Goal: Information Seeking & Learning: Learn about a topic

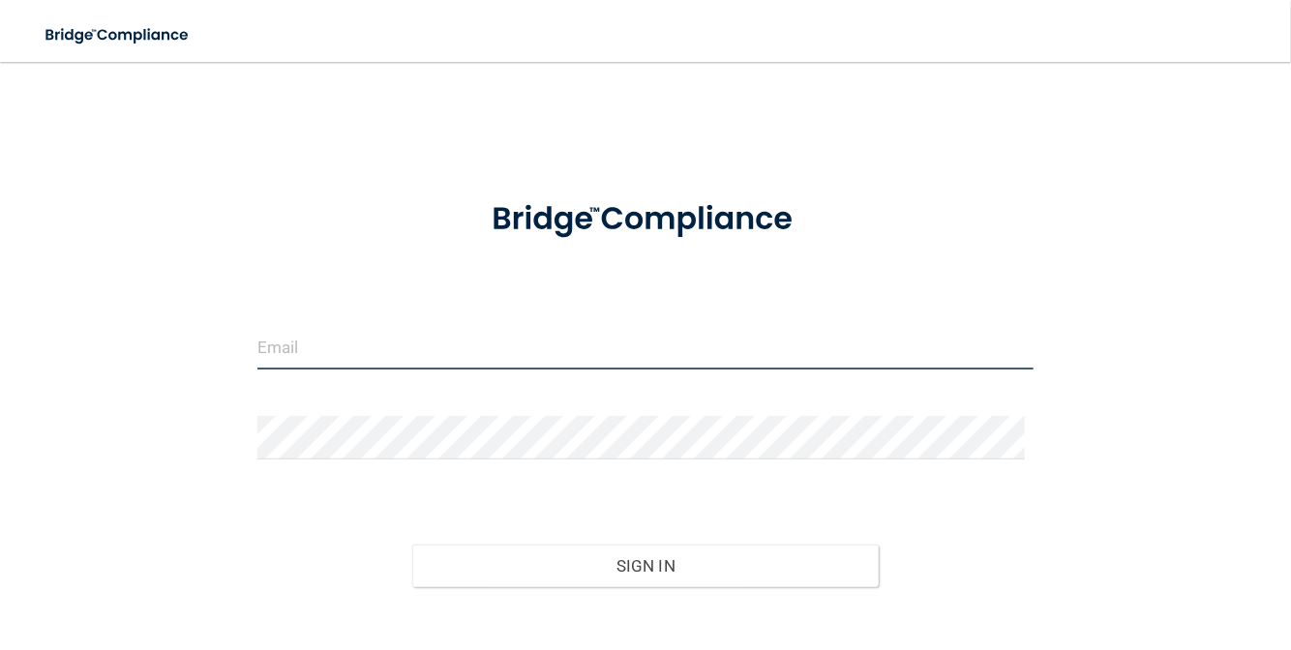
click at [414, 351] on input "email" at bounding box center [645, 348] width 777 height 44
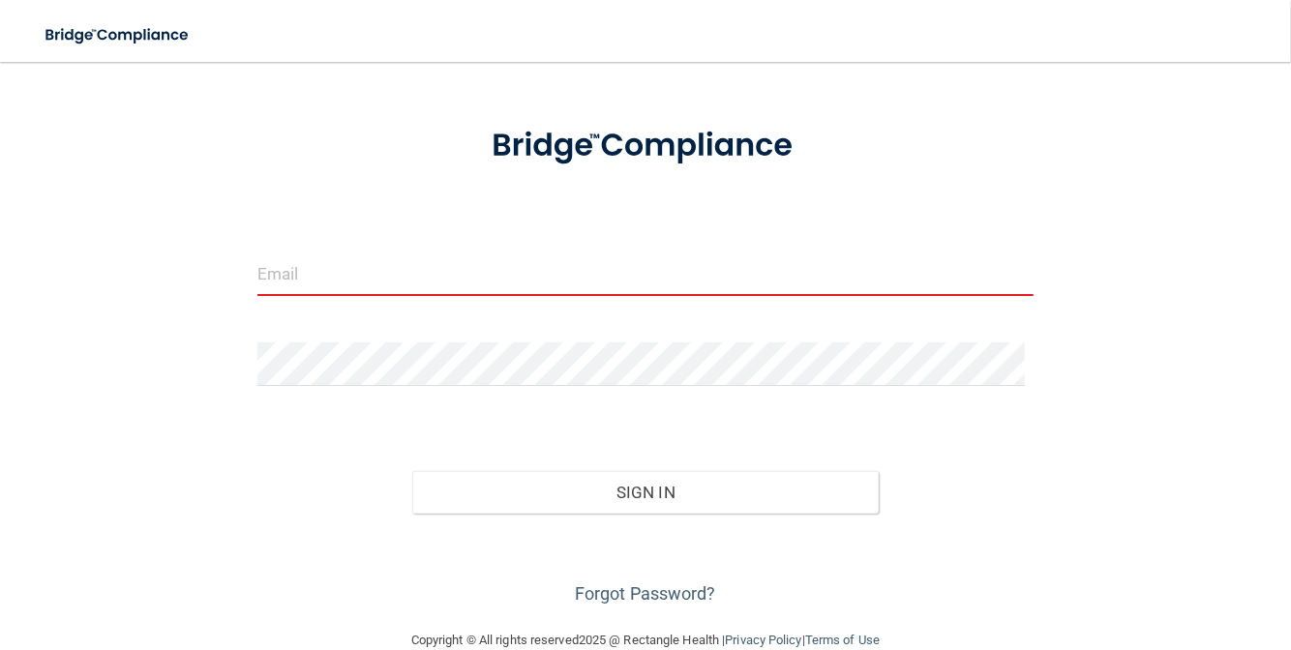
scroll to position [108, 0]
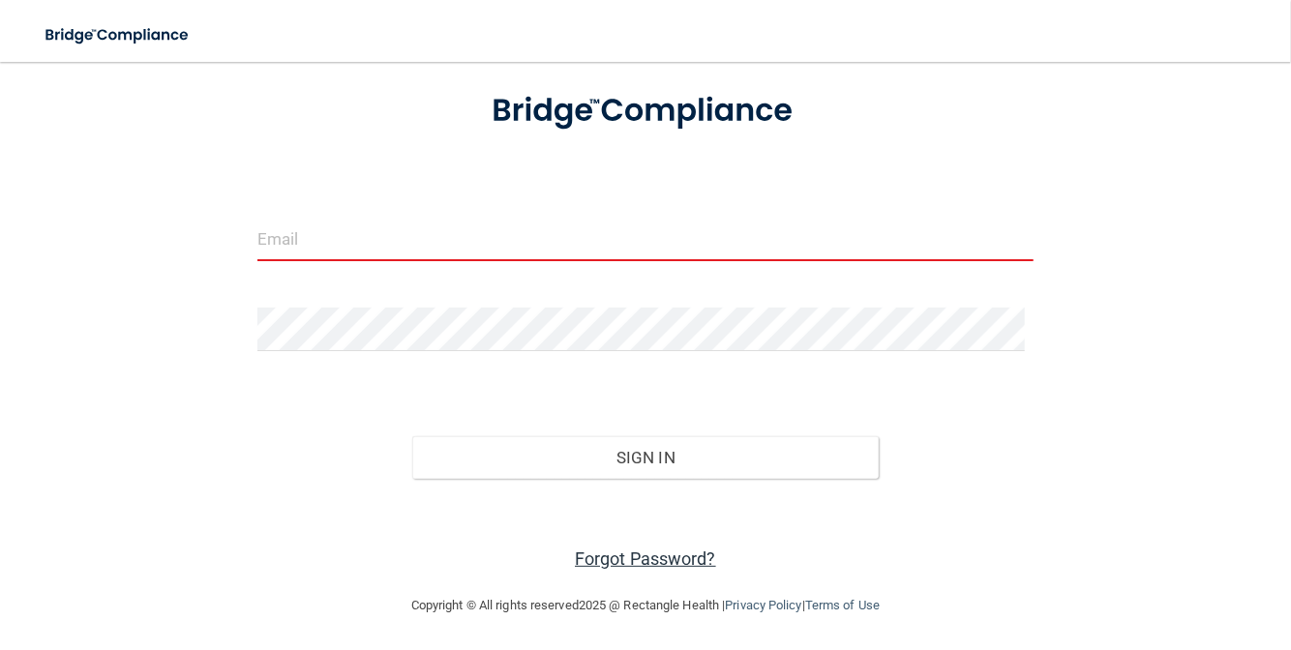
click at [670, 560] on link "Forgot Password?" at bounding box center [645, 559] width 141 height 20
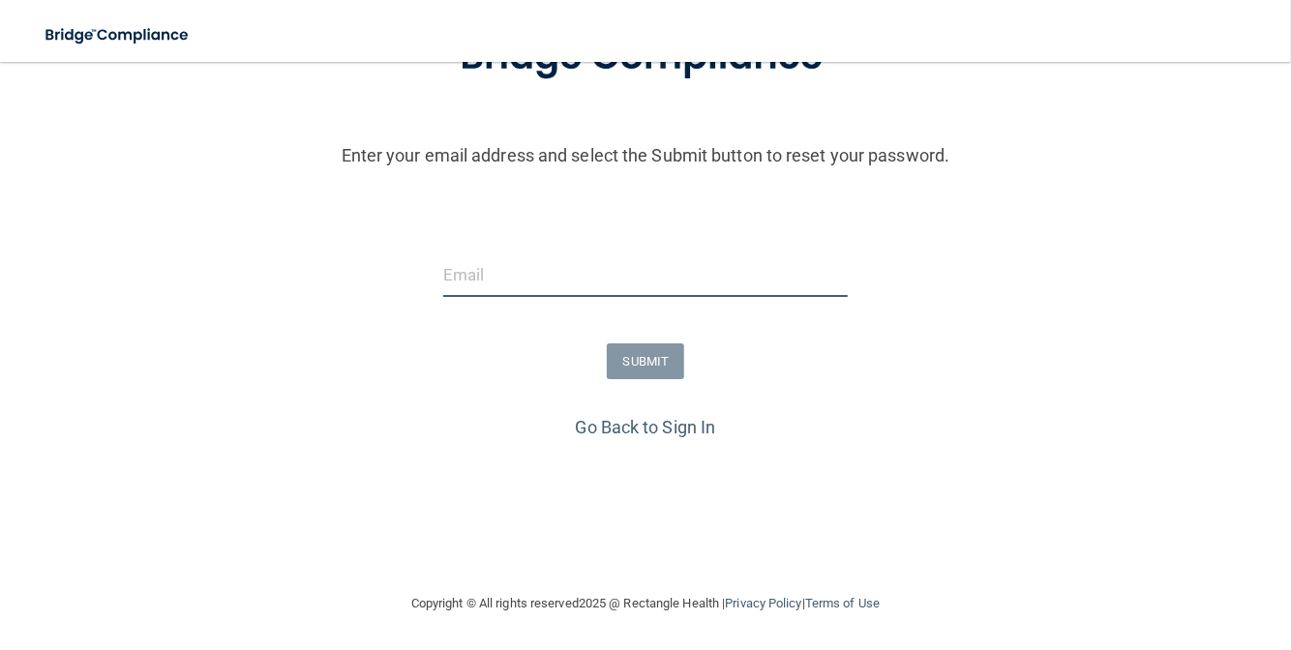
click at [573, 287] on input "email" at bounding box center [645, 276] width 405 height 44
type input "[EMAIL_ADDRESS][DOMAIN_NAME]"
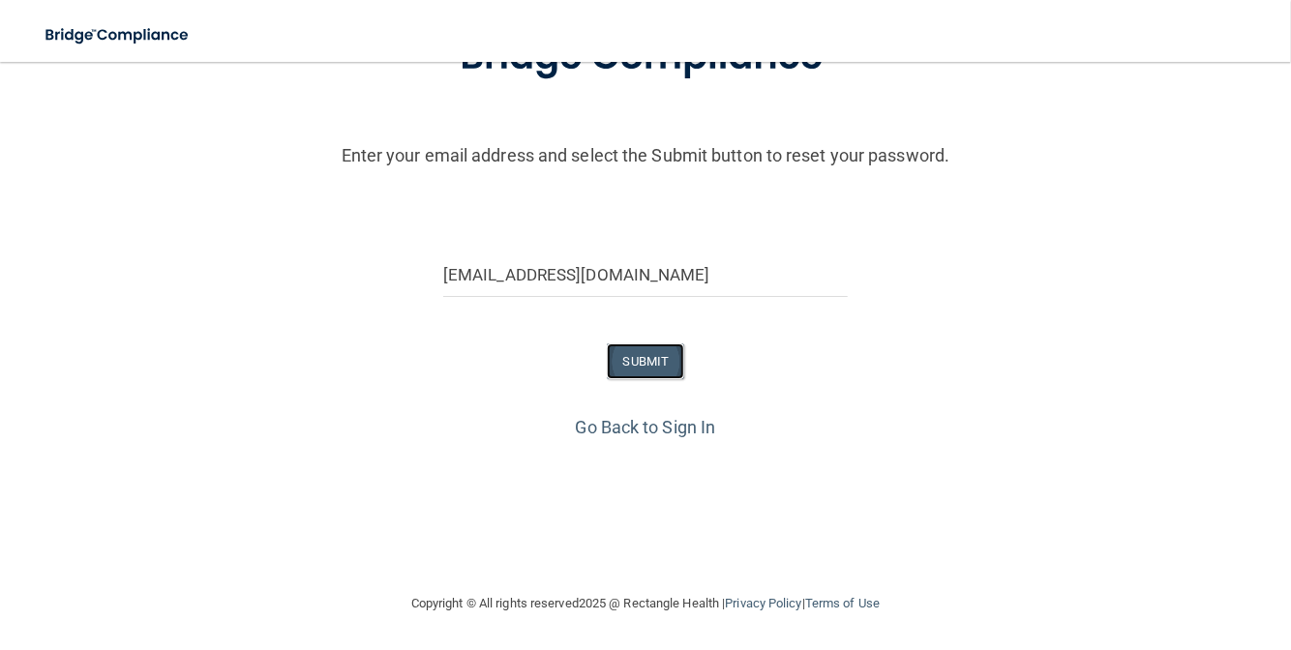
click at [636, 361] on button "SUBMIT" at bounding box center [646, 362] width 78 height 36
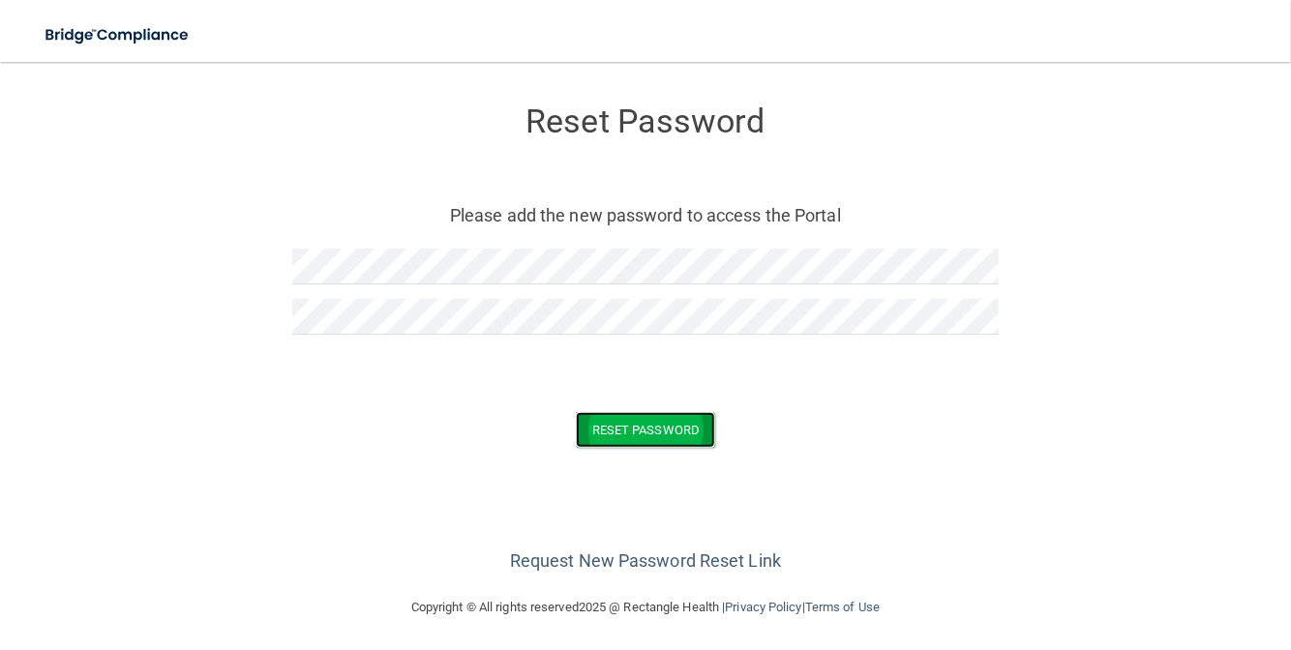
click at [678, 419] on button "Reset Password" at bounding box center [645, 430] width 139 height 36
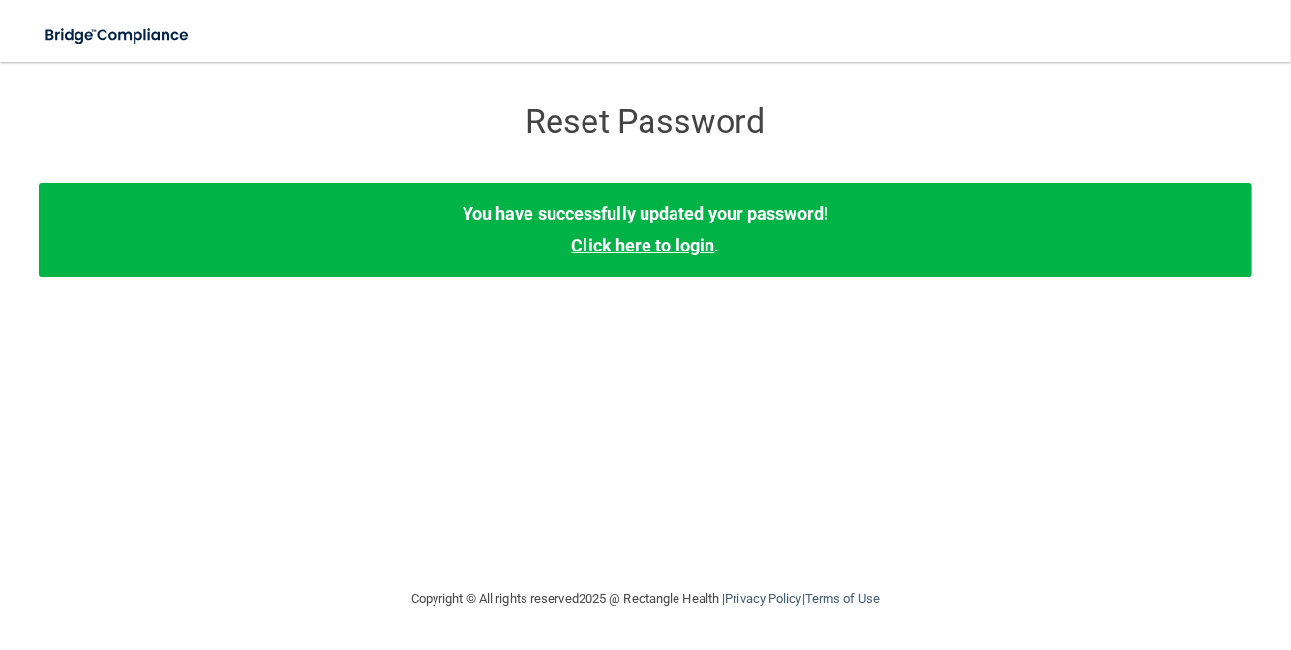
click at [684, 253] on link "Click here to login" at bounding box center [642, 245] width 143 height 20
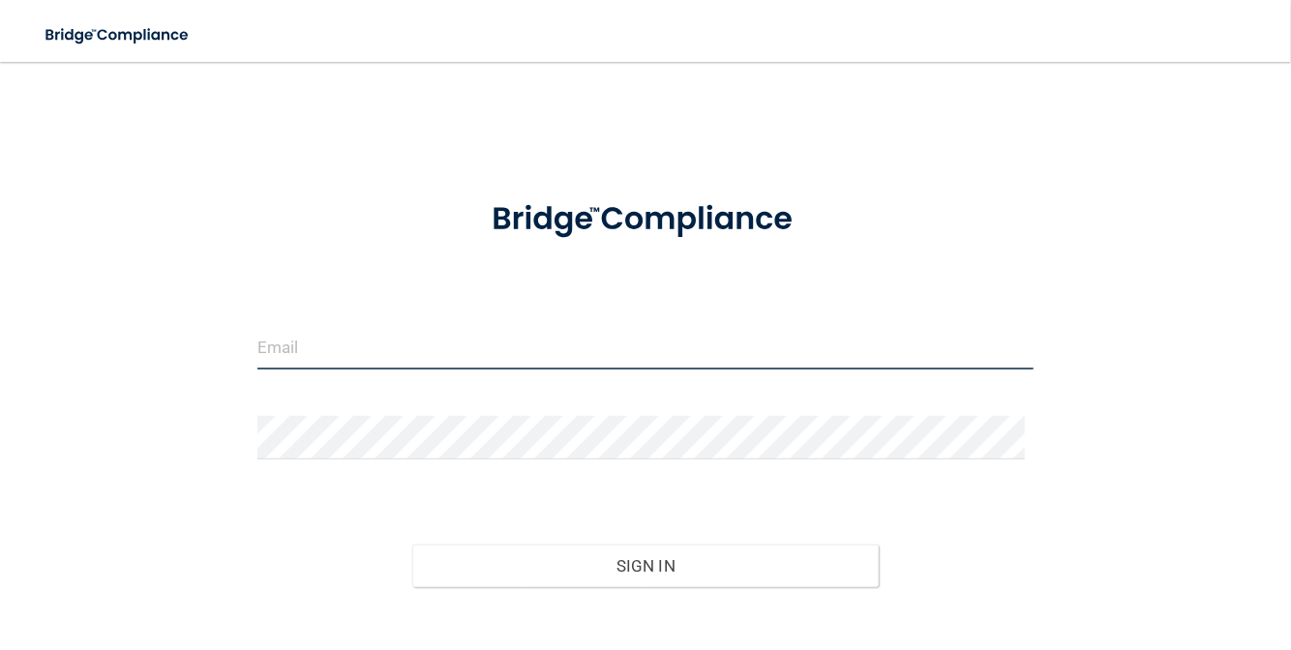
click at [321, 339] on input "email" at bounding box center [645, 348] width 777 height 44
type input "[EMAIL_ADDRESS][DOMAIN_NAME]"
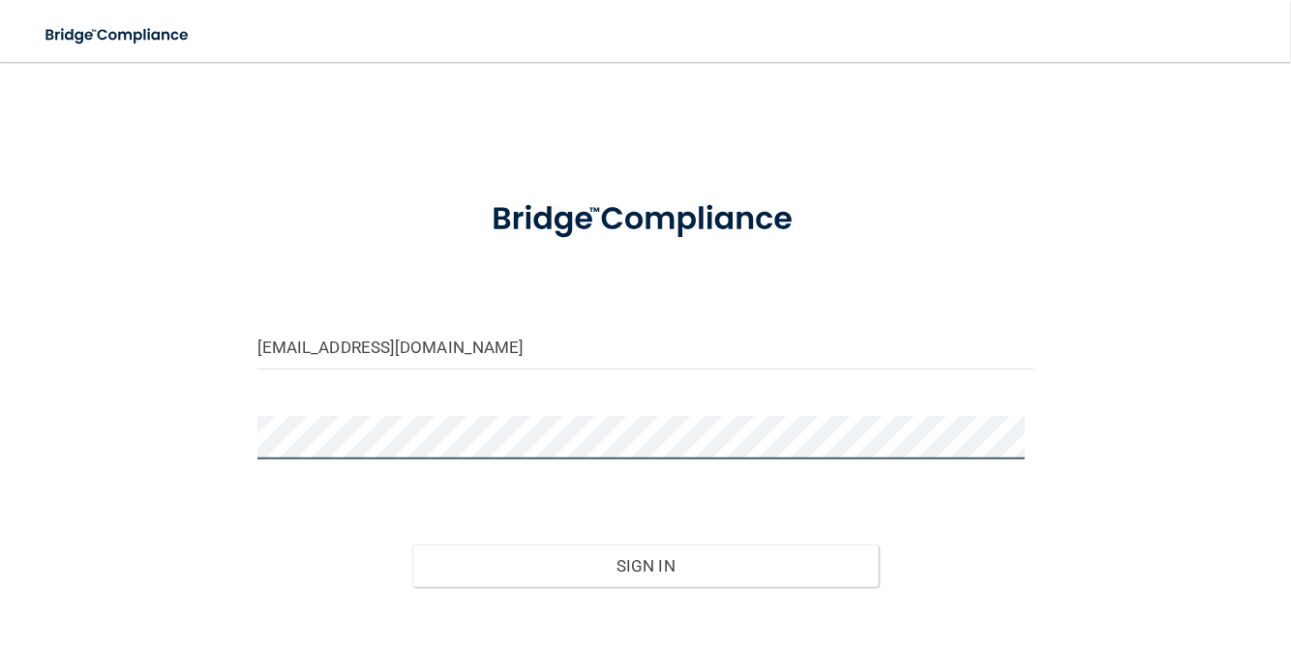
click at [412, 545] on button "Sign In" at bounding box center [645, 566] width 467 height 43
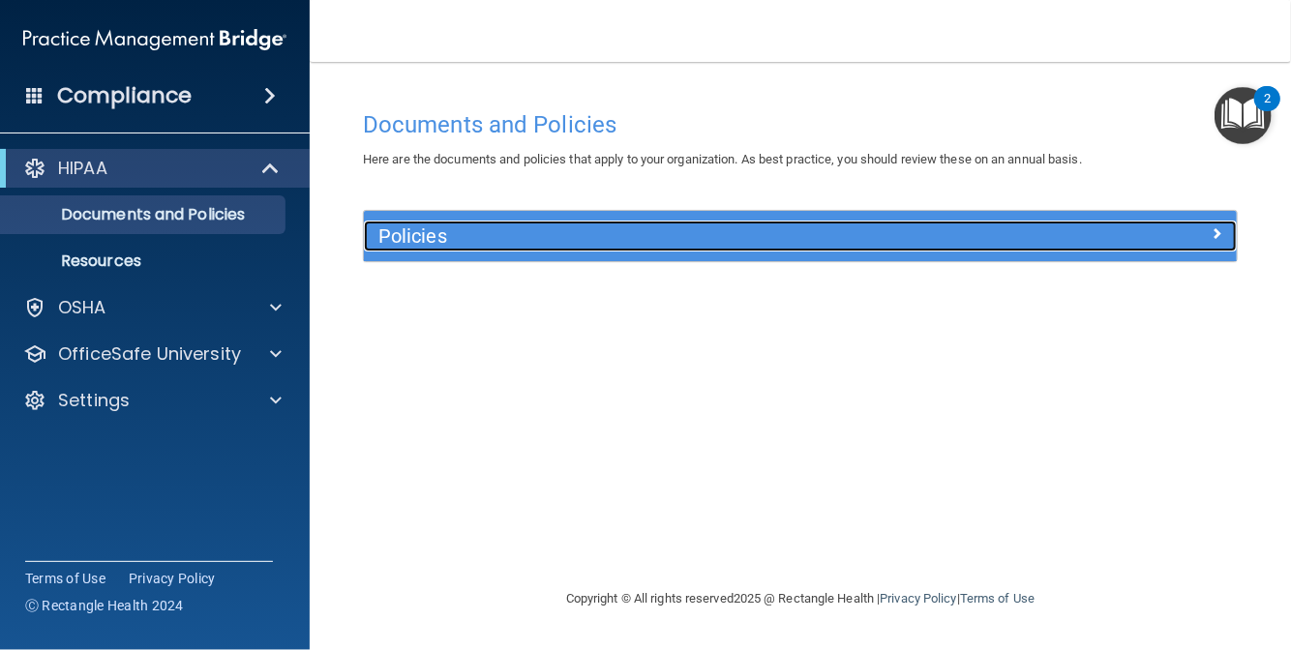
click at [401, 239] on h5 "Policies" at bounding box center [691, 236] width 626 height 21
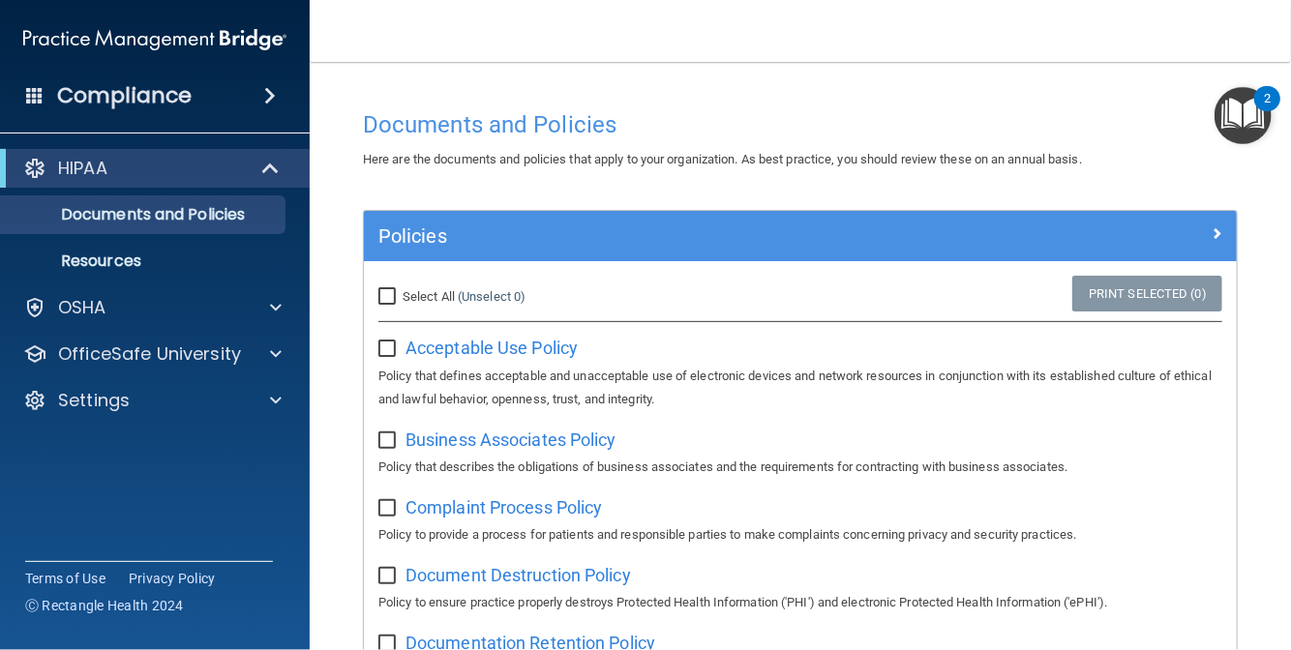
click at [392, 299] on input "Select All (Unselect 0) Unselect All" at bounding box center [389, 296] width 22 height 15
checkbox input "true"
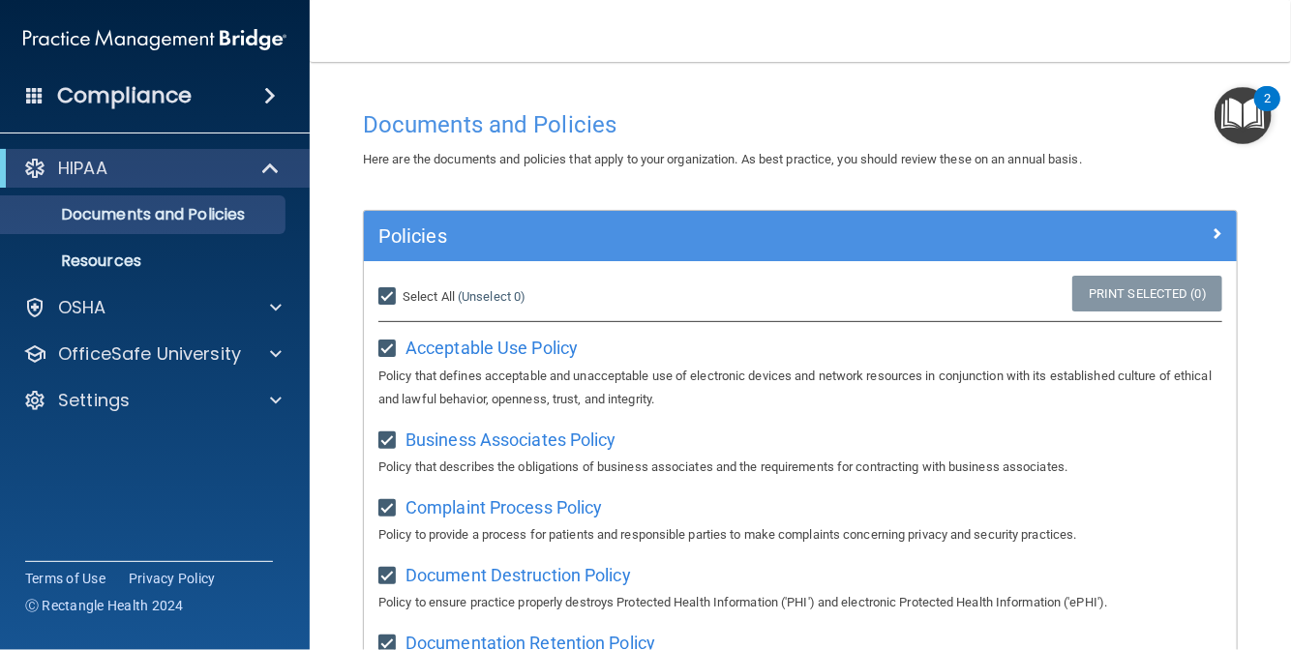
checkbox input "true"
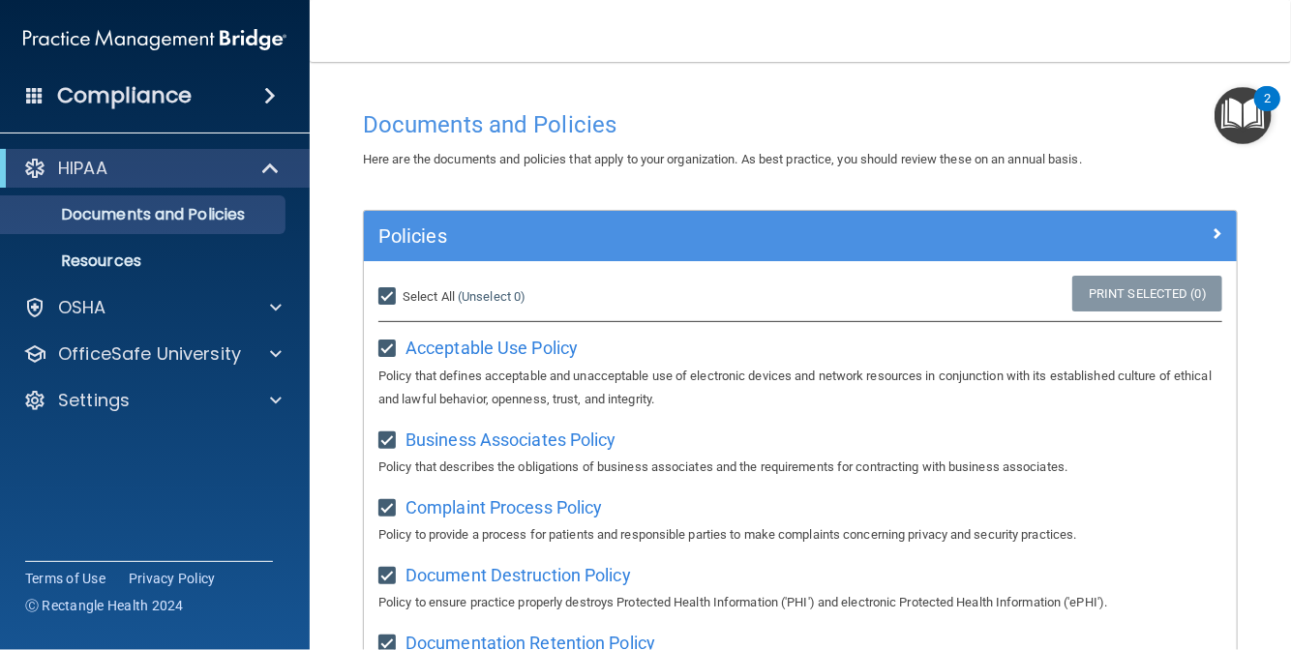
checkbox input "true"
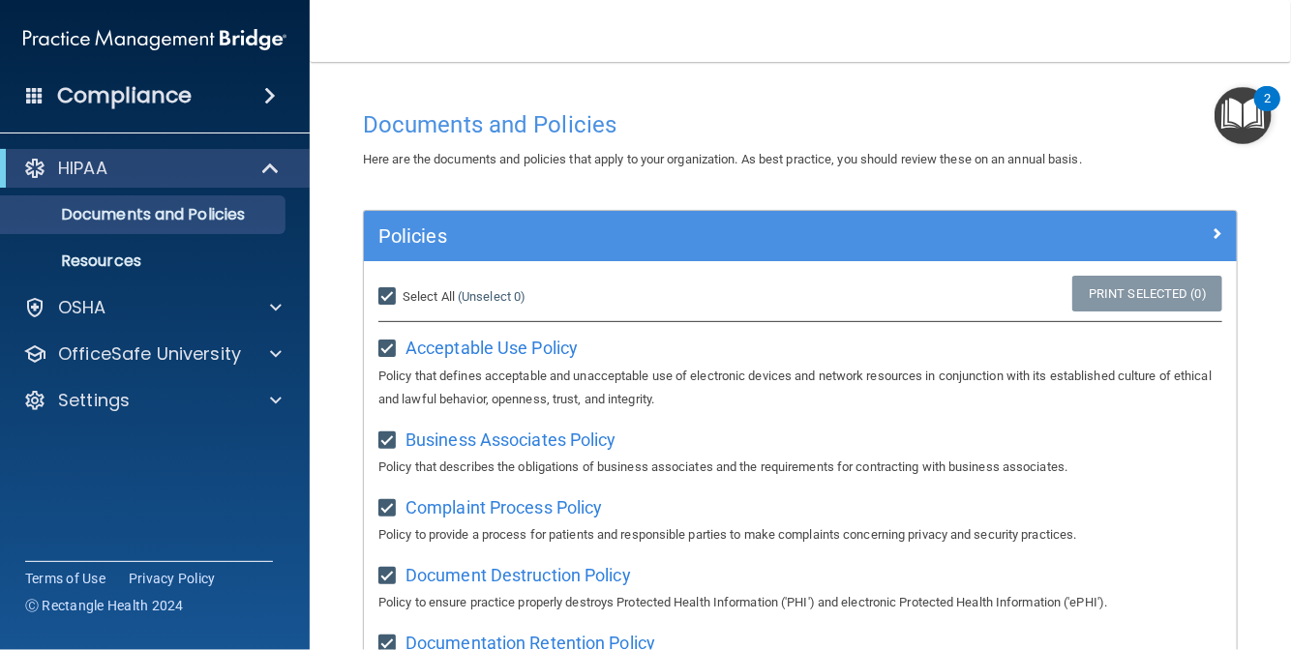
checkbox input "true"
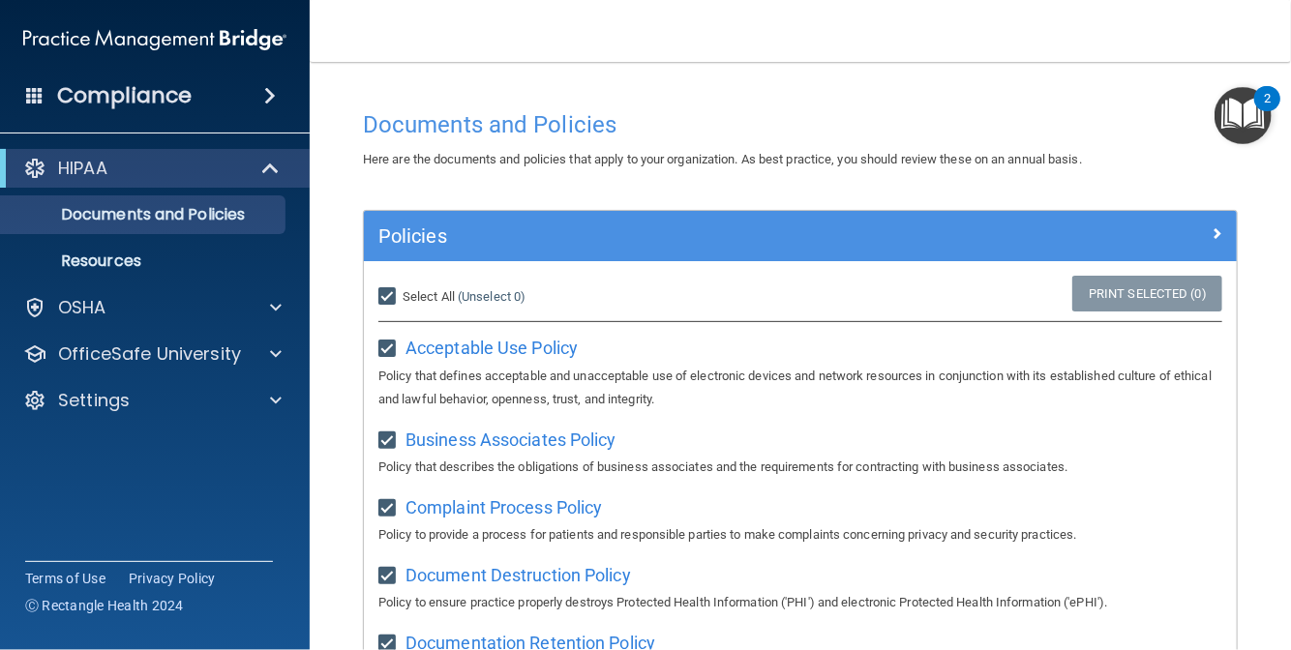
checkbox input "true"
click at [387, 293] on input "Select All (Unselect 21) Unselect All" at bounding box center [389, 296] width 22 height 15
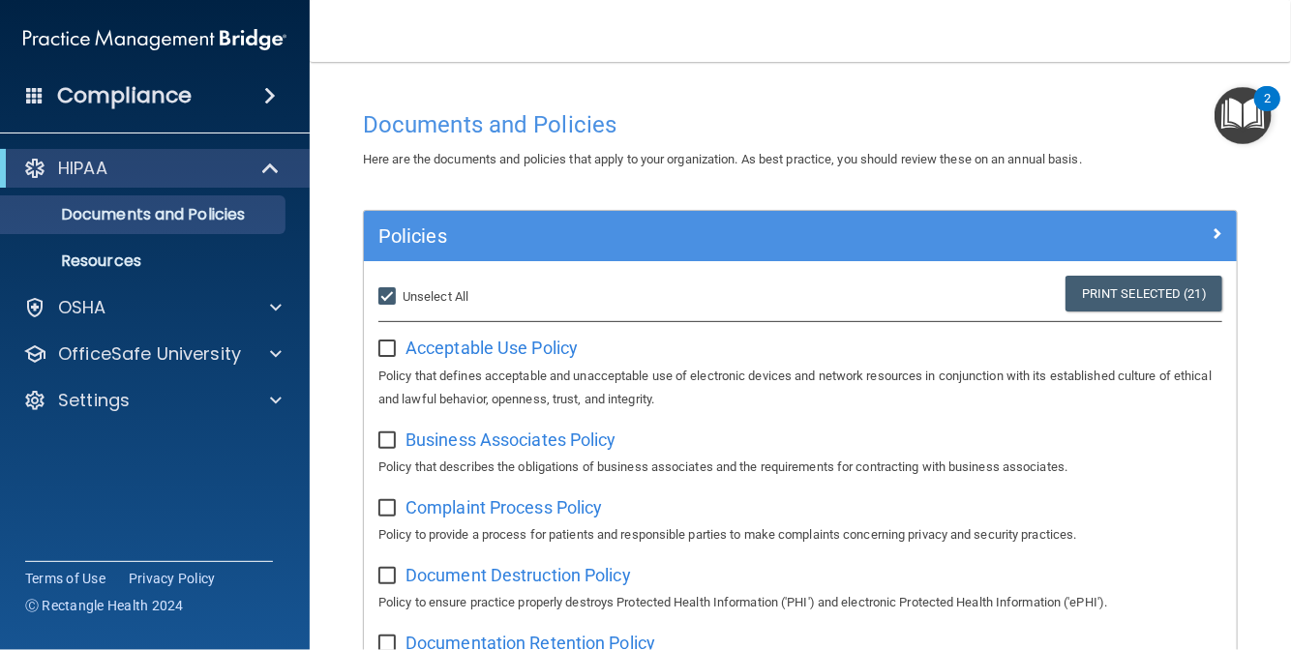
checkbox input "false"
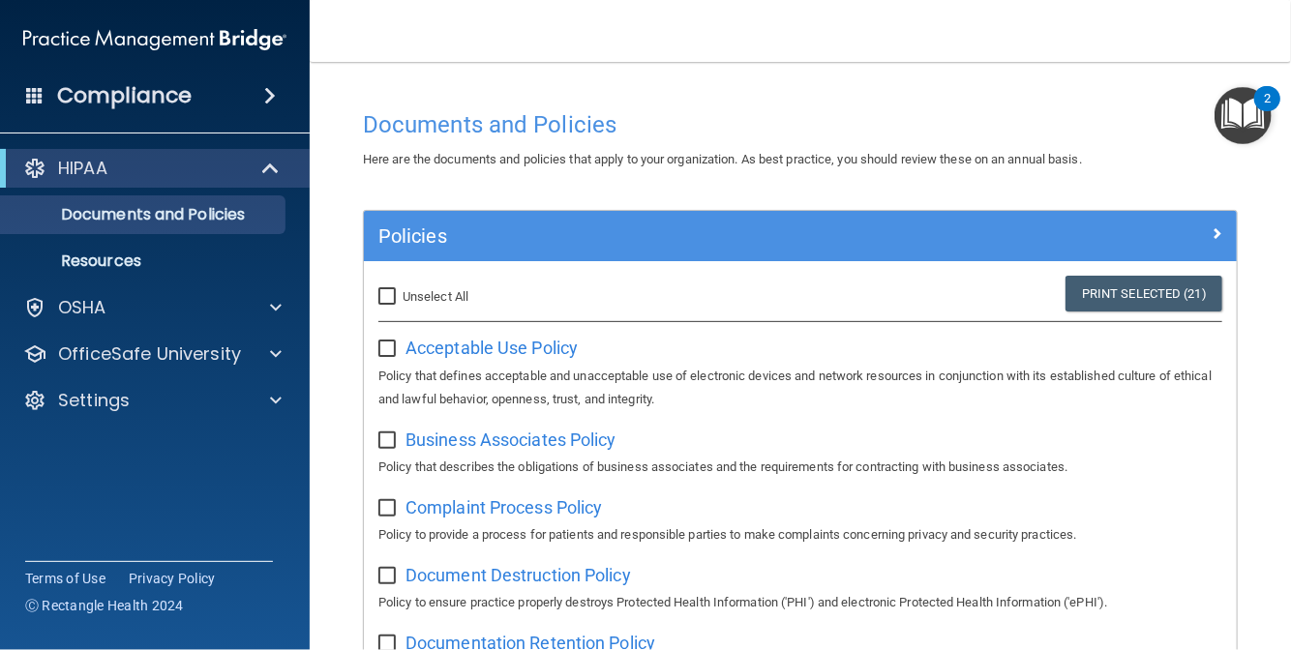
checkbox input "false"
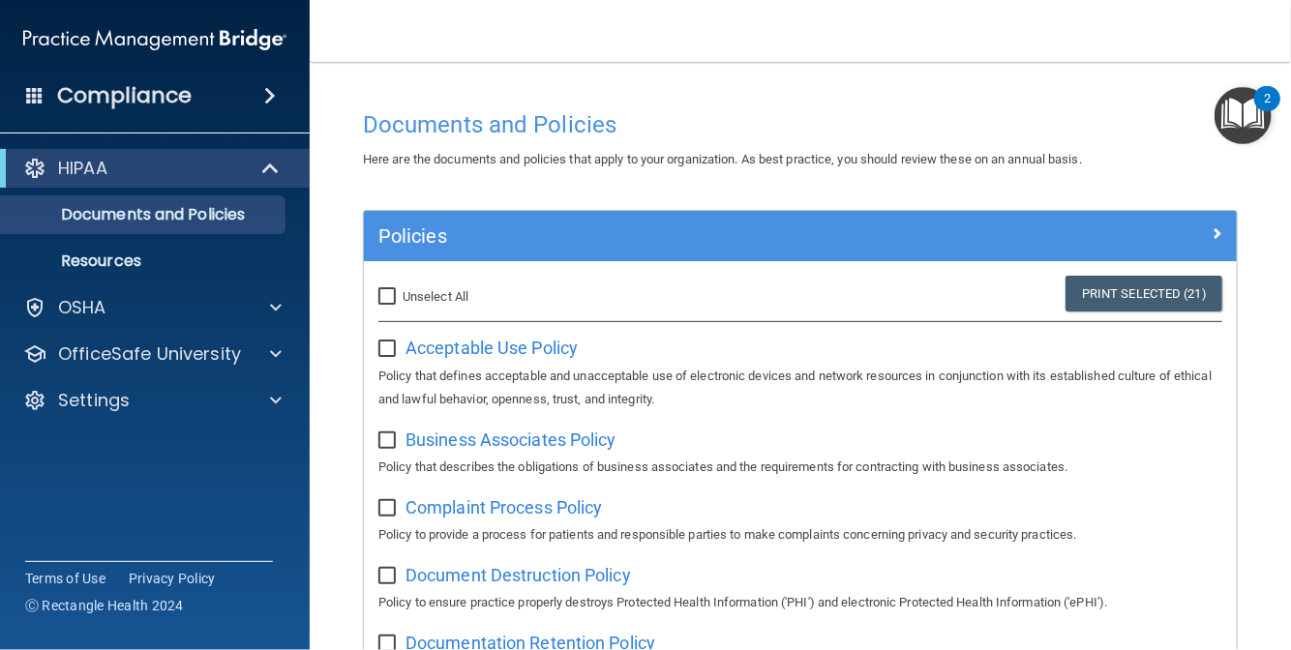
checkbox input "false"
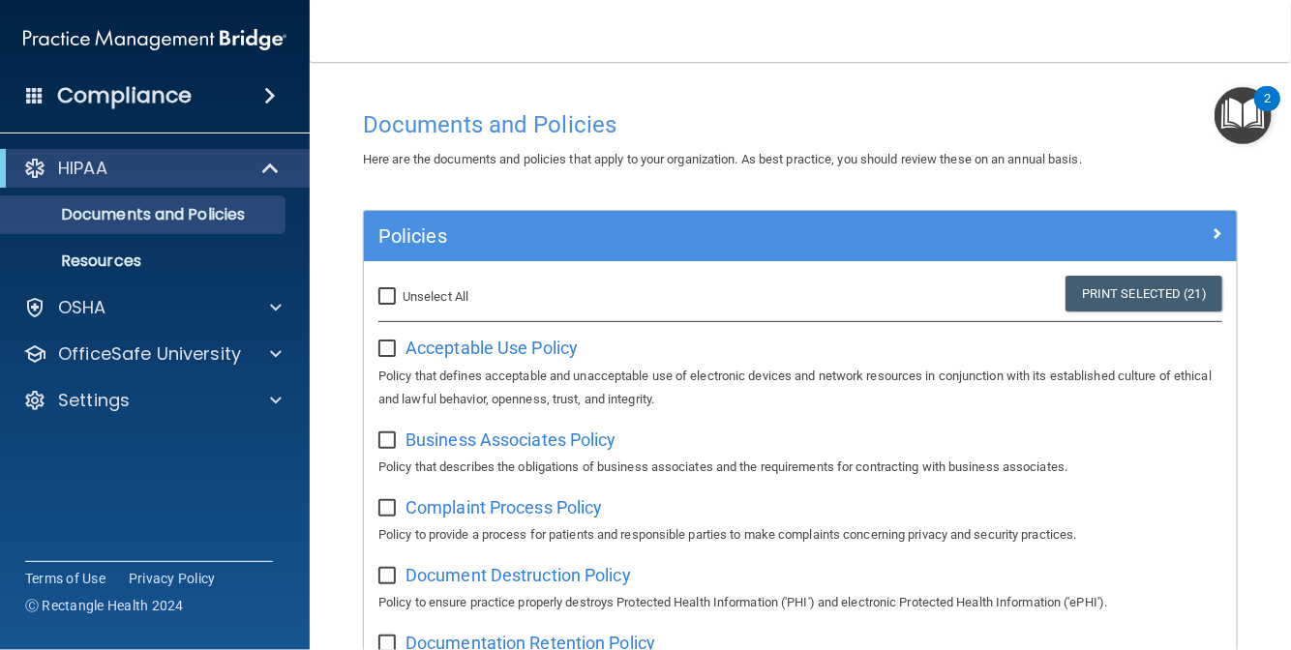
checkbox input "false"
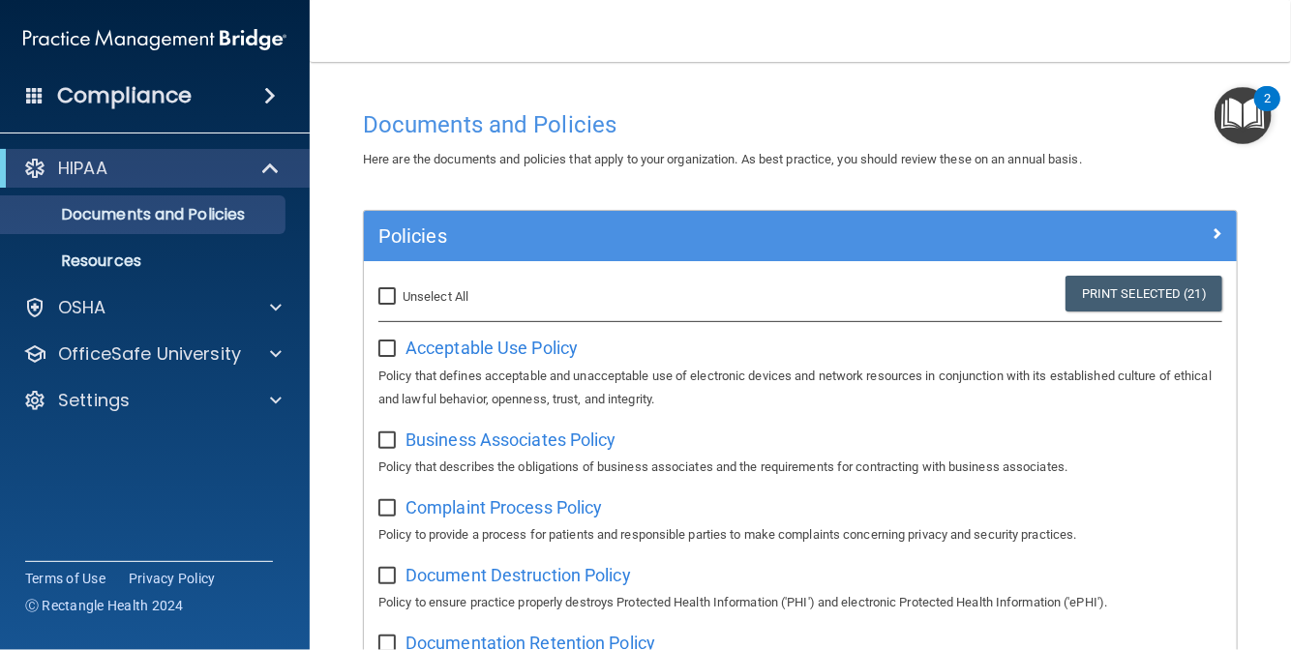
checkbox input "false"
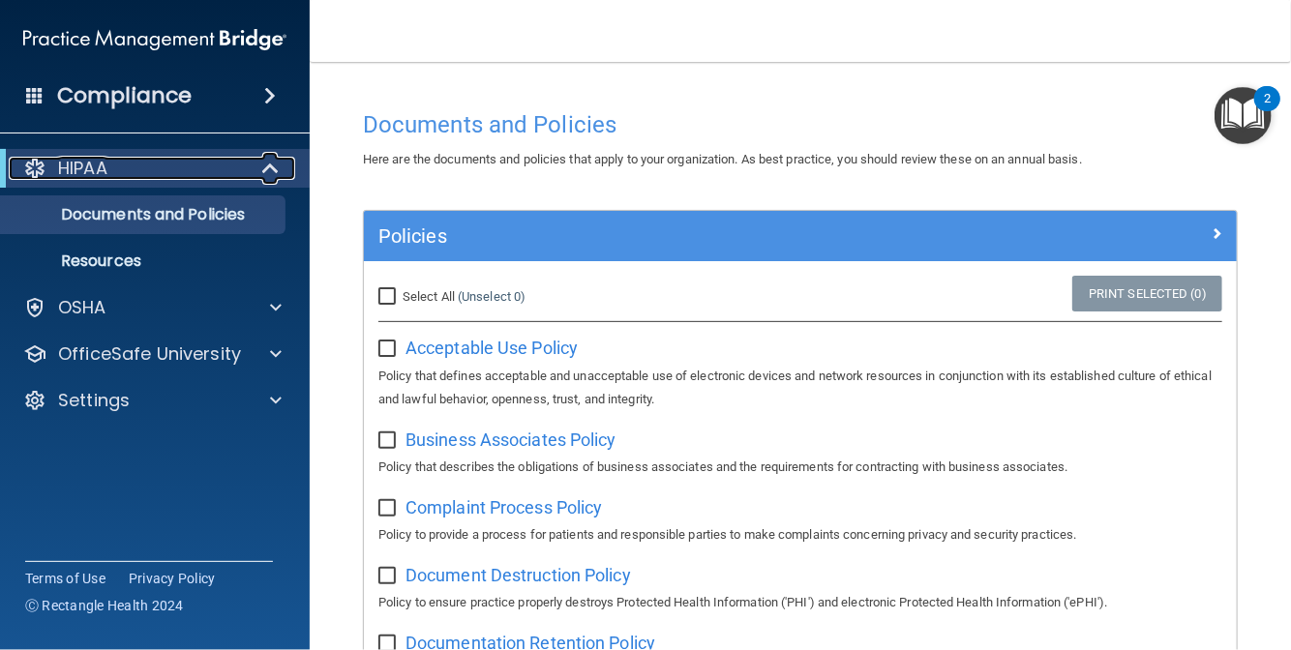
click at [90, 171] on p "HIPAA" at bounding box center [82, 168] width 49 height 23
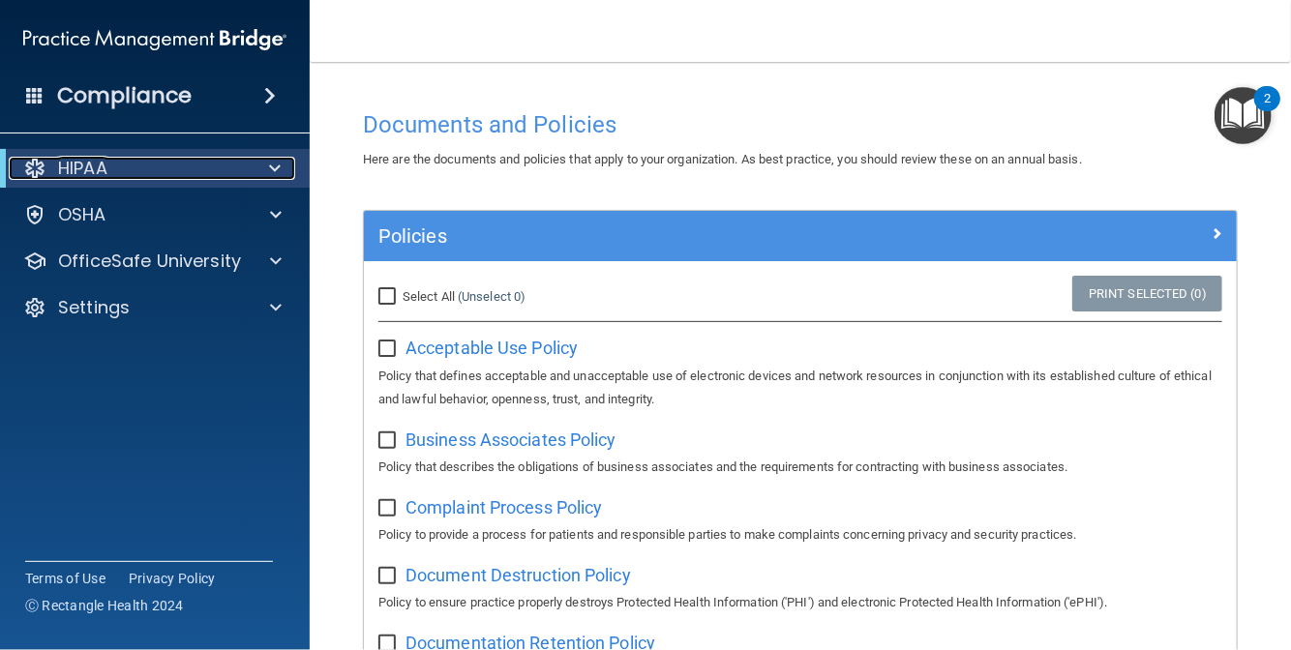
click at [90, 171] on p "HIPAA" at bounding box center [82, 168] width 49 height 23
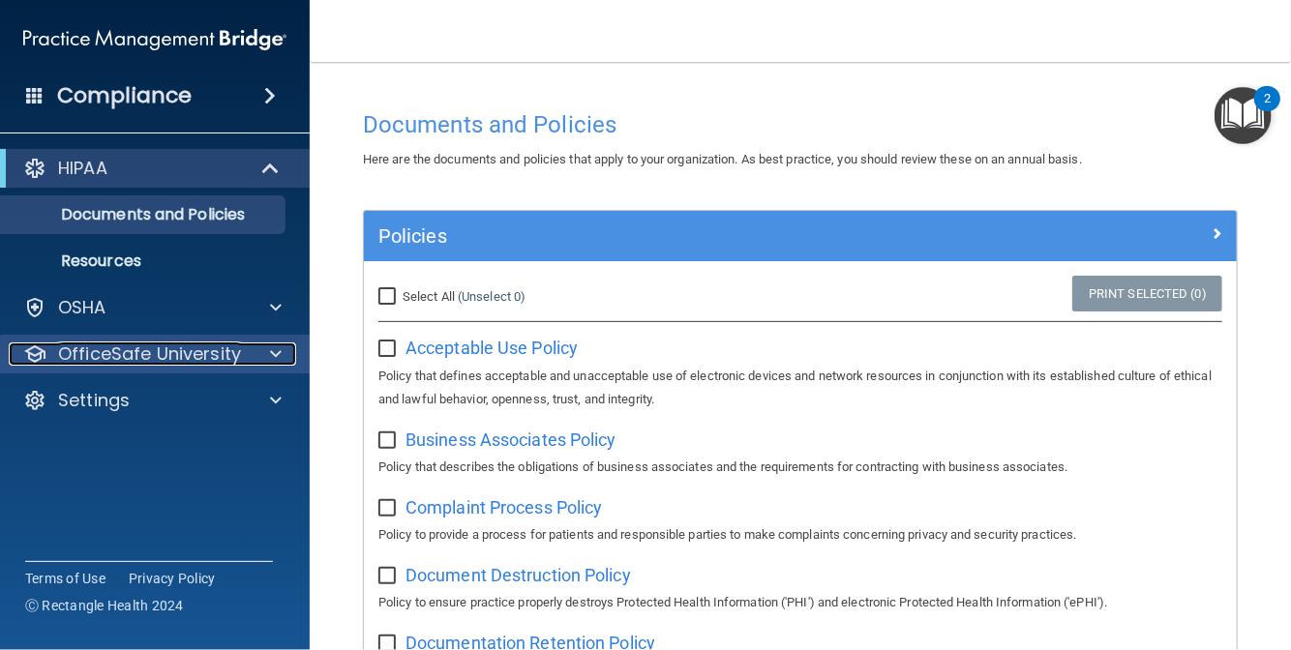
click at [113, 351] on p "OfficeSafe University" at bounding box center [149, 354] width 183 height 23
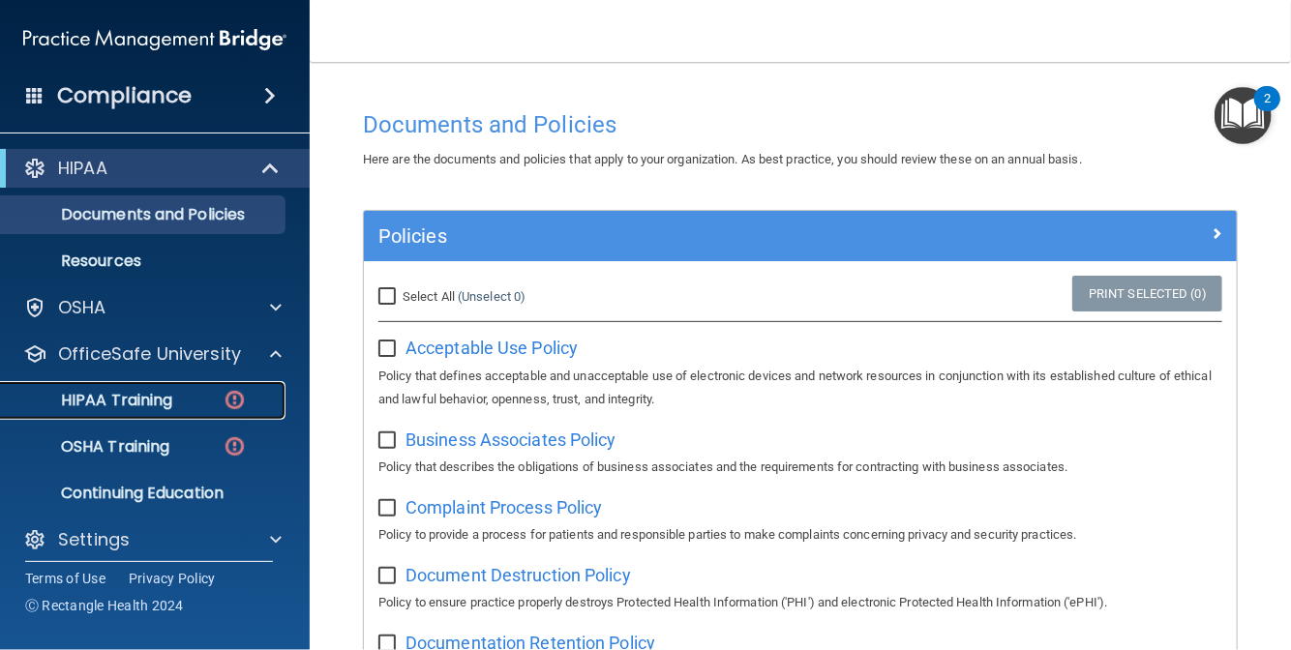
click at [120, 395] on p "HIPAA Training" at bounding box center [93, 400] width 160 height 19
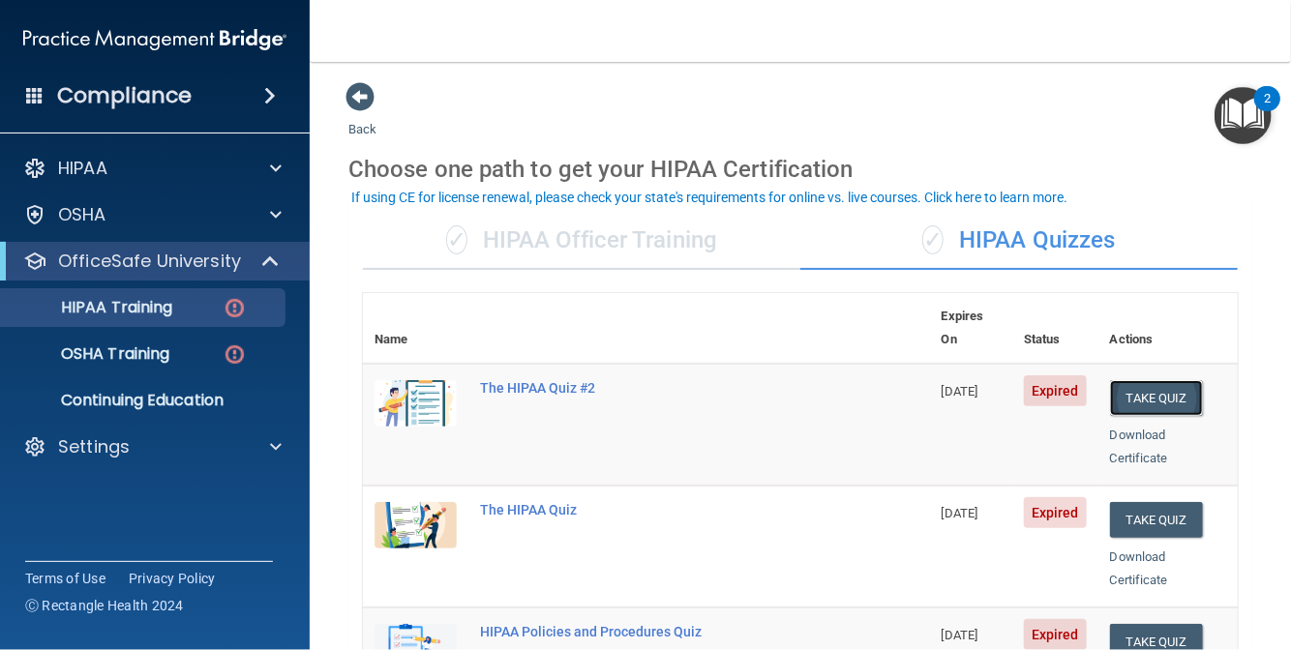
click at [1118, 380] on button "Take Quiz" at bounding box center [1156, 398] width 93 height 36
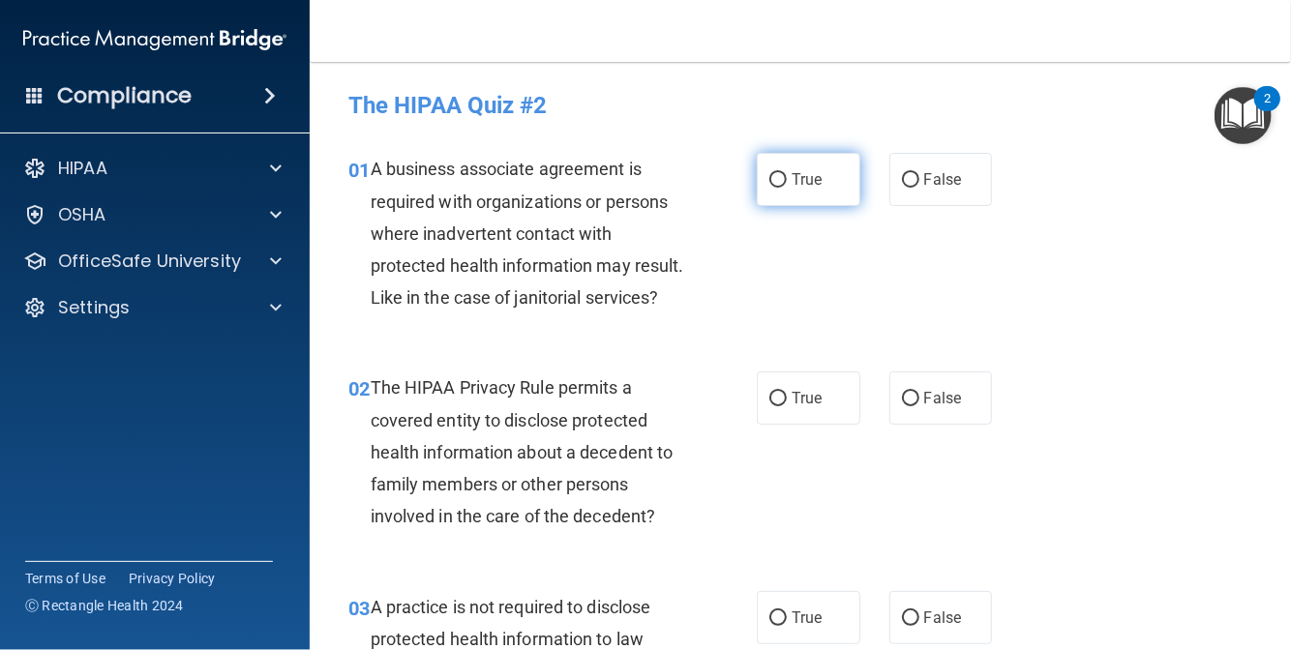
click at [778, 173] on input "True" at bounding box center [777, 180] width 17 height 15
radio input "true"
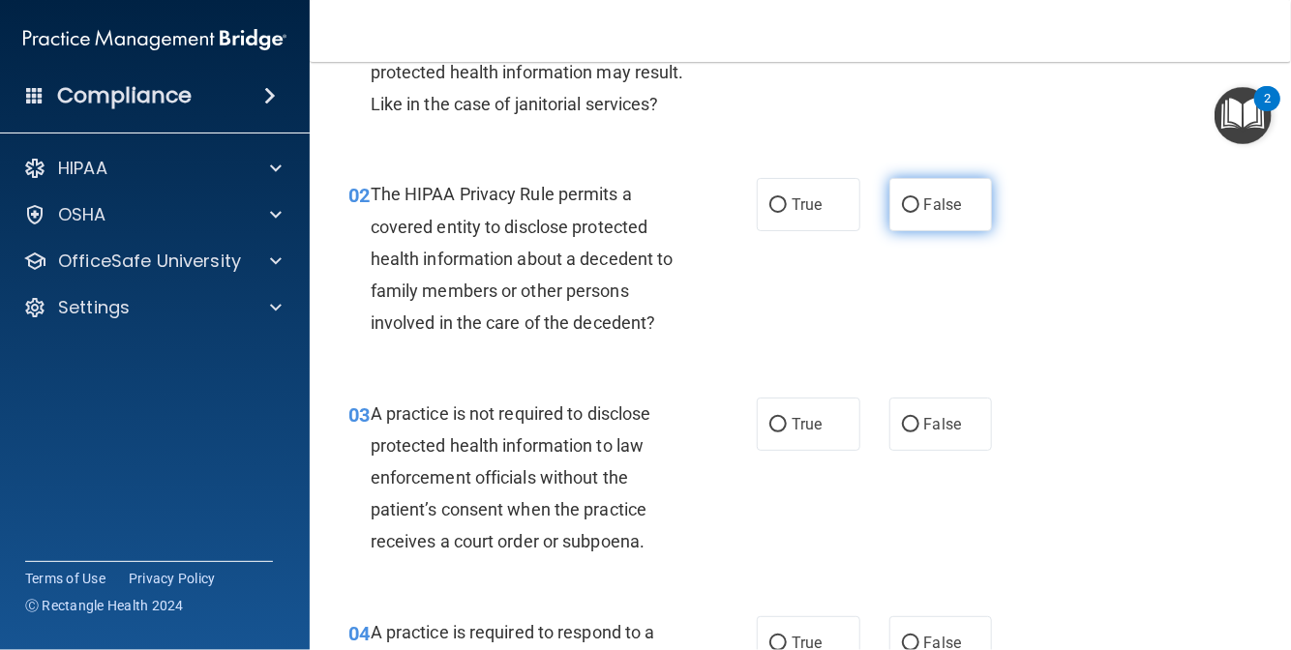
click at [924, 214] on span "False" at bounding box center [943, 205] width 38 height 18
click at [917, 213] on input "False" at bounding box center [910, 205] width 17 height 15
radio input "true"
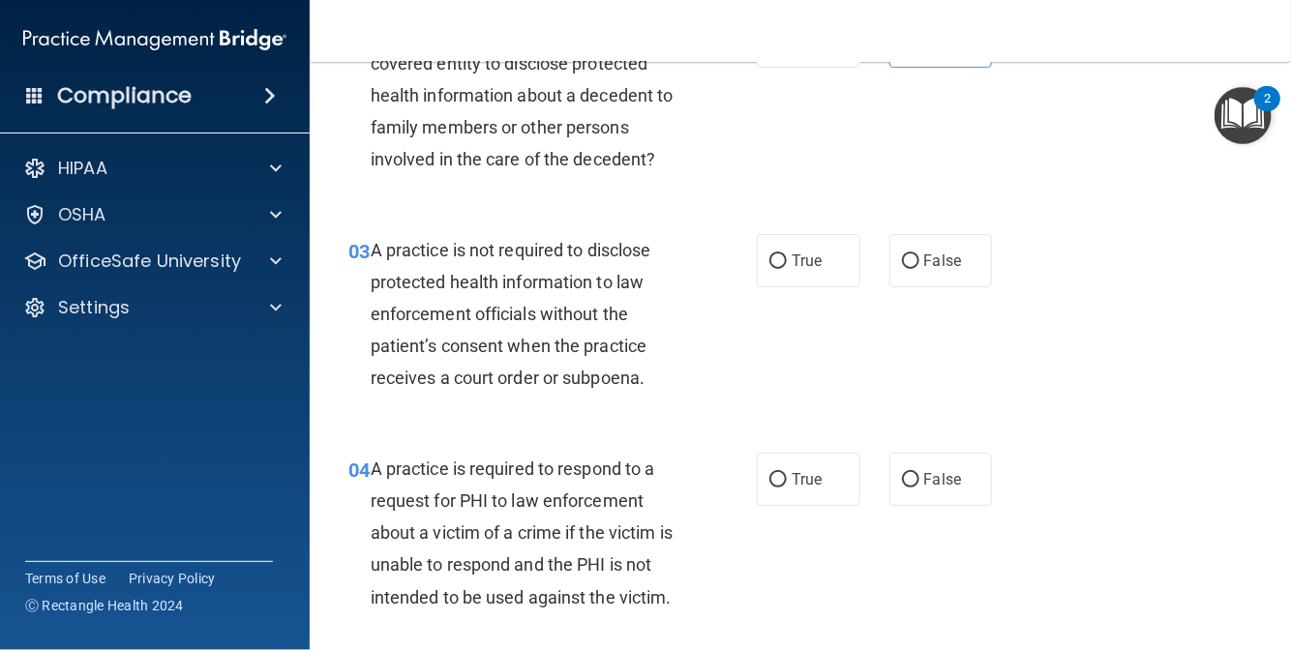
scroll to position [387, 0]
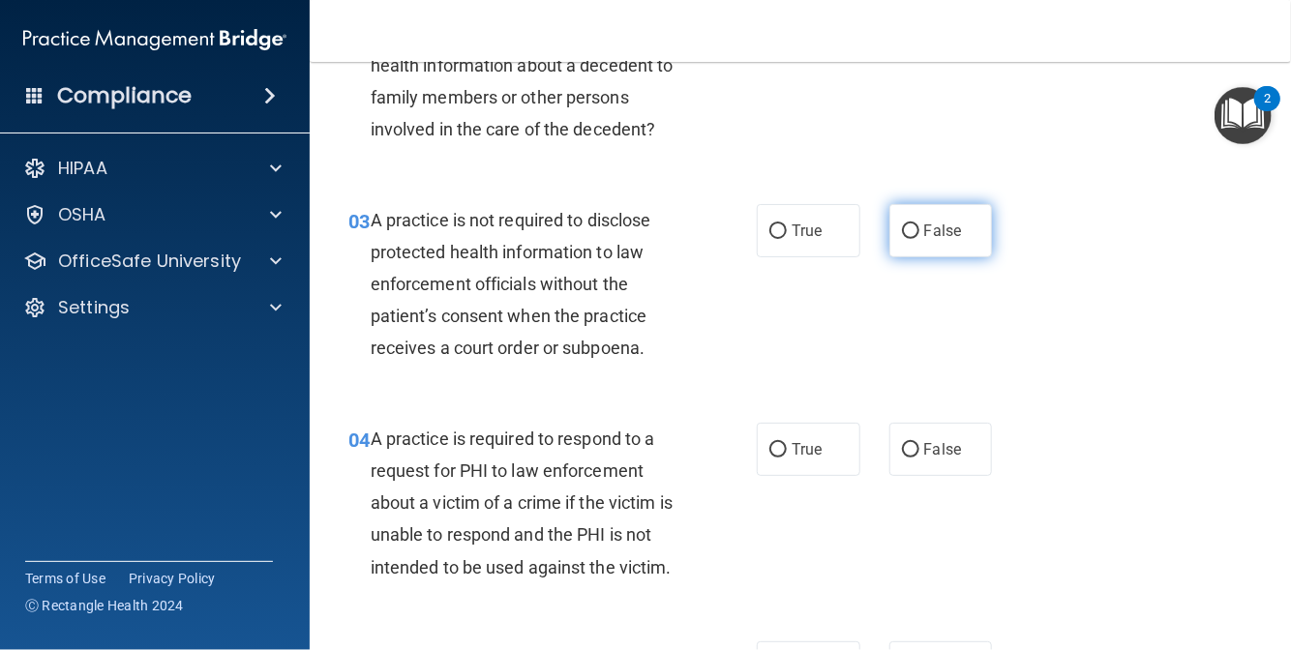
click at [902, 239] on input "False" at bounding box center [910, 232] width 17 height 15
radio input "true"
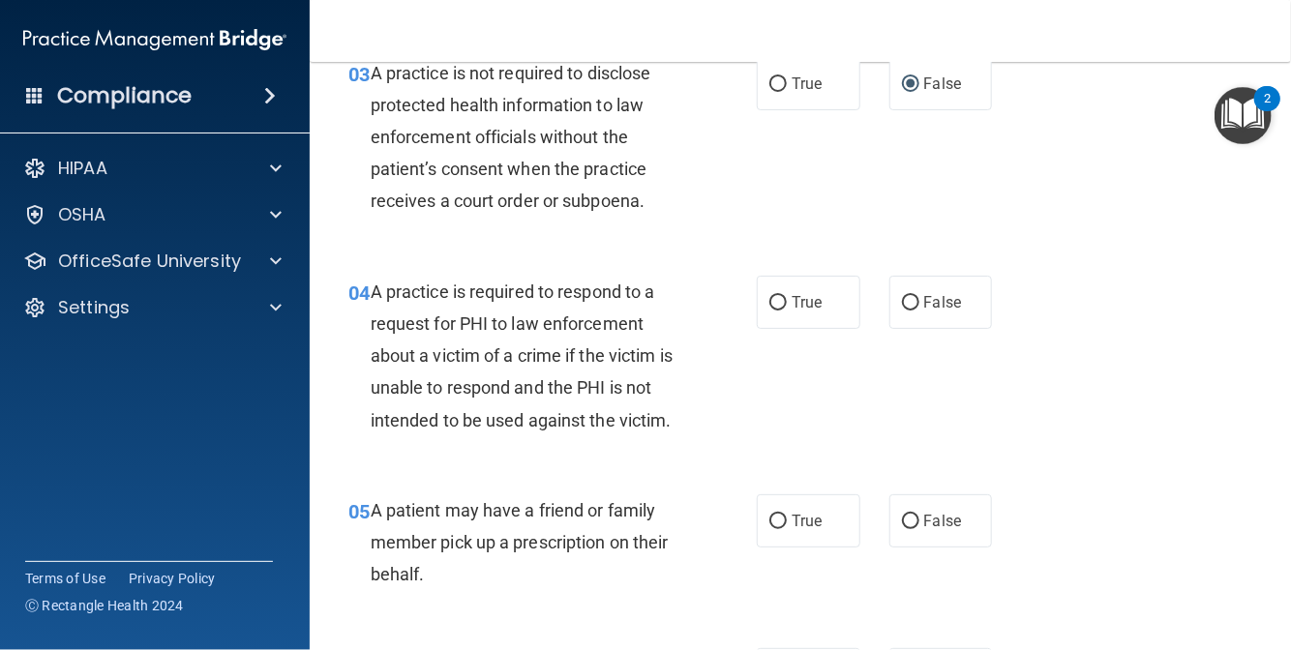
scroll to position [581, 0]
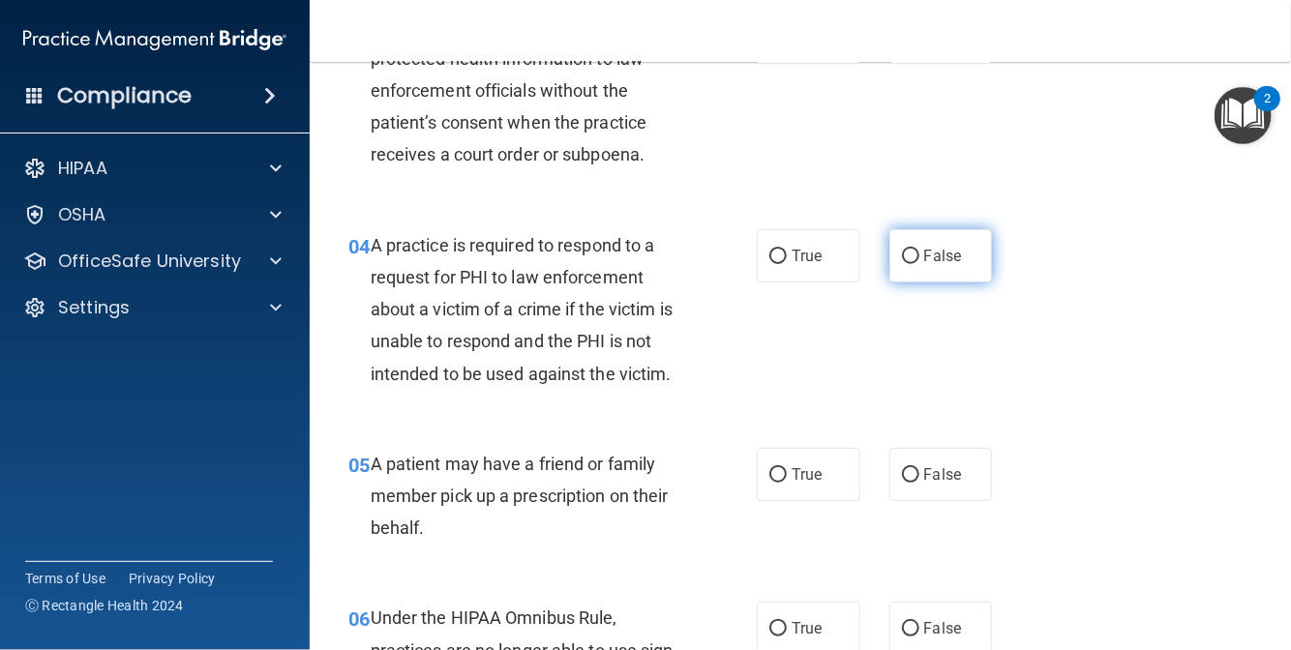
click at [926, 265] on span "False" at bounding box center [943, 256] width 38 height 18
click at [919, 264] on input "False" at bounding box center [910, 257] width 17 height 15
radio input "true"
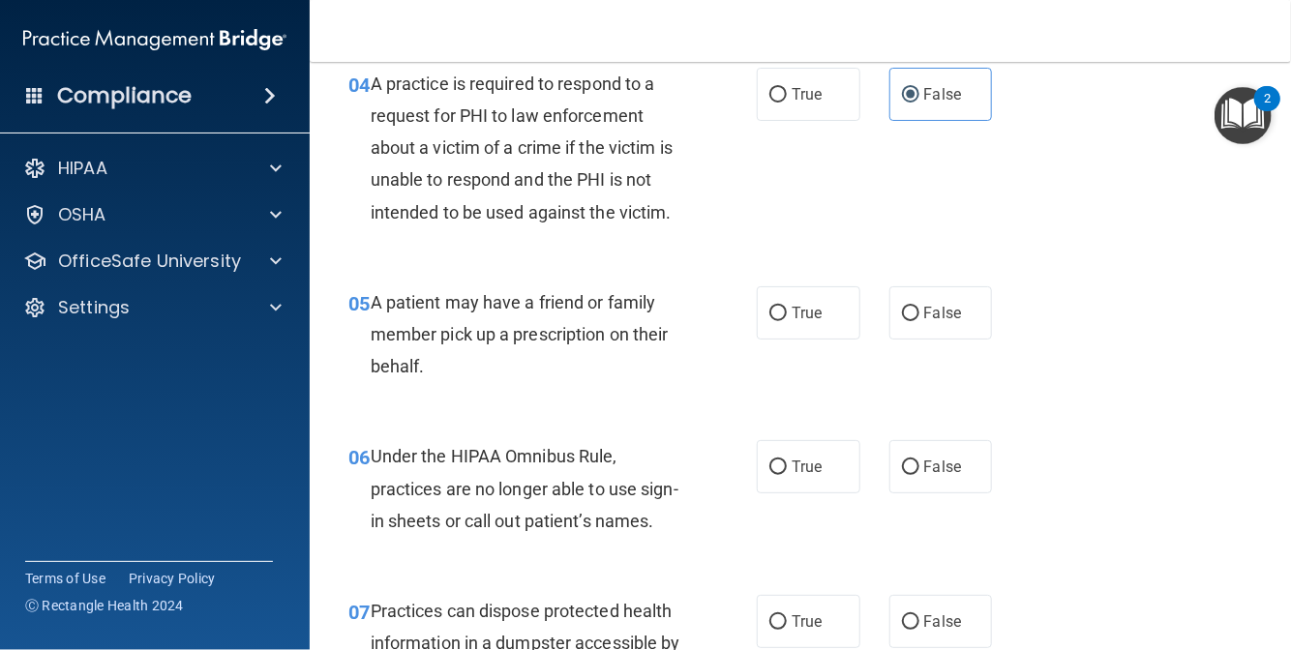
scroll to position [774, 0]
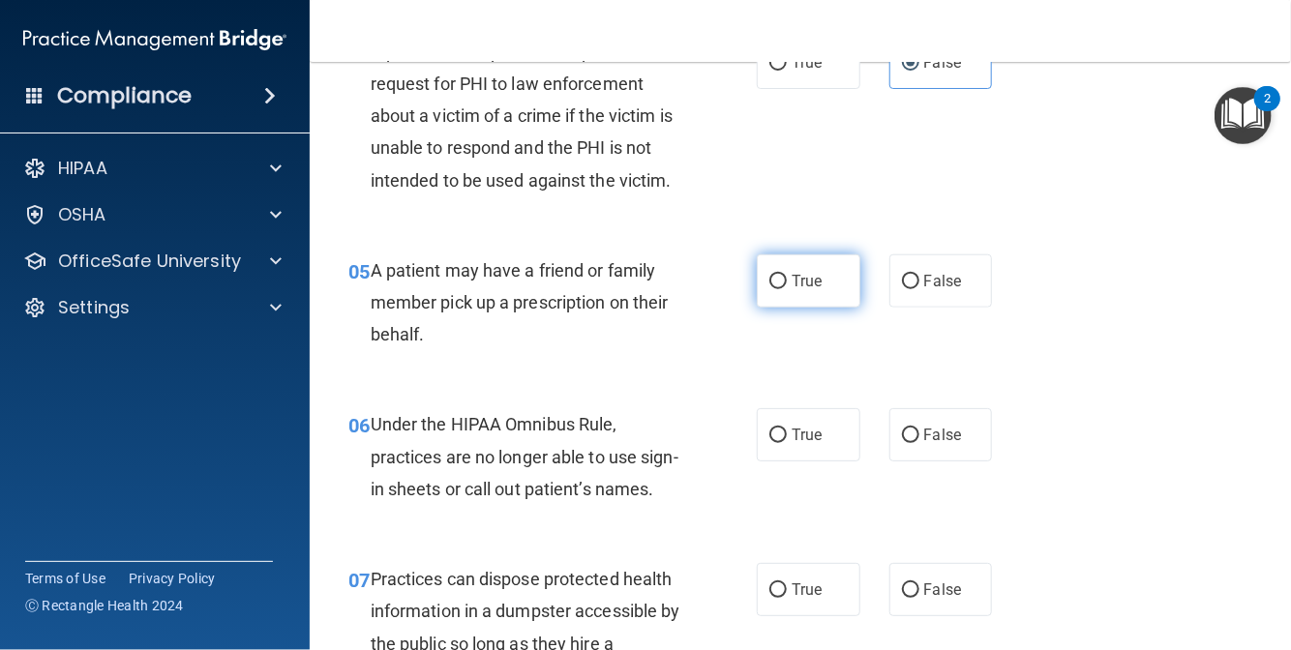
click at [769, 289] on input "True" at bounding box center [777, 282] width 17 height 15
radio input "true"
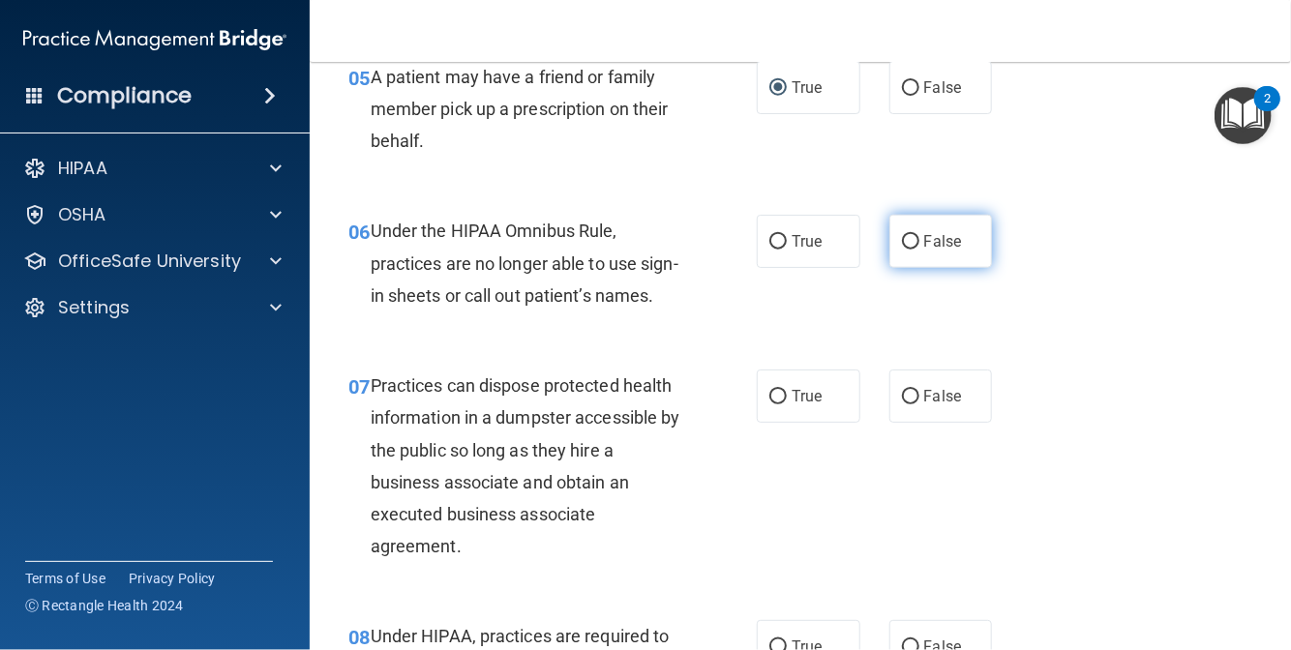
click at [919, 268] on label "False" at bounding box center [941, 241] width 104 height 53
click at [919, 250] on input "False" at bounding box center [910, 242] width 17 height 15
radio input "true"
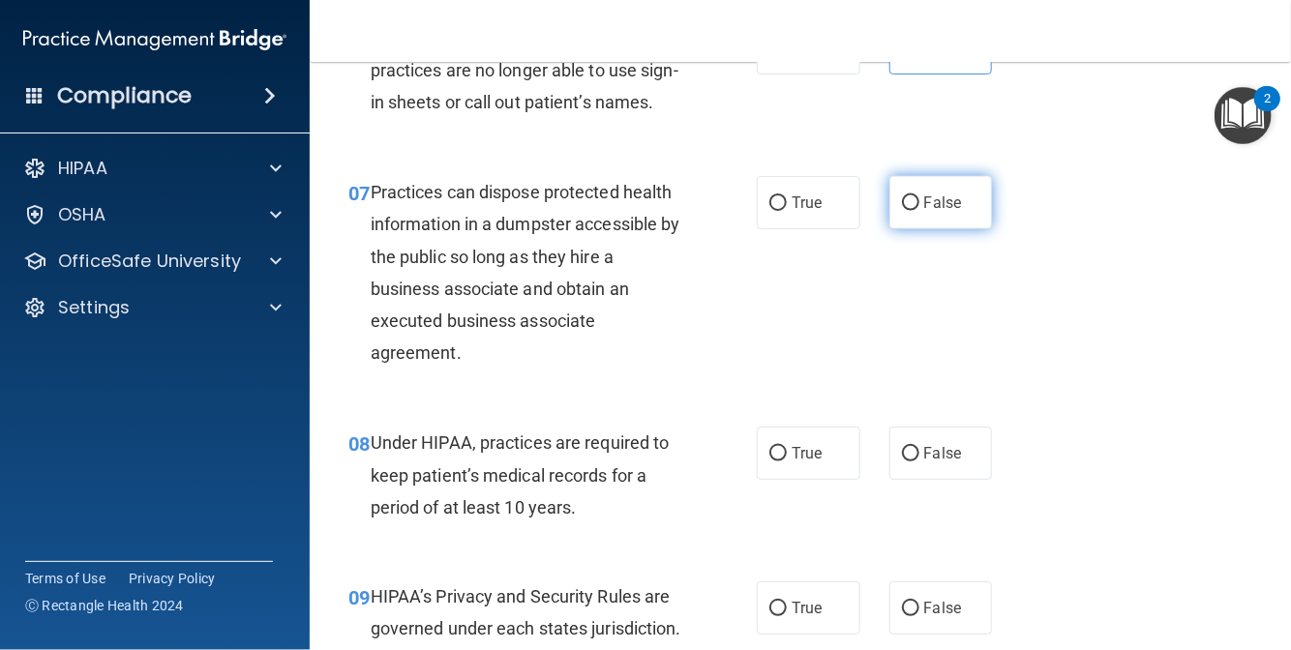
click at [909, 211] on input "False" at bounding box center [910, 203] width 17 height 15
radio input "true"
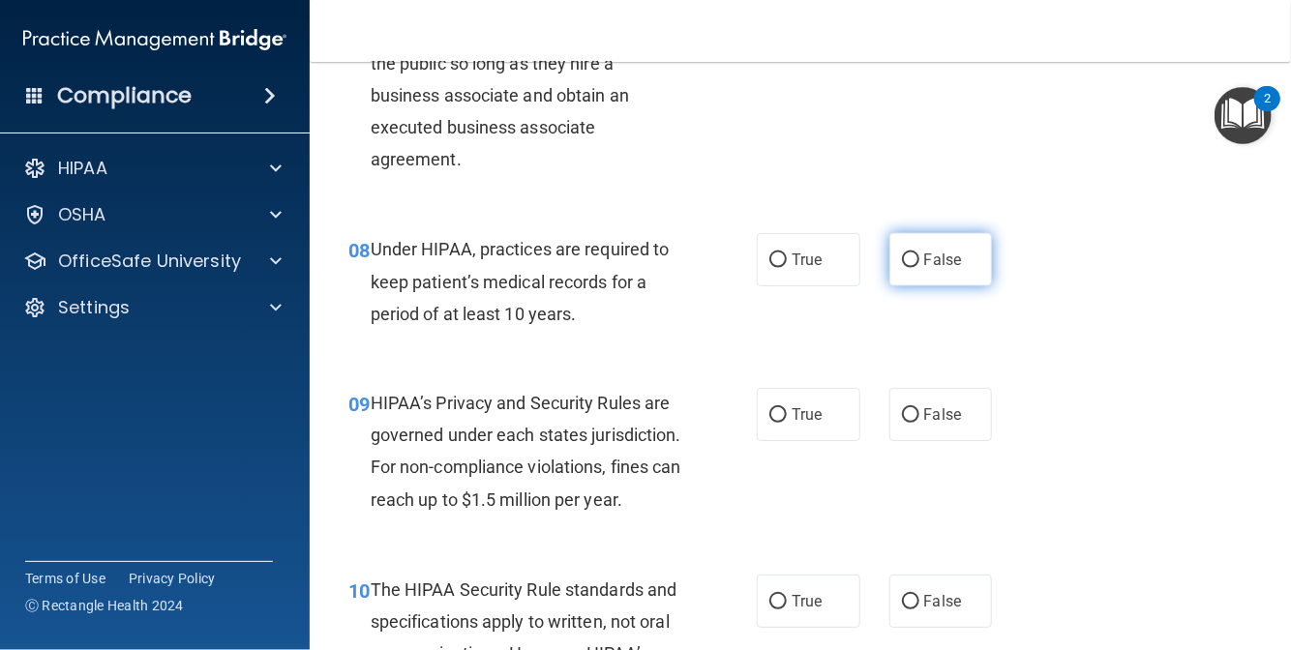
click at [905, 268] on input "False" at bounding box center [910, 261] width 17 height 15
radio input "true"
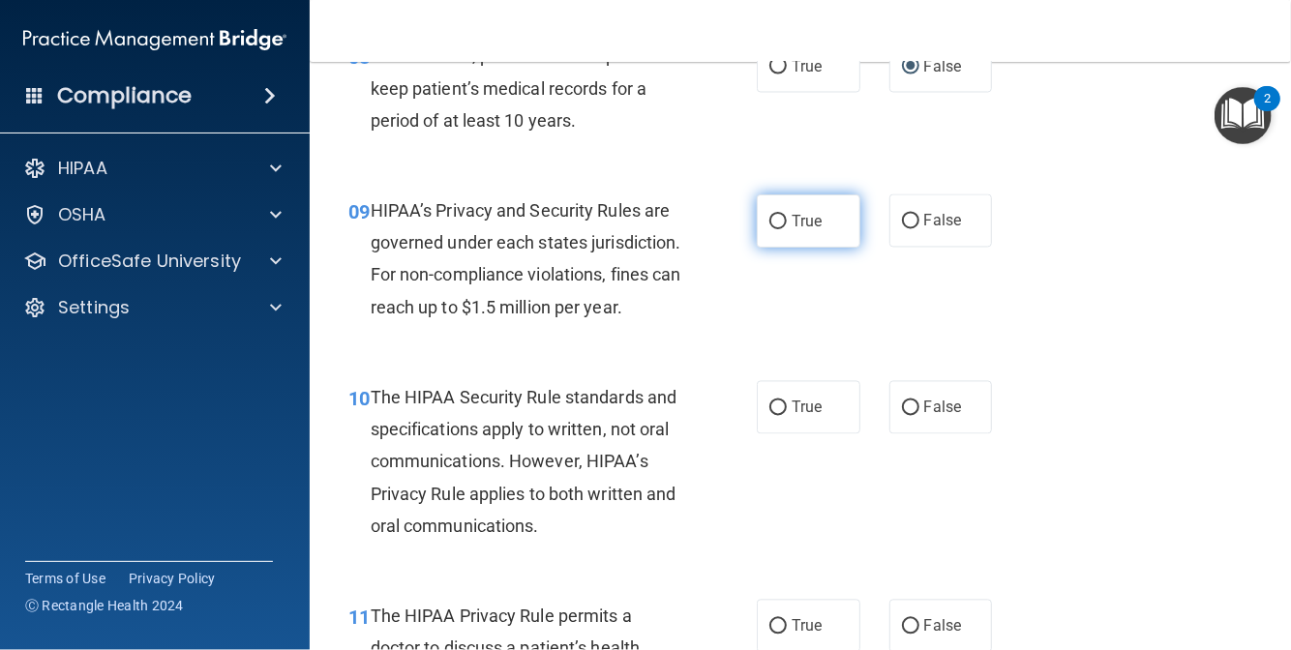
click at [828, 248] on label "True" at bounding box center [809, 221] width 104 height 53
click at [787, 229] on input "True" at bounding box center [777, 222] width 17 height 15
radio input "true"
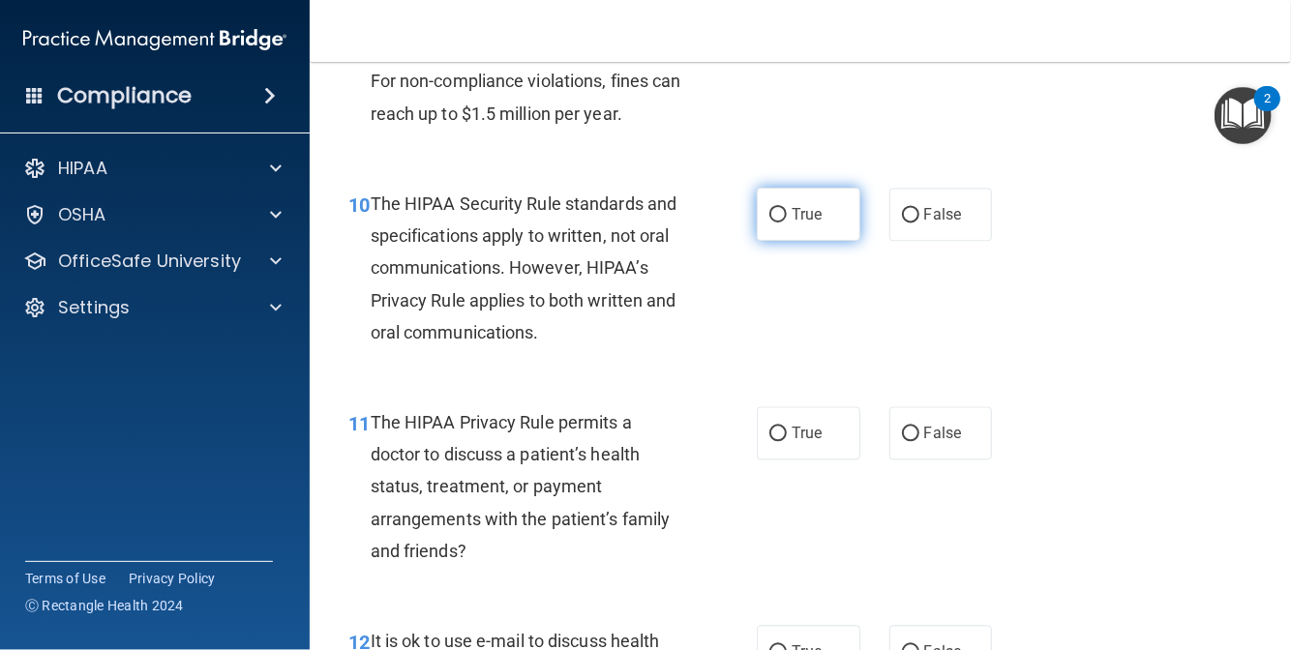
click at [814, 224] on span "True" at bounding box center [807, 214] width 30 height 18
click at [787, 223] on input "True" at bounding box center [777, 215] width 17 height 15
radio input "true"
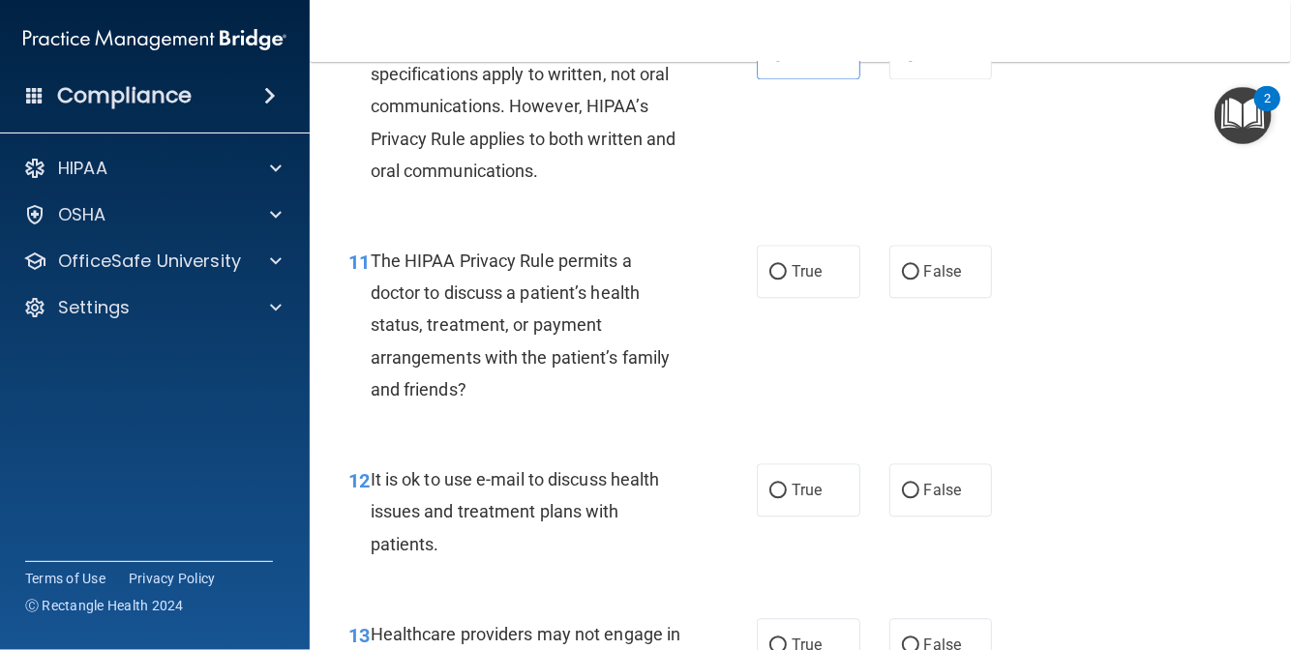
scroll to position [1936, 0]
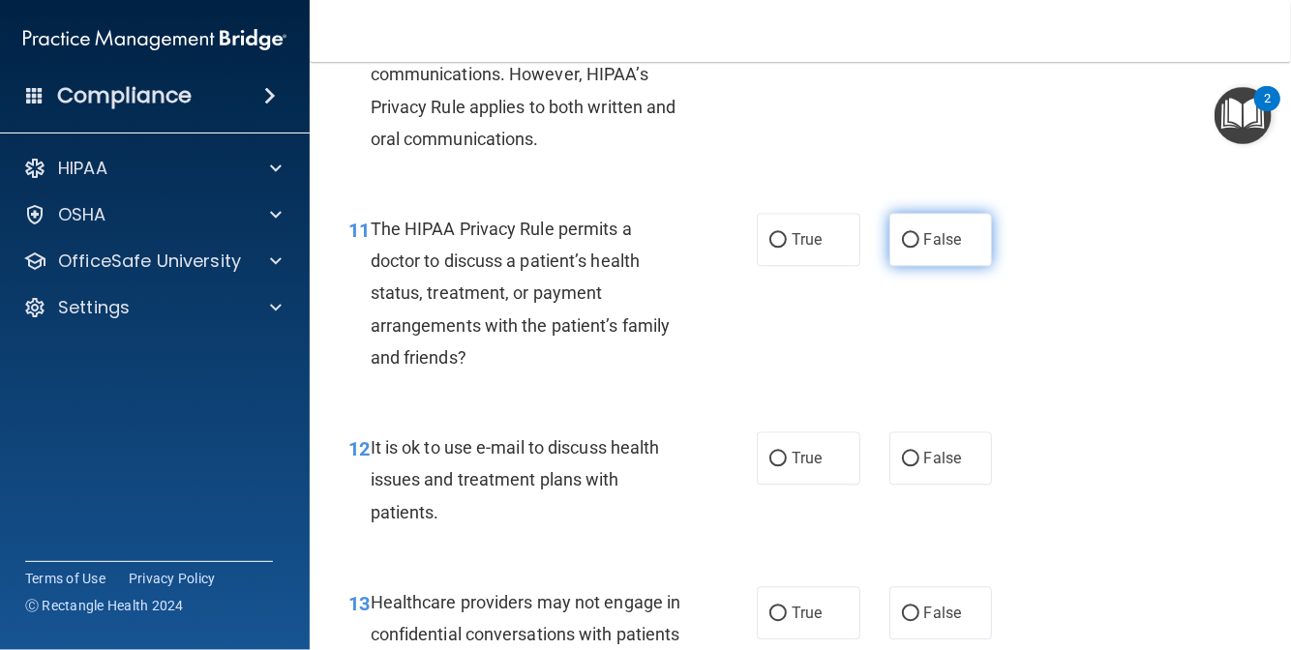
click at [924, 249] on span "False" at bounding box center [943, 239] width 38 height 18
click at [916, 248] on input "False" at bounding box center [910, 240] width 17 height 15
radio input "true"
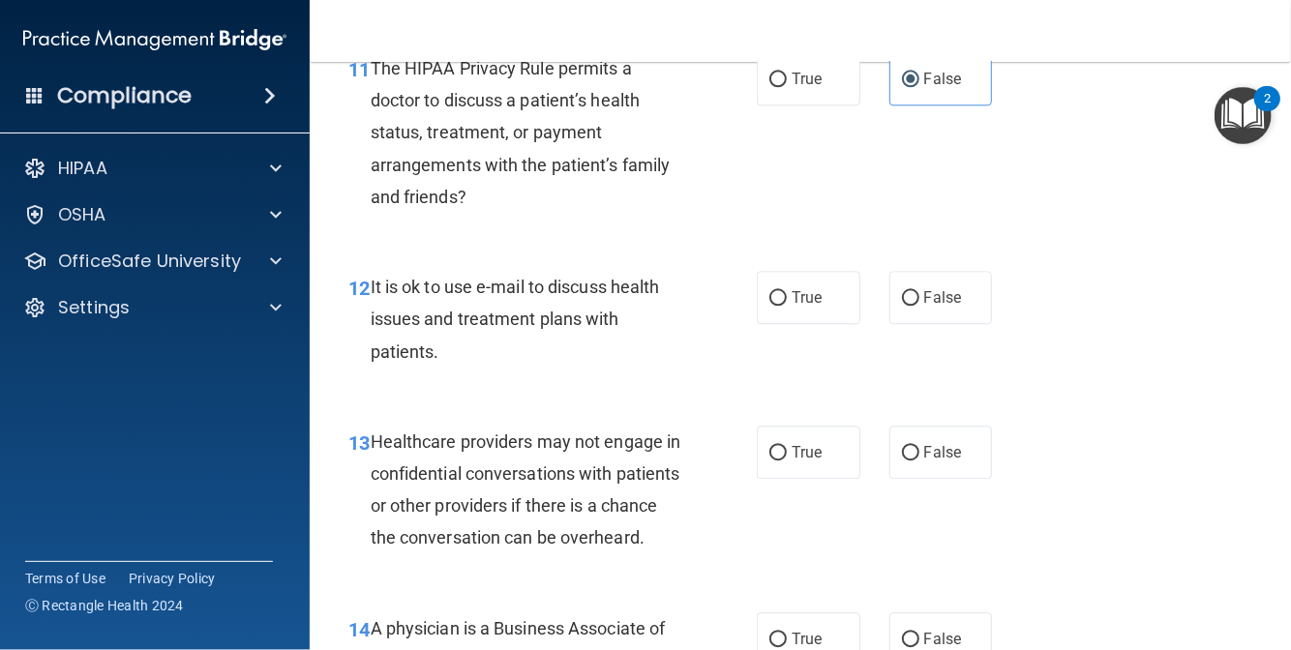
scroll to position [2129, 0]
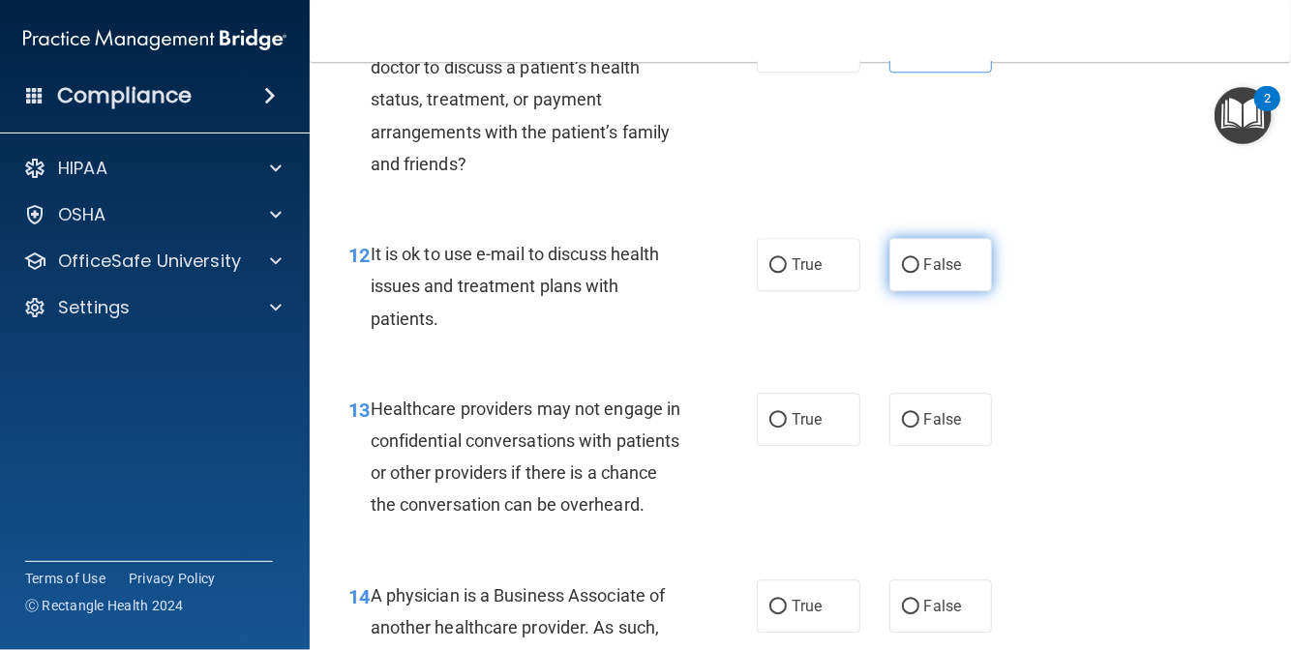
click at [966, 291] on label "False" at bounding box center [941, 264] width 104 height 53
click at [919, 273] on input "False" at bounding box center [910, 265] width 17 height 15
radio input "true"
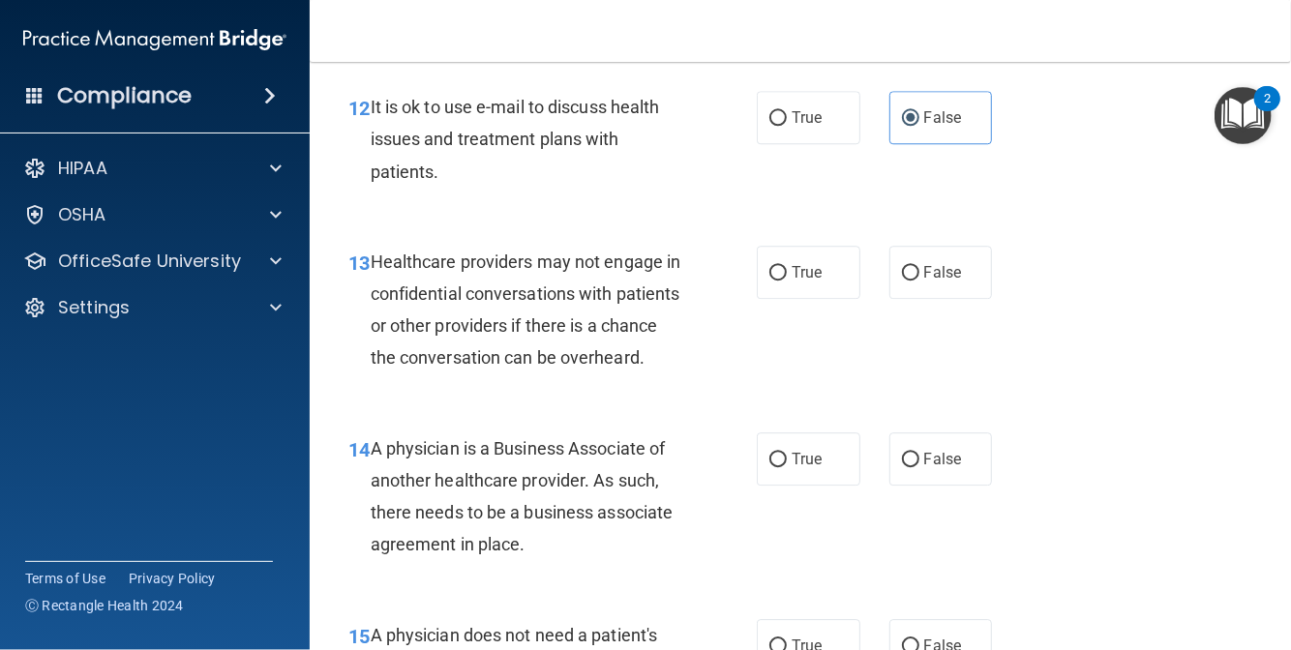
scroll to position [2323, 0]
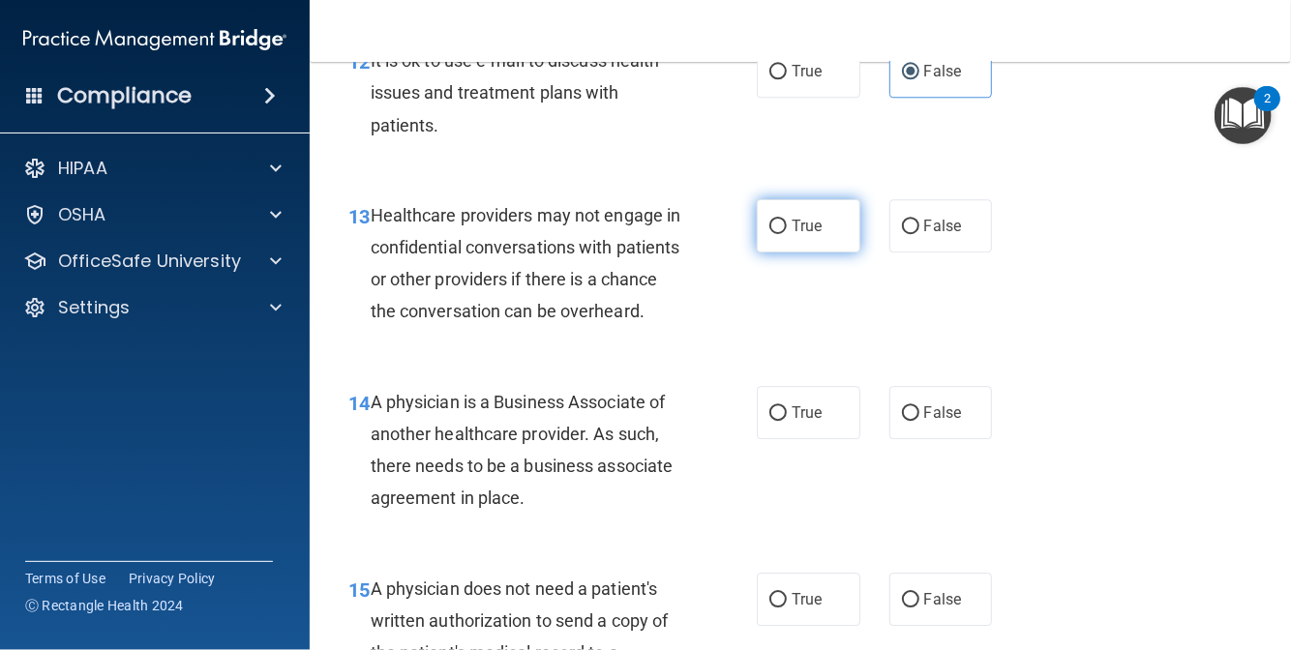
click at [836, 253] on label "True" at bounding box center [809, 225] width 104 height 53
click at [787, 234] on input "True" at bounding box center [777, 227] width 17 height 15
radio input "true"
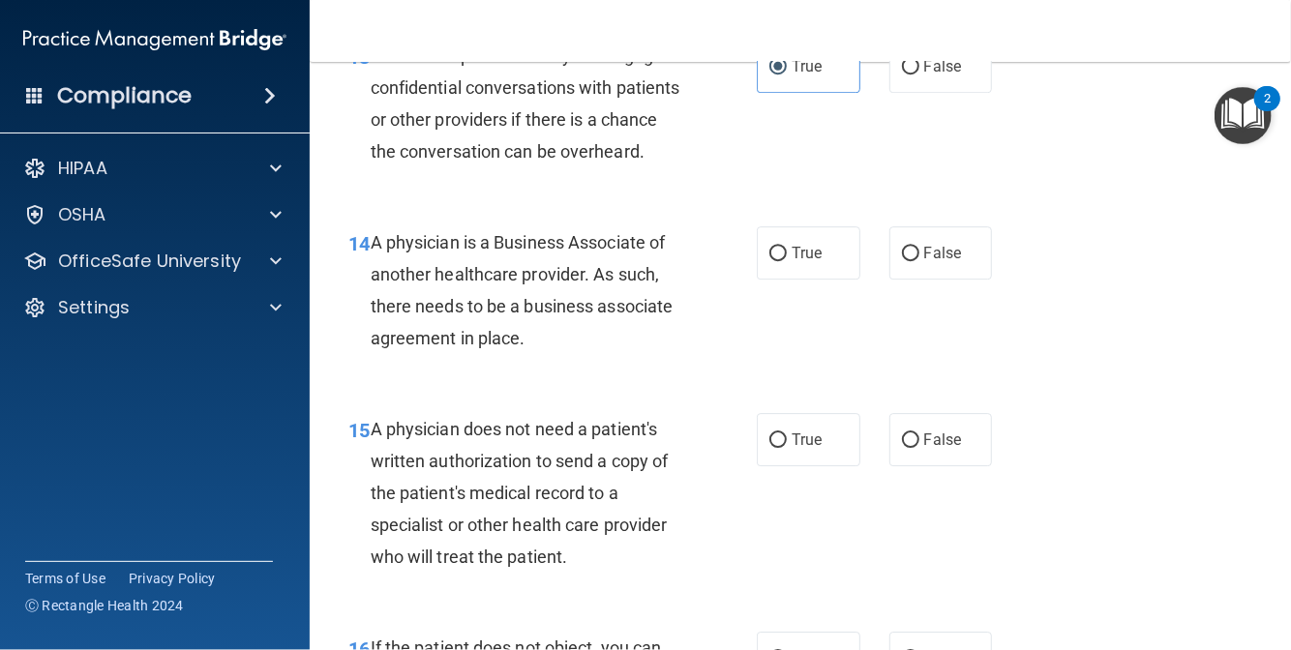
scroll to position [2516, 0]
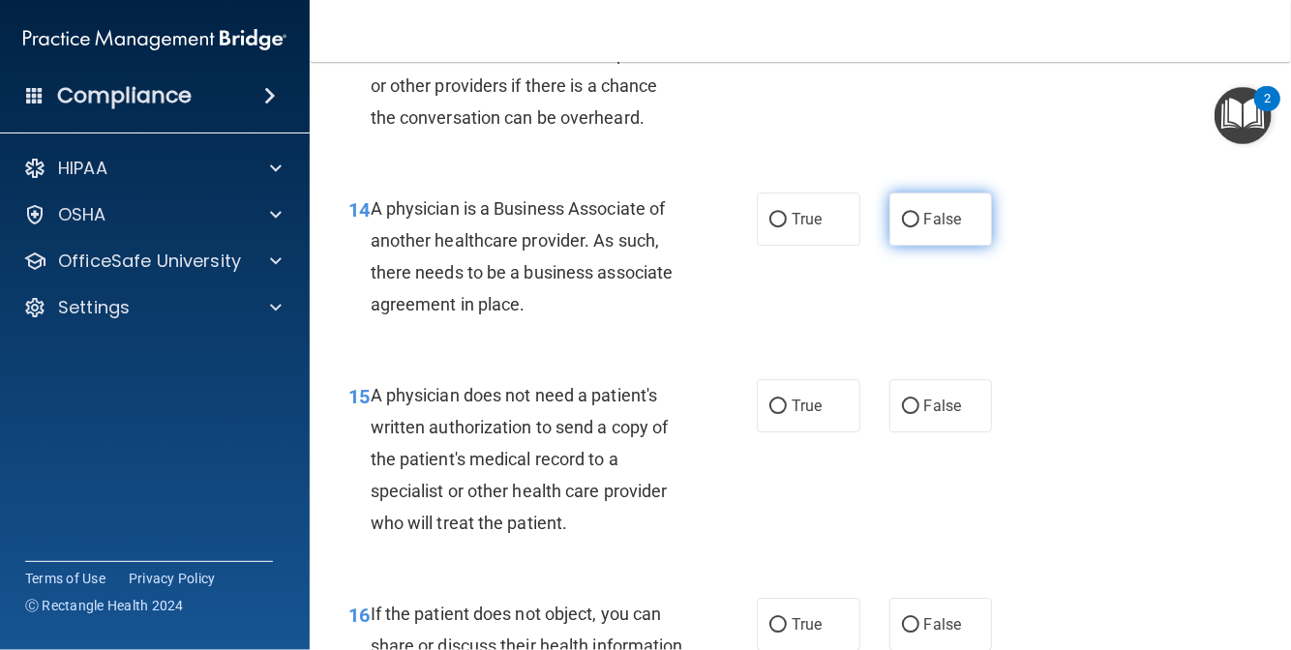
click at [913, 246] on label "False" at bounding box center [941, 219] width 104 height 53
click at [913, 227] on input "False" at bounding box center [910, 220] width 17 height 15
radio input "true"
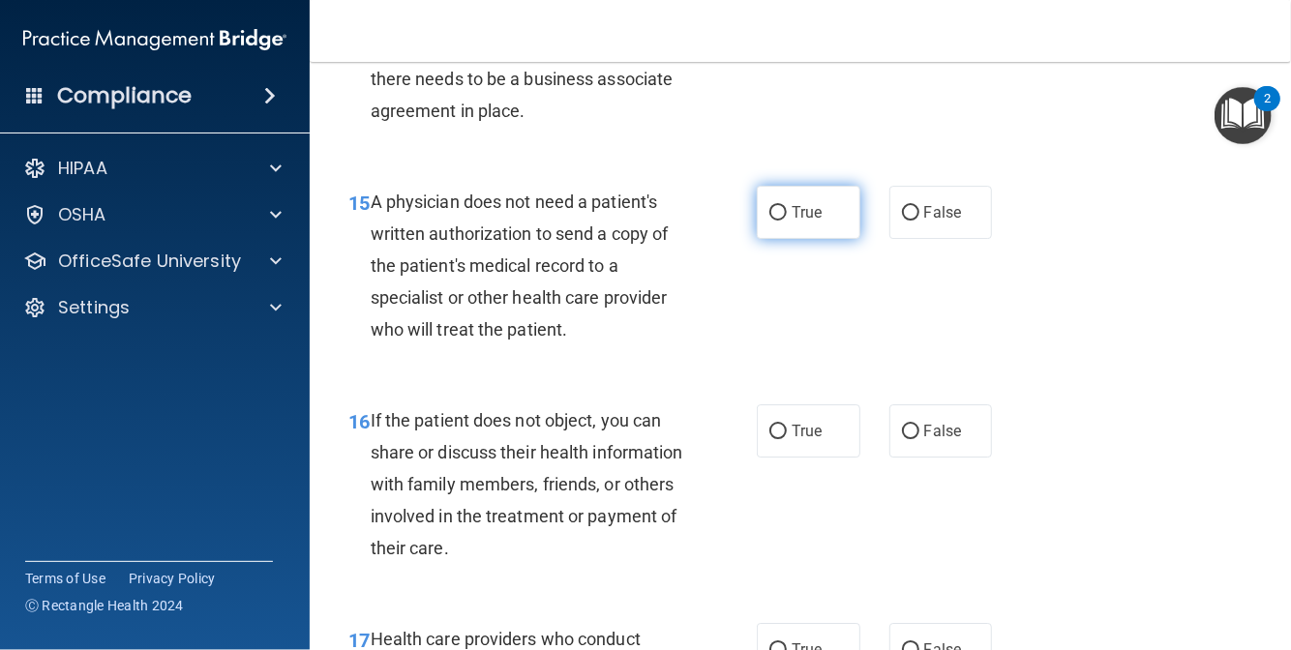
click at [822, 239] on label "True" at bounding box center [809, 212] width 104 height 53
click at [787, 221] on input "True" at bounding box center [777, 213] width 17 height 15
radio input "true"
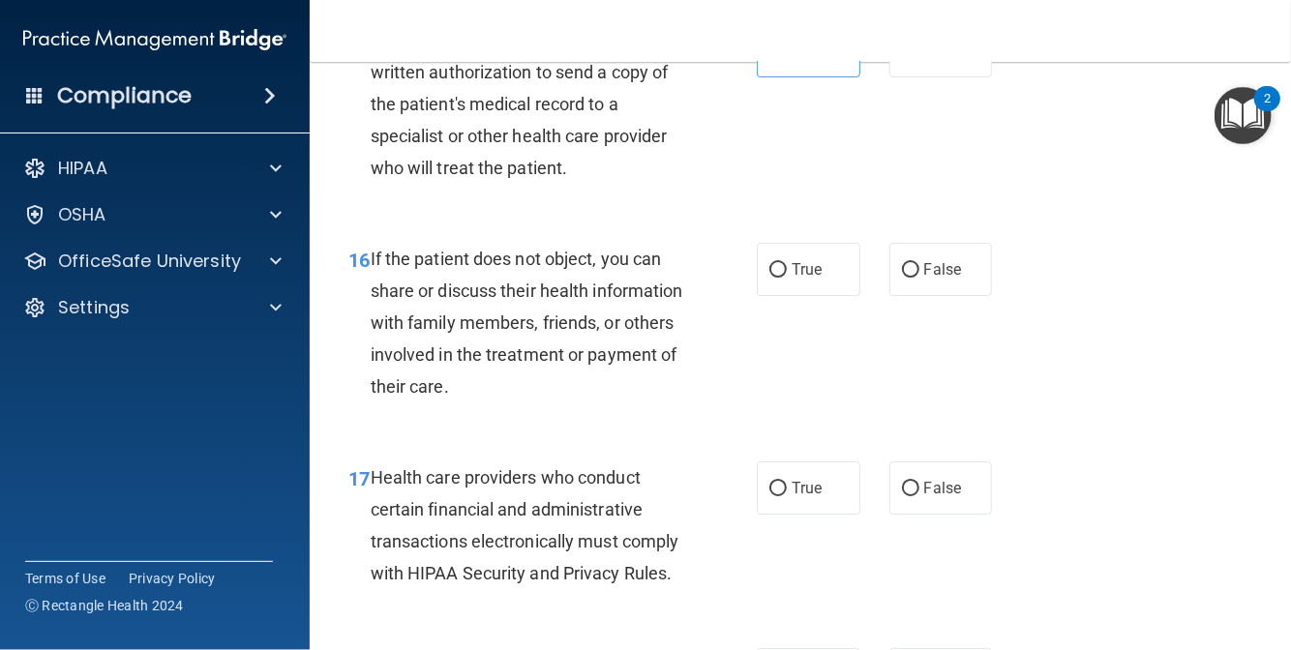
scroll to position [2904, 0]
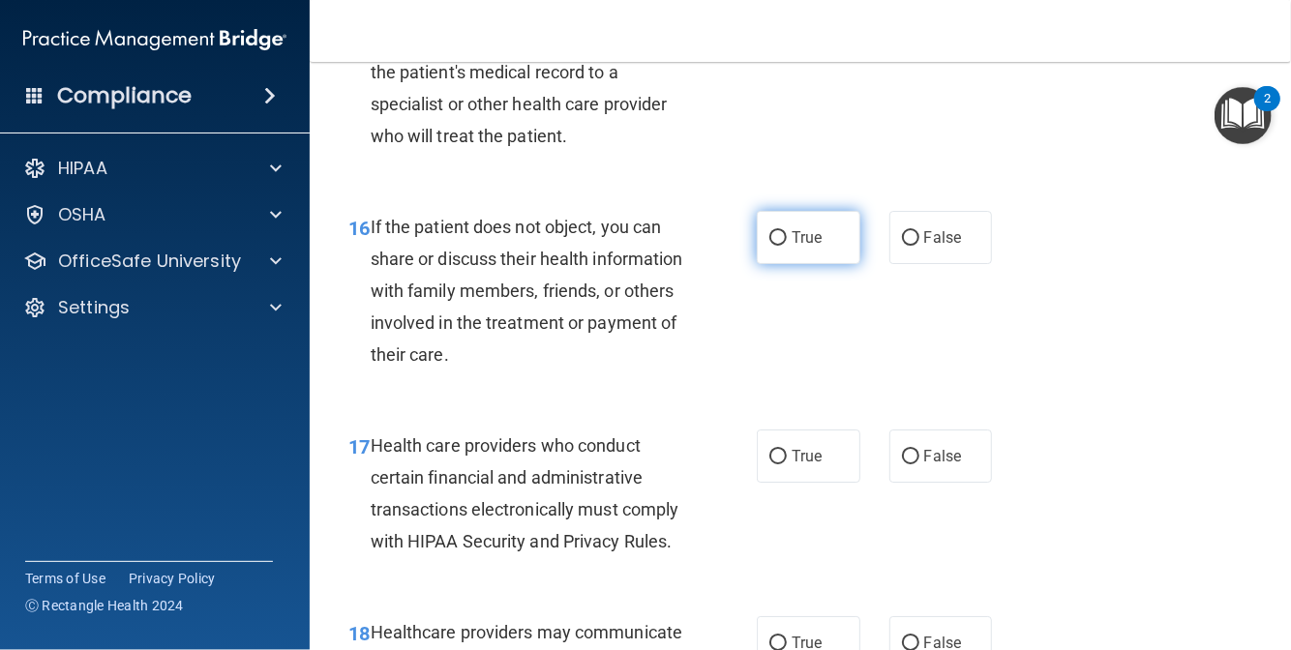
click at [792, 247] on span "True" at bounding box center [807, 237] width 30 height 18
click at [787, 246] on input "True" at bounding box center [777, 238] width 17 height 15
radio input "true"
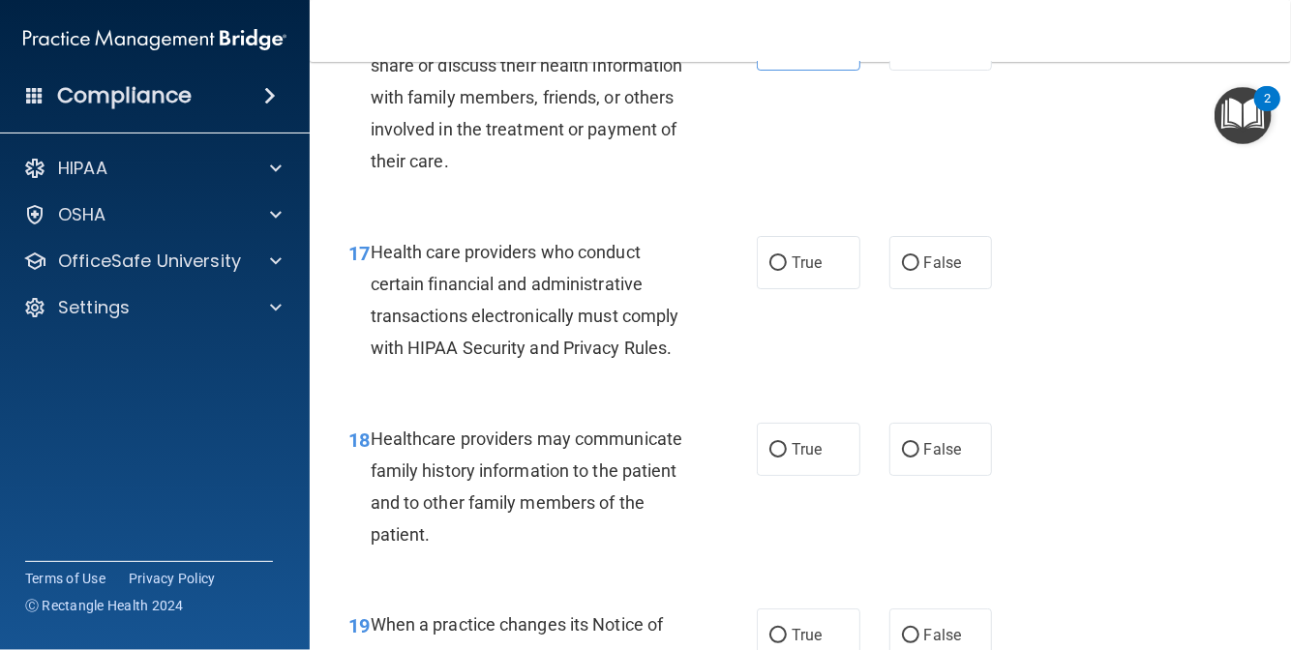
scroll to position [3291, 0]
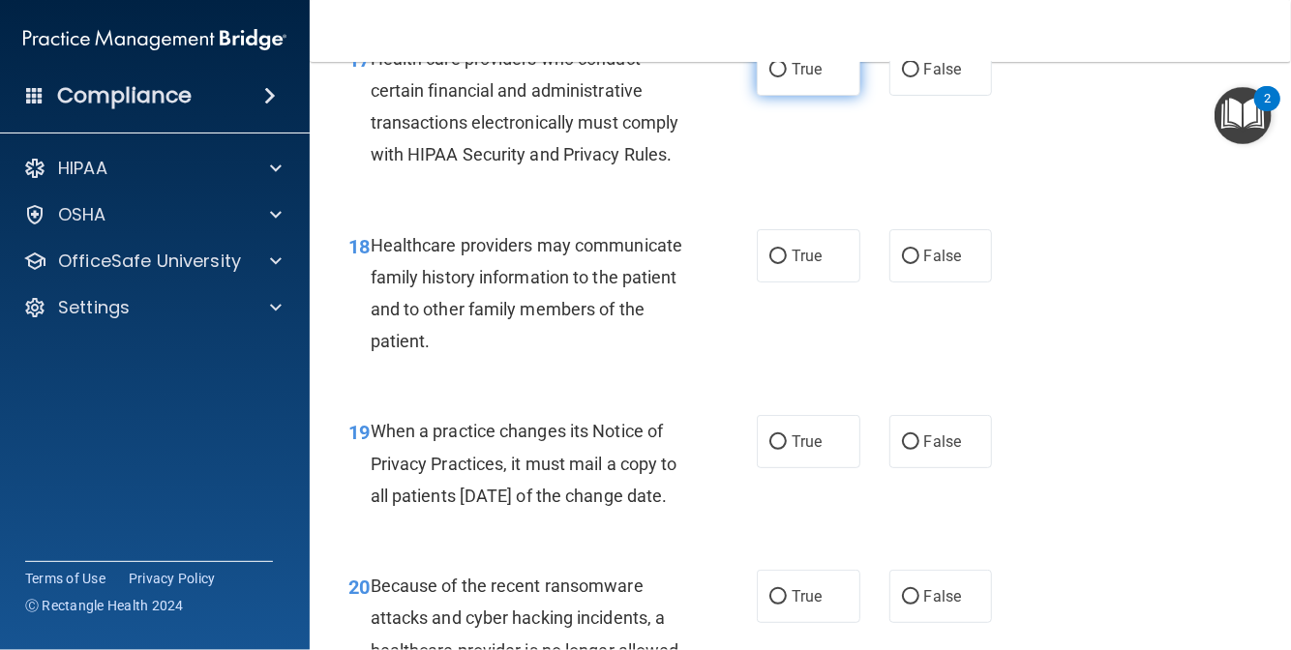
click at [792, 78] on span "True" at bounding box center [807, 69] width 30 height 18
click at [787, 77] on input "True" at bounding box center [777, 70] width 17 height 15
radio input "true"
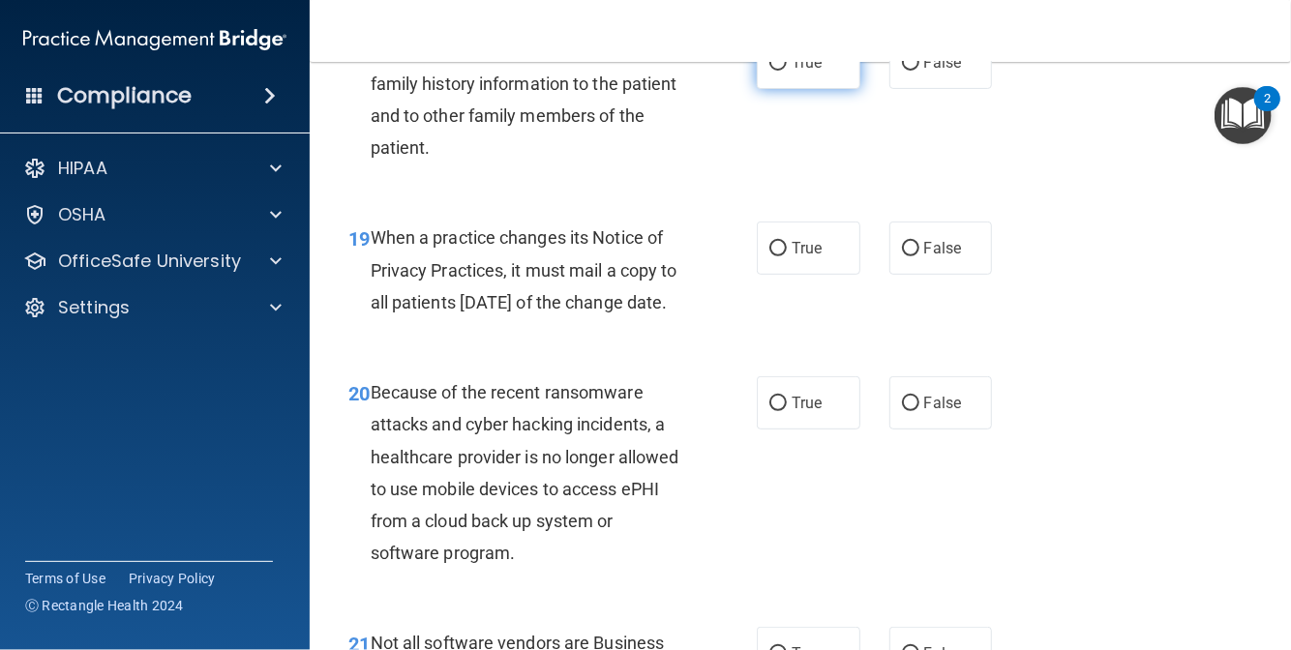
click at [816, 89] on label "True" at bounding box center [809, 62] width 104 height 53
click at [787, 71] on input "True" at bounding box center [777, 63] width 17 height 15
radio input "true"
click at [902, 256] on input "False" at bounding box center [910, 249] width 17 height 15
radio input "true"
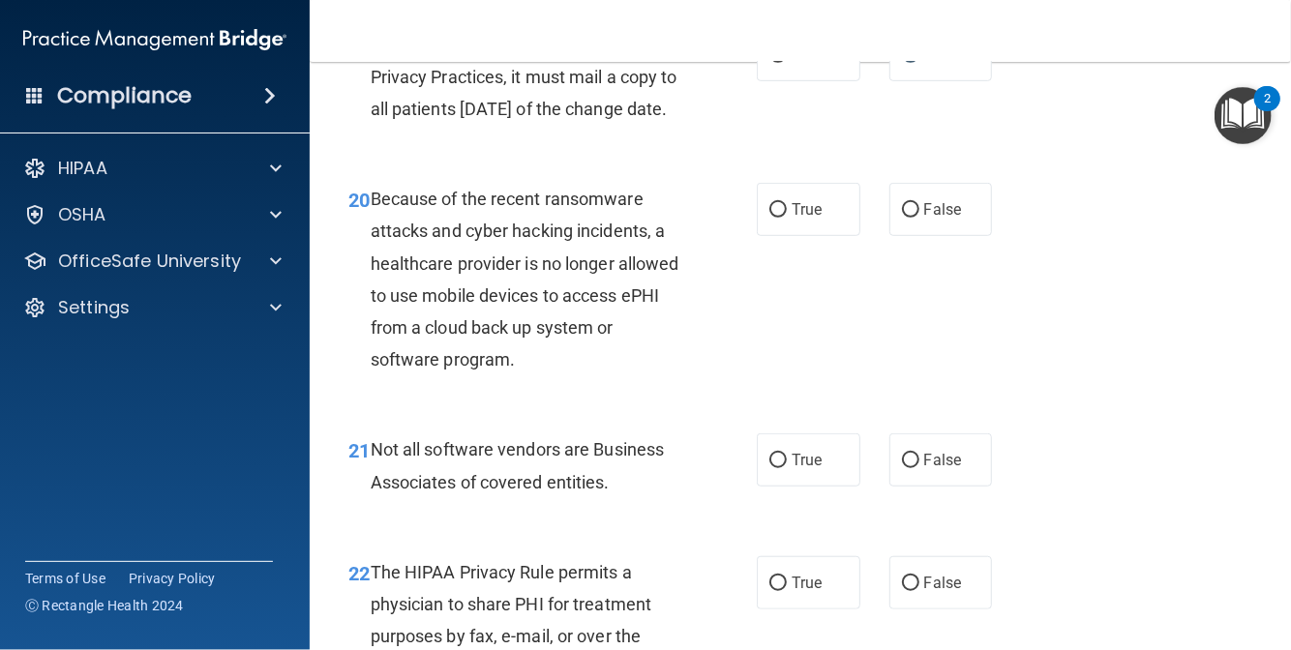
scroll to position [3871, 0]
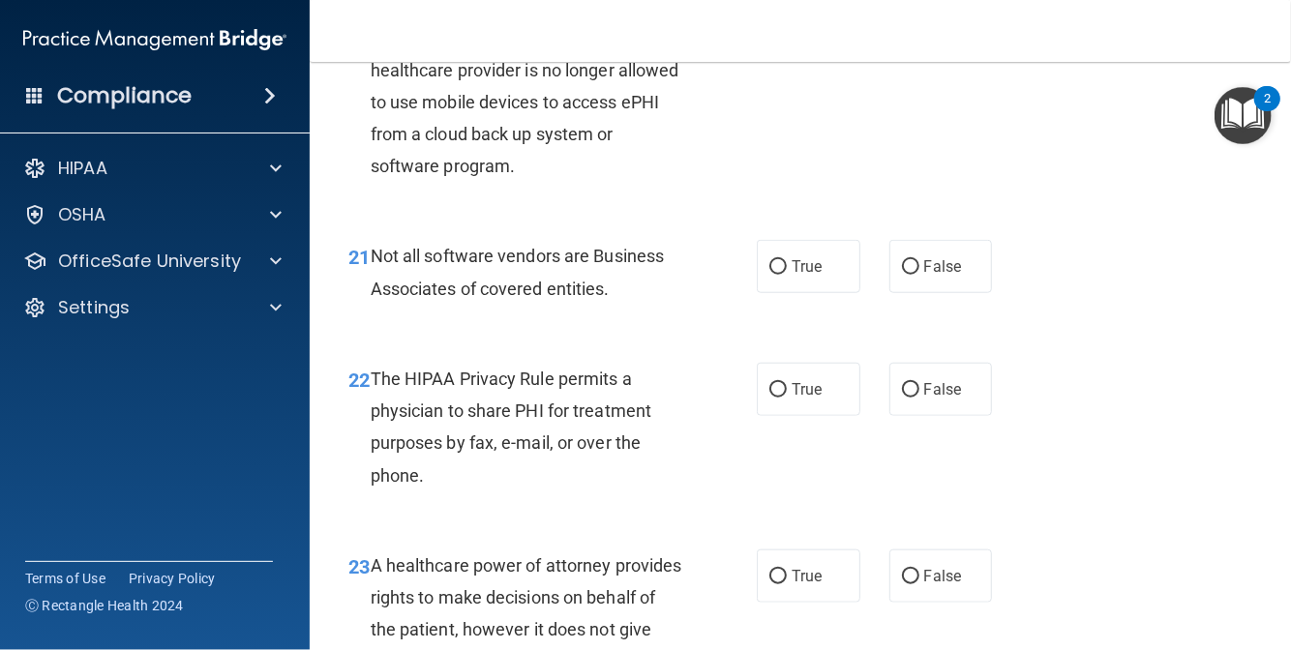
click at [922, 43] on label "False" at bounding box center [941, 15] width 104 height 53
click at [919, 24] on input "False" at bounding box center [910, 17] width 17 height 15
radio input "true"
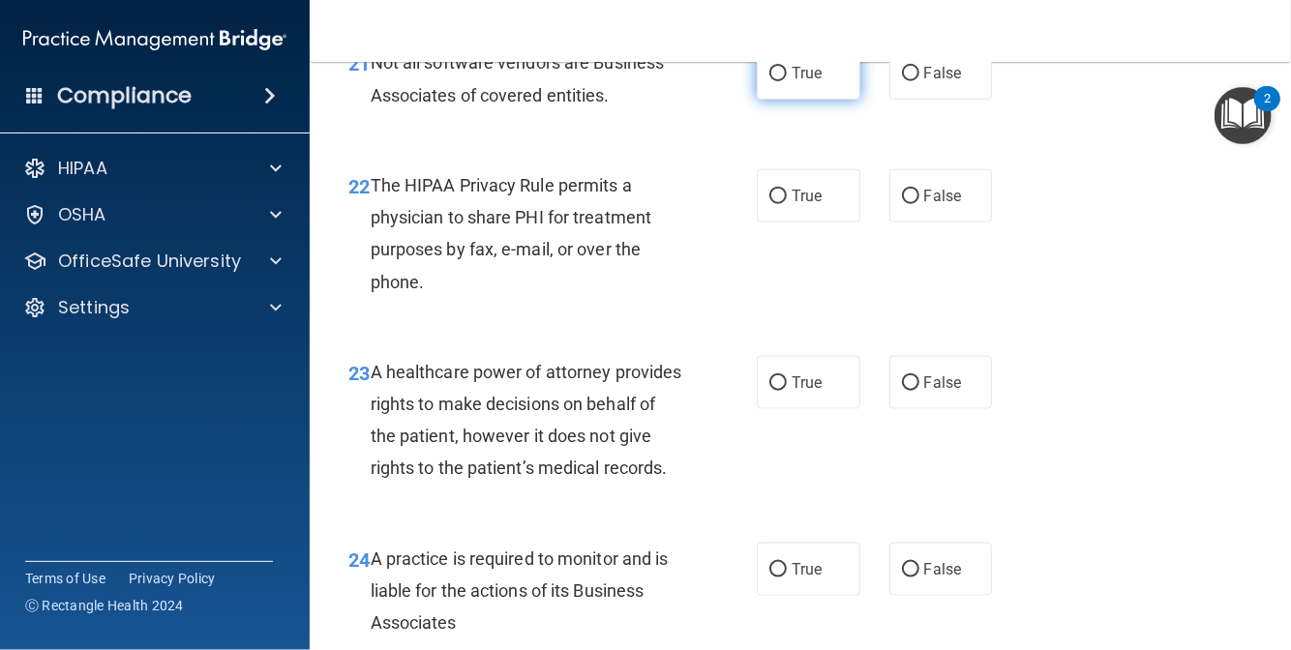
click at [798, 100] on label "True" at bounding box center [809, 72] width 104 height 53
click at [787, 81] on input "True" at bounding box center [777, 74] width 17 height 15
radio input "true"
click at [923, 223] on label "False" at bounding box center [941, 195] width 104 height 53
click at [919, 204] on input "False" at bounding box center [910, 197] width 17 height 15
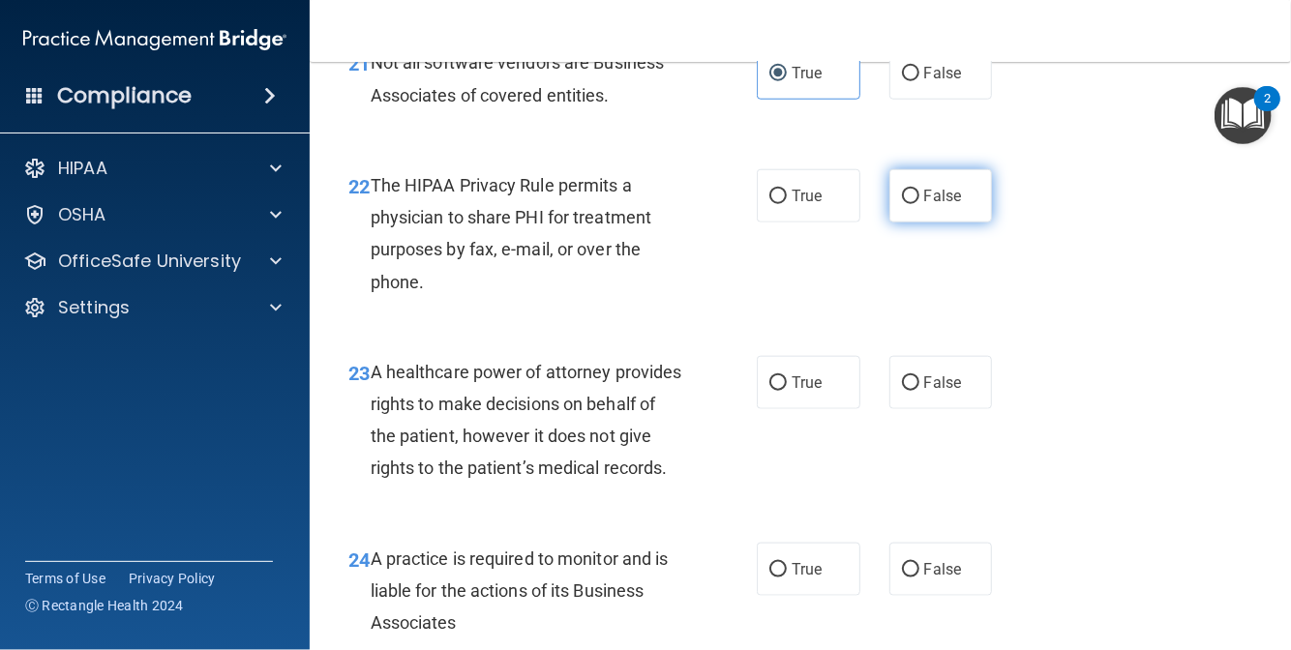
radio input "true"
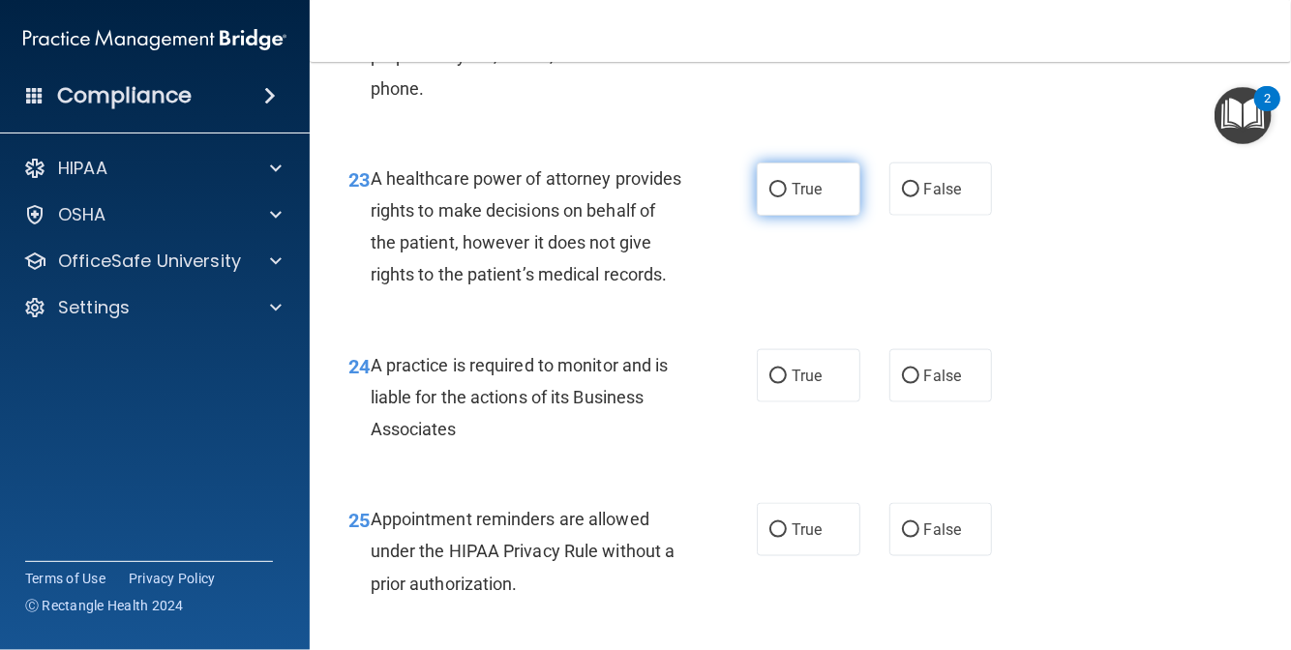
click at [768, 216] on label "True" at bounding box center [809, 189] width 104 height 53
click at [769, 197] on input "True" at bounding box center [777, 190] width 17 height 15
radio input "true"
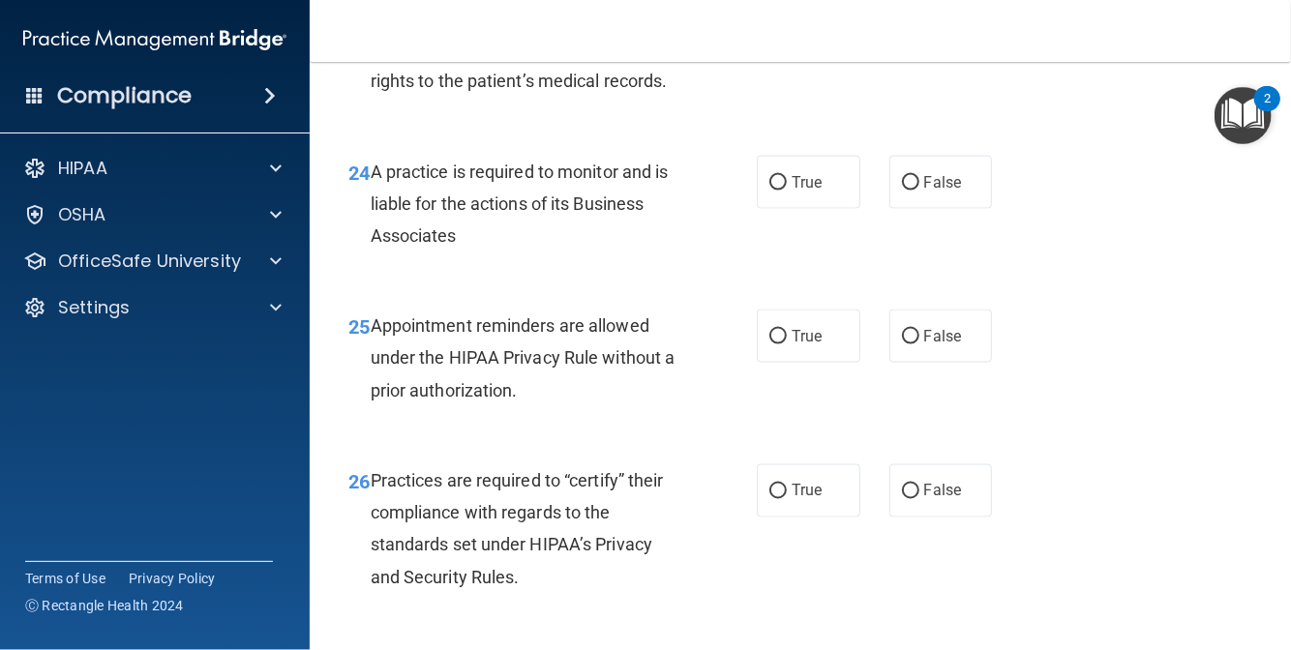
radio input "true"
radio input "false"
click at [924, 192] on span "False" at bounding box center [943, 182] width 38 height 18
click at [919, 191] on input "False" at bounding box center [910, 183] width 17 height 15
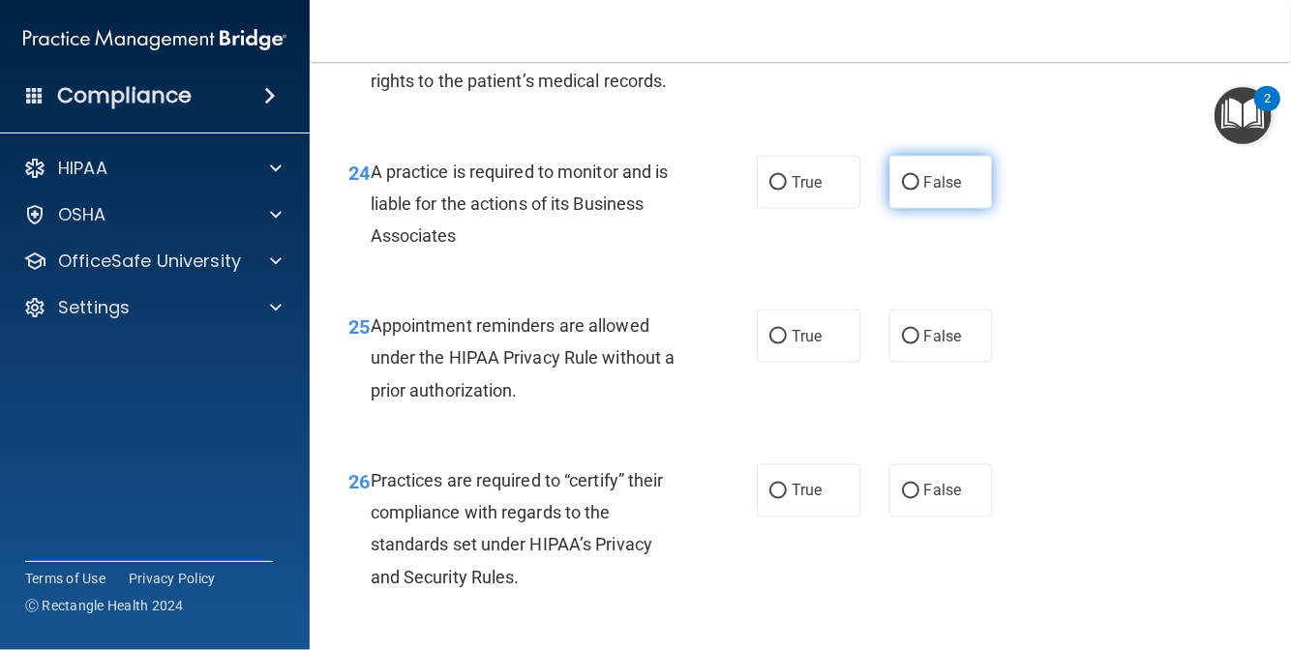
radio input "true"
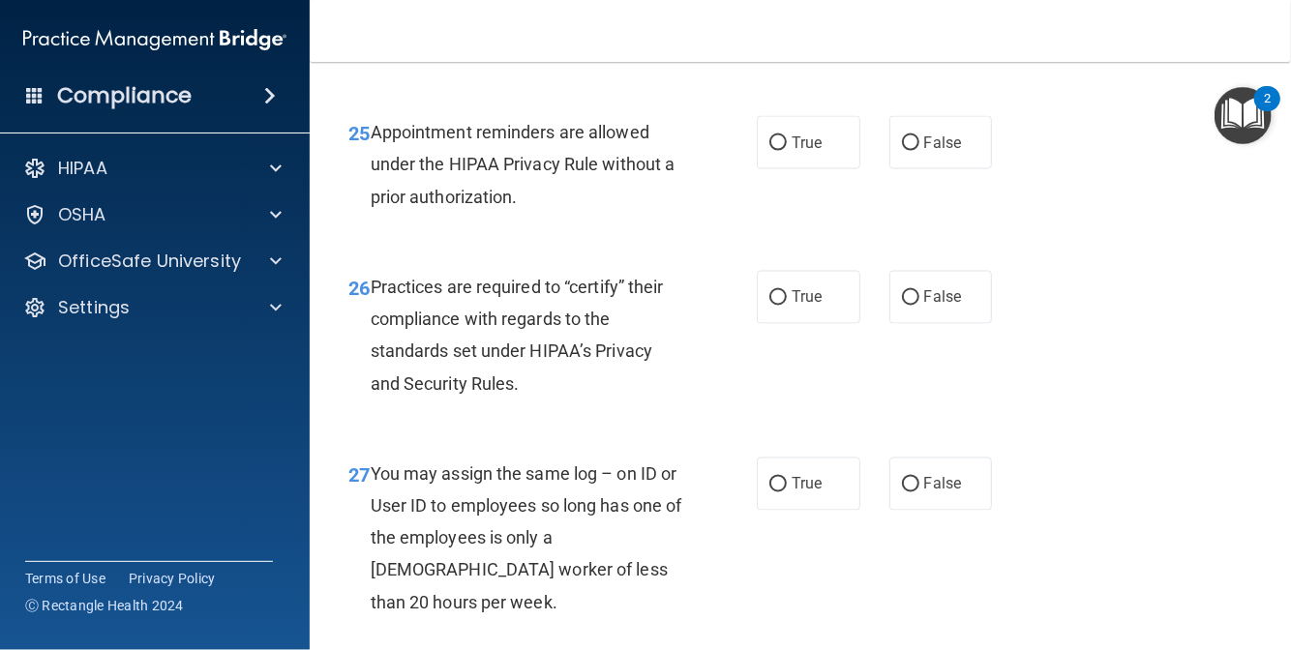
scroll to position [4839, 0]
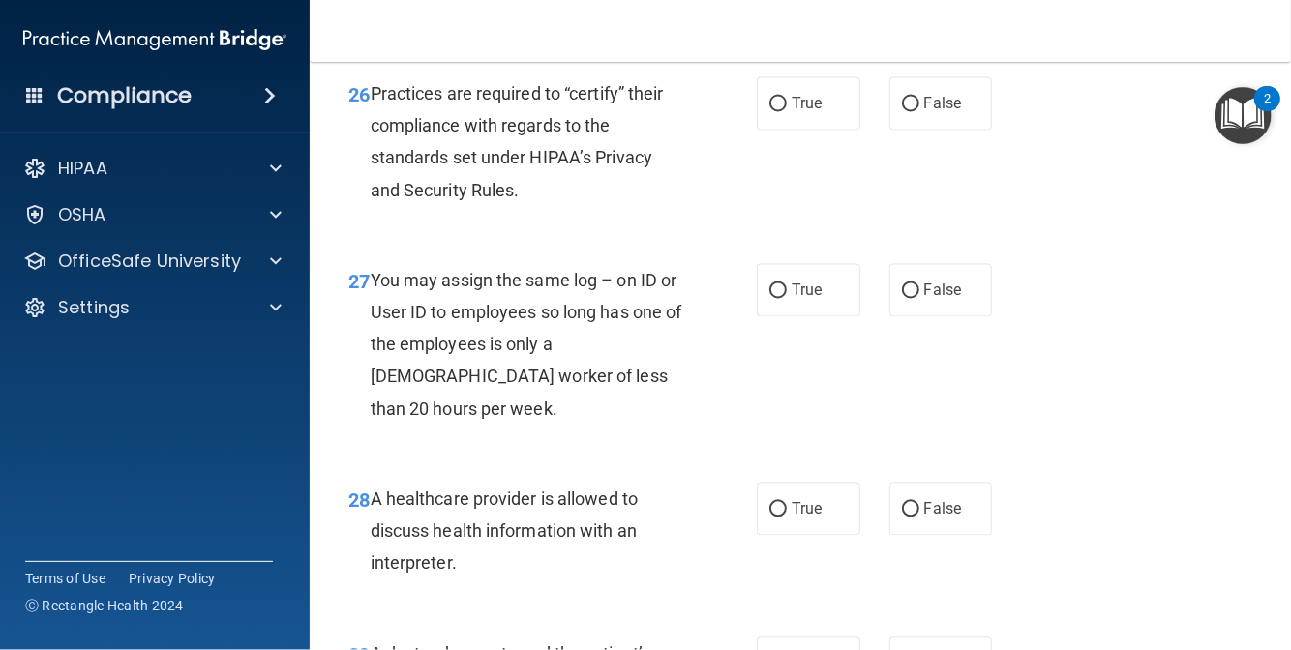
radio input "true"
click at [758, 131] on label "True" at bounding box center [809, 103] width 104 height 53
click at [769, 112] on input "True" at bounding box center [777, 105] width 17 height 15
radio input "true"
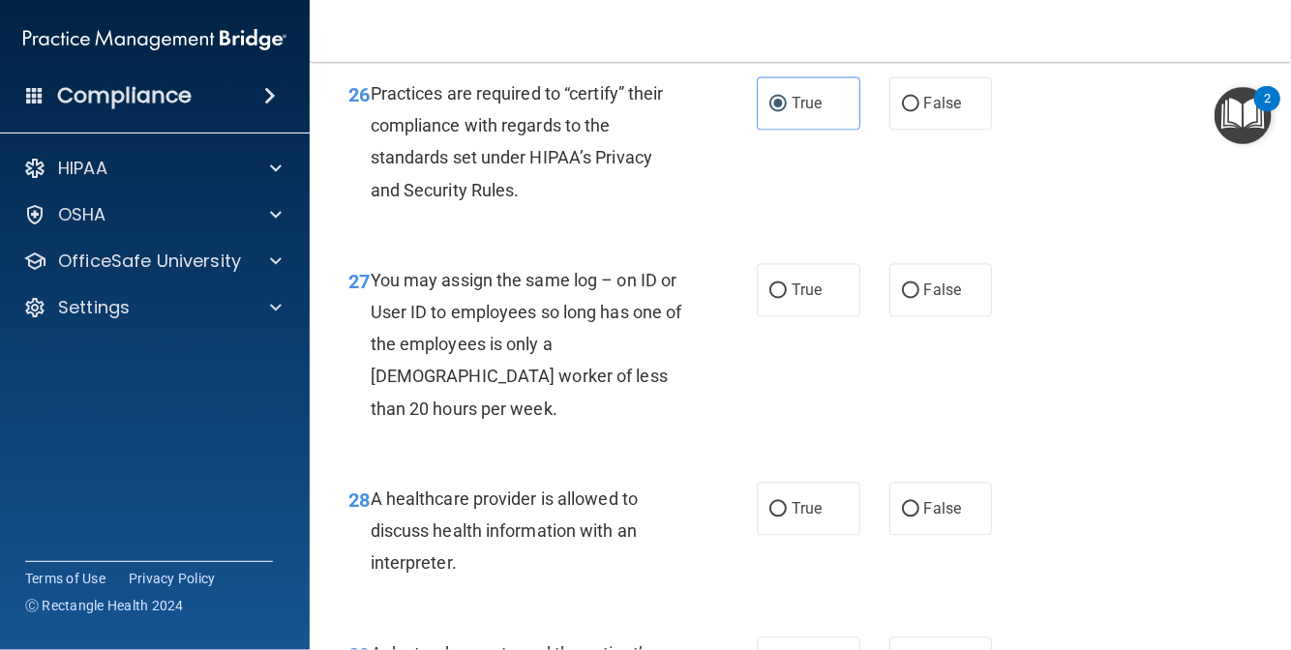
scroll to position [5033, 0]
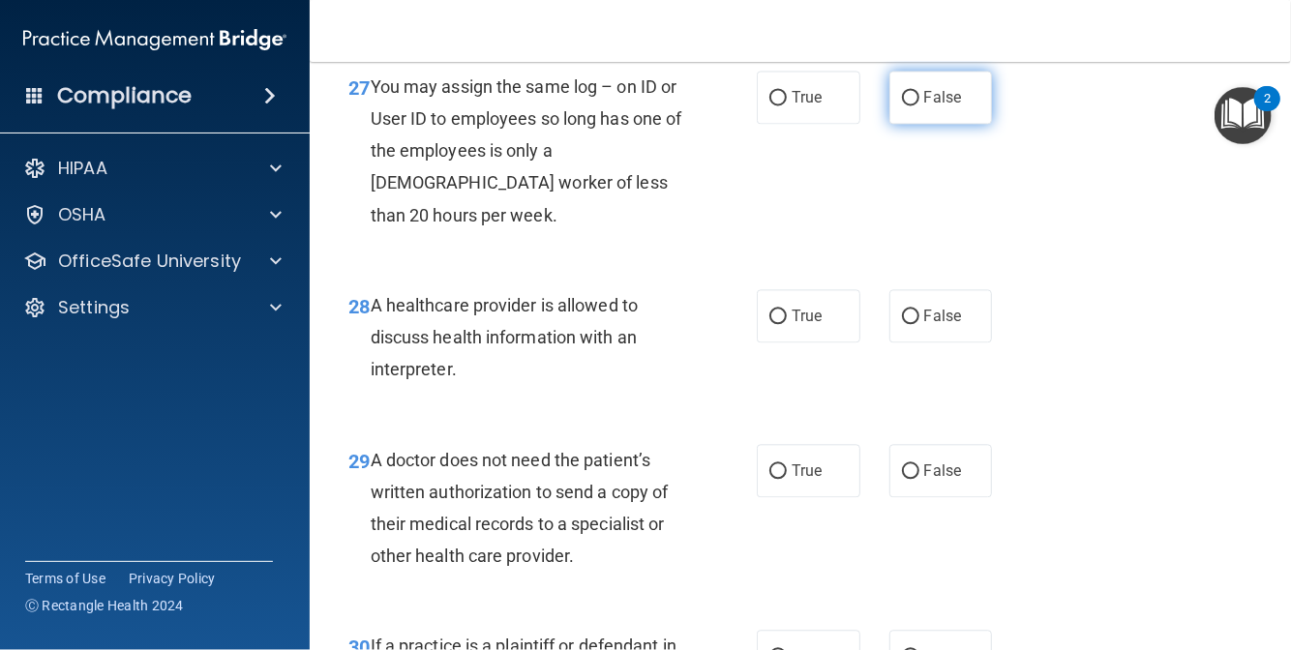
click at [928, 106] on span "False" at bounding box center [943, 97] width 38 height 18
click at [919, 105] on input "False" at bounding box center [910, 98] width 17 height 15
radio input "true"
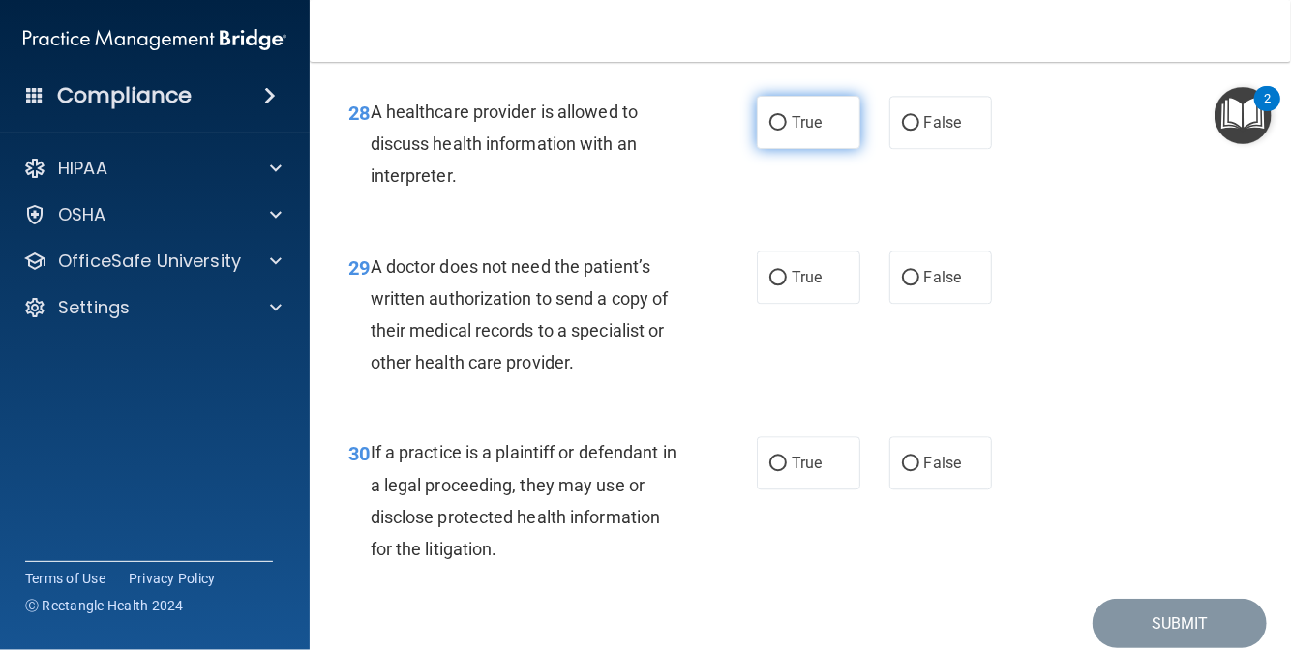
click at [769, 131] on input "True" at bounding box center [777, 123] width 17 height 15
radio input "true"
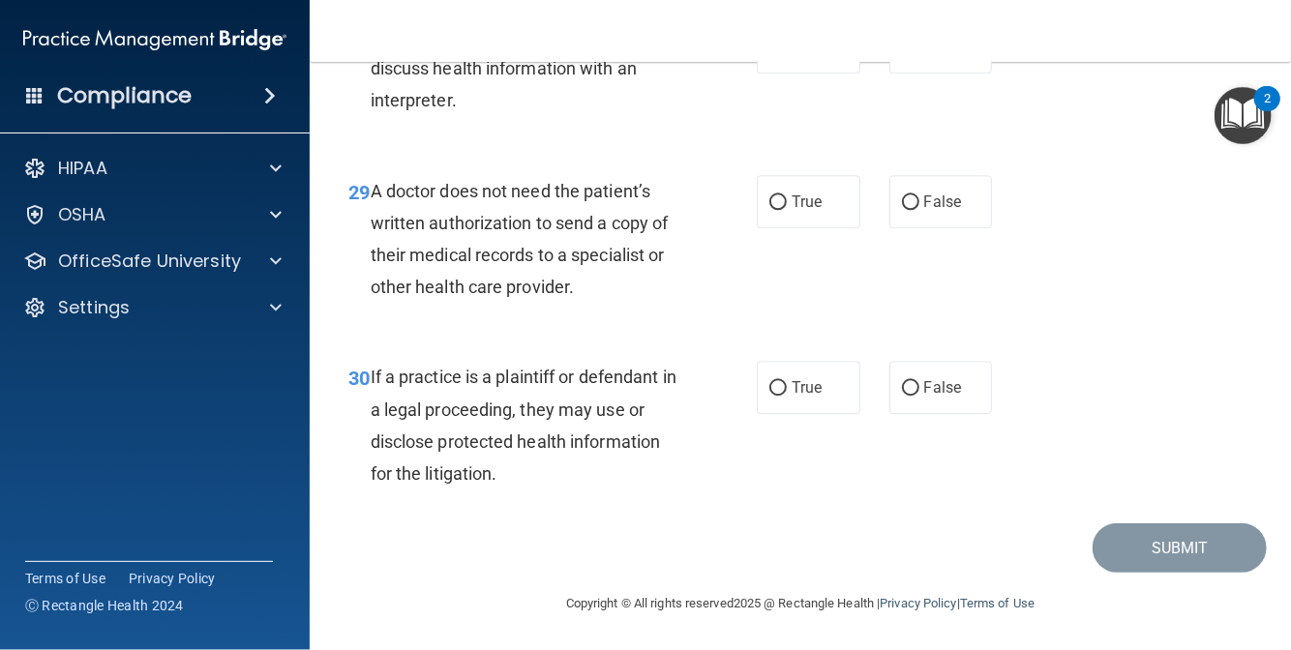
scroll to position [5420, 0]
click at [757, 228] on label "True" at bounding box center [809, 201] width 104 height 53
click at [769, 210] on input "True" at bounding box center [777, 203] width 17 height 15
radio input "true"
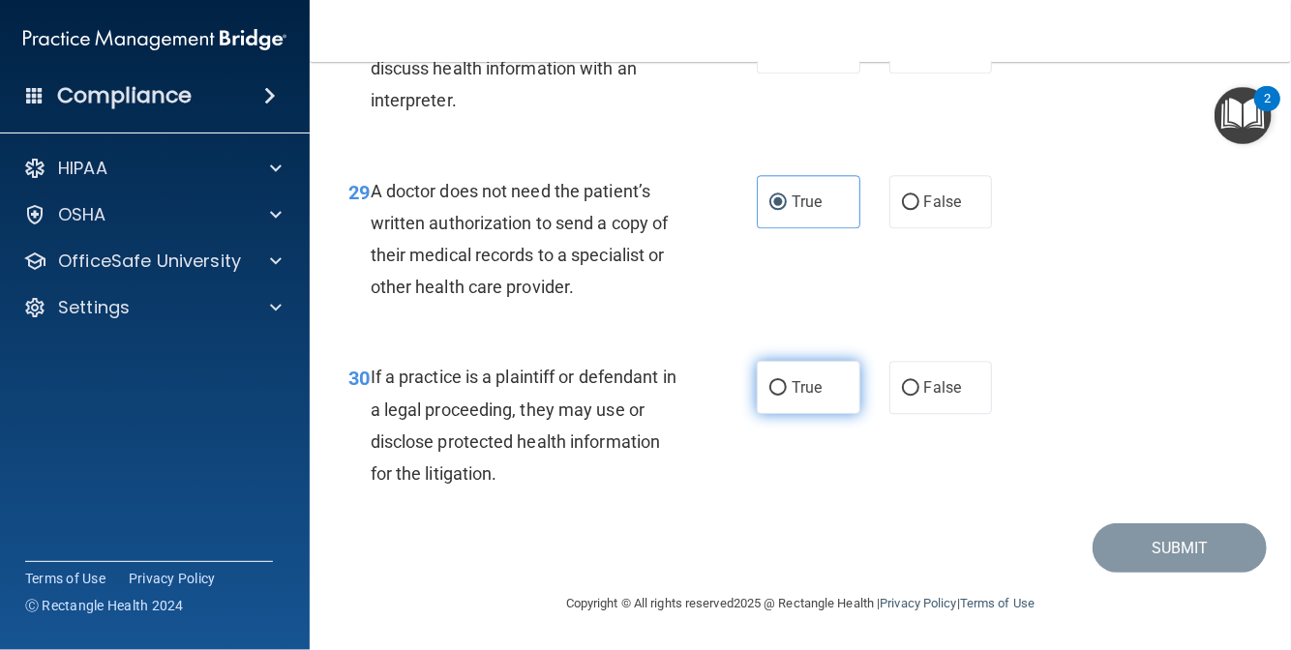
click at [769, 391] on input "True" at bounding box center [777, 388] width 17 height 15
radio input "true"
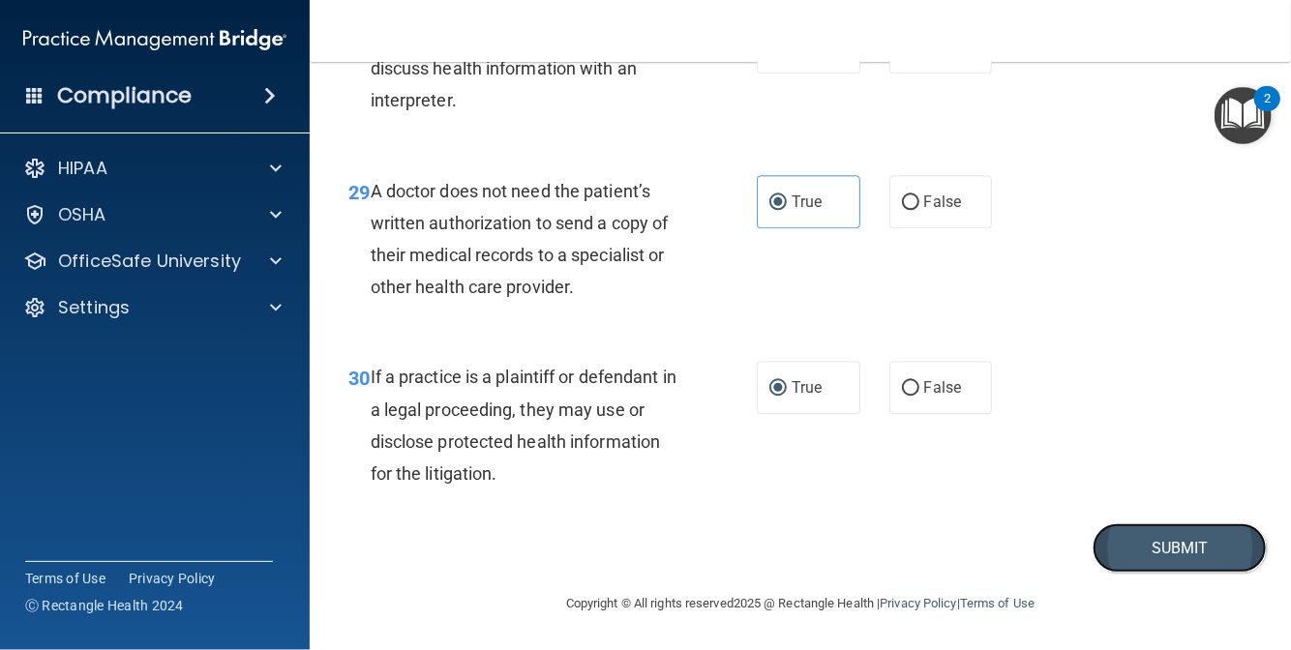
click at [1138, 549] on button "Submit" at bounding box center [1180, 548] width 174 height 49
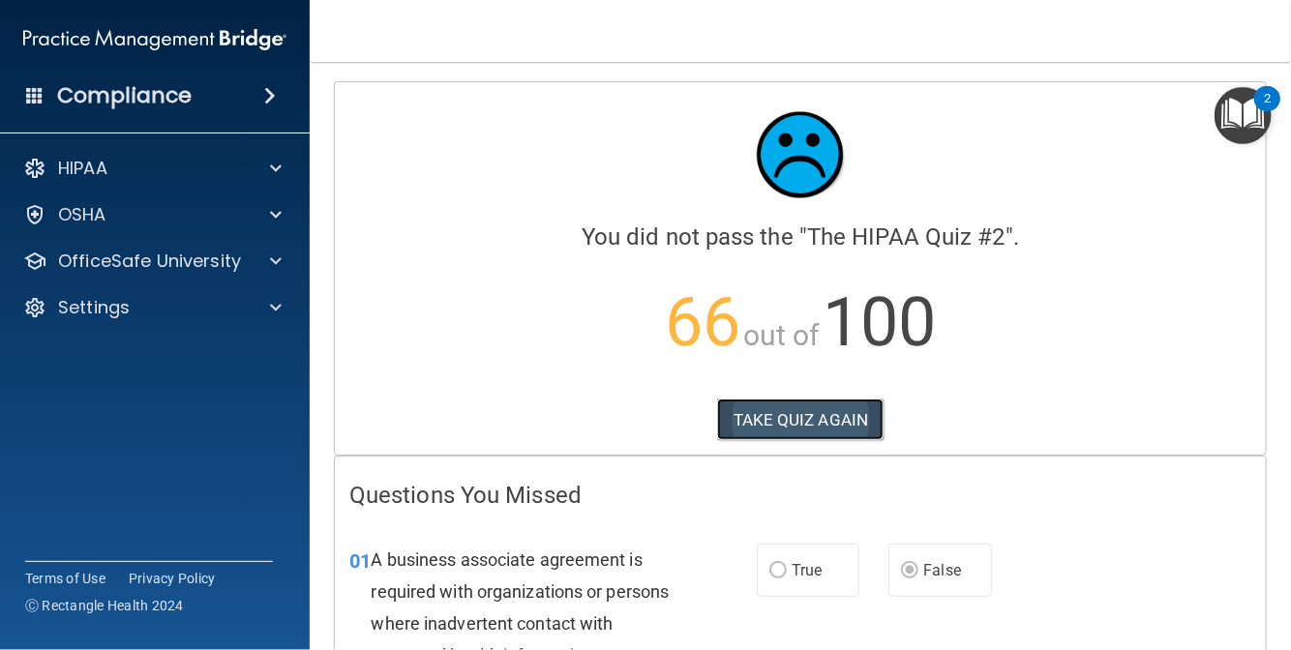
click at [848, 428] on button "TAKE QUIZ AGAIN" at bounding box center [800, 420] width 167 height 43
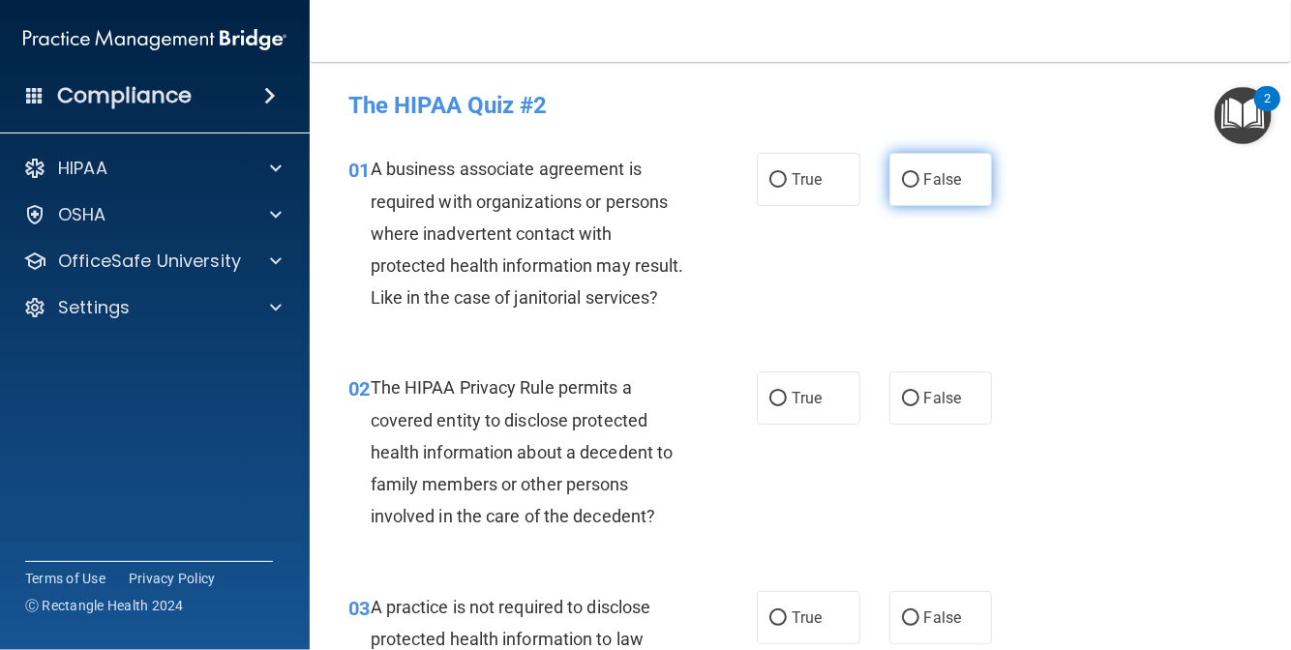
click at [902, 173] on input "False" at bounding box center [910, 180] width 17 height 15
radio input "true"
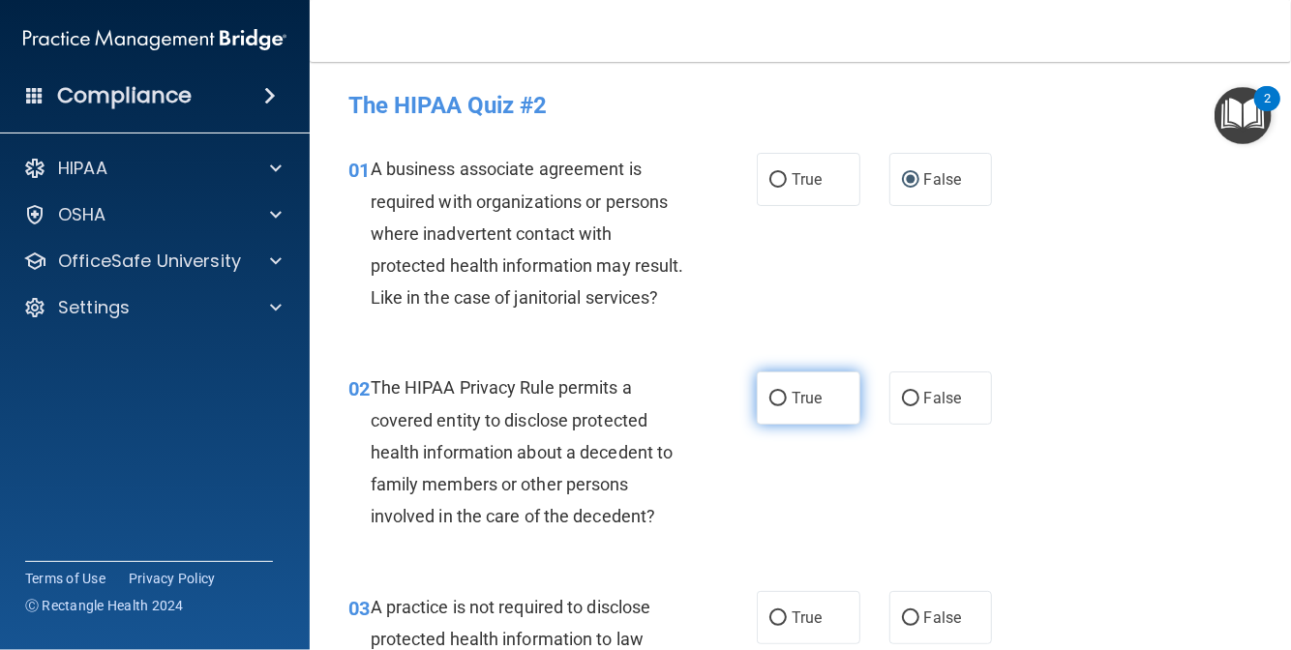
click at [774, 407] on input "True" at bounding box center [777, 399] width 17 height 15
radio input "true"
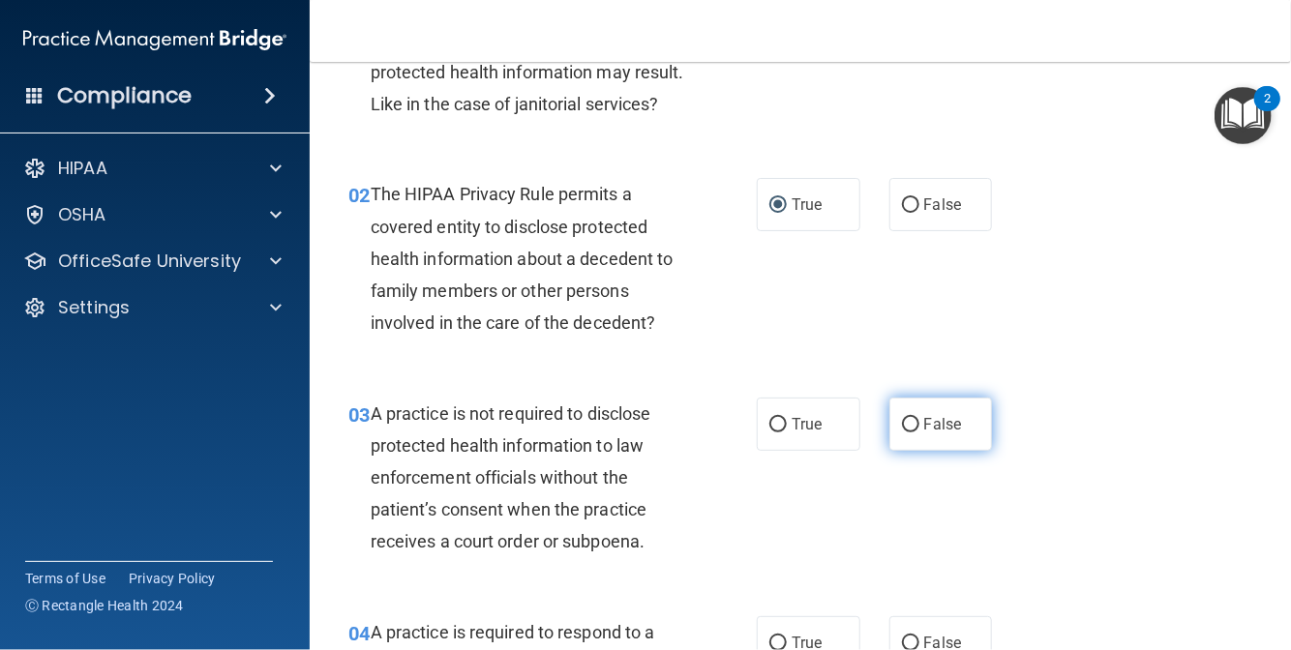
click at [905, 433] on input "False" at bounding box center [910, 425] width 17 height 15
radio input "true"
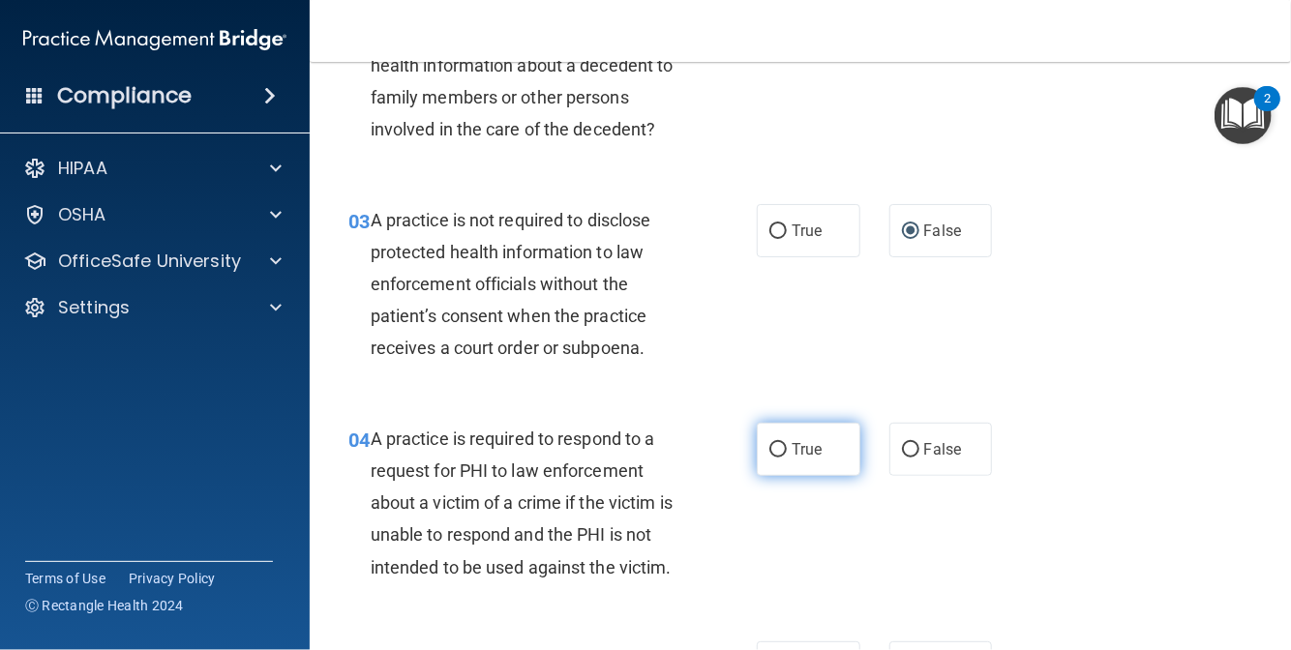
click at [792, 459] on span "True" at bounding box center [807, 449] width 30 height 18
click at [786, 458] on input "True" at bounding box center [777, 450] width 17 height 15
radio input "true"
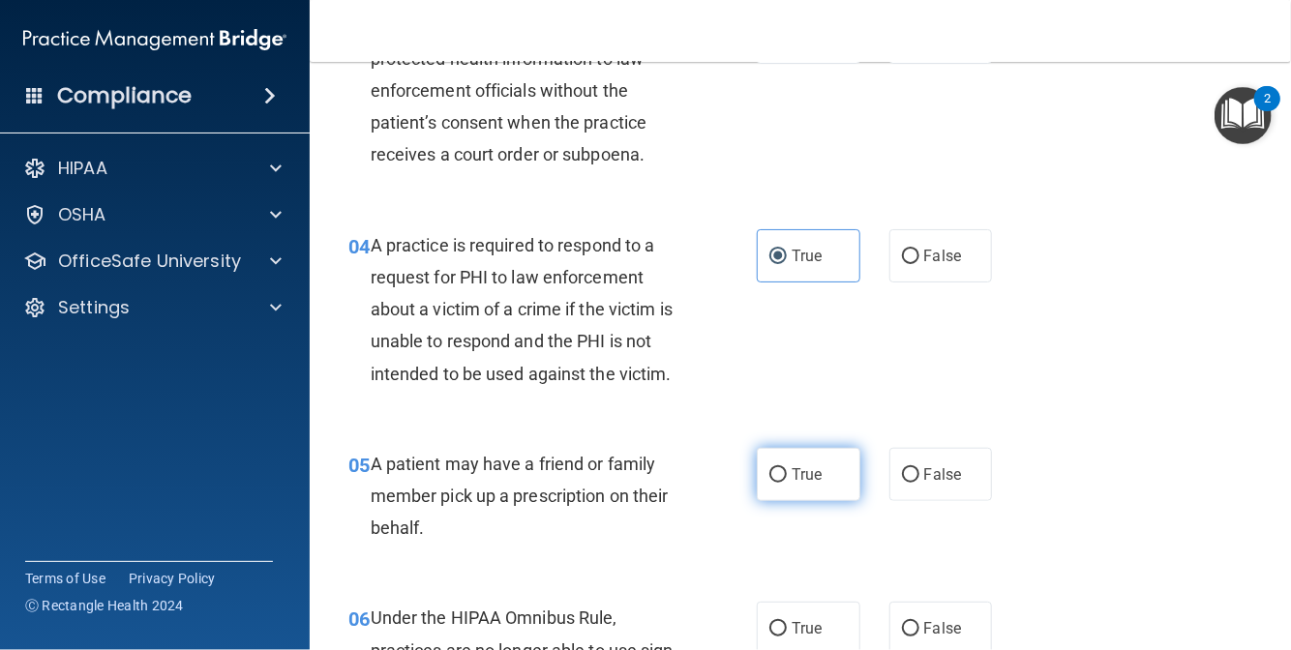
click at [782, 501] on label "True" at bounding box center [809, 474] width 104 height 53
click at [782, 483] on input "True" at bounding box center [777, 475] width 17 height 15
radio input "true"
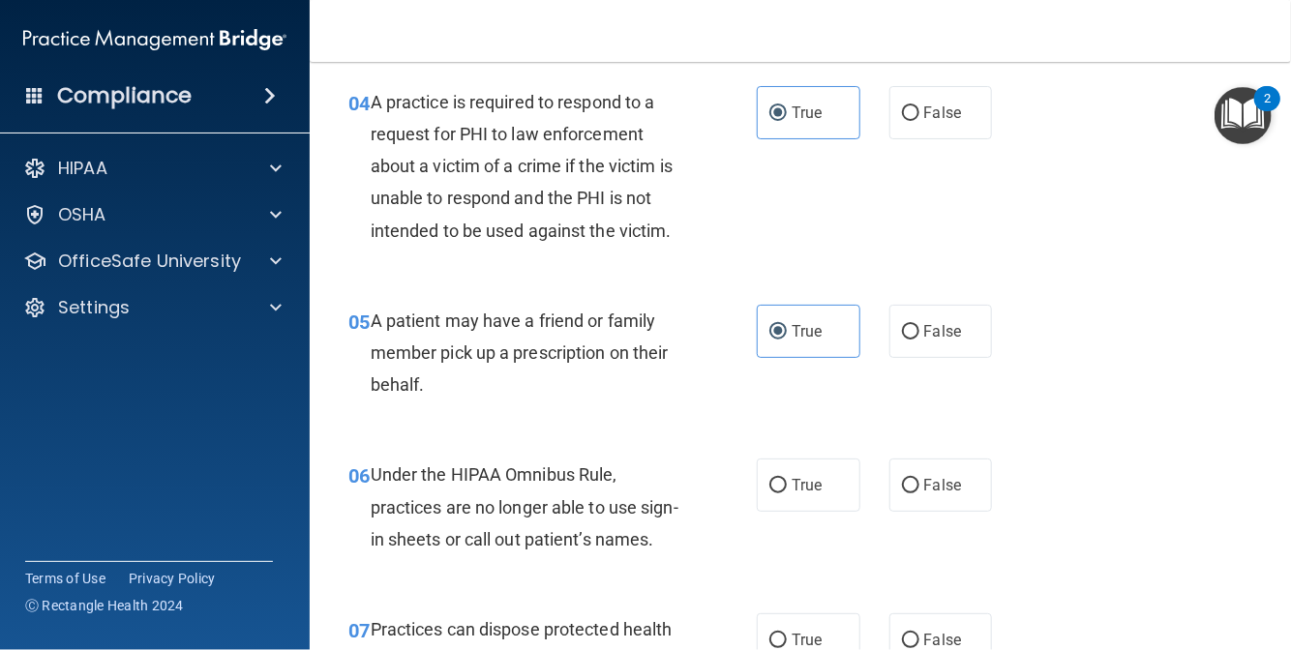
scroll to position [774, 0]
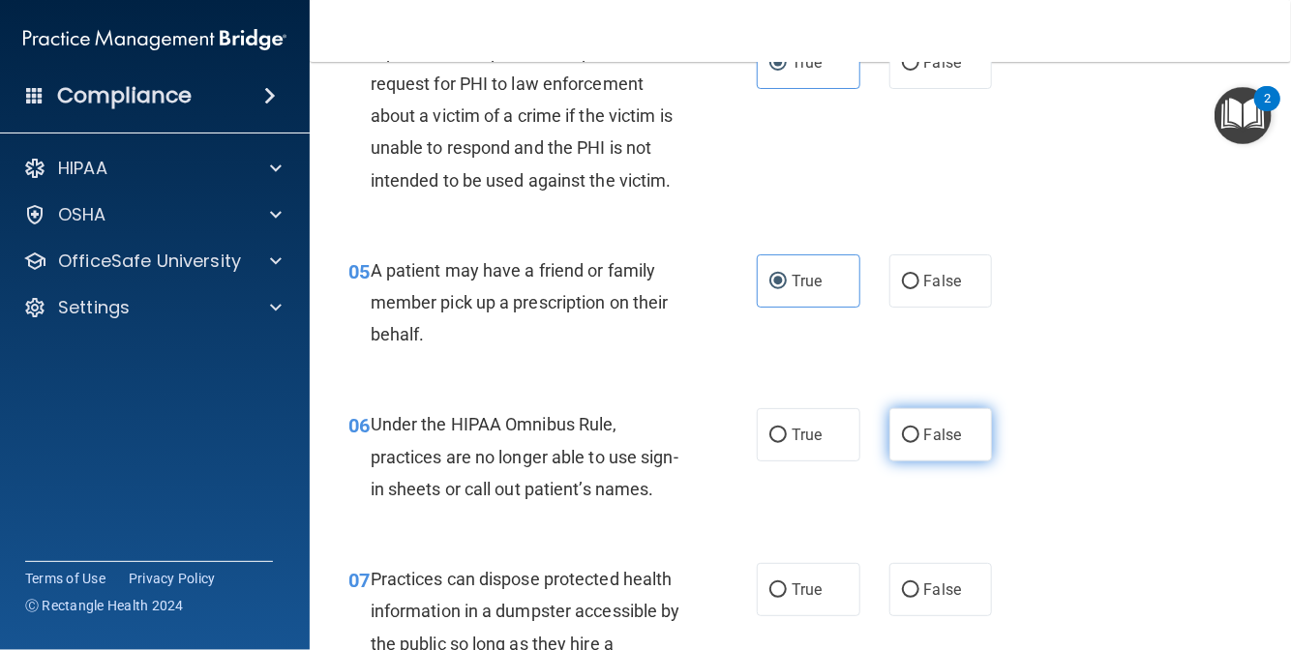
click at [952, 462] on label "False" at bounding box center [941, 434] width 104 height 53
click at [919, 443] on input "False" at bounding box center [910, 436] width 17 height 15
radio input "true"
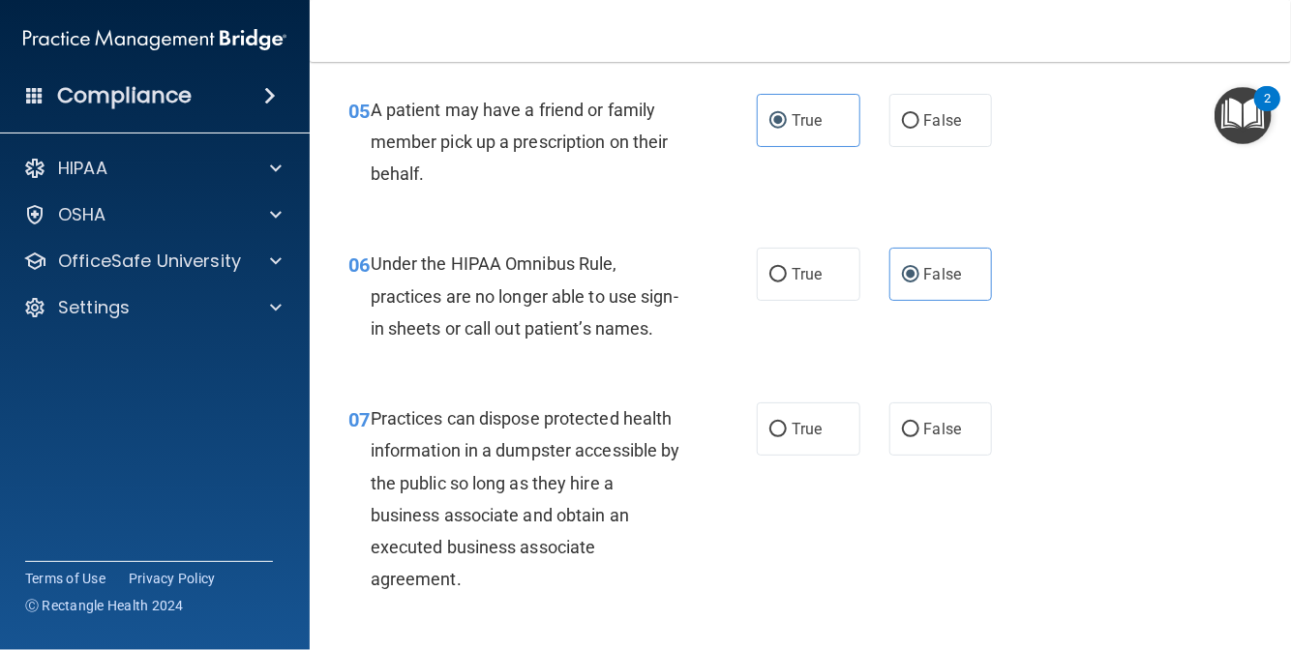
scroll to position [968, 0]
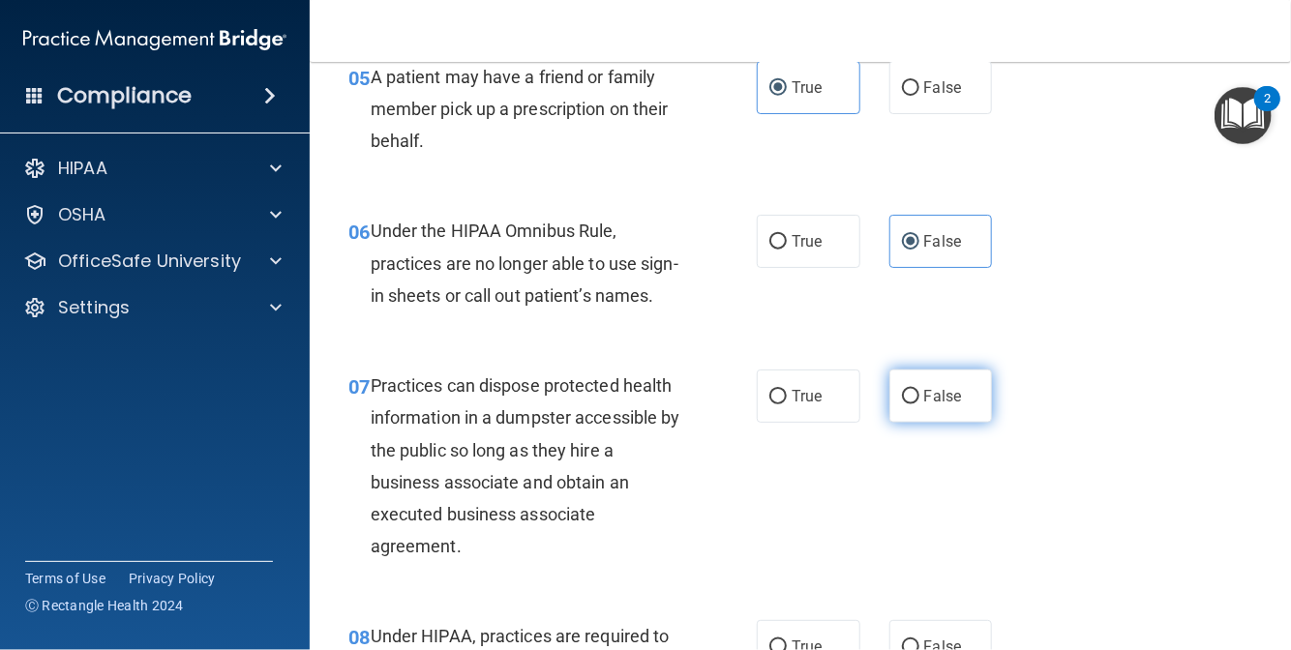
click at [905, 423] on label "False" at bounding box center [941, 396] width 104 height 53
click at [905, 405] on input "False" at bounding box center [910, 397] width 17 height 15
radio input "true"
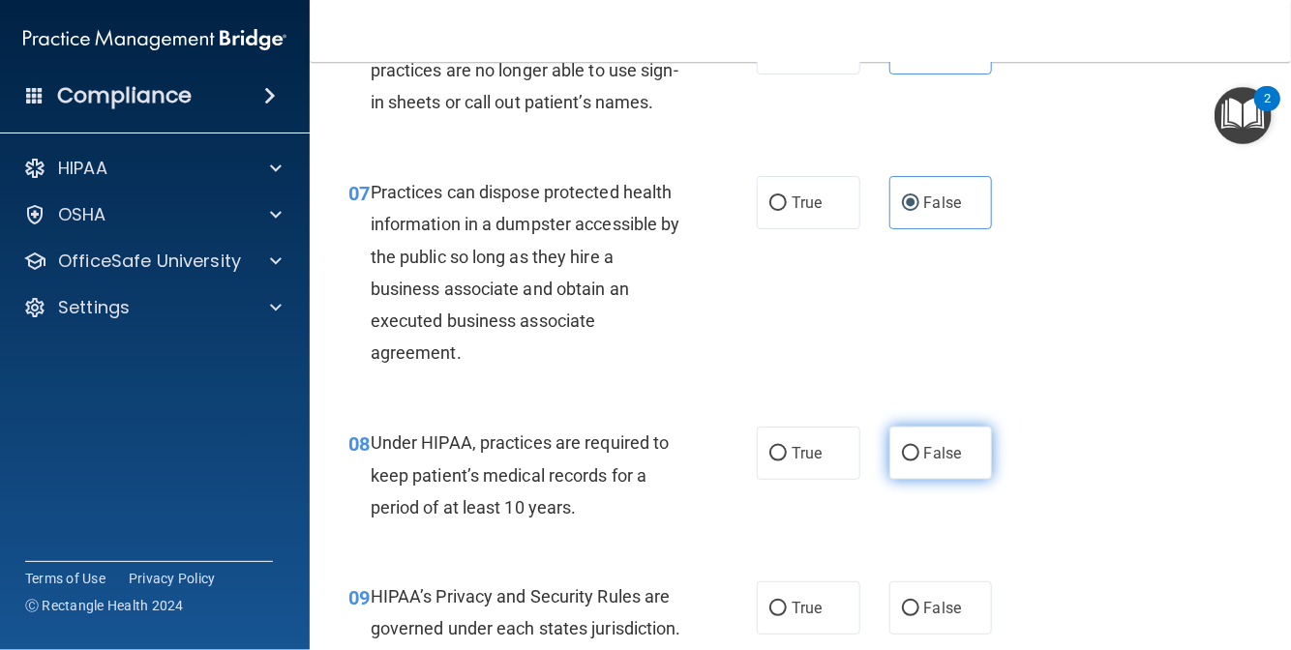
click at [911, 480] on label "False" at bounding box center [941, 453] width 104 height 53
click at [911, 462] on input "False" at bounding box center [910, 454] width 17 height 15
radio input "true"
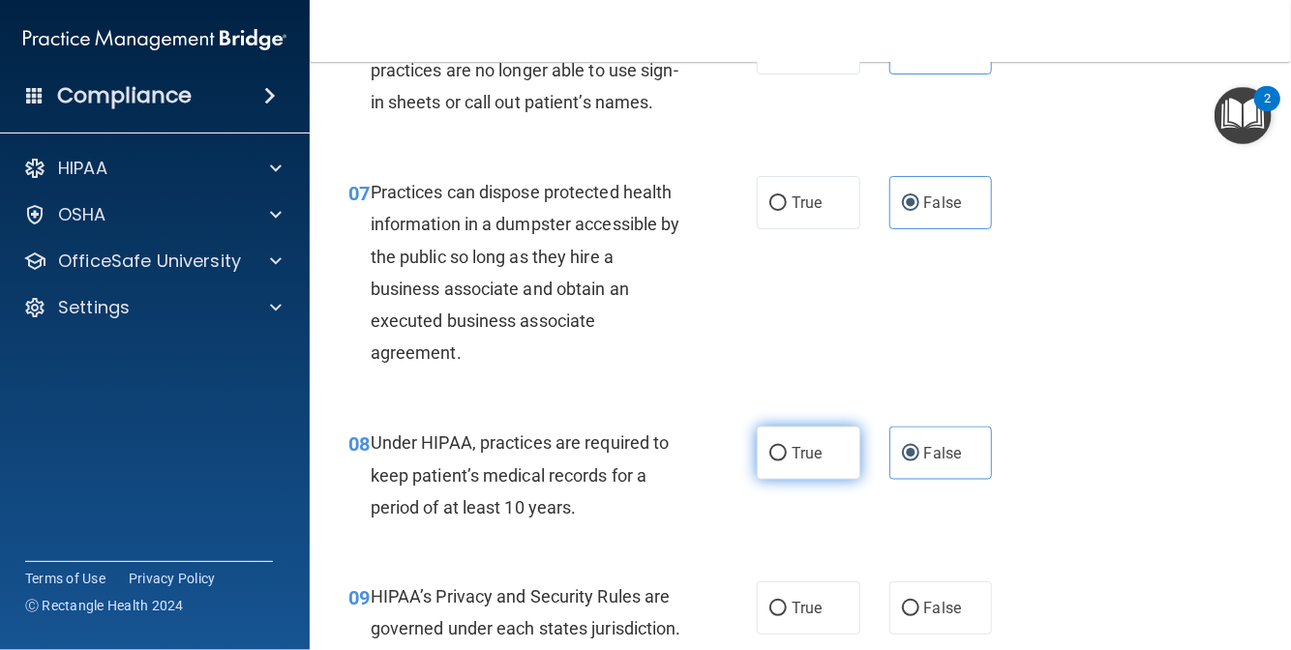
scroll to position [1355, 0]
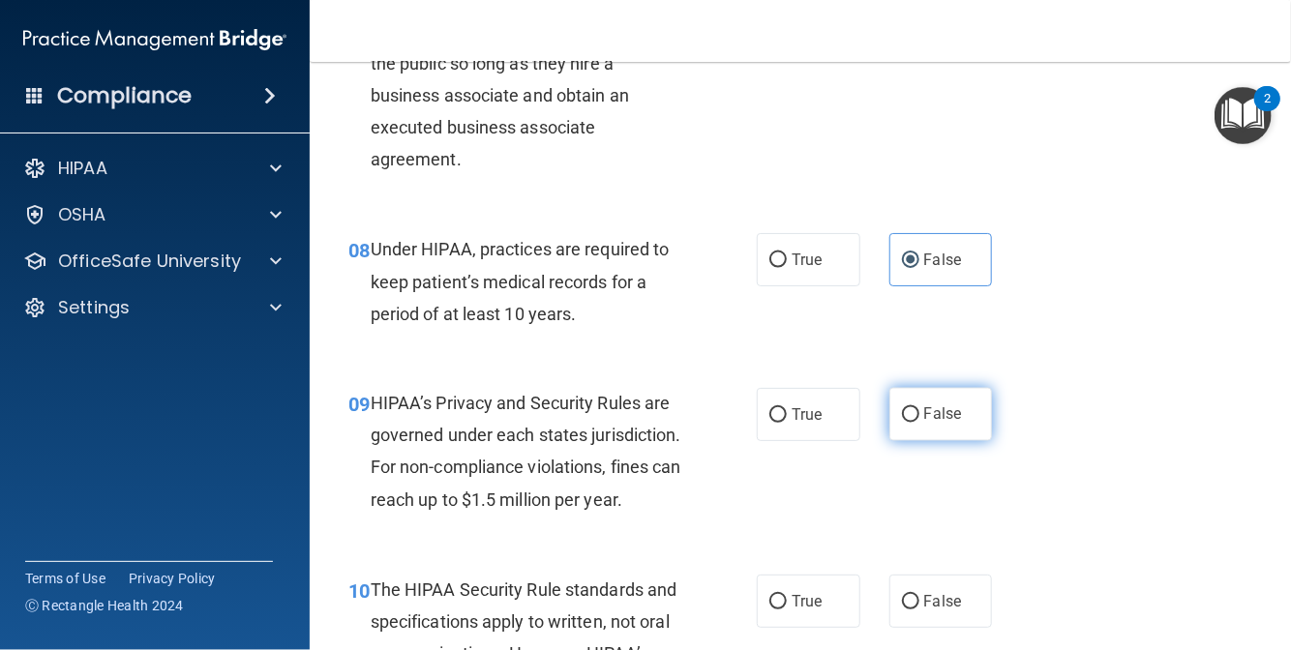
click at [933, 424] on span "False" at bounding box center [943, 415] width 38 height 18
click at [919, 423] on input "False" at bounding box center [910, 415] width 17 height 15
radio input "true"
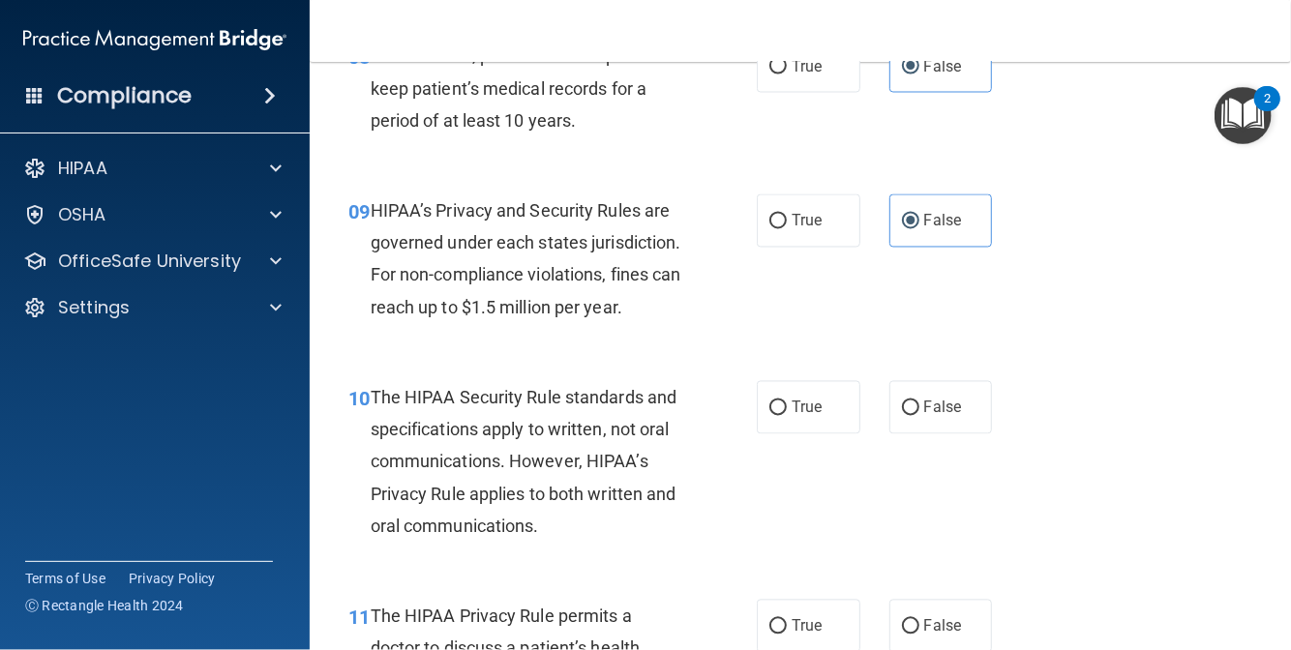
scroll to position [1742, 0]
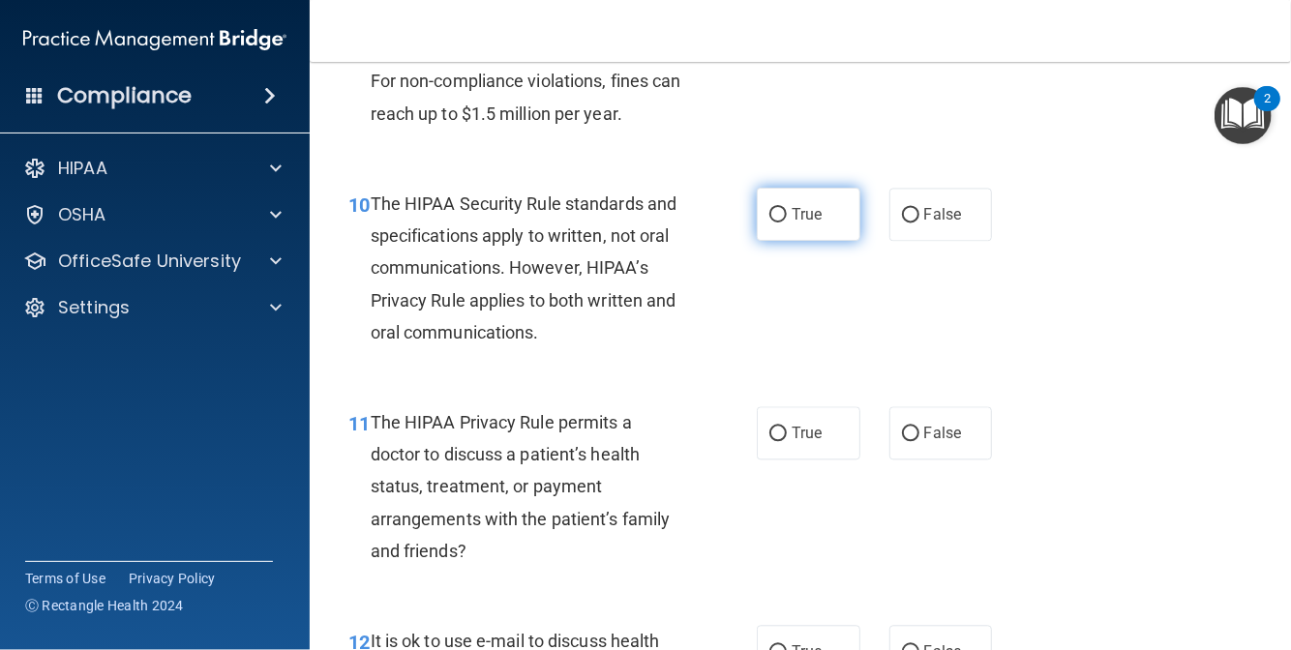
click at [803, 224] on span "True" at bounding box center [807, 214] width 30 height 18
click at [787, 223] on input "True" at bounding box center [777, 215] width 17 height 15
radio input "true"
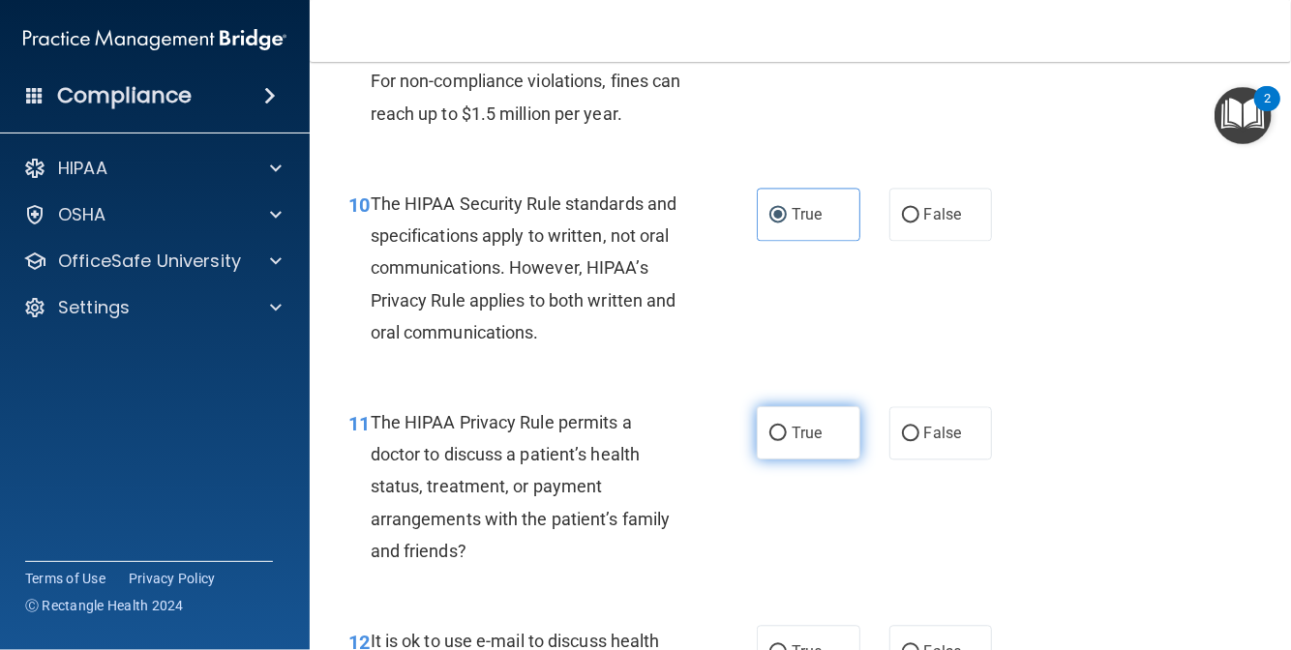
click at [780, 460] on label "True" at bounding box center [809, 433] width 104 height 53
click at [780, 441] on input "True" at bounding box center [777, 434] width 17 height 15
radio input "true"
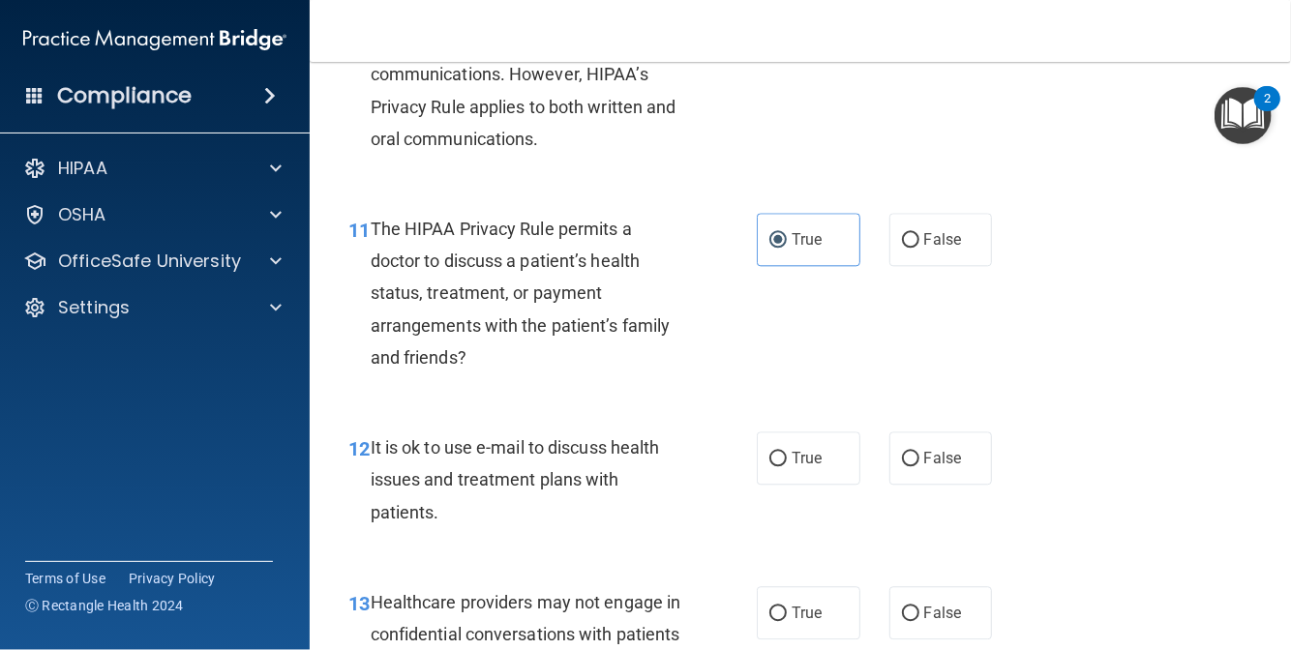
scroll to position [2129, 0]
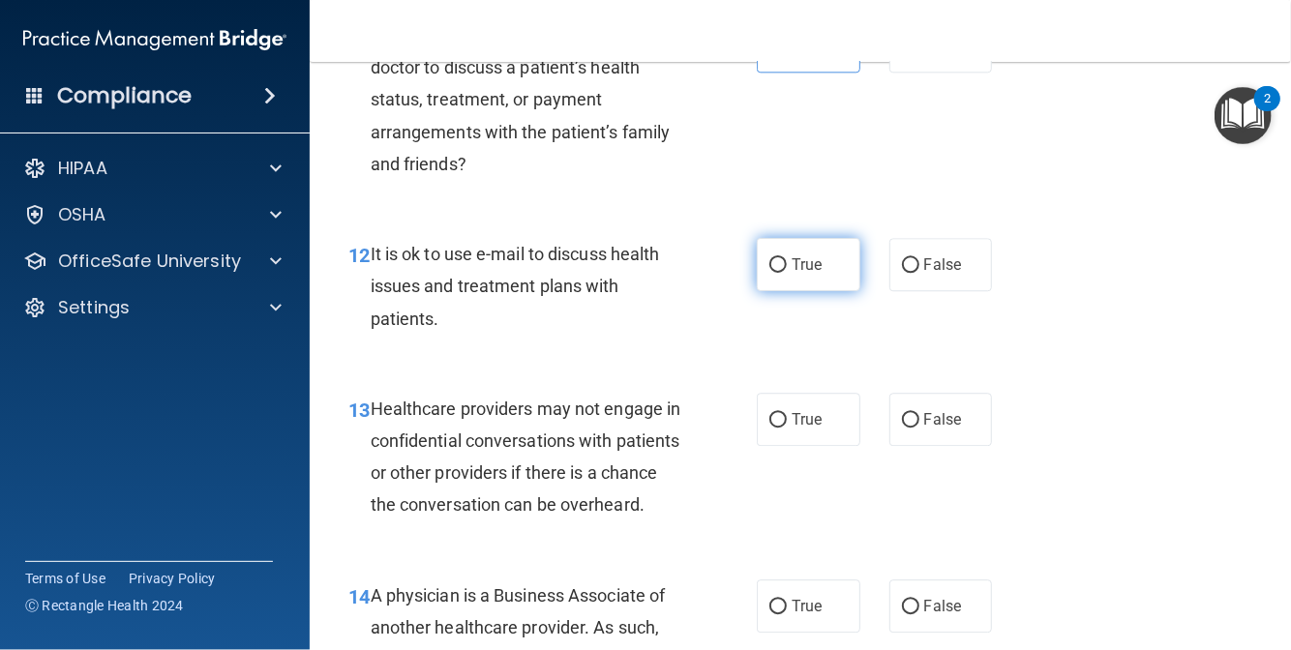
click at [789, 291] on label "True" at bounding box center [809, 264] width 104 height 53
click at [787, 273] on input "True" at bounding box center [777, 265] width 17 height 15
radio input "true"
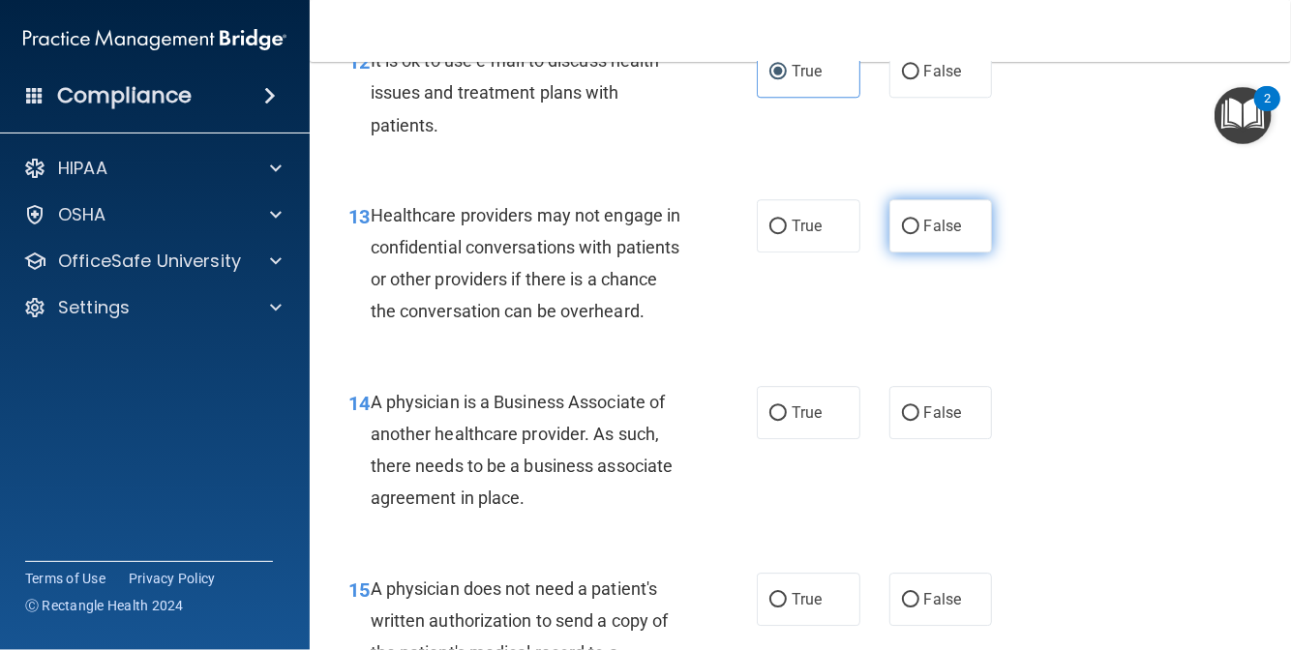
click at [905, 234] on input "False" at bounding box center [910, 227] width 17 height 15
radio input "true"
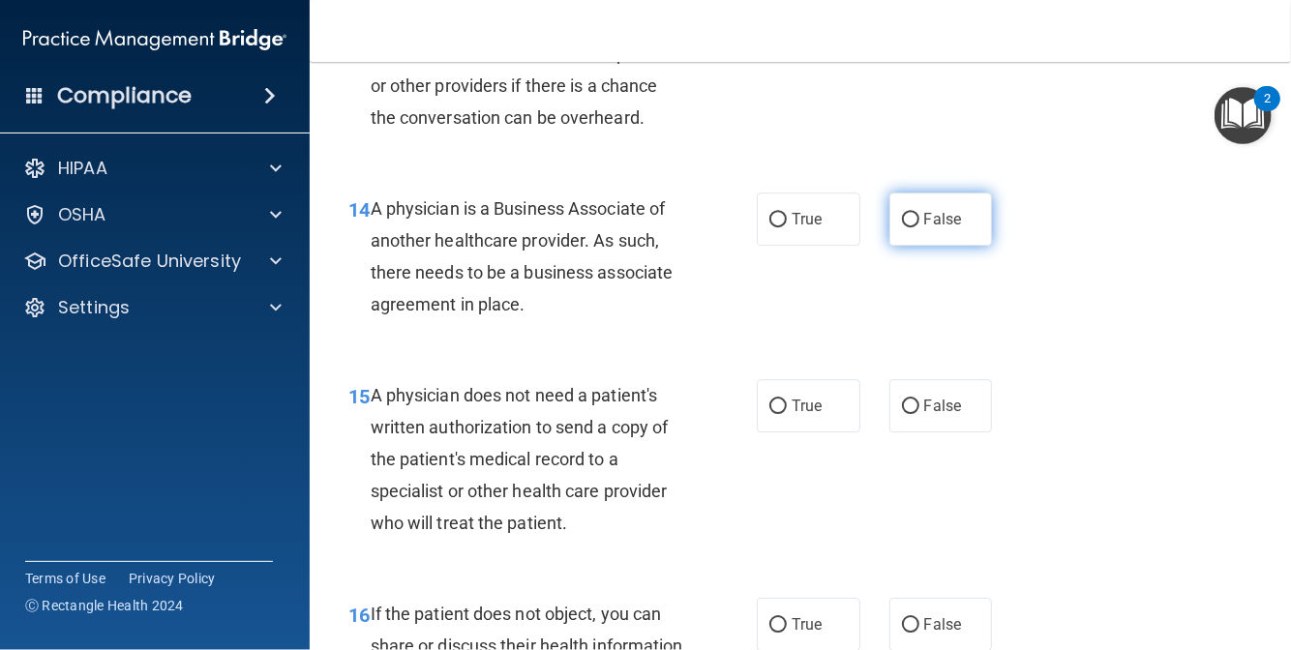
drag, startPoint x: 900, startPoint y: 359, endPoint x: 891, endPoint y: 372, distance: 15.3
click at [901, 246] on label "False" at bounding box center [941, 219] width 104 height 53
click at [902, 227] on input "False" at bounding box center [910, 220] width 17 height 15
radio input "true"
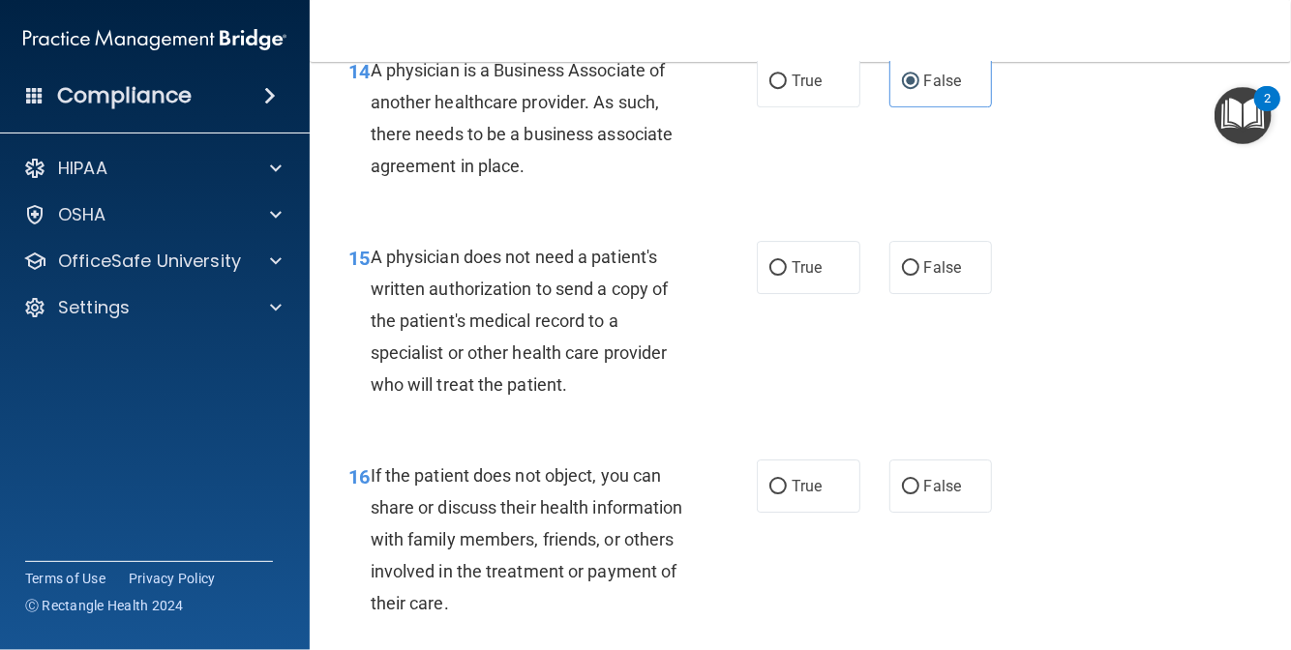
scroll to position [2710, 0]
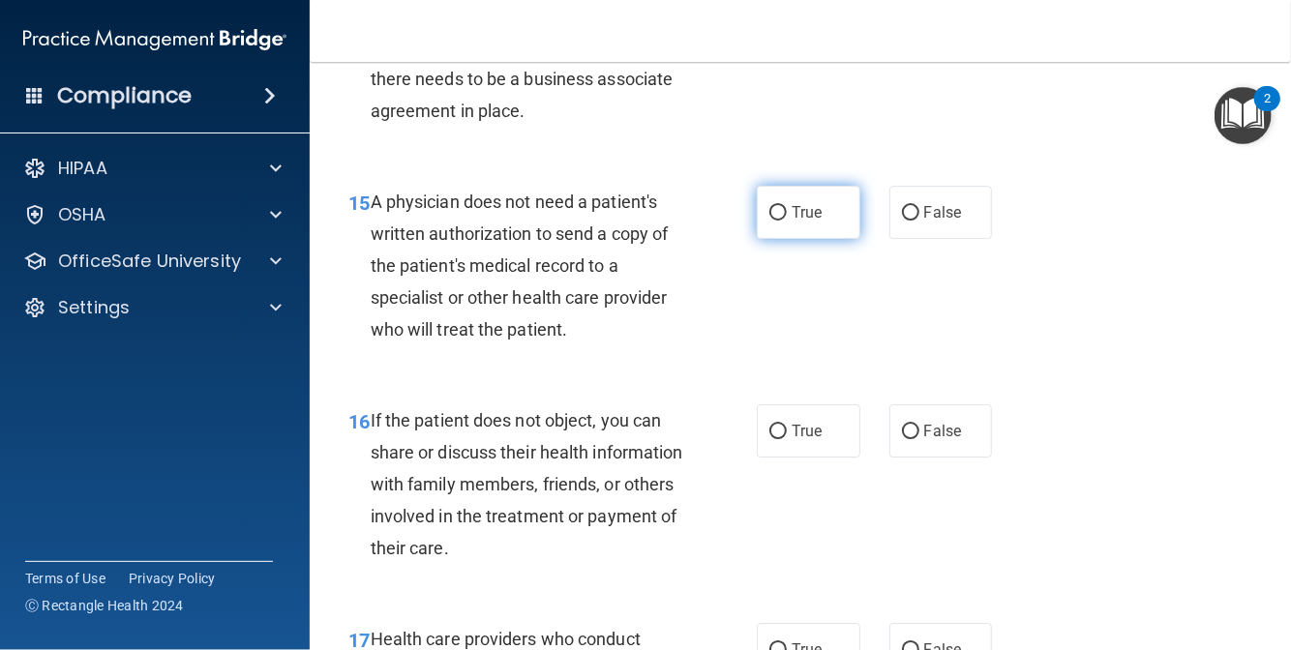
click at [783, 239] on label "True" at bounding box center [809, 212] width 104 height 53
click at [783, 221] on input "True" at bounding box center [777, 213] width 17 height 15
radio input "true"
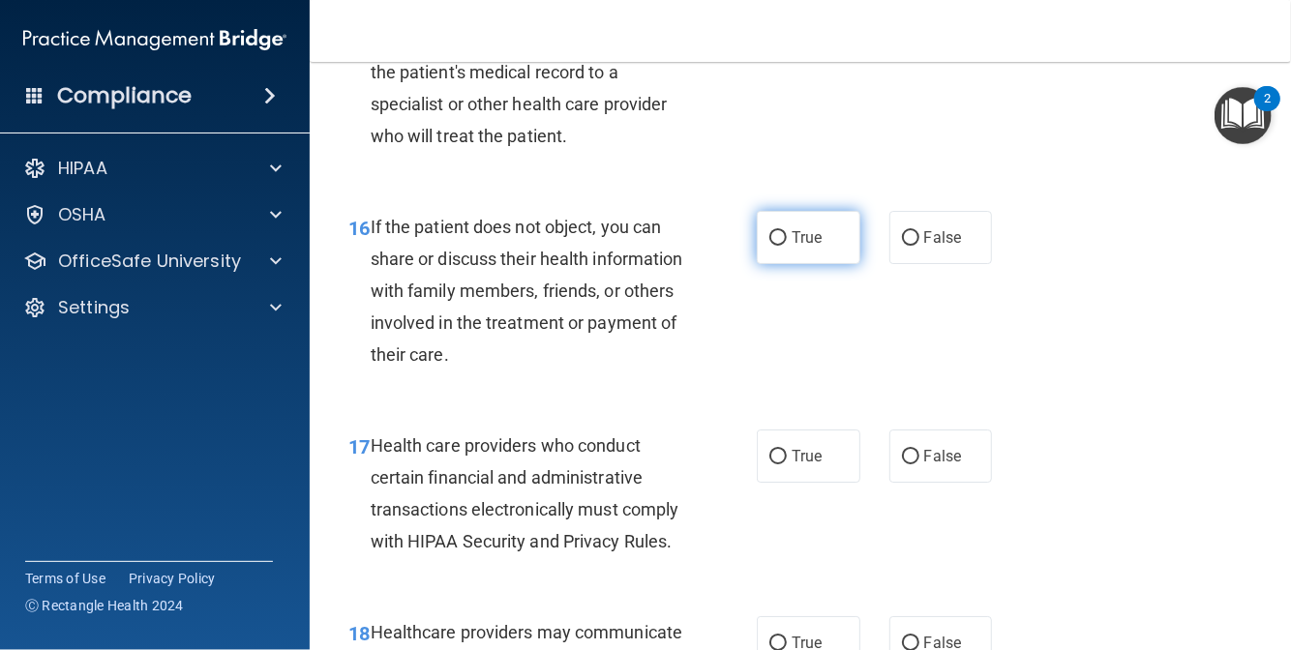
click at [780, 264] on label "True" at bounding box center [809, 237] width 104 height 53
click at [780, 246] on input "True" at bounding box center [777, 238] width 17 height 15
radio input "true"
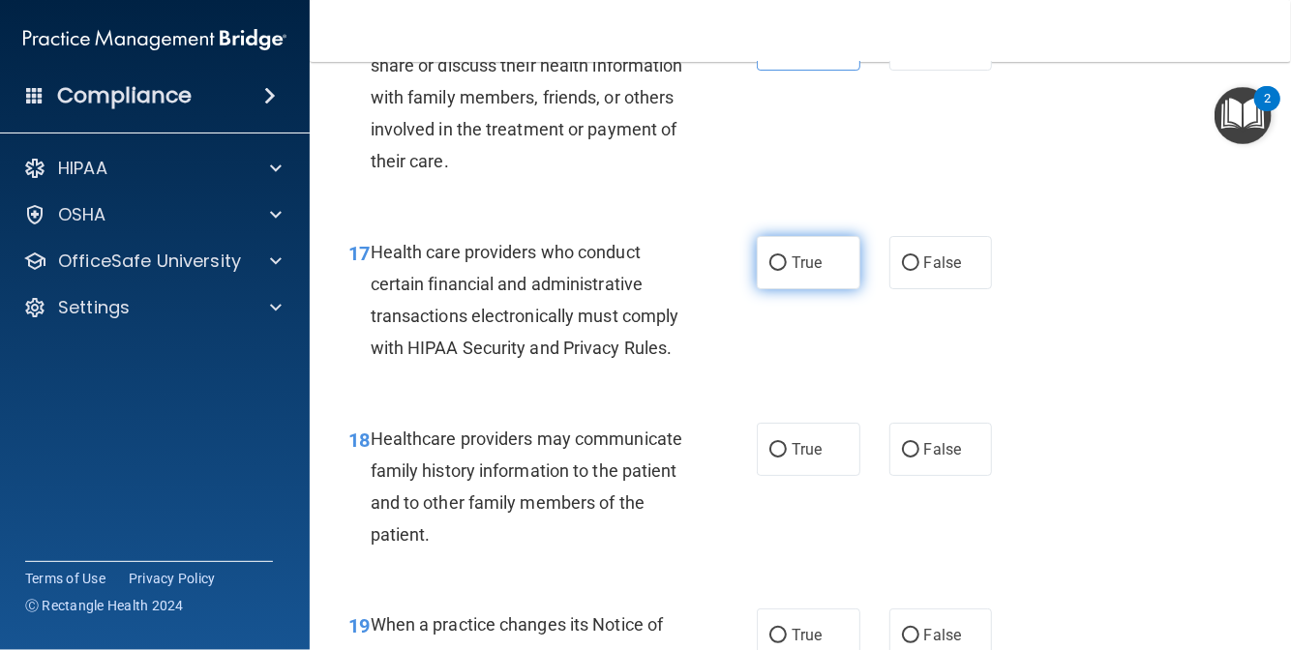
click at [769, 271] on input "True" at bounding box center [777, 263] width 17 height 15
radio input "true"
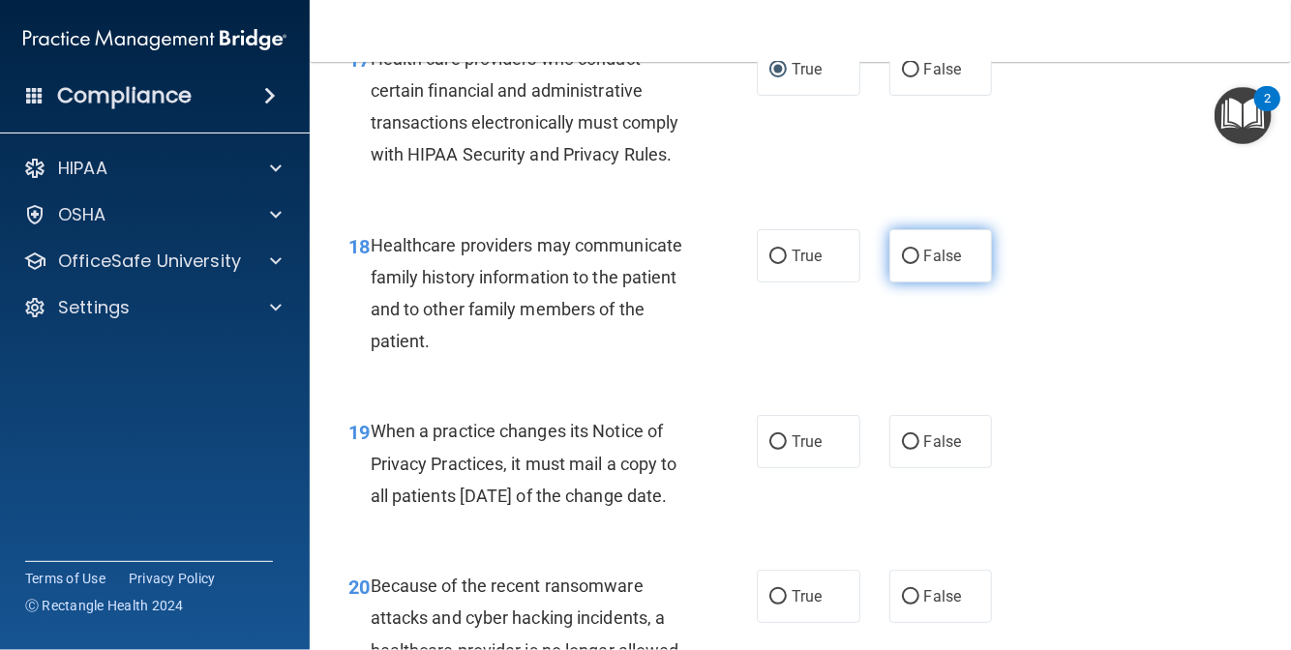
click at [923, 283] on label "False" at bounding box center [941, 255] width 104 height 53
click at [919, 264] on input "False" at bounding box center [910, 257] width 17 height 15
radio input "true"
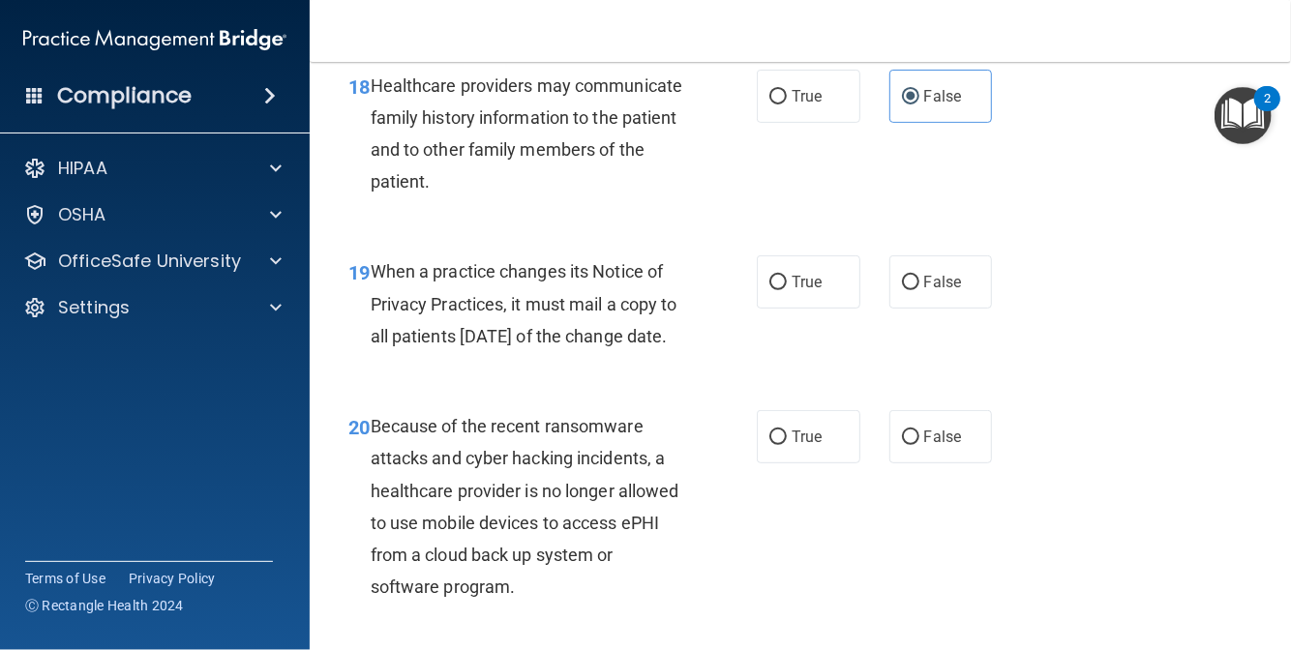
scroll to position [3484, 0]
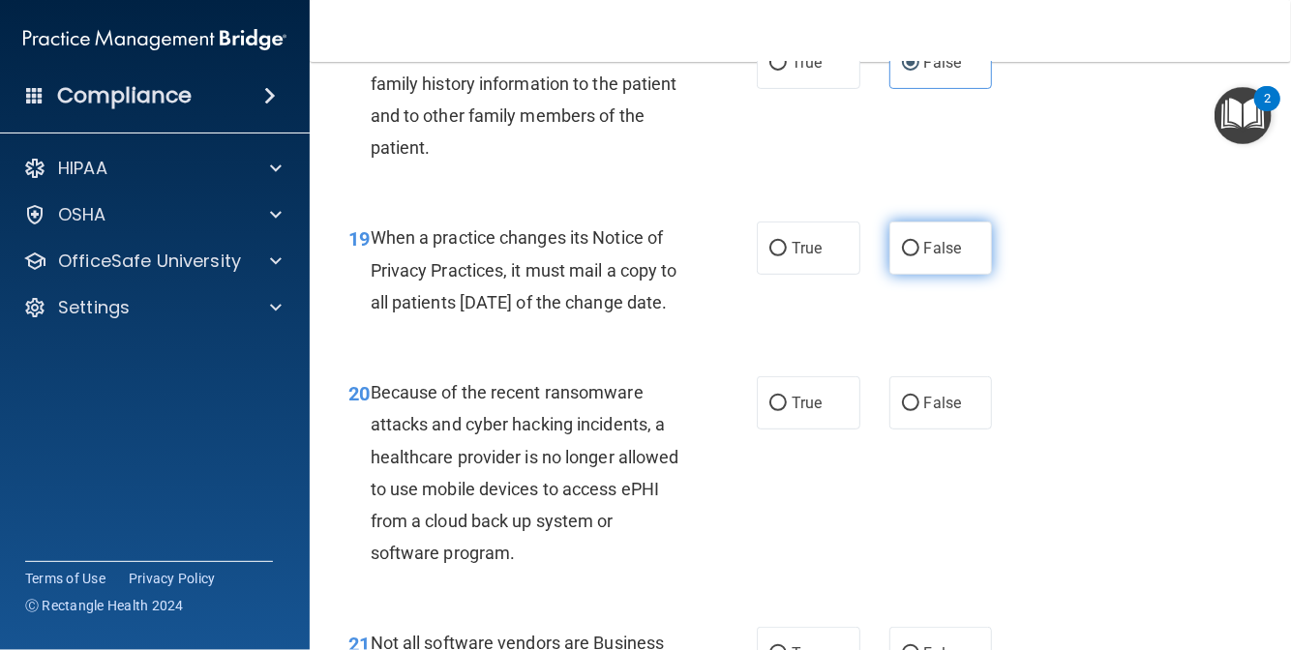
click at [924, 257] on span "False" at bounding box center [943, 248] width 38 height 18
click at [919, 256] on input "False" at bounding box center [910, 249] width 17 height 15
radio input "true"
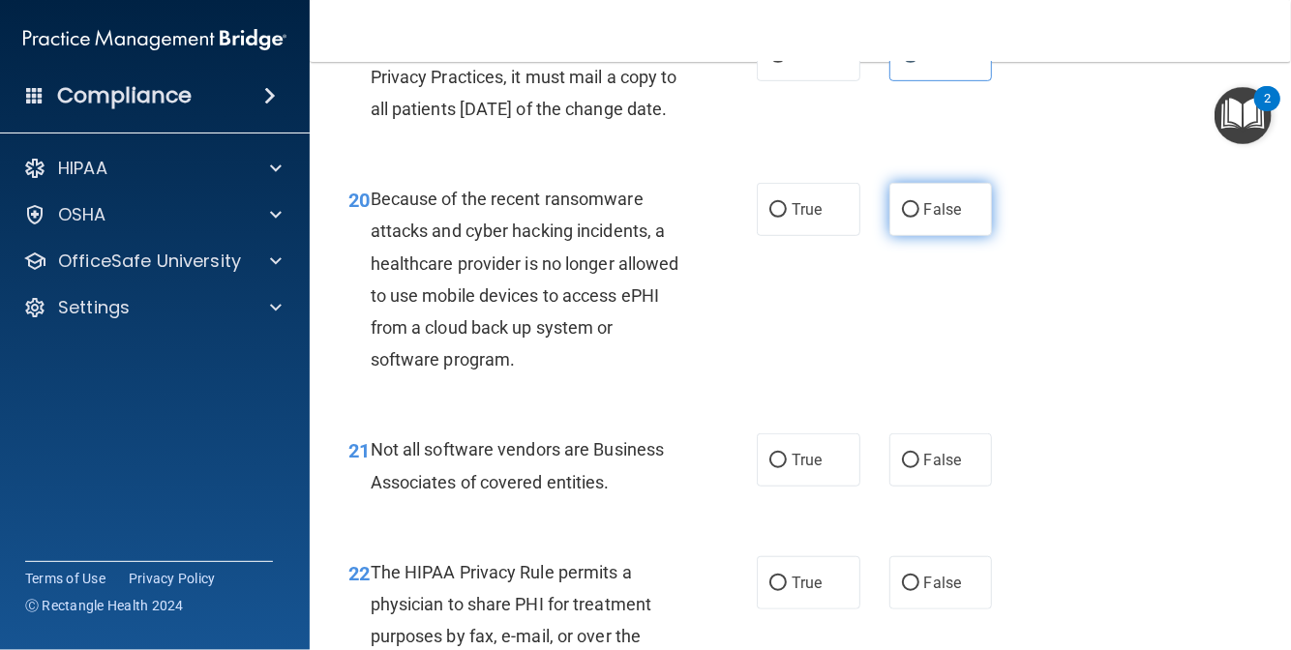
click at [898, 236] on label "False" at bounding box center [941, 209] width 104 height 53
click at [902, 218] on input "False" at bounding box center [910, 210] width 17 height 15
radio input "true"
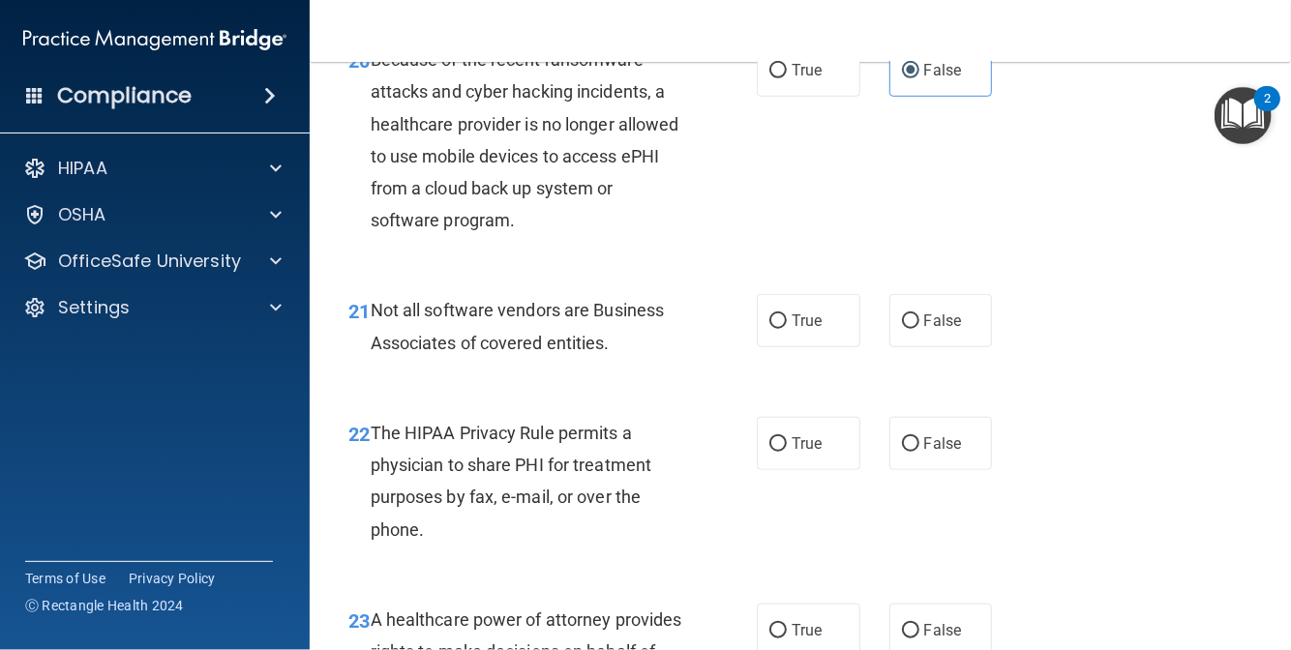
scroll to position [3871, 0]
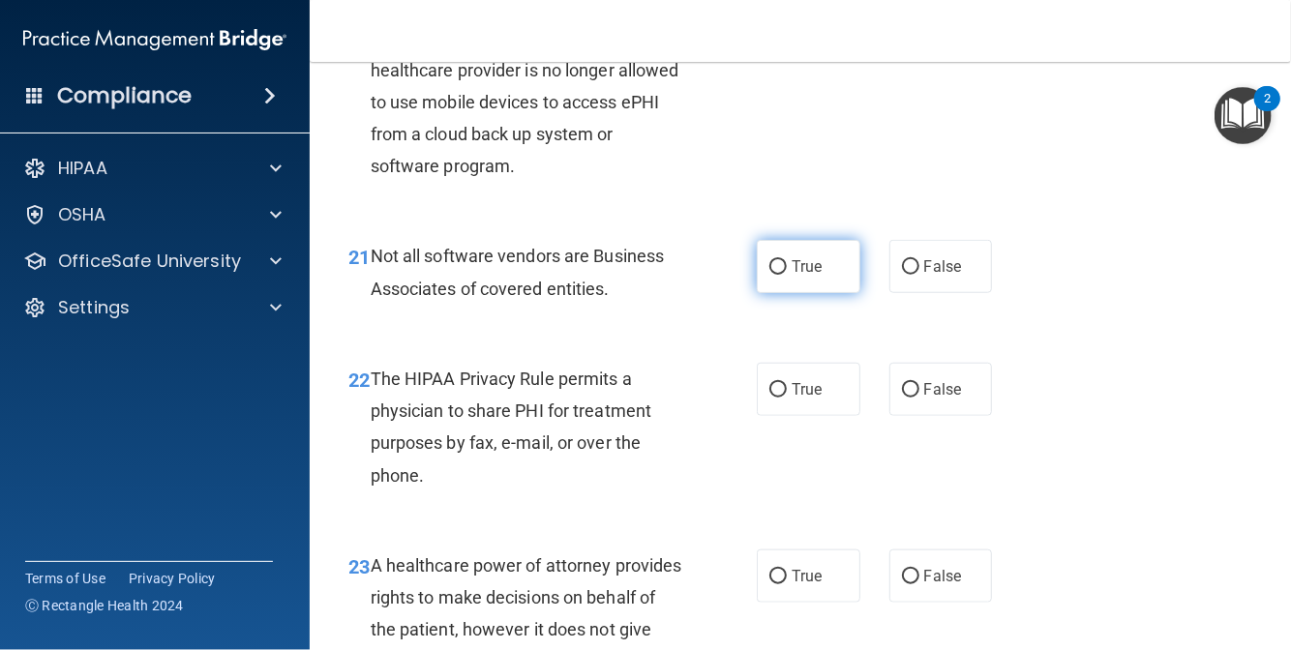
click at [786, 293] on label "True" at bounding box center [809, 266] width 104 height 53
click at [786, 275] on input "True" at bounding box center [777, 267] width 17 height 15
radio input "true"
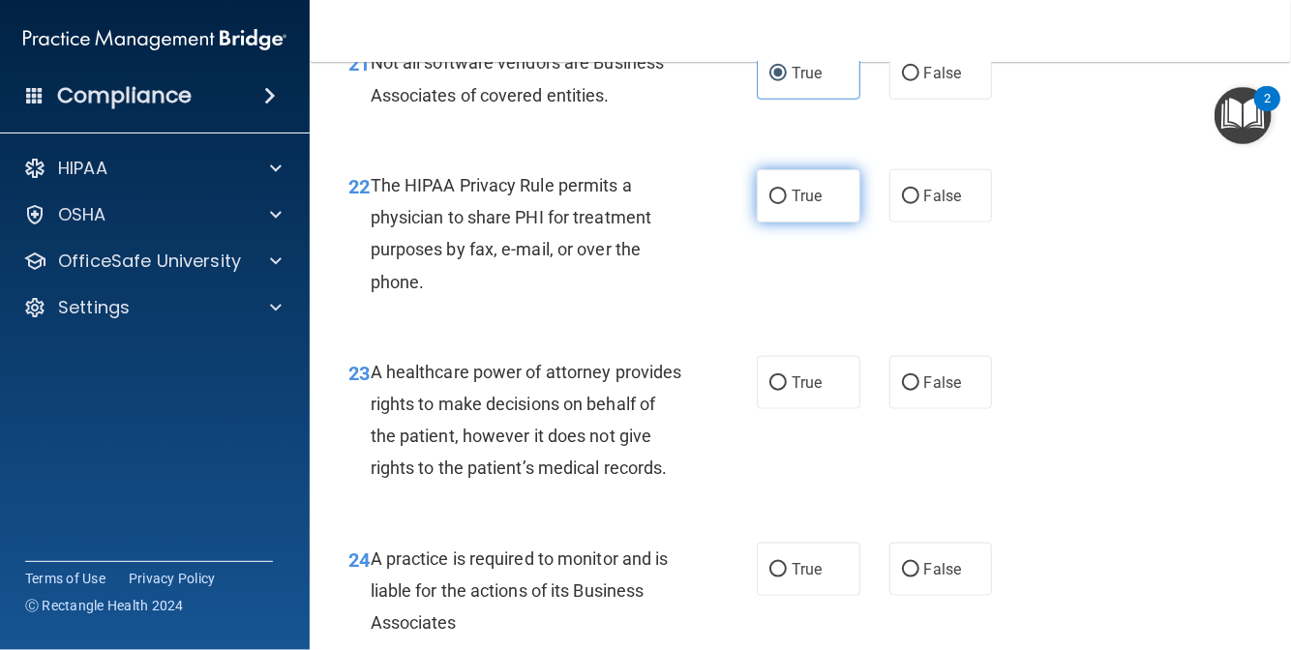
click at [778, 223] on label "True" at bounding box center [809, 195] width 104 height 53
click at [778, 204] on input "True" at bounding box center [777, 197] width 17 height 15
radio input "true"
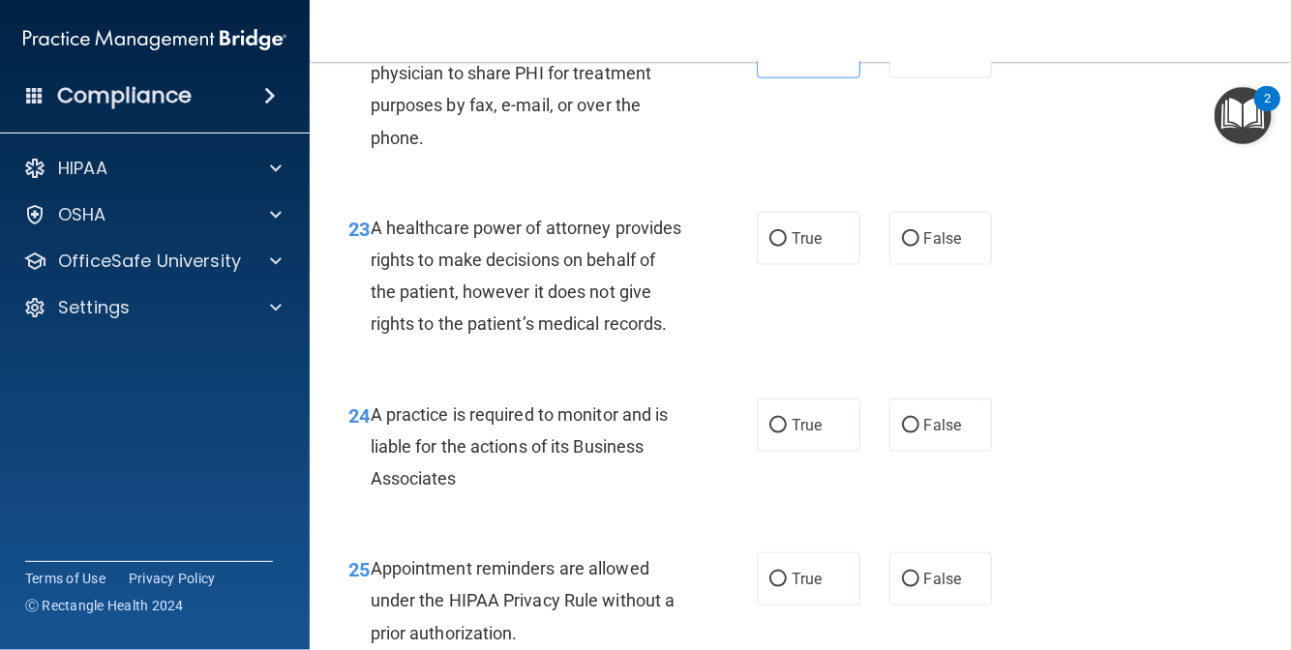
scroll to position [4259, 0]
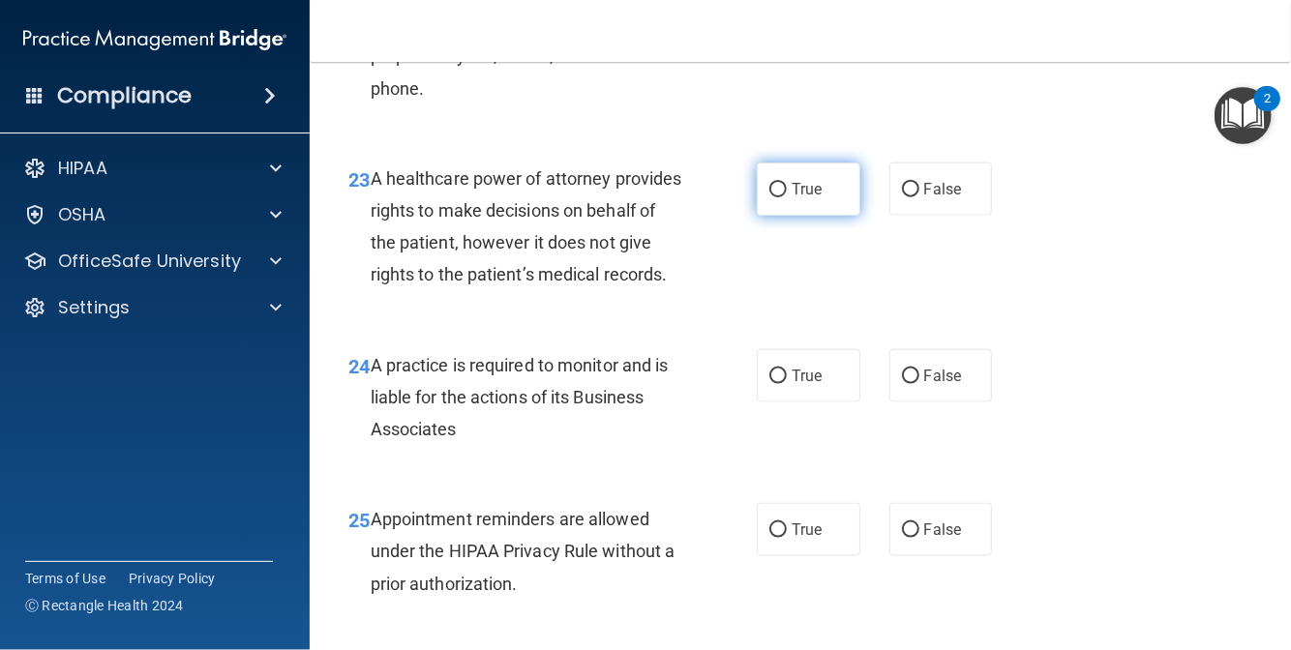
click at [781, 216] on label "True" at bounding box center [809, 189] width 104 height 53
click at [781, 197] on input "True" at bounding box center [777, 190] width 17 height 15
radio input "true"
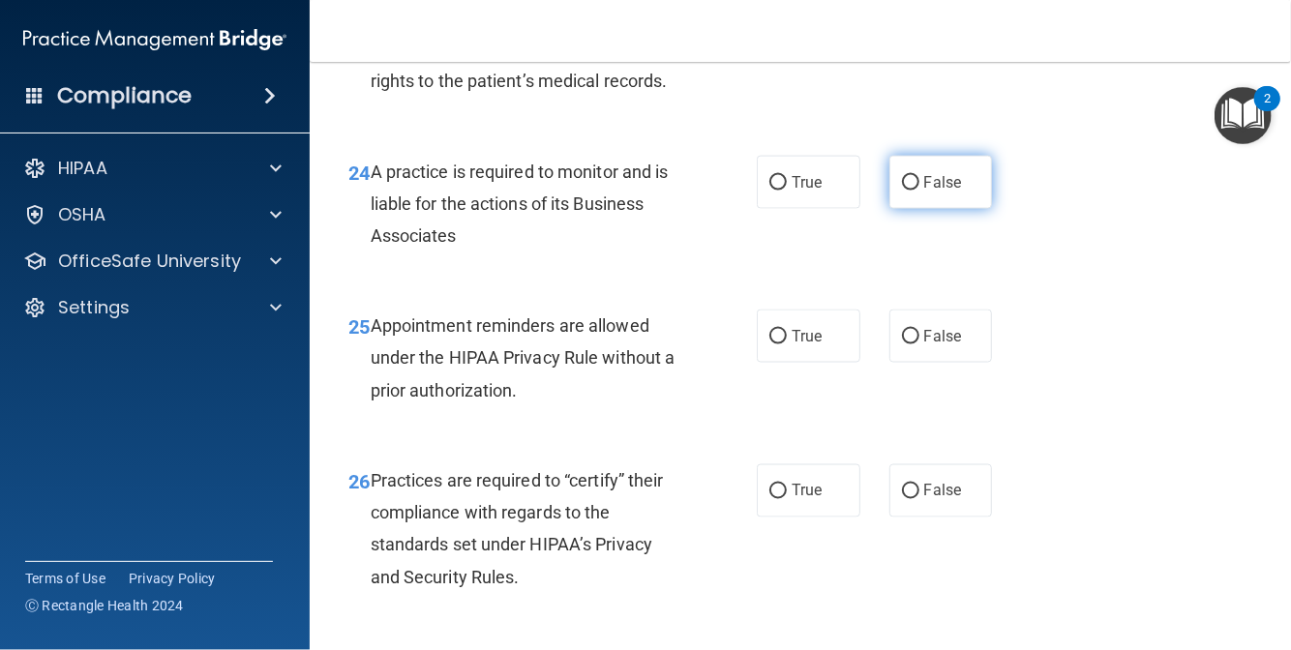
click at [919, 209] on label "False" at bounding box center [941, 182] width 104 height 53
click at [919, 191] on input "False" at bounding box center [910, 183] width 17 height 15
radio input "true"
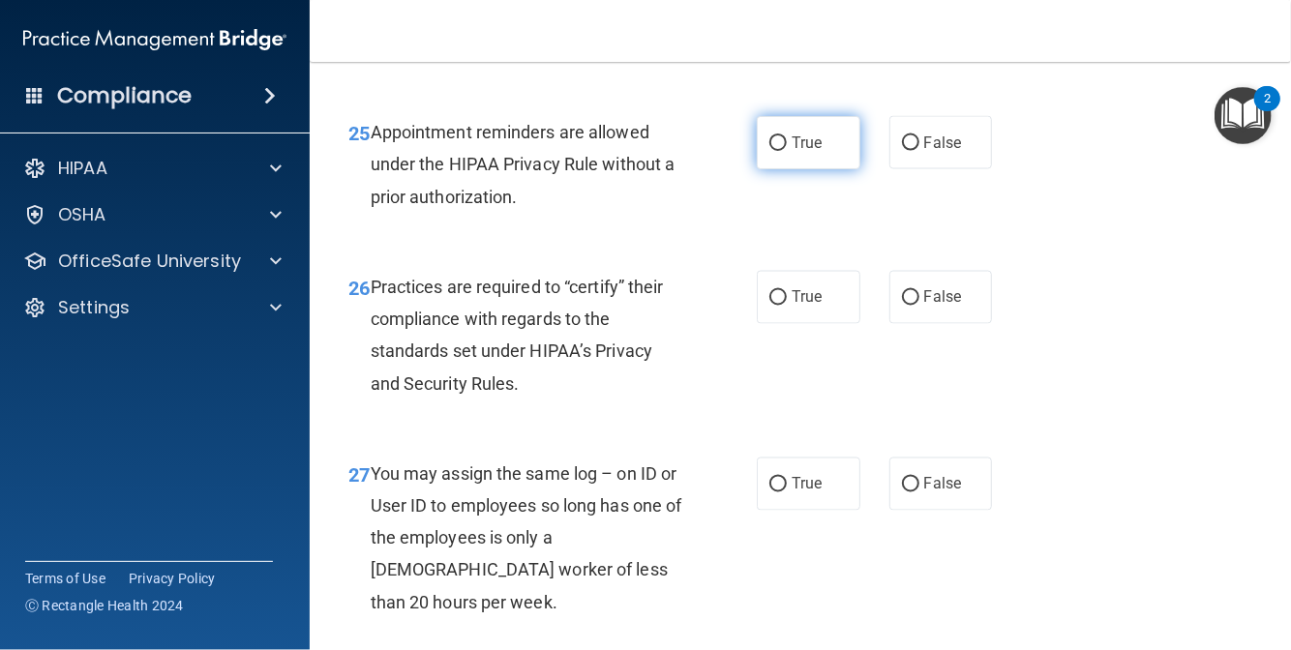
click at [790, 169] on label "True" at bounding box center [809, 142] width 104 height 53
click at [787, 151] on input "True" at bounding box center [777, 143] width 17 height 15
radio input "true"
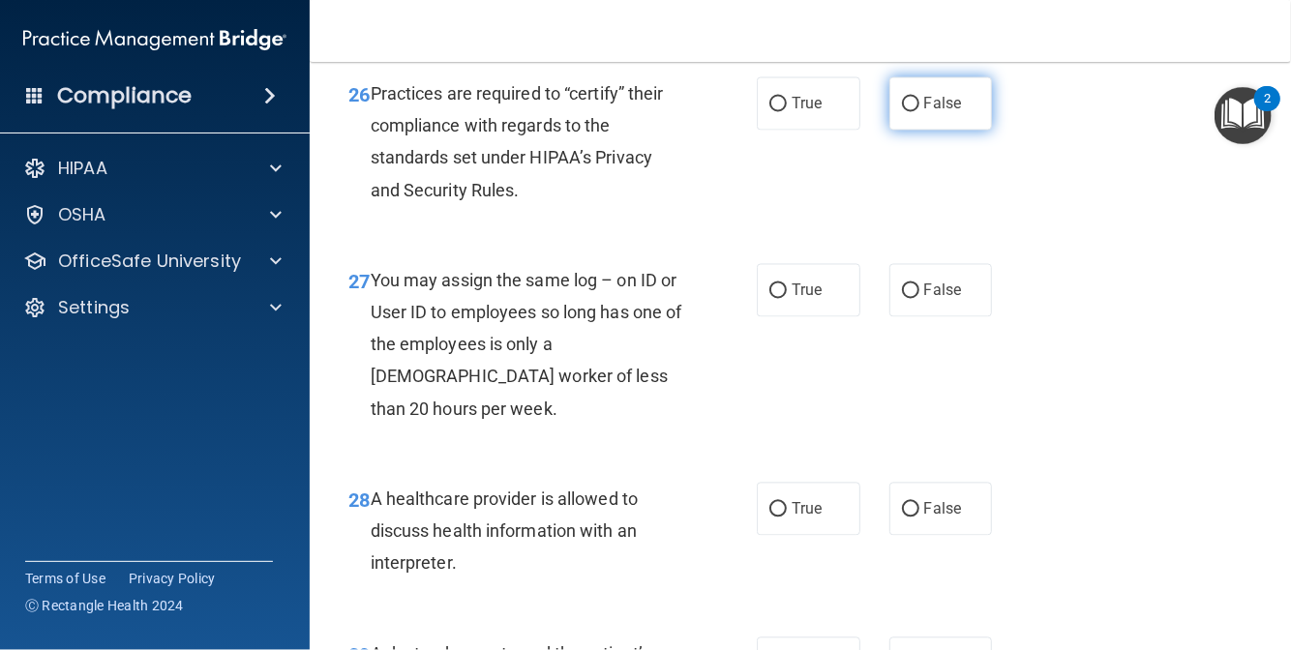
click at [902, 131] on label "False" at bounding box center [941, 103] width 104 height 53
click at [902, 112] on input "False" at bounding box center [910, 105] width 17 height 15
radio input "true"
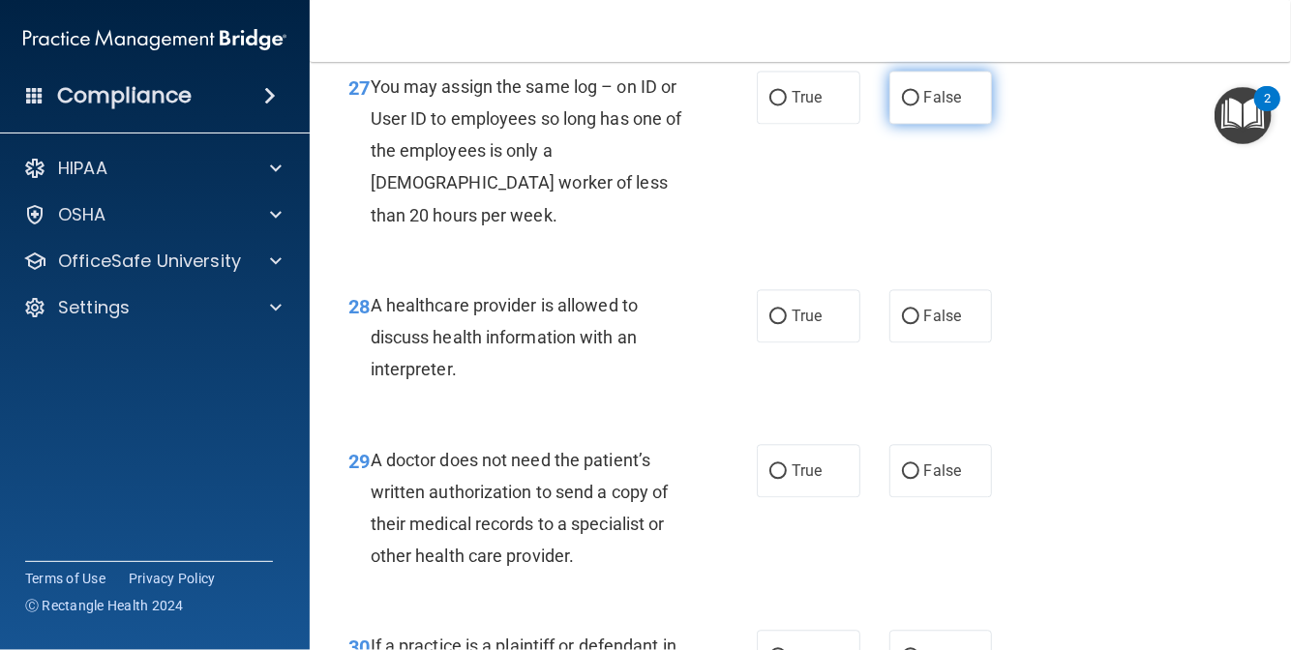
click at [910, 124] on label "False" at bounding box center [941, 97] width 104 height 53
click at [910, 105] on input "False" at bounding box center [910, 98] width 17 height 15
radio input "true"
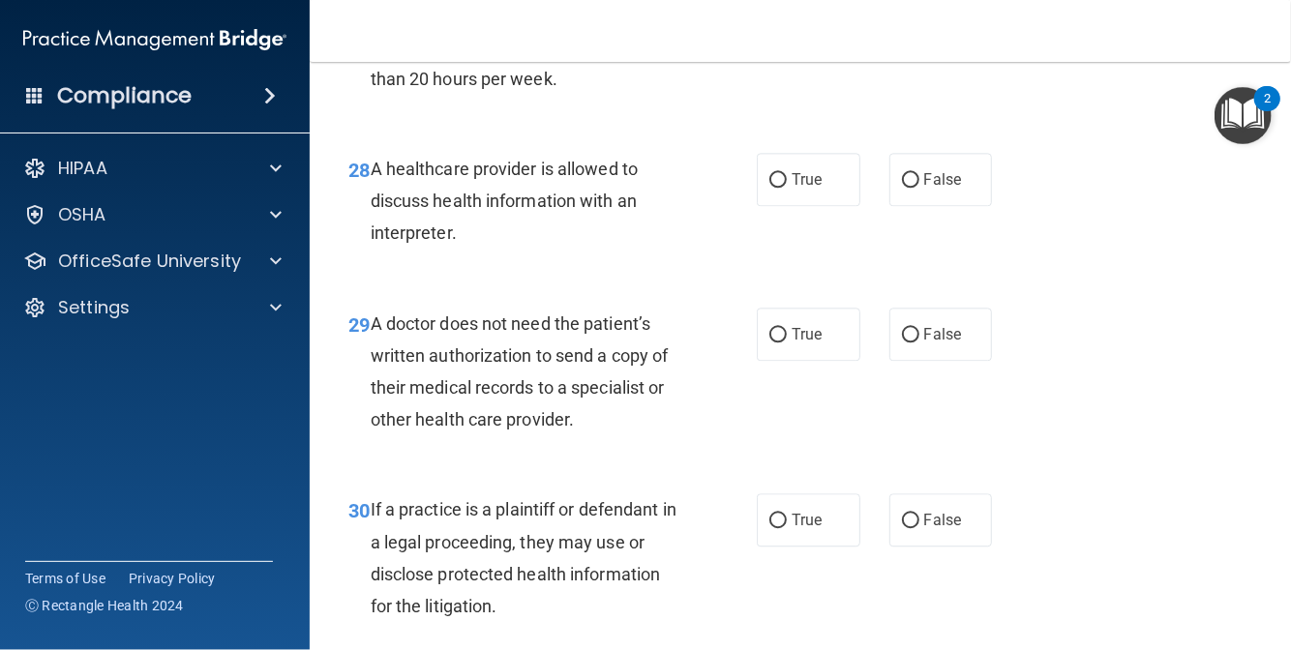
scroll to position [5226, 0]
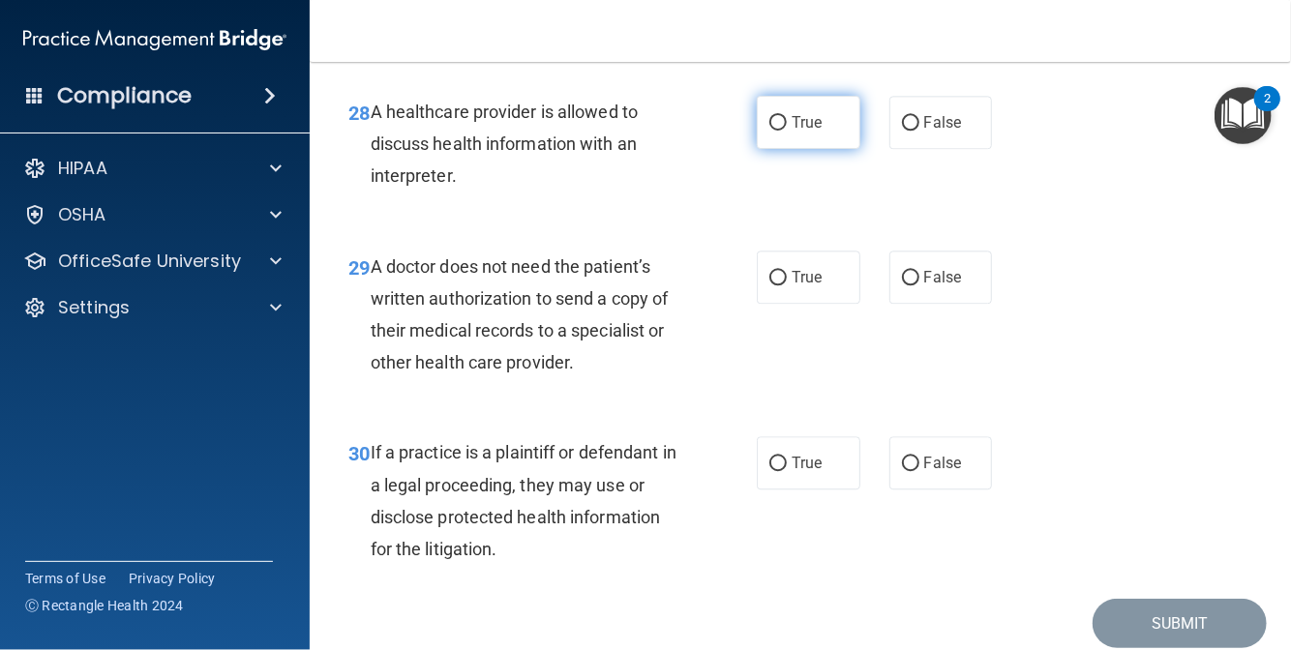
click at [774, 149] on label "True" at bounding box center [809, 122] width 104 height 53
click at [774, 131] on input "True" at bounding box center [777, 123] width 17 height 15
radio input "true"
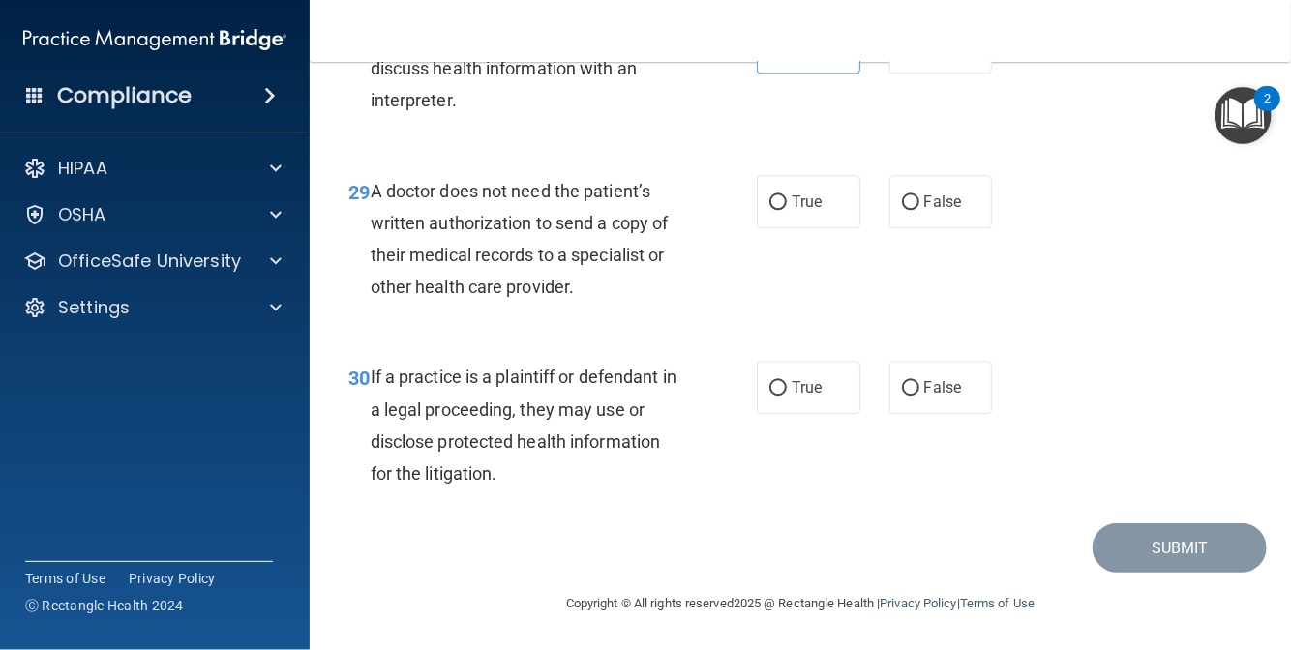
scroll to position [5420, 0]
click at [793, 211] on span "True" at bounding box center [807, 202] width 30 height 18
click at [787, 210] on input "True" at bounding box center [777, 203] width 17 height 15
radio input "true"
click at [801, 414] on label "True" at bounding box center [809, 387] width 104 height 53
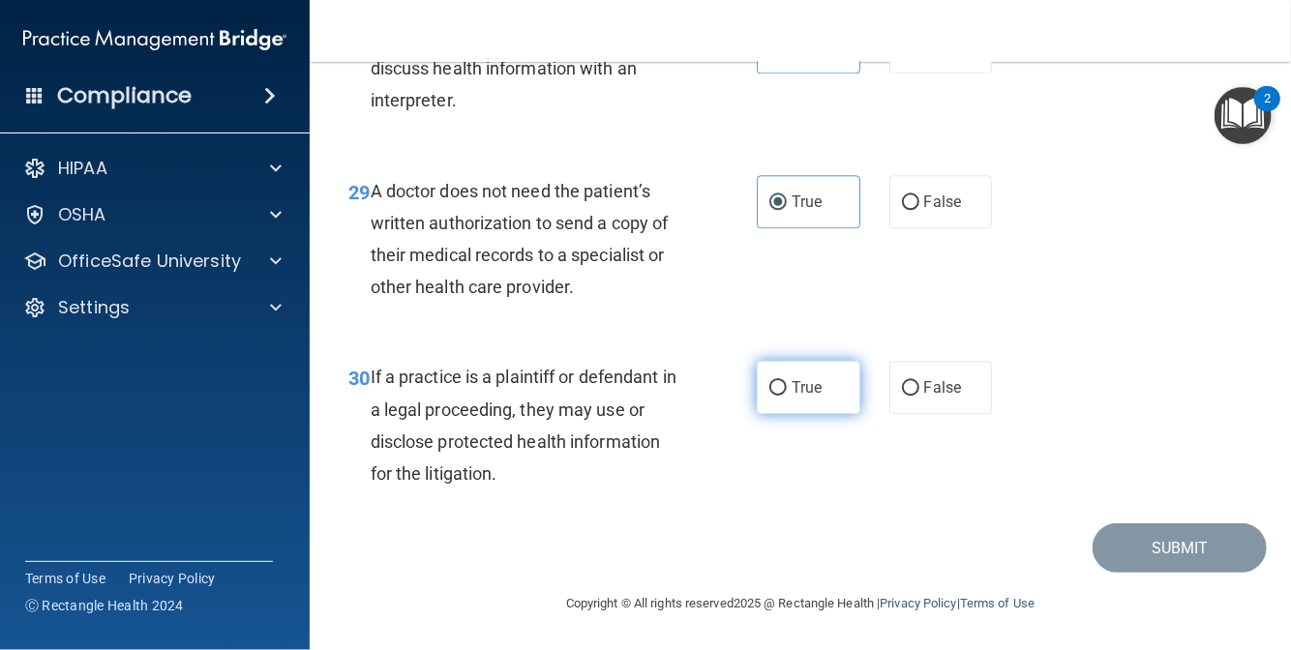
click at [787, 396] on input "True" at bounding box center [777, 388] width 17 height 15
radio input "true"
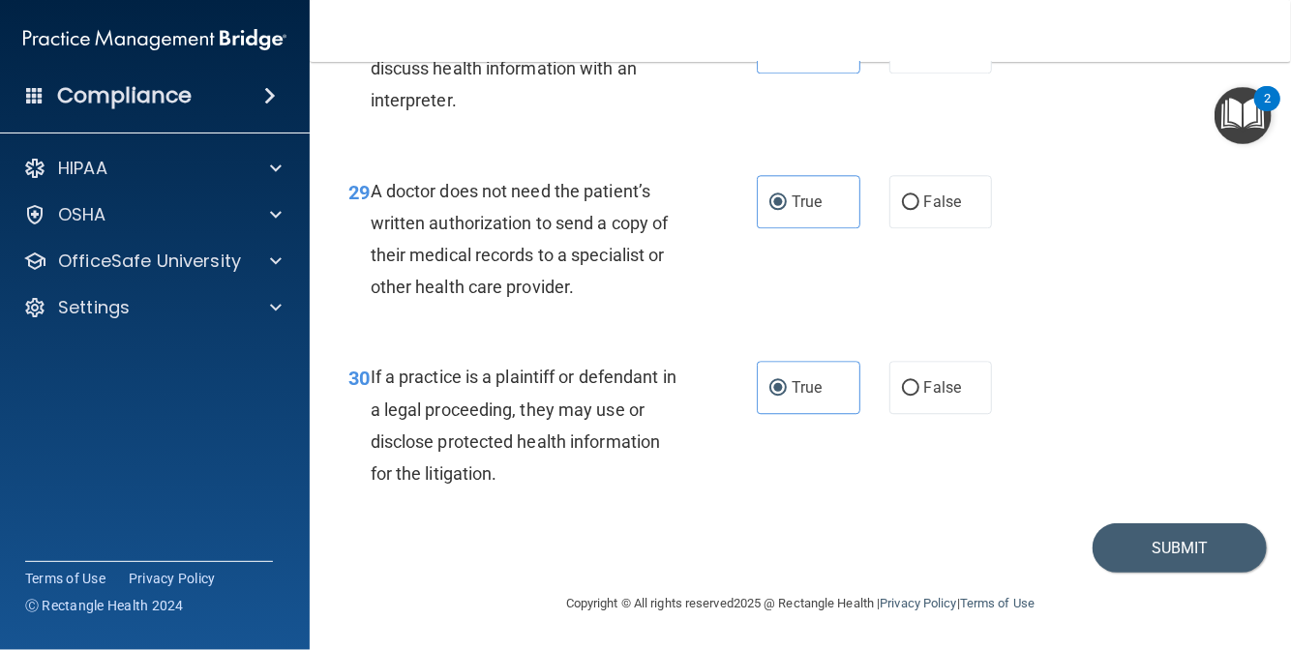
scroll to position [5527, 0]
click at [1156, 541] on button "Submit" at bounding box center [1180, 548] width 174 height 49
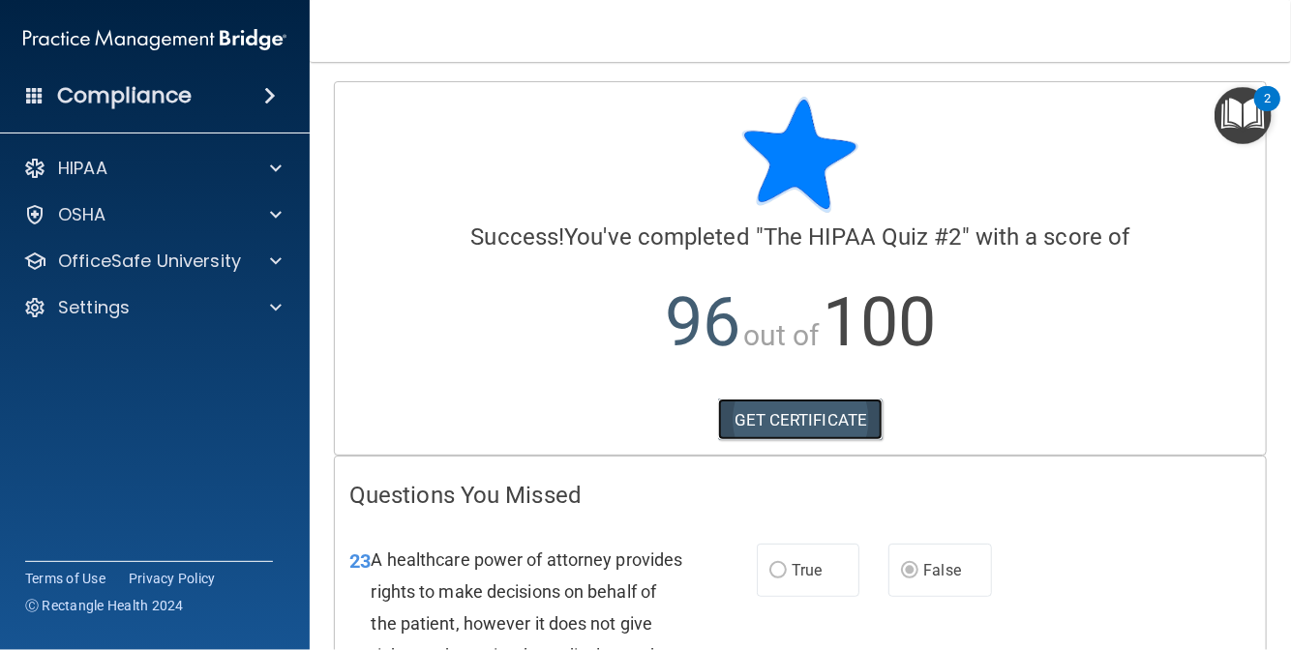
click at [859, 420] on link "GET CERTIFICATE" at bounding box center [801, 420] width 166 height 43
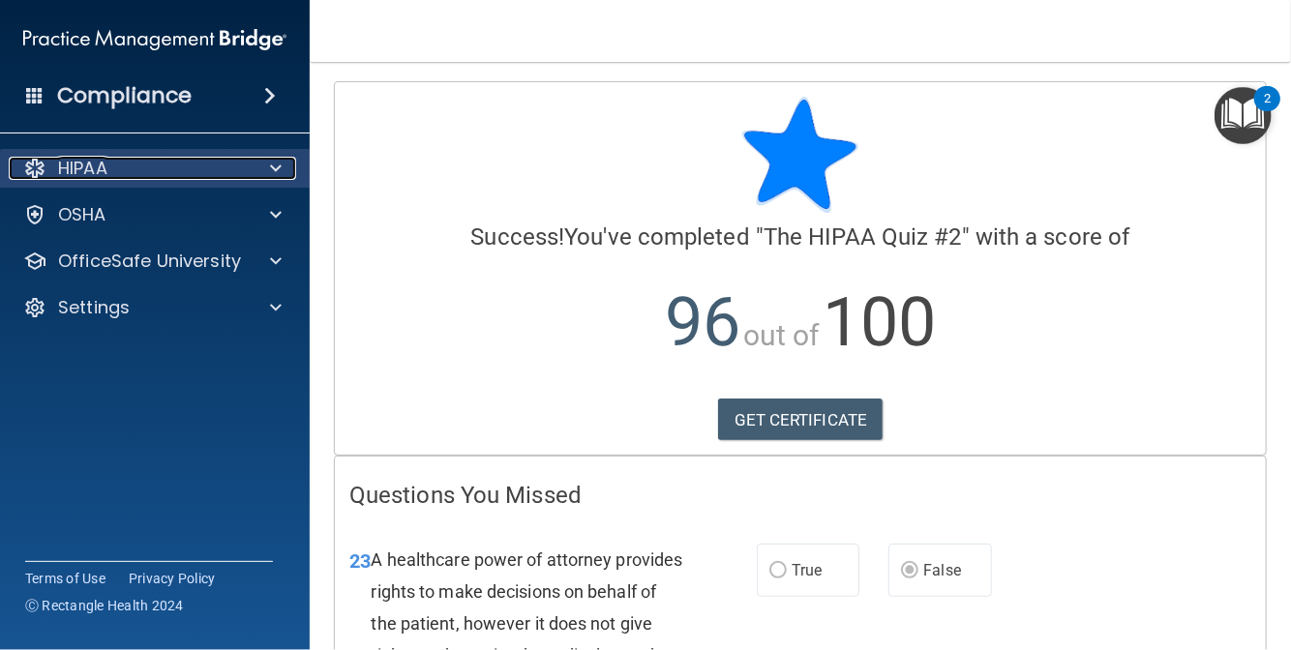
click at [105, 175] on p "HIPAA" at bounding box center [82, 168] width 49 height 23
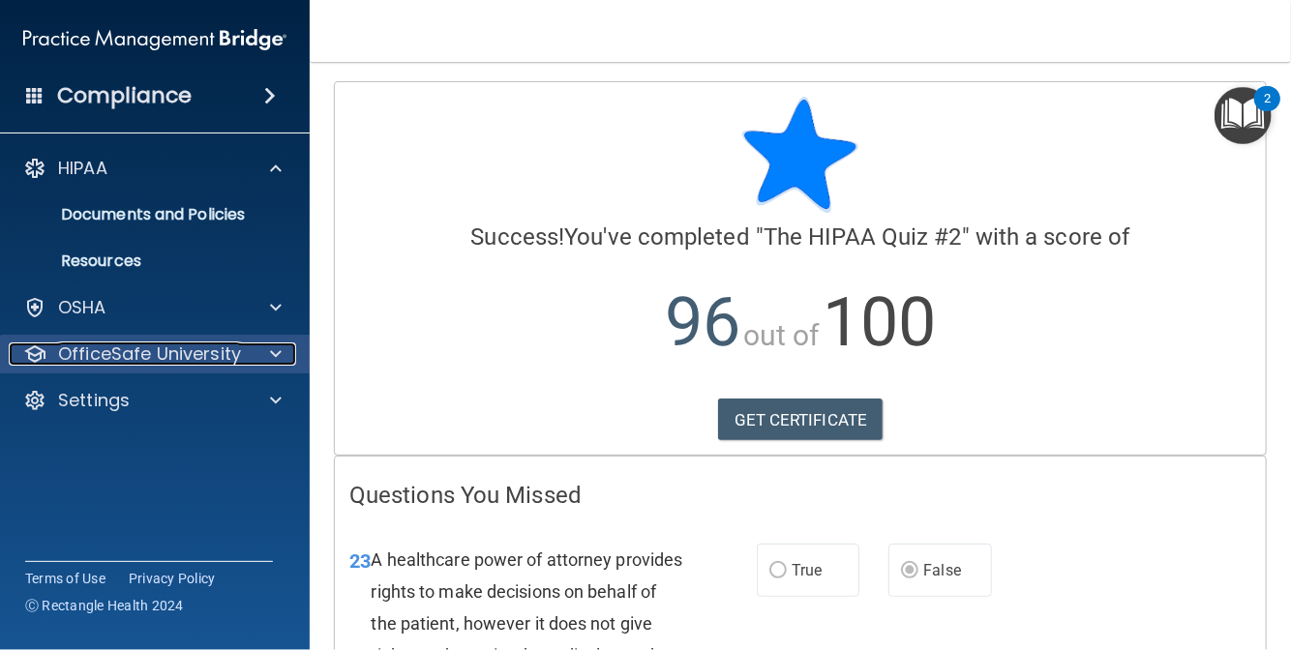
click at [99, 351] on p "OfficeSafe University" at bounding box center [149, 354] width 183 height 23
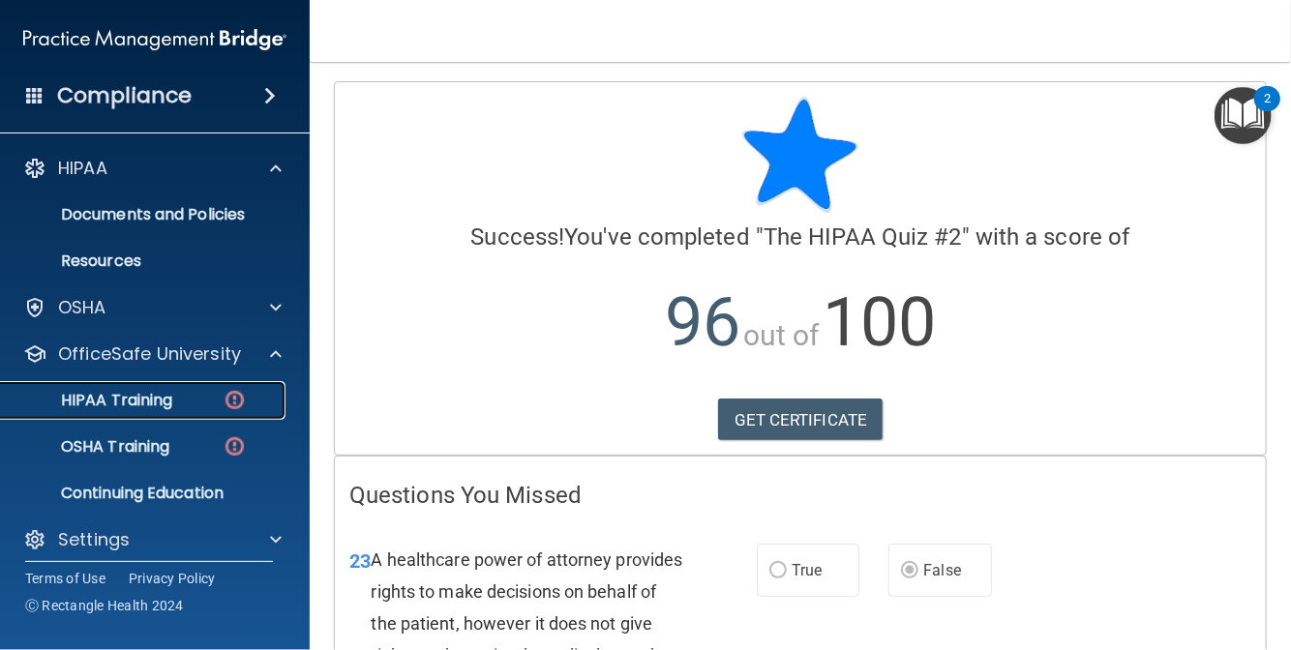
click at [206, 394] on div "HIPAA Training" at bounding box center [145, 400] width 264 height 19
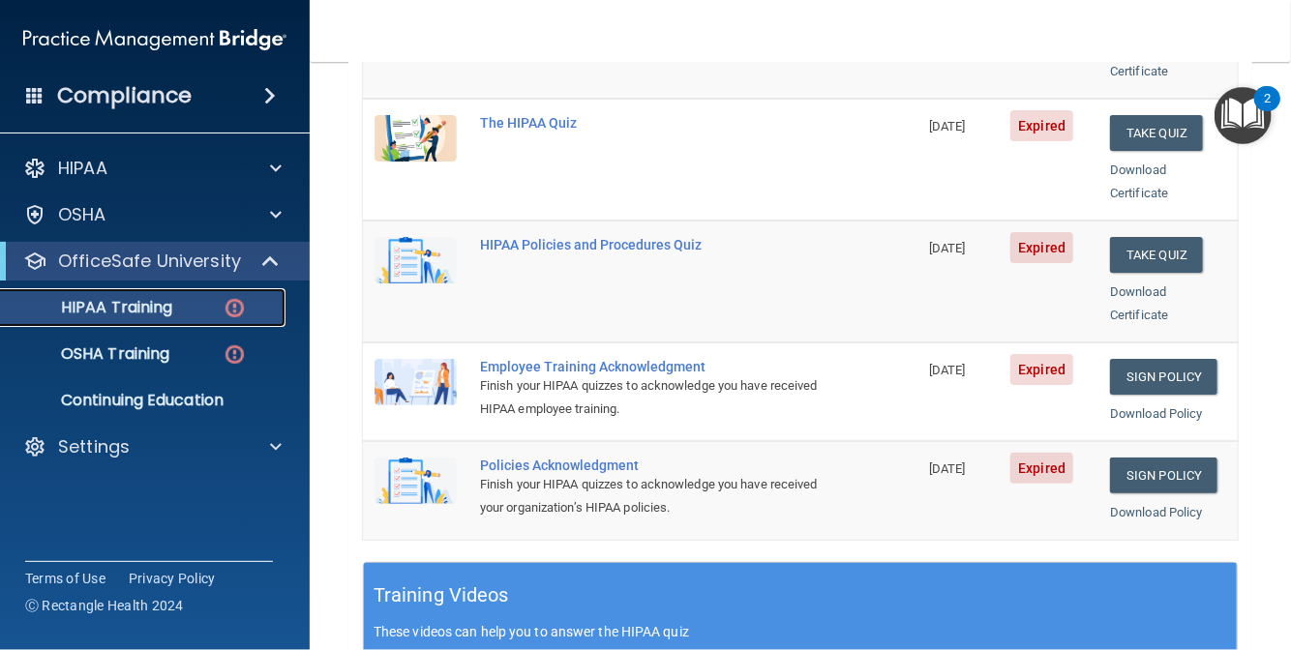
scroll to position [194, 0]
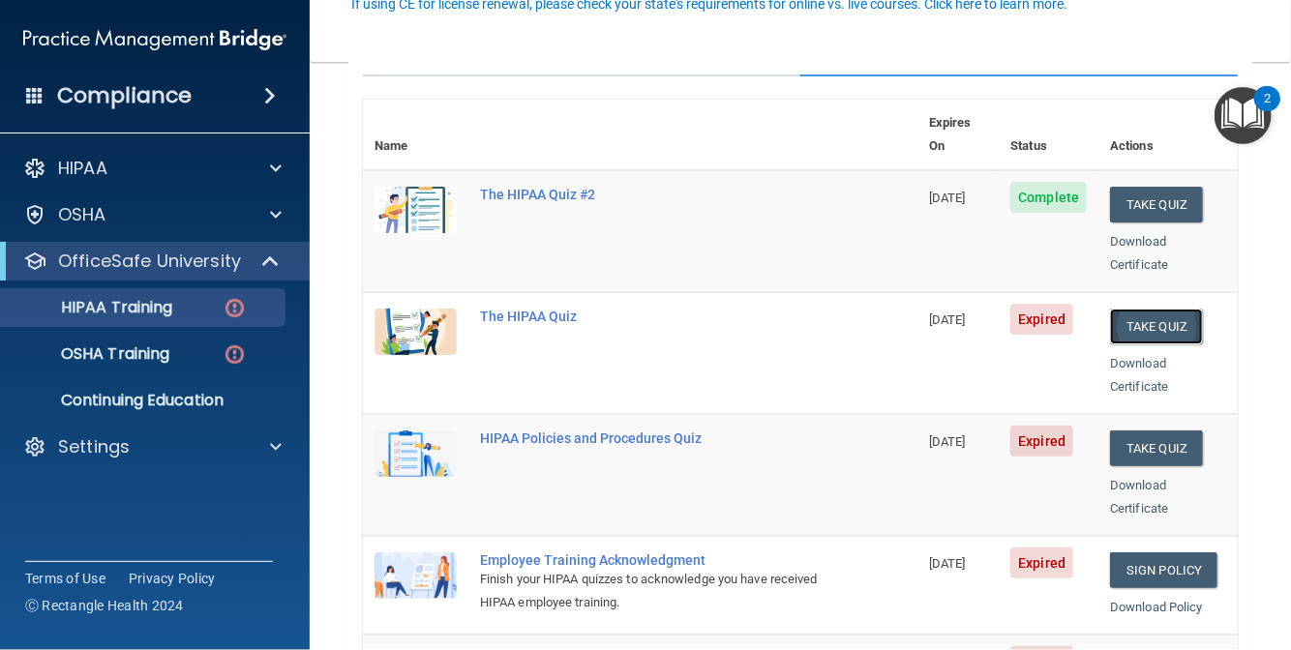
click at [1111, 309] on button "Take Quiz" at bounding box center [1156, 327] width 93 height 36
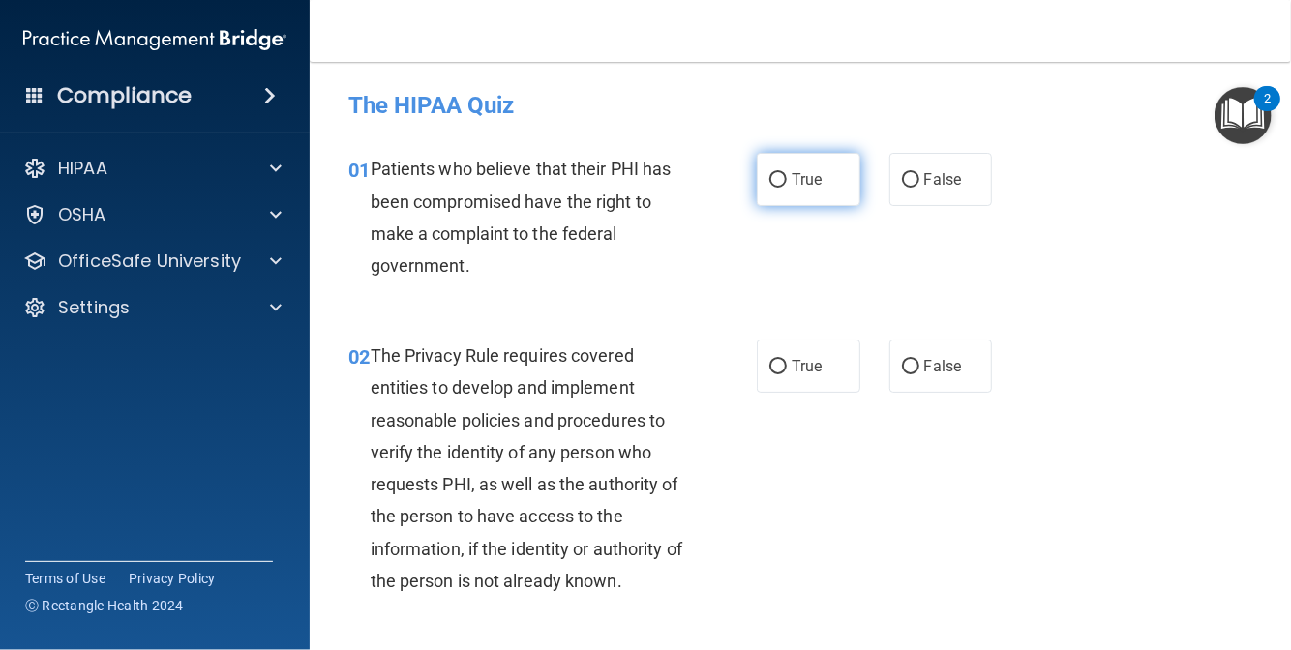
click at [792, 170] on span "True" at bounding box center [807, 179] width 30 height 18
click at [787, 173] on input "True" at bounding box center [777, 180] width 17 height 15
radio input "true"
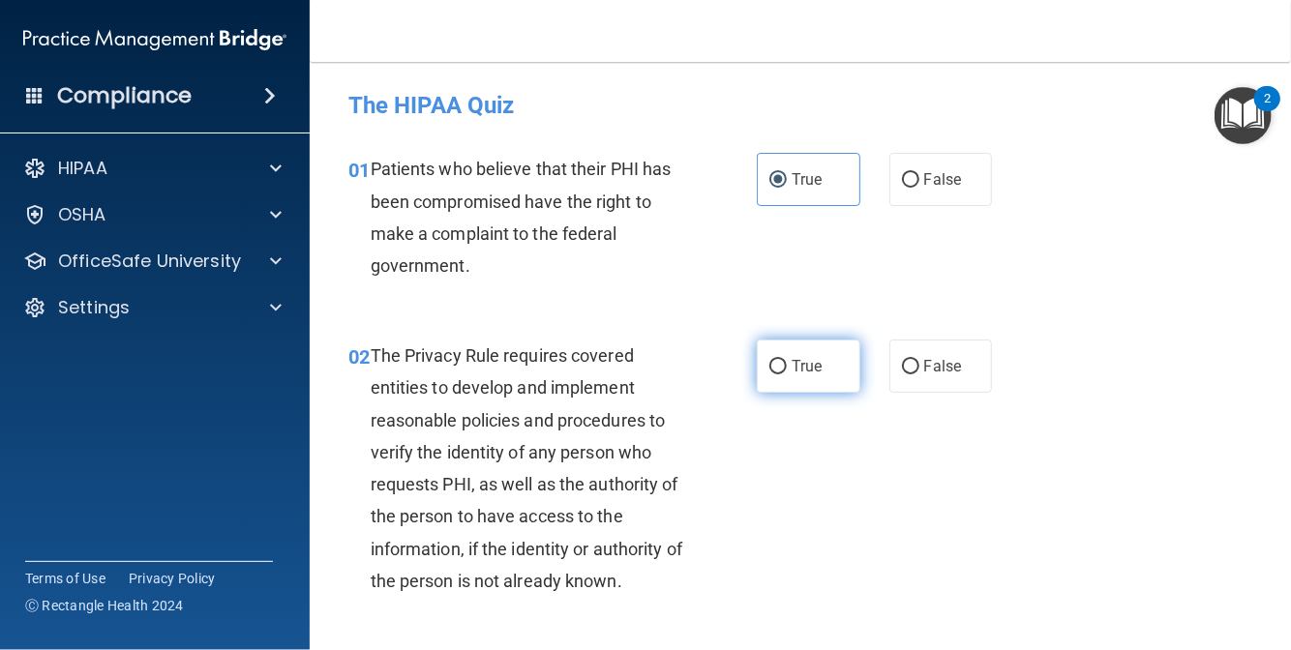
click at [769, 376] on label "True" at bounding box center [809, 366] width 104 height 53
click at [769, 375] on input "True" at bounding box center [777, 367] width 17 height 15
radio input "true"
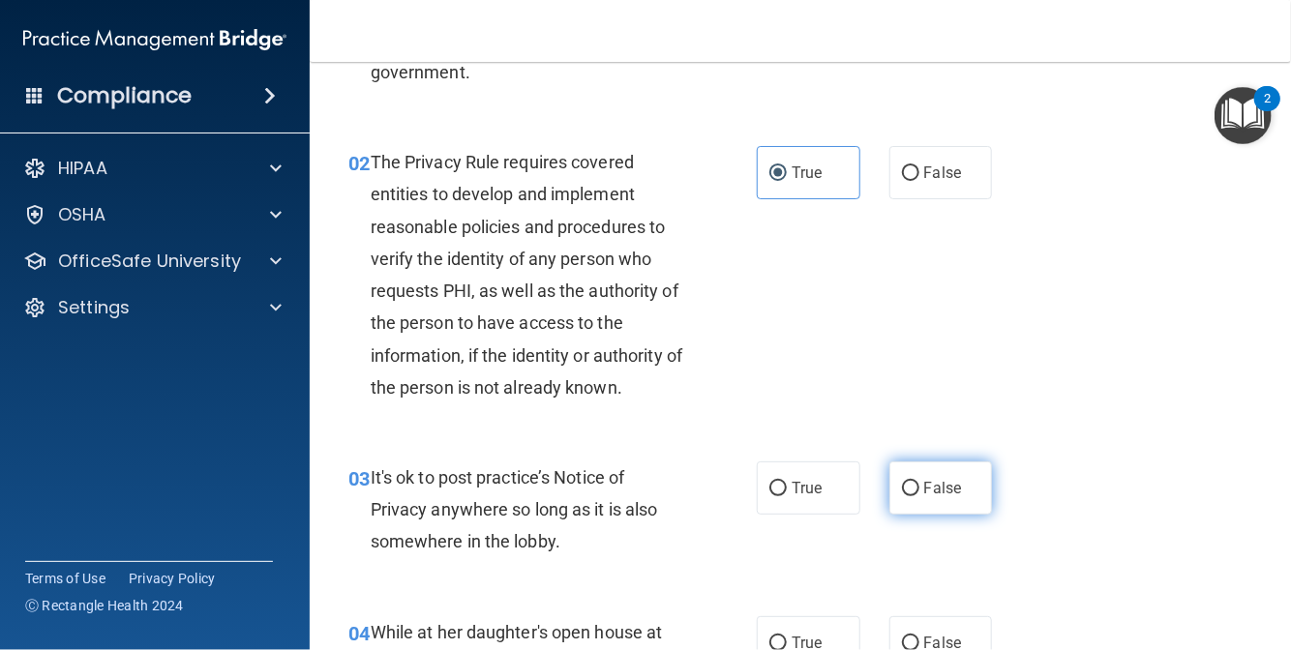
click at [964, 493] on label "False" at bounding box center [941, 488] width 104 height 53
click at [919, 493] on input "False" at bounding box center [910, 489] width 17 height 15
radio input "true"
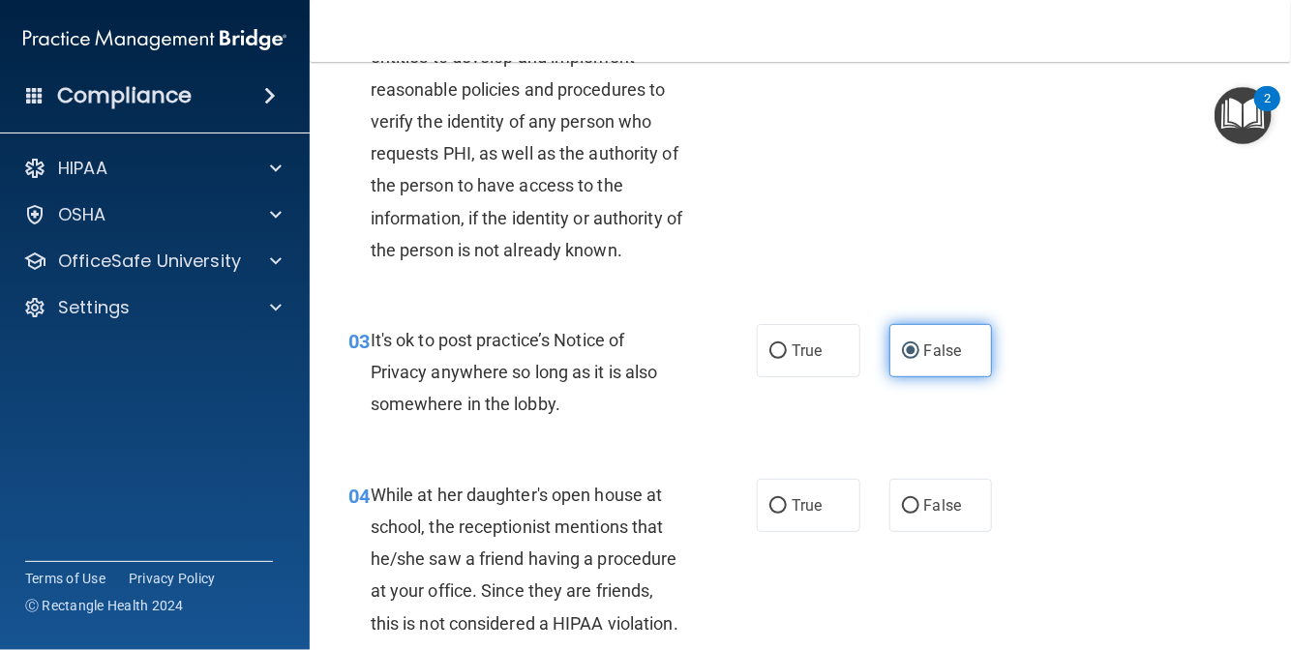
scroll to position [387, 0]
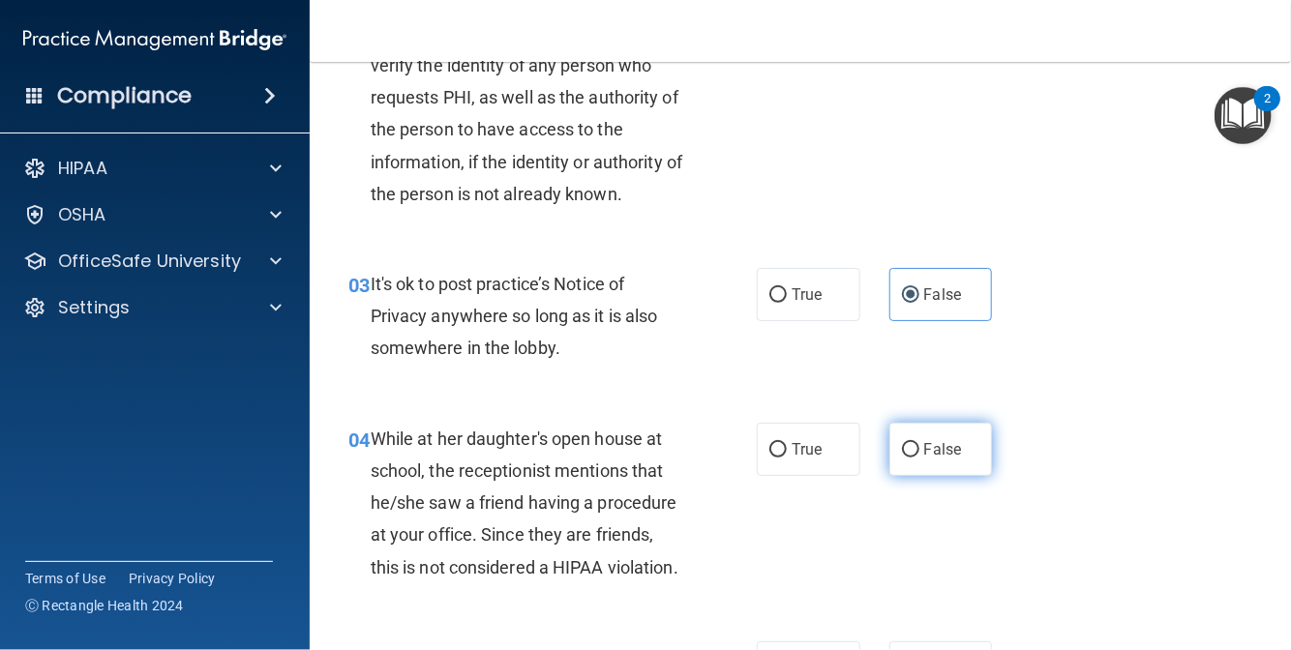
click at [911, 455] on label "False" at bounding box center [941, 449] width 104 height 53
click at [911, 455] on input "False" at bounding box center [910, 450] width 17 height 15
radio input "true"
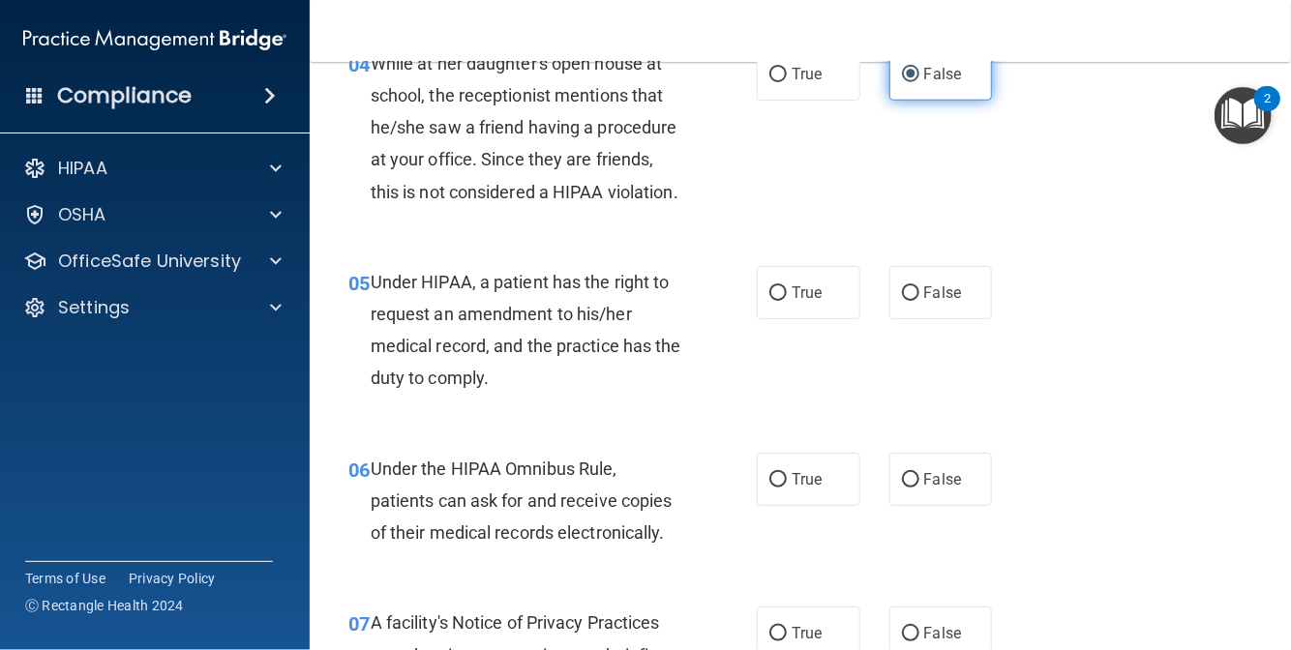
scroll to position [774, 0]
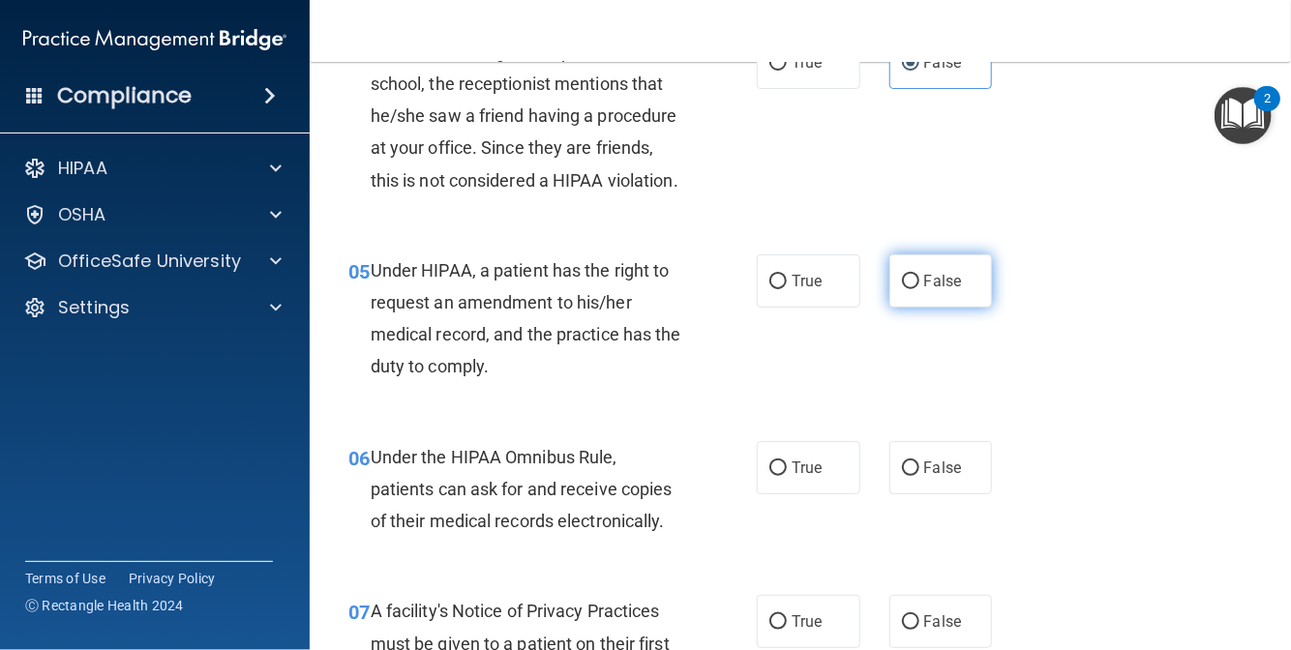
click at [927, 290] on span "False" at bounding box center [943, 281] width 38 height 18
click at [919, 289] on input "False" at bounding box center [910, 282] width 17 height 15
radio input "true"
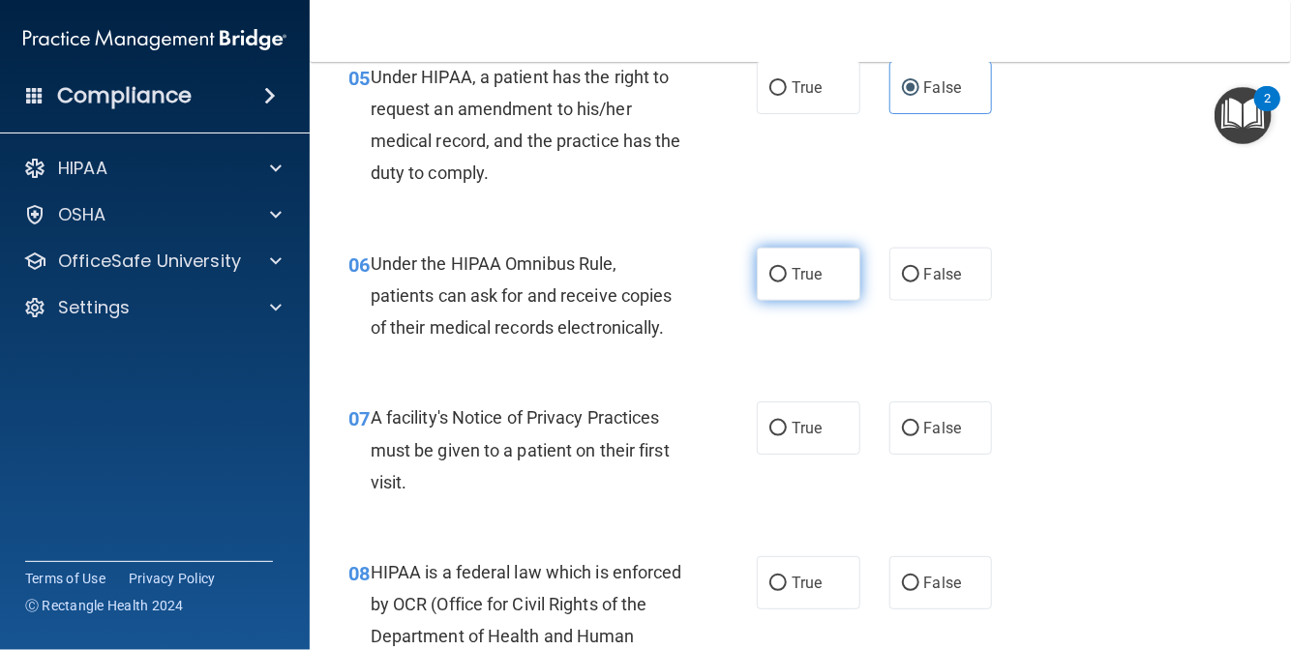
click at [792, 284] on span "True" at bounding box center [807, 274] width 30 height 18
click at [787, 283] on input "True" at bounding box center [777, 275] width 17 height 15
radio input "true"
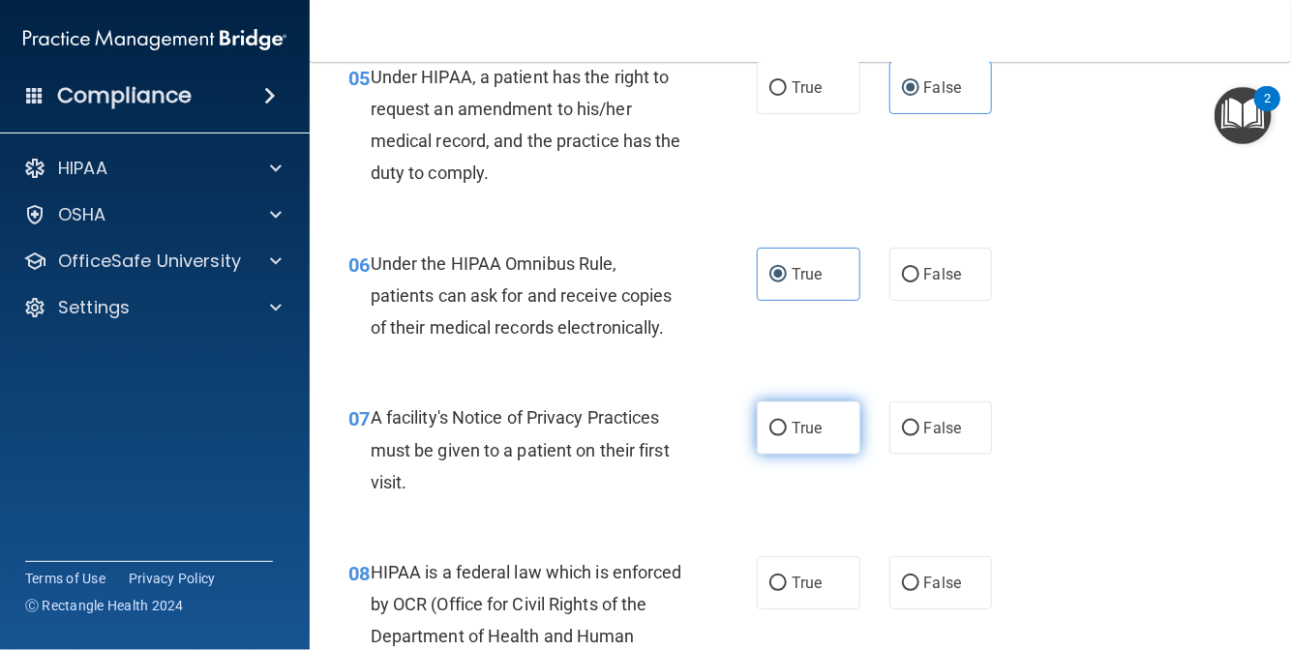
click at [769, 437] on input "True" at bounding box center [777, 429] width 17 height 15
radio input "true"
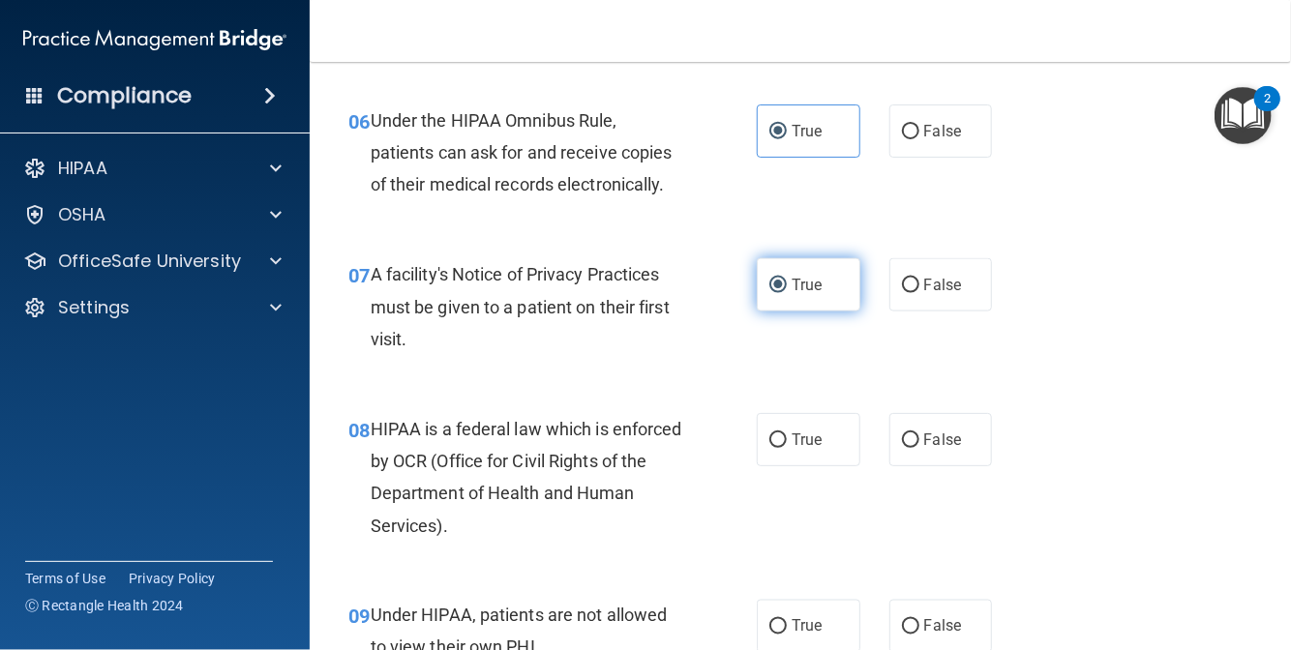
scroll to position [1161, 0]
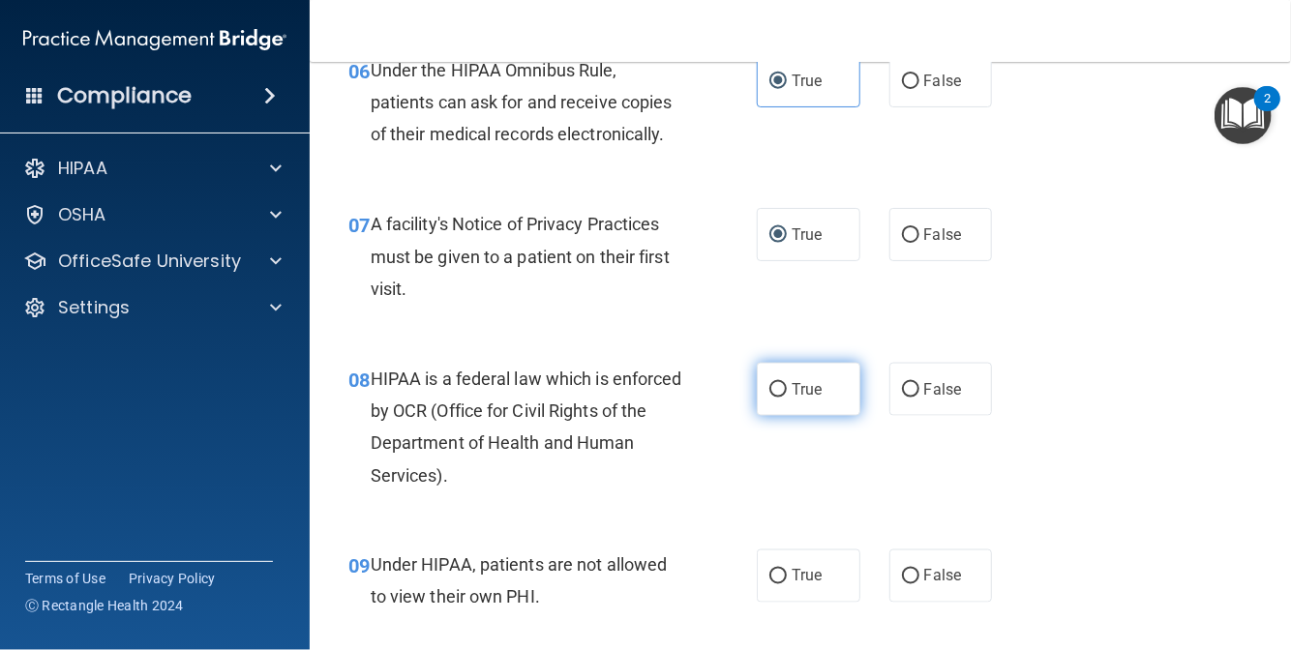
click at [792, 399] on span "True" at bounding box center [807, 389] width 30 height 18
click at [787, 398] on input "True" at bounding box center [777, 390] width 17 height 15
radio input "true"
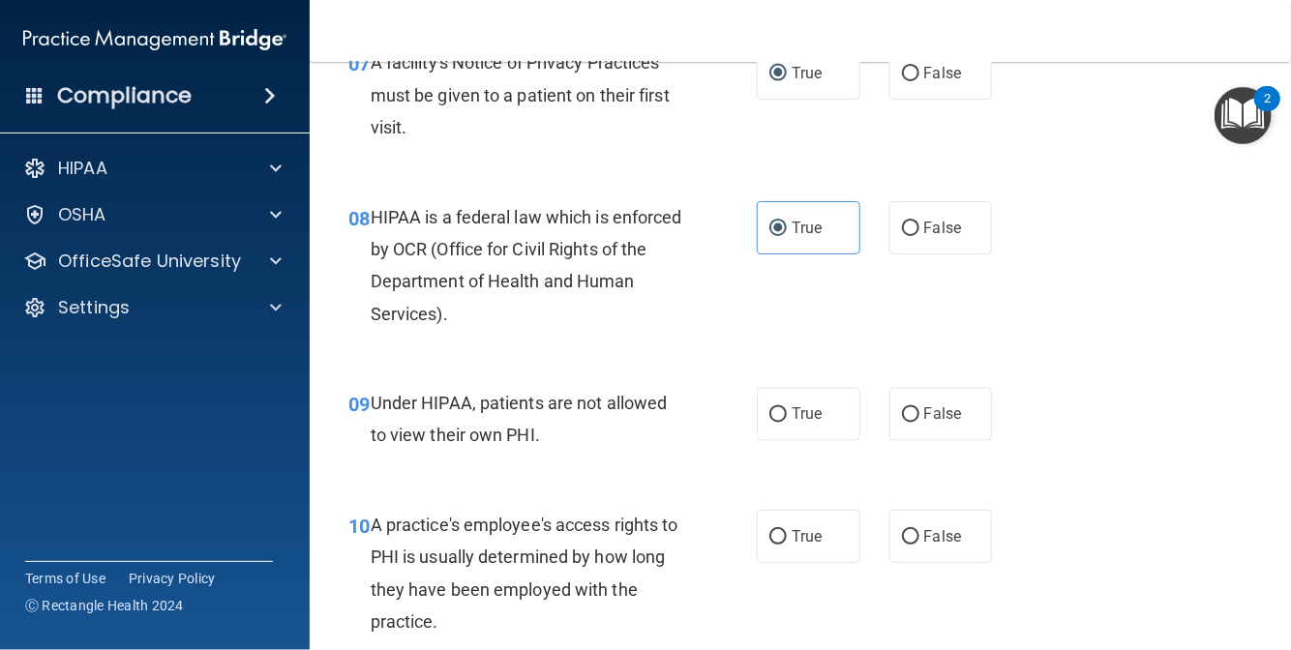
scroll to position [1355, 0]
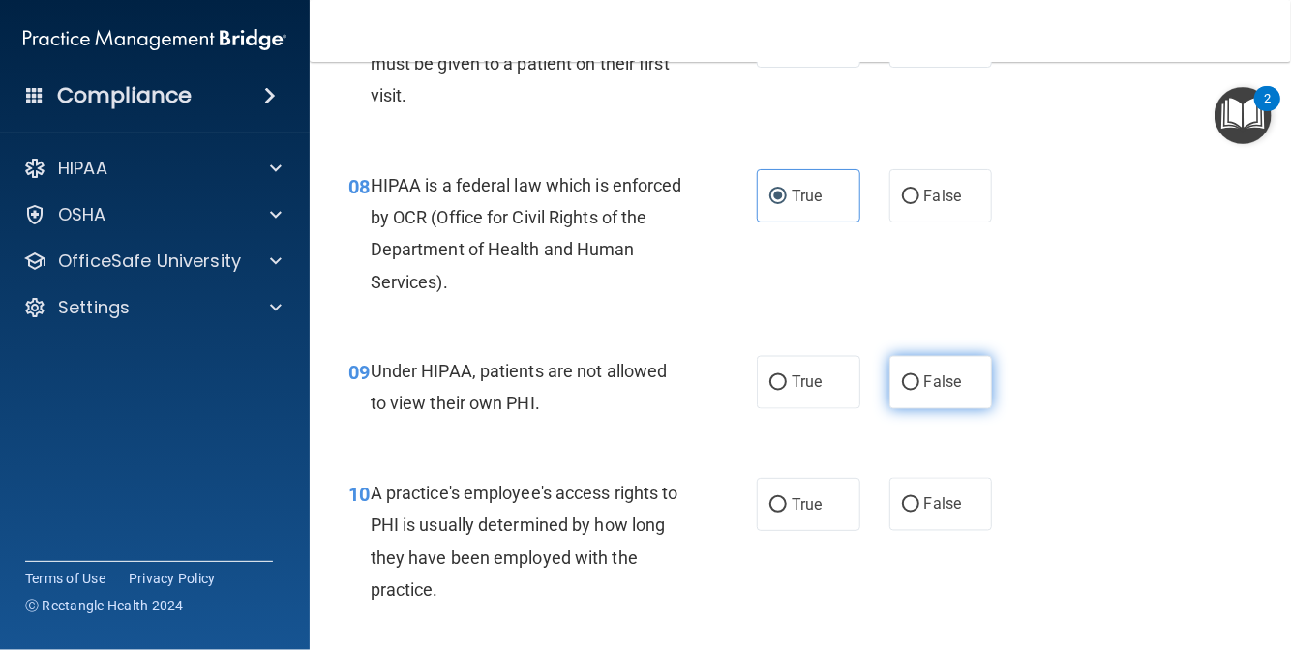
click at [893, 405] on label "False" at bounding box center [941, 382] width 104 height 53
click at [902, 391] on input "False" at bounding box center [910, 383] width 17 height 15
radio input "true"
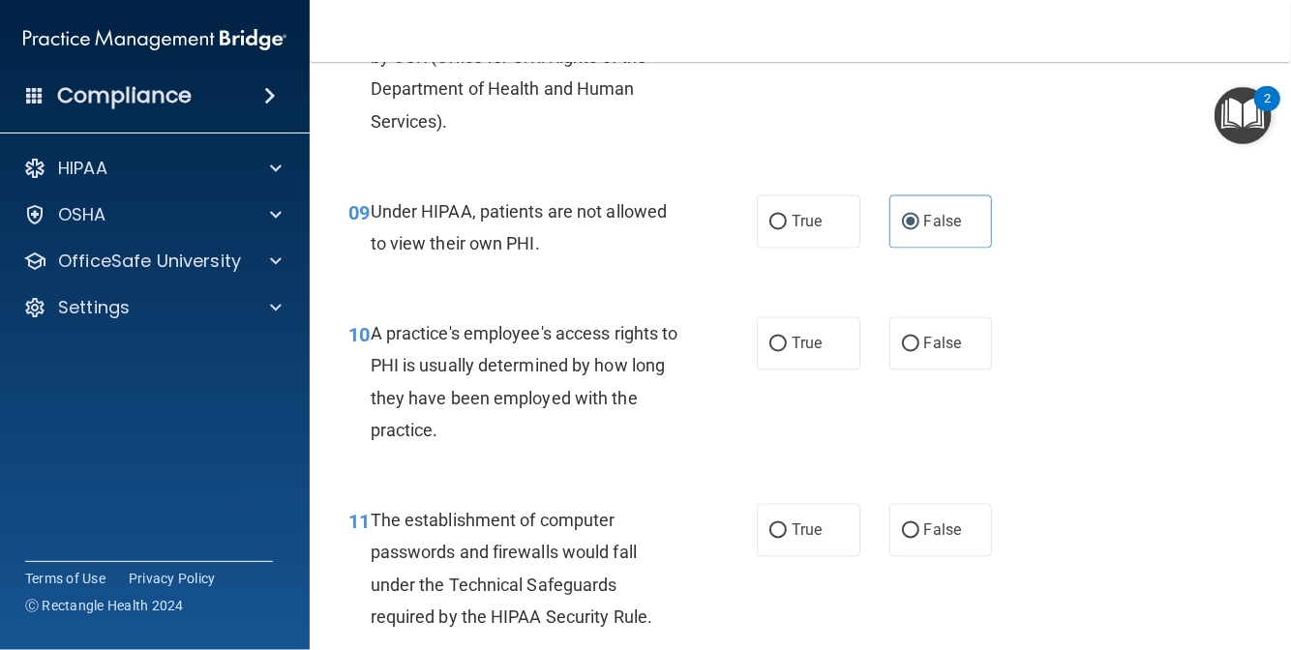
scroll to position [1549, 0]
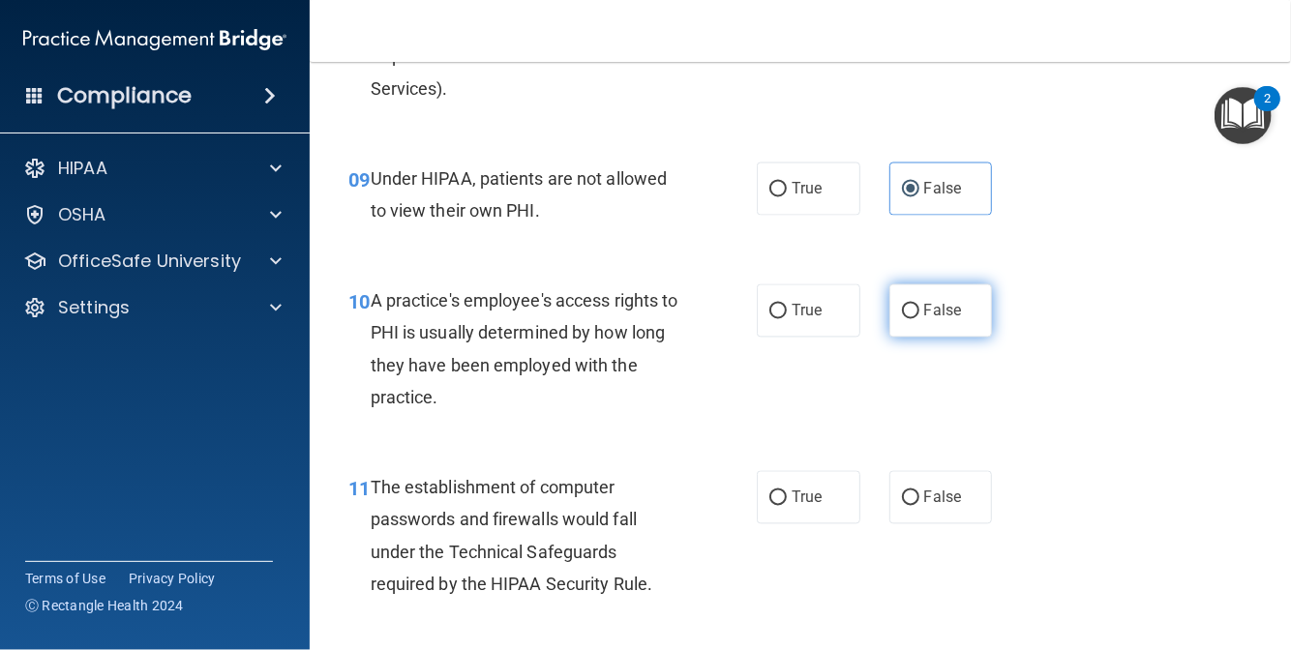
click at [924, 320] on span "False" at bounding box center [943, 311] width 38 height 18
click at [918, 319] on input "False" at bounding box center [910, 312] width 17 height 15
radio input "true"
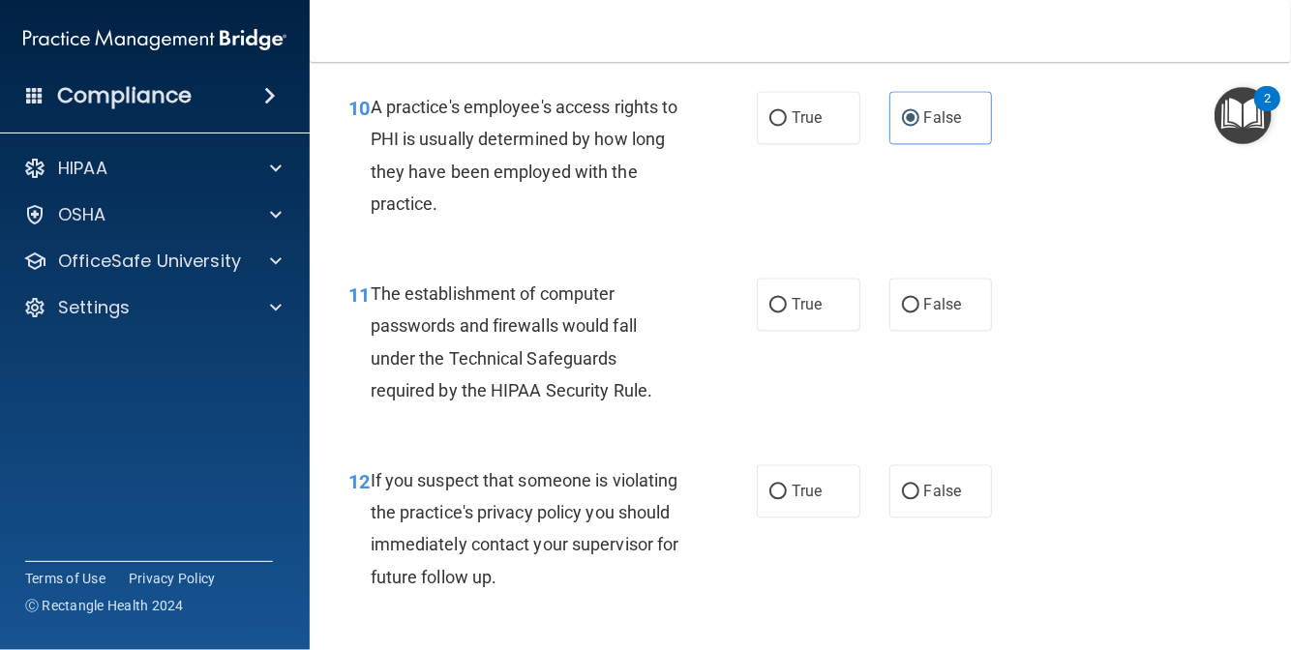
click at [1250, 103] on img "Open Resource Center, 2 new notifications" at bounding box center [1243, 115] width 57 height 57
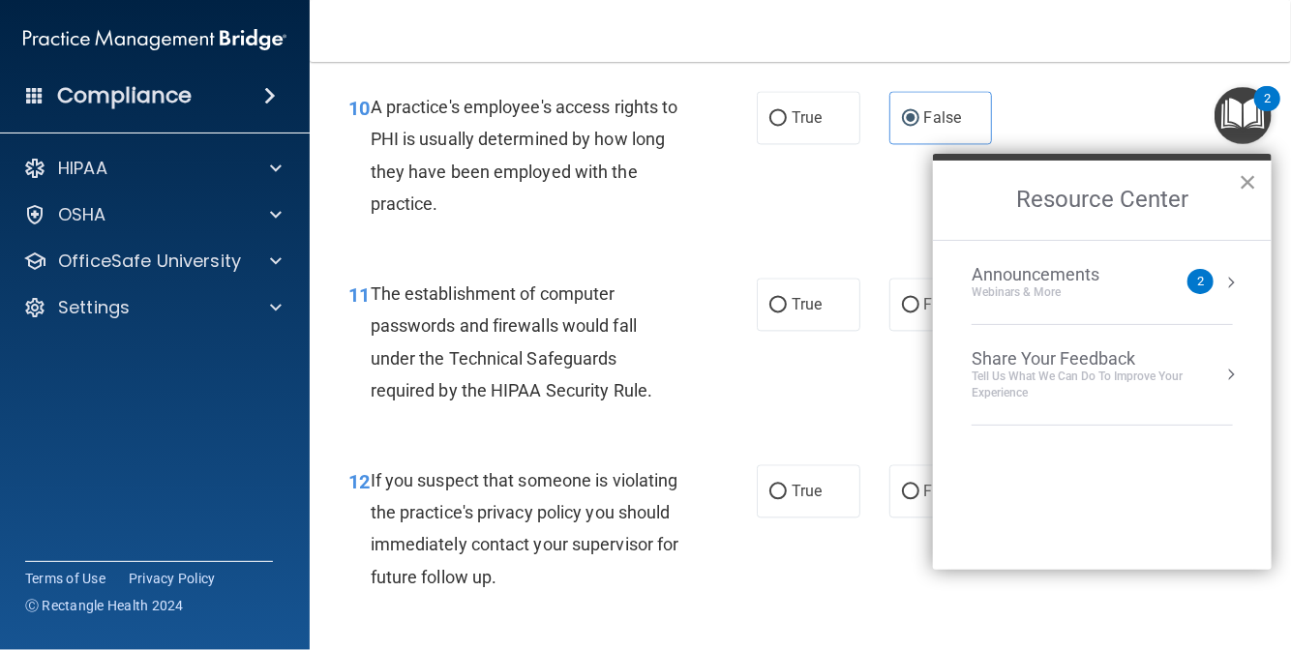
click at [1247, 181] on button "×" at bounding box center [1248, 181] width 18 height 31
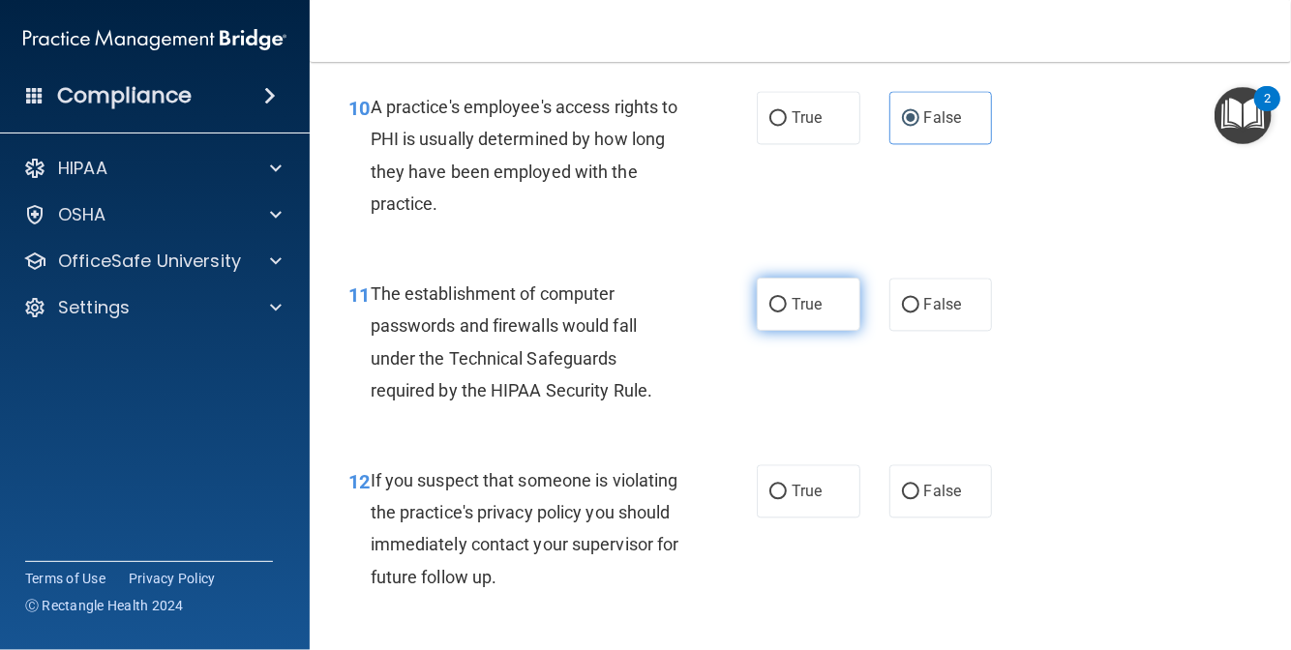
click at [774, 313] on input "True" at bounding box center [777, 305] width 17 height 15
radio input "true"
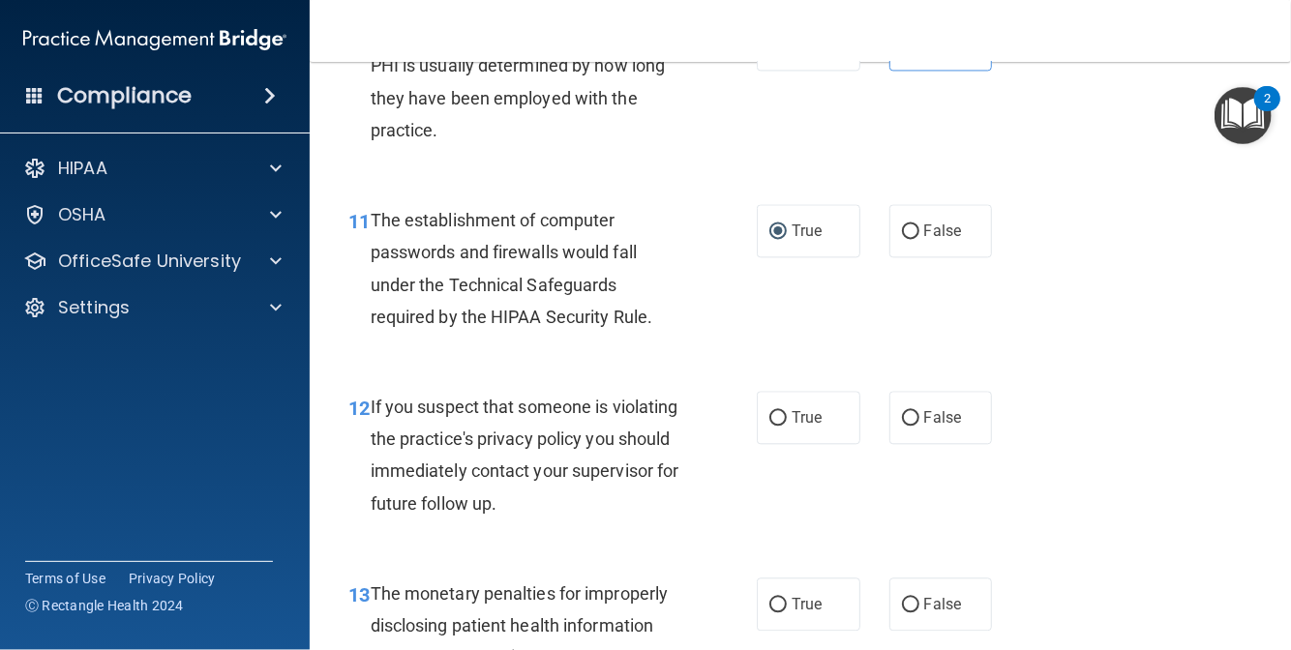
scroll to position [1936, 0]
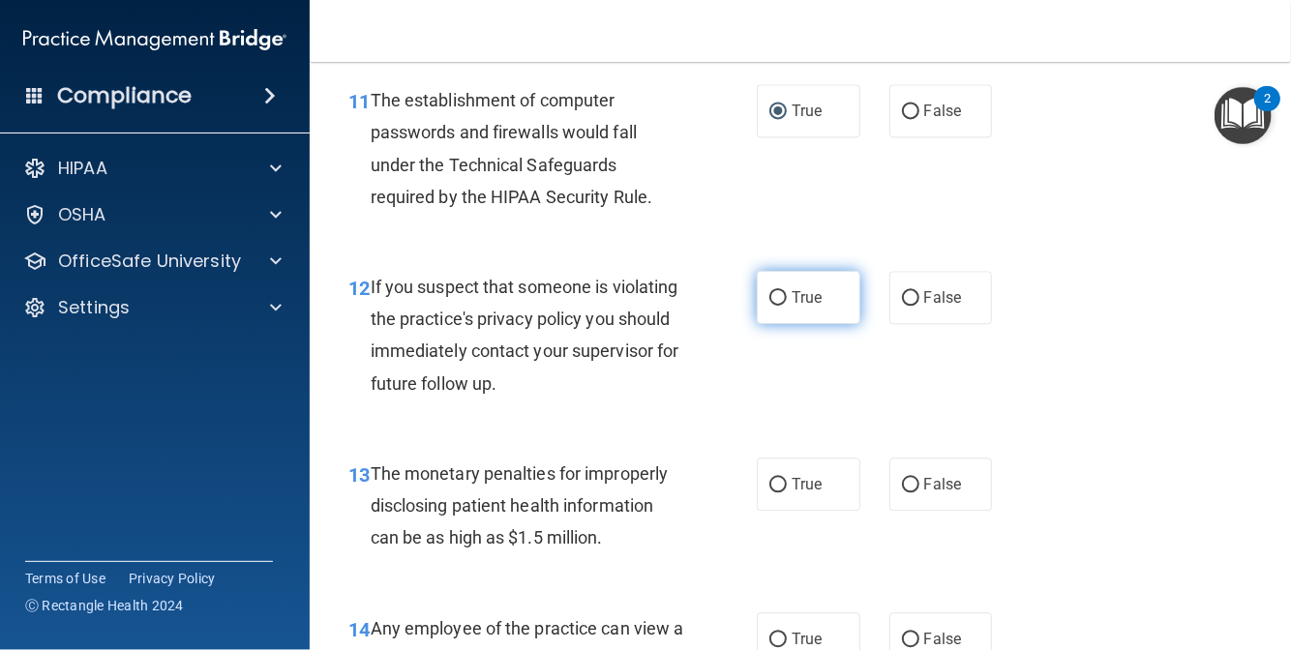
click at [778, 324] on label "True" at bounding box center [809, 297] width 104 height 53
click at [778, 306] on input "True" at bounding box center [777, 298] width 17 height 15
radio input "true"
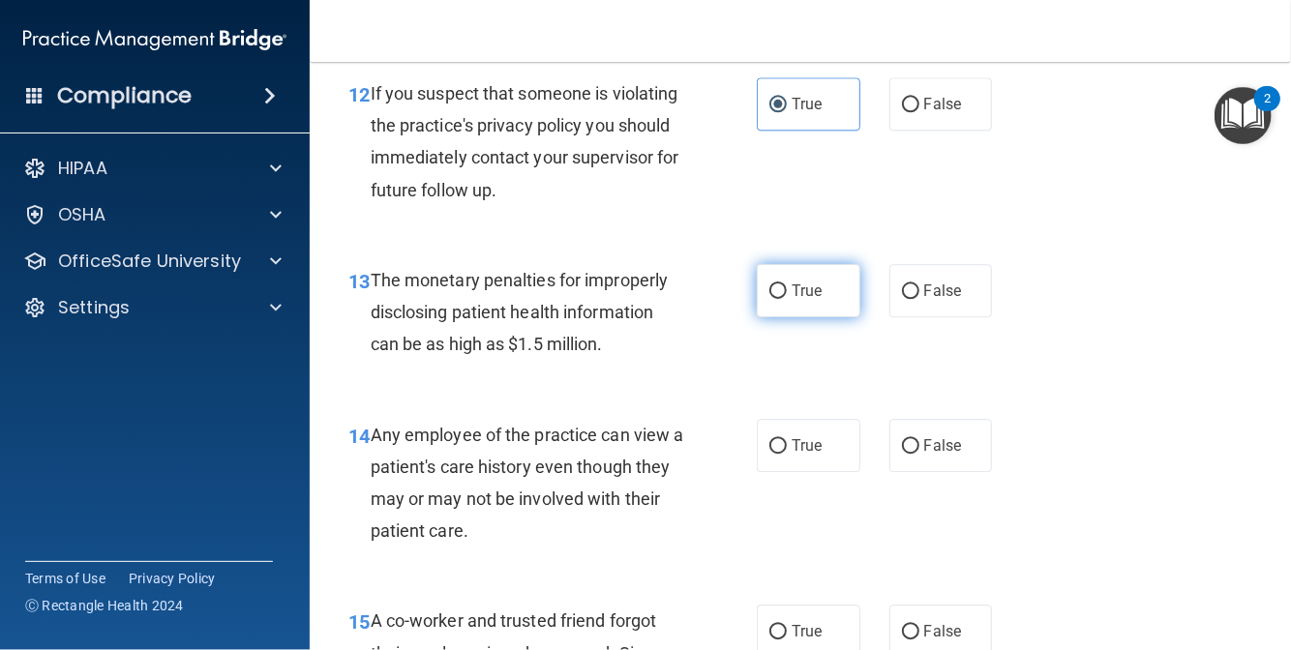
click at [763, 317] on label "True" at bounding box center [809, 290] width 104 height 53
click at [769, 299] on input "True" at bounding box center [777, 292] width 17 height 15
radio input "true"
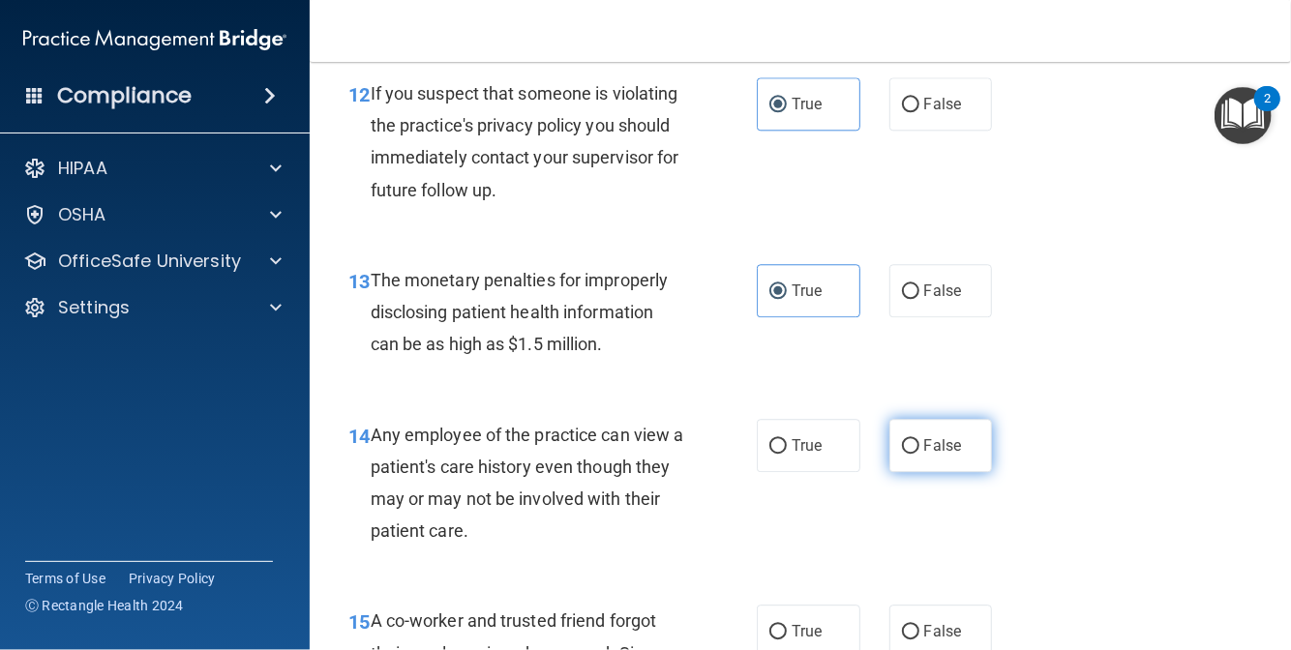
click at [924, 455] on span "False" at bounding box center [943, 446] width 38 height 18
click at [919, 454] on input "False" at bounding box center [910, 446] width 17 height 15
radio input "true"
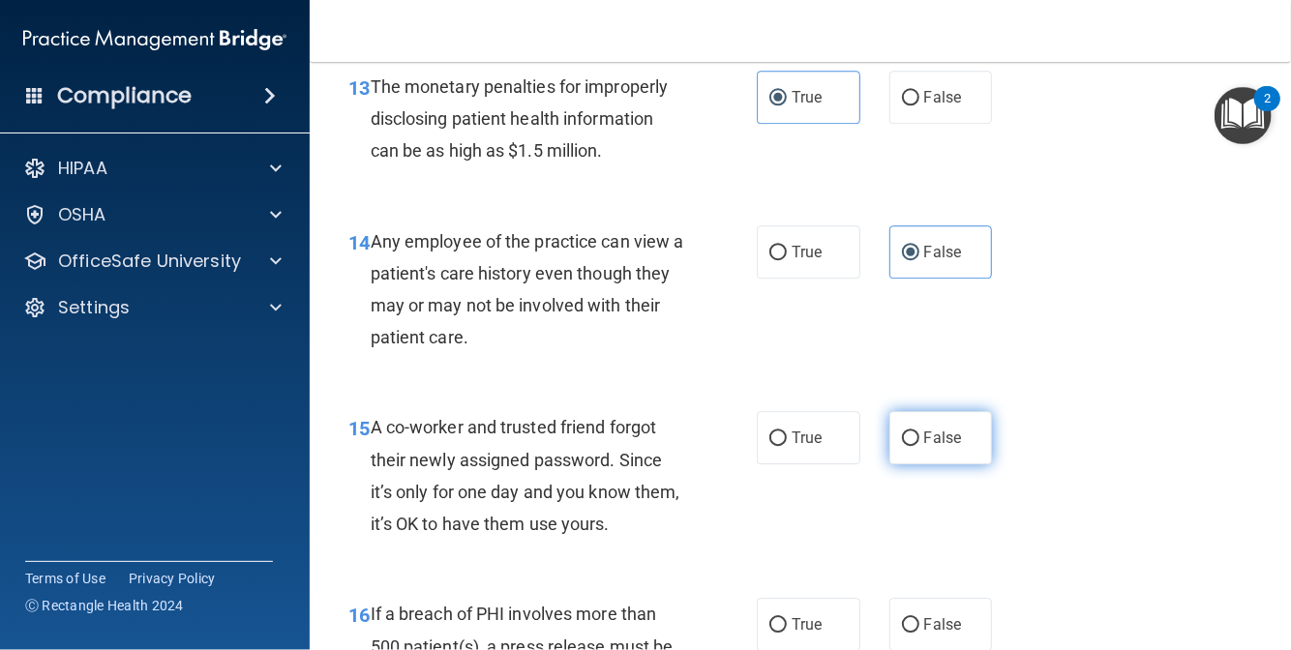
click at [898, 465] on label "False" at bounding box center [941, 437] width 104 height 53
click at [902, 446] on input "False" at bounding box center [910, 439] width 17 height 15
radio input "true"
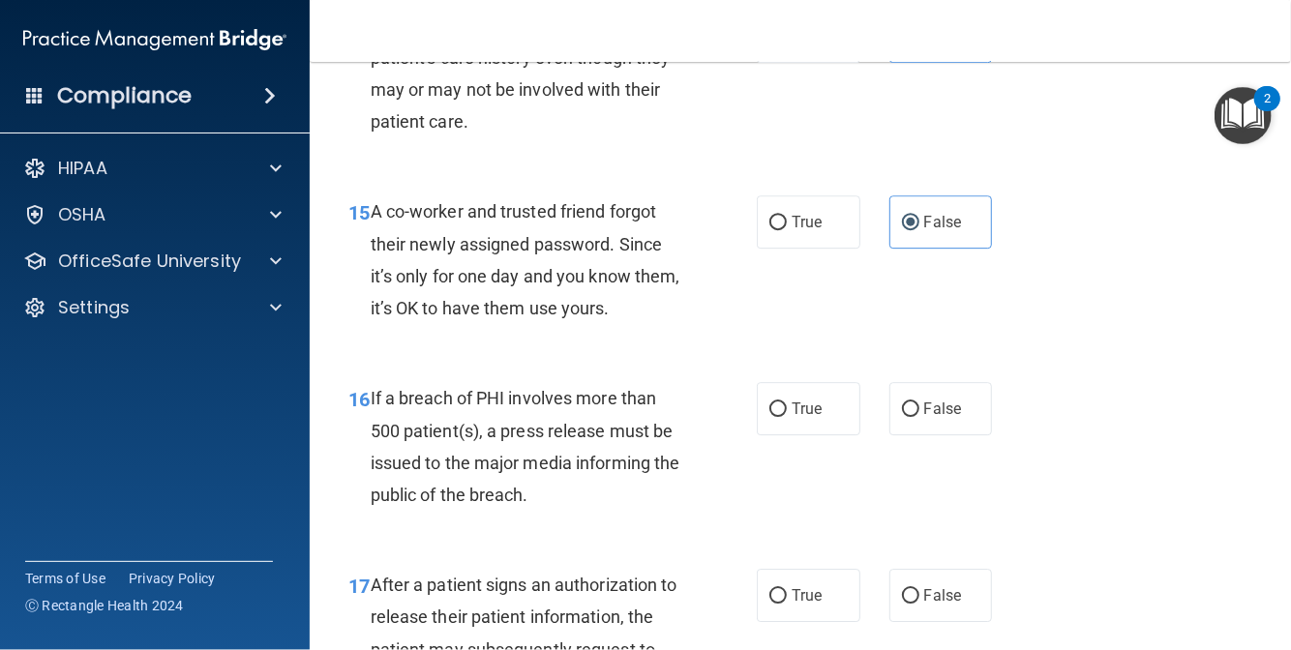
scroll to position [2710, 0]
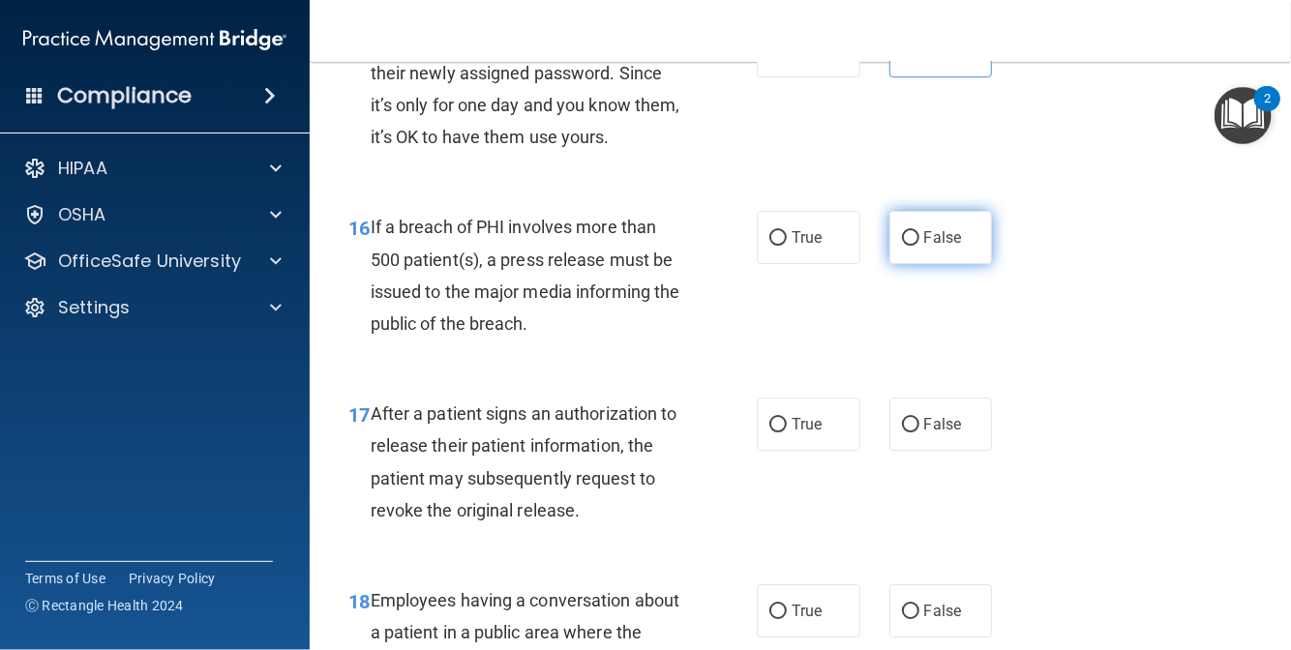
click at [912, 264] on label "False" at bounding box center [941, 237] width 104 height 53
click at [912, 246] on input "False" at bounding box center [910, 238] width 17 height 15
radio input "true"
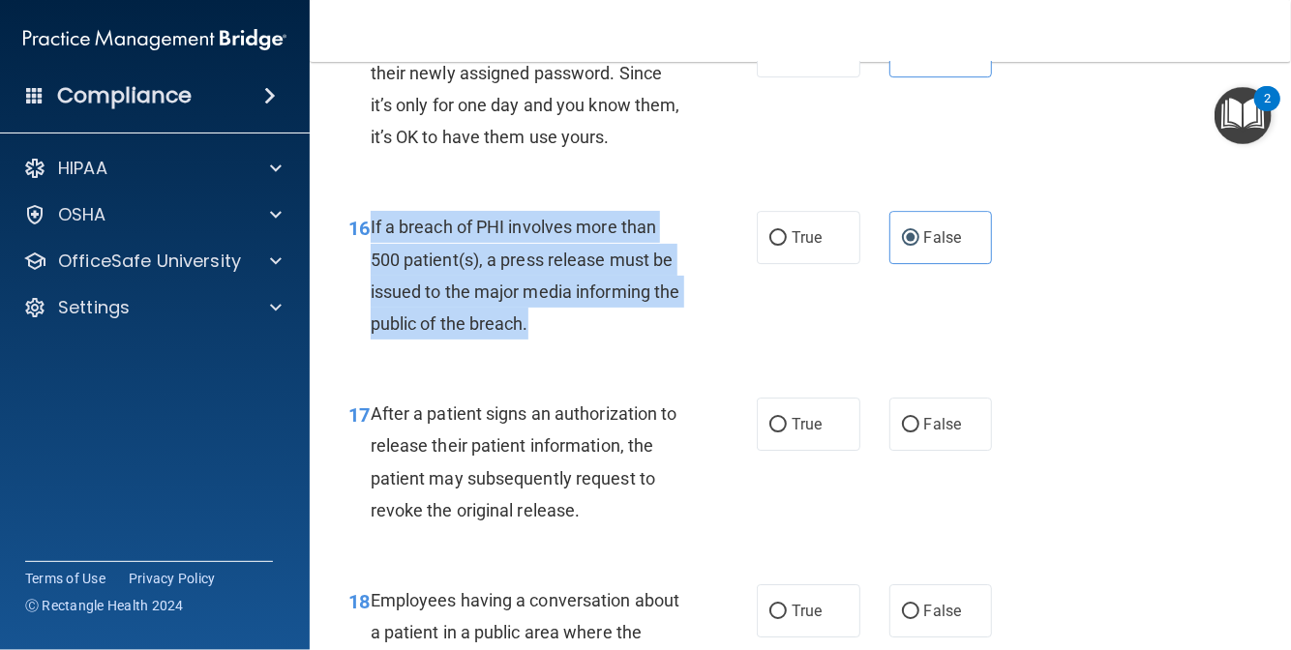
drag, startPoint x: 584, startPoint y: 357, endPoint x: 372, endPoint y: 257, distance: 234.2
click at [372, 257] on div "If a breach of PHI involves more than 500 patient(s), a press release must be i…" at bounding box center [535, 275] width 328 height 129
copy span "If a breach of PHI involves more than 500 patient(s), a press release must be i…"
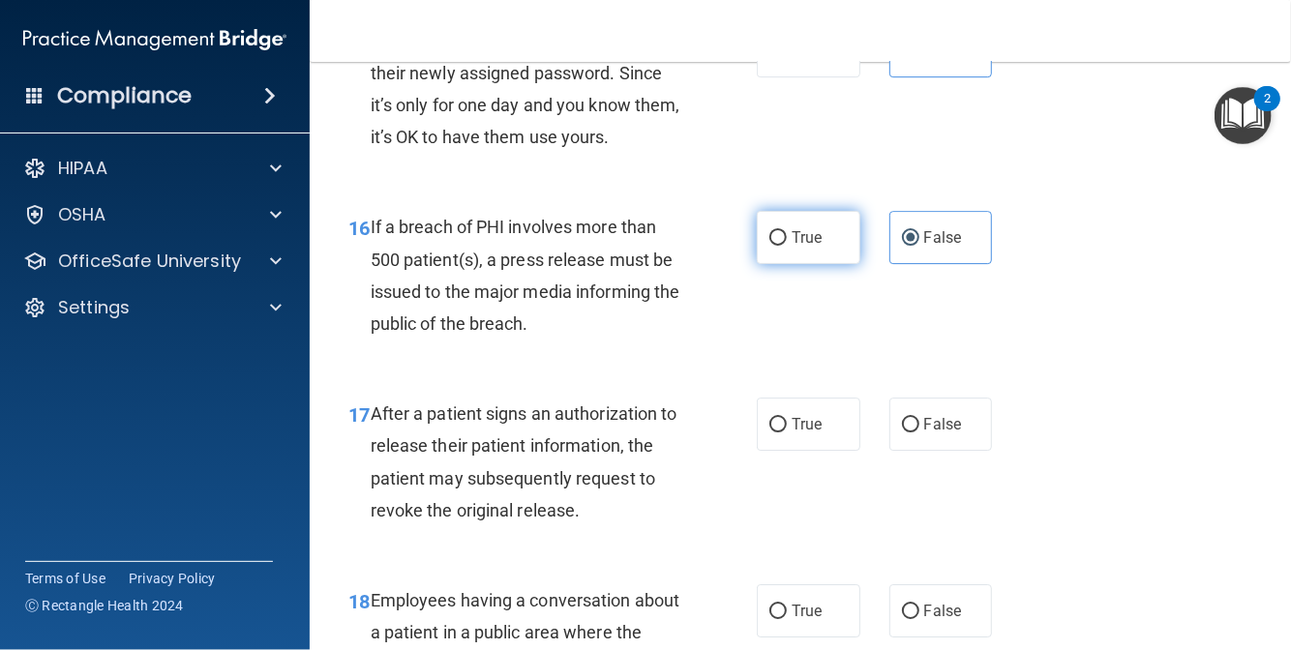
click at [828, 264] on label "True" at bounding box center [809, 237] width 104 height 53
click at [787, 246] on input "True" at bounding box center [777, 238] width 17 height 15
radio input "true"
radio input "false"
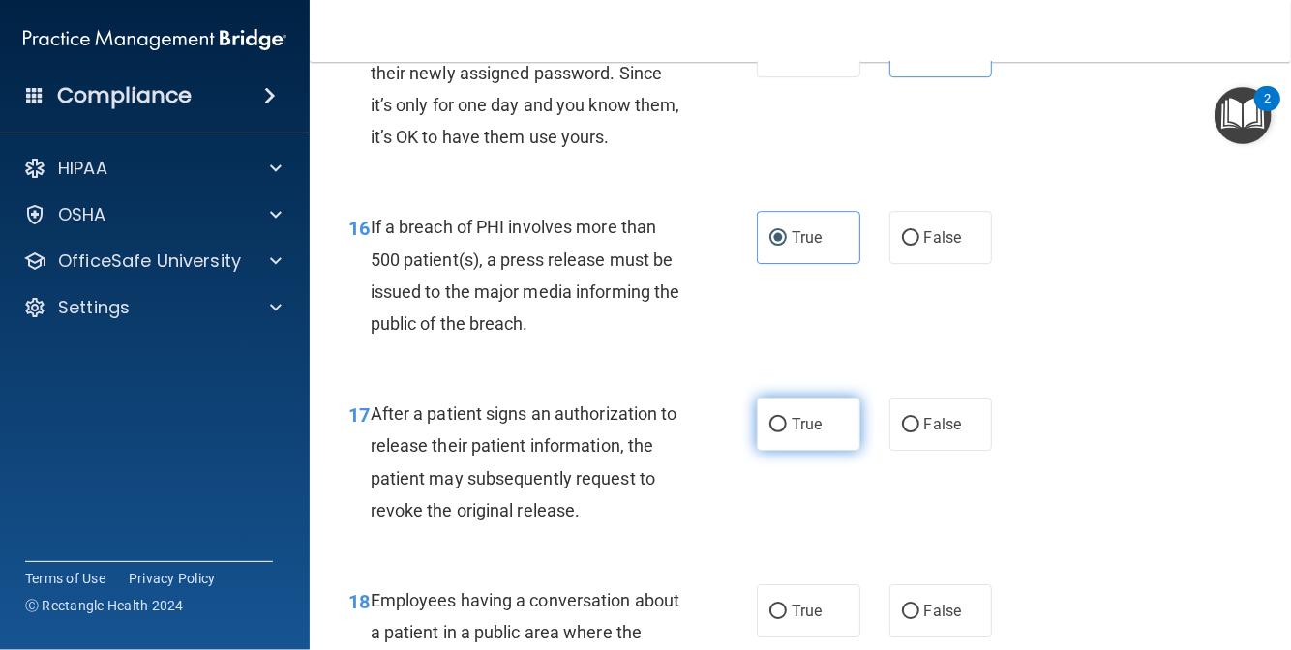
click at [778, 451] on label "True" at bounding box center [809, 424] width 104 height 53
click at [778, 433] on input "True" at bounding box center [777, 425] width 17 height 15
radio input "true"
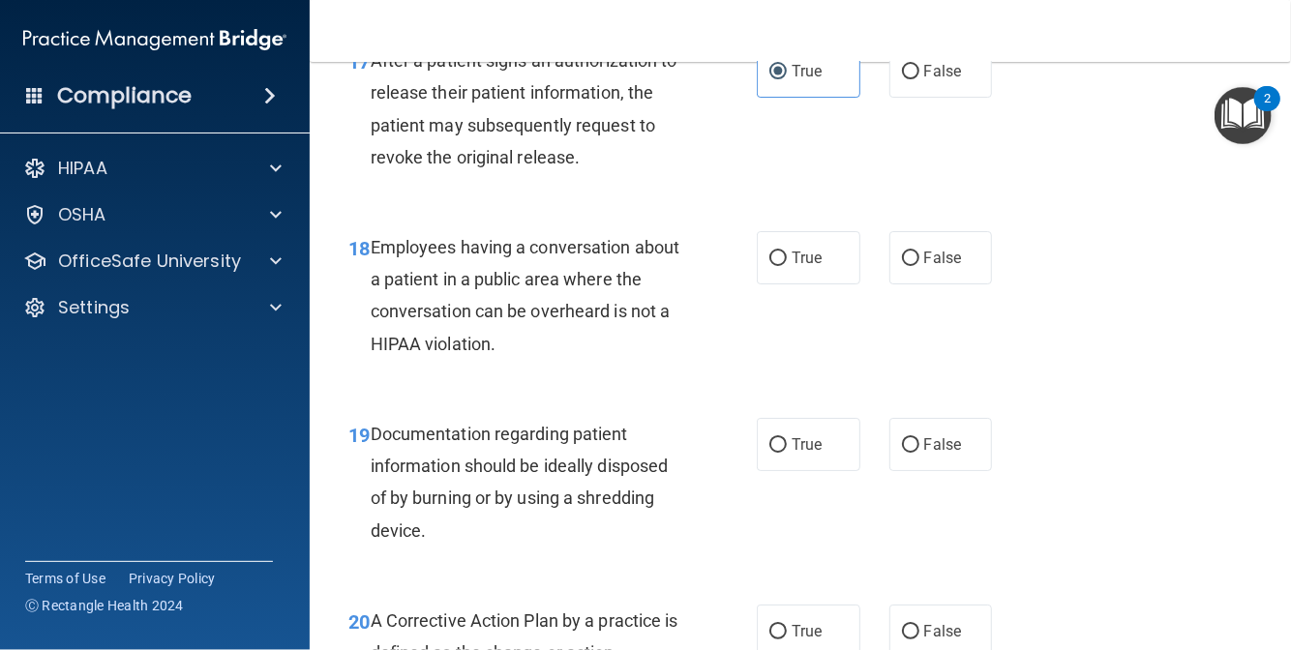
scroll to position [3097, 0]
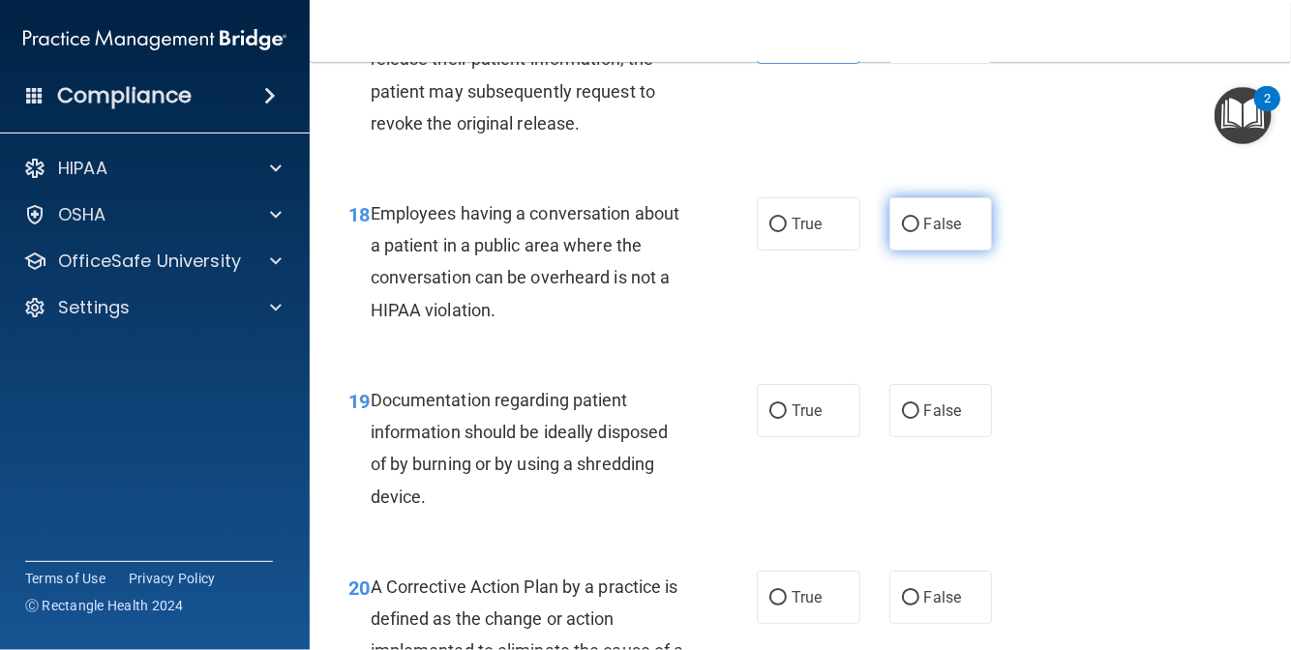
click at [912, 251] on label "False" at bounding box center [941, 223] width 104 height 53
click at [912, 232] on input "False" at bounding box center [910, 225] width 17 height 15
radio input "true"
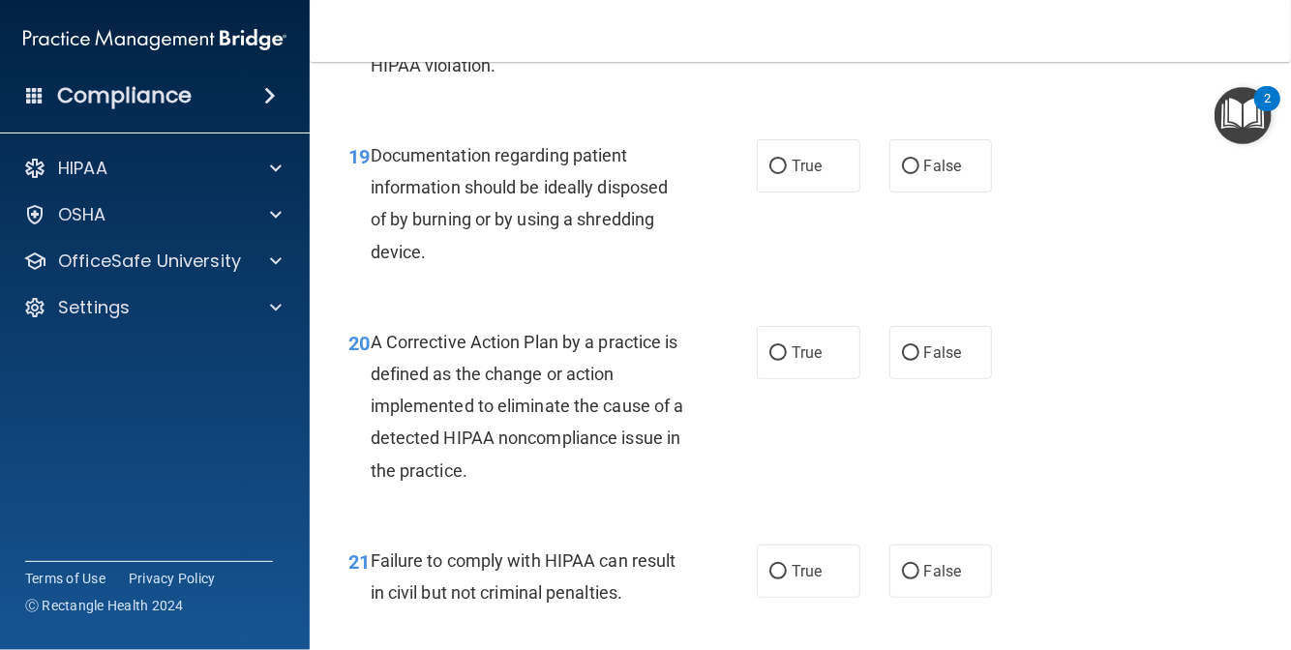
scroll to position [3291, 0]
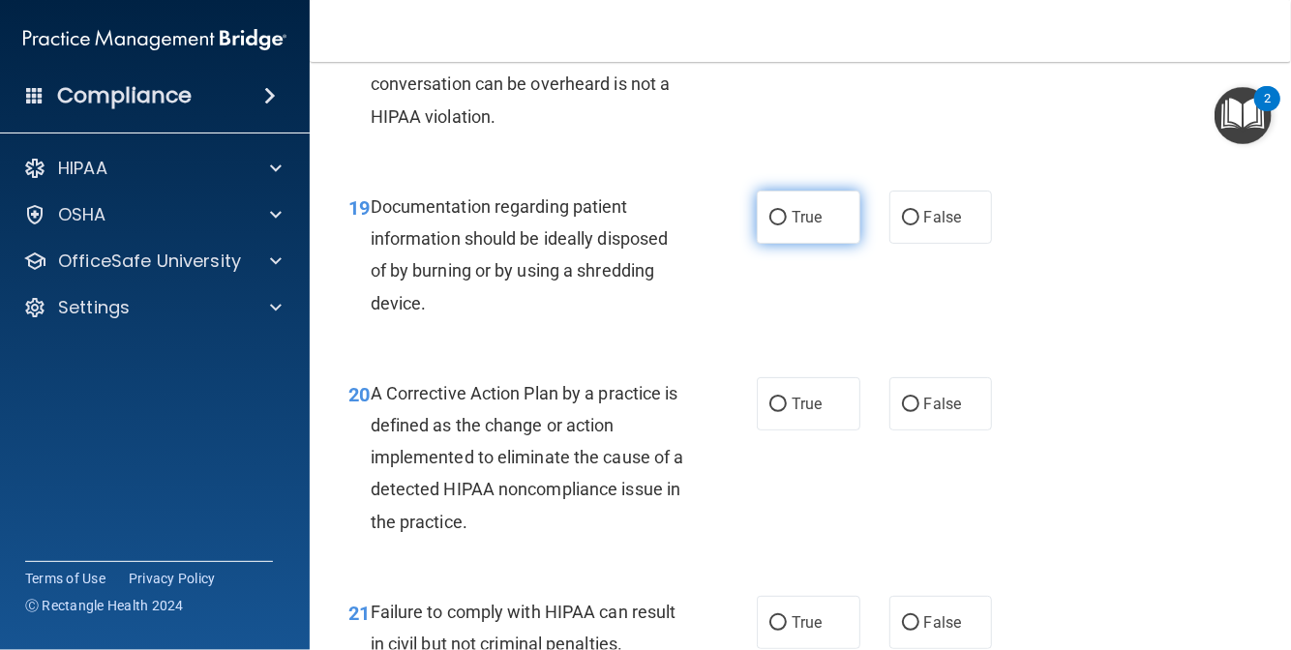
click at [790, 244] on label "True" at bounding box center [809, 217] width 104 height 53
click at [787, 226] on input "True" at bounding box center [777, 218] width 17 height 15
radio input "true"
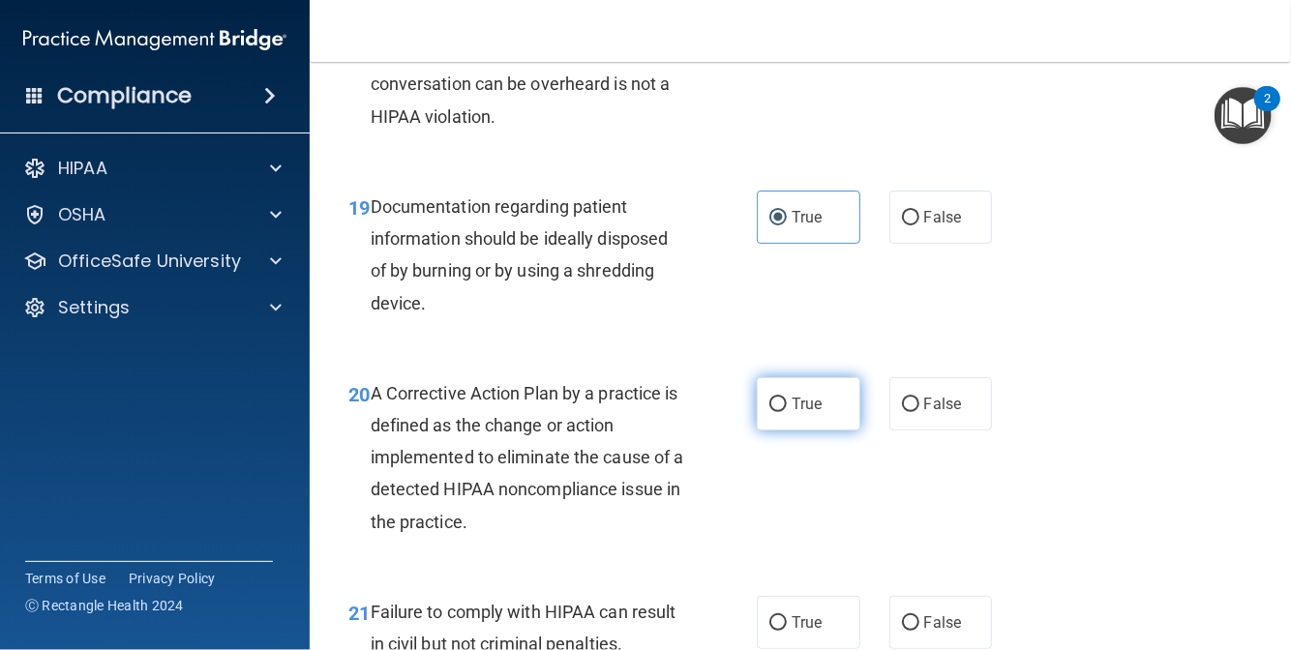
click at [773, 423] on label "True" at bounding box center [809, 403] width 104 height 53
click at [773, 412] on input "True" at bounding box center [777, 405] width 17 height 15
radio input "true"
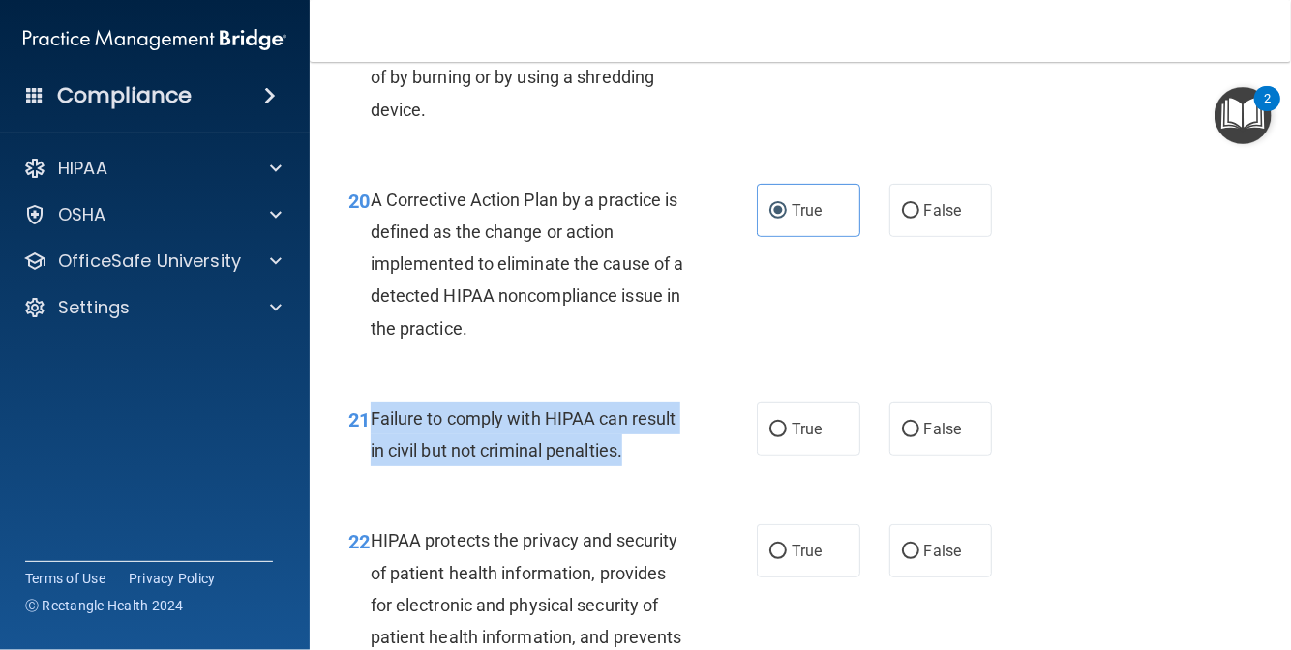
drag, startPoint x: 367, startPoint y: 442, endPoint x: 640, endPoint y: 491, distance: 277.2
click at [640, 476] on div "21 Failure to comply with HIPAA can result in civil but not criminal penalties." at bounding box center [552, 440] width 467 height 74
copy div "Failure to comply with HIPAA can result in civil but not criminal penalties."
click at [902, 437] on input "False" at bounding box center [910, 430] width 17 height 15
radio input "true"
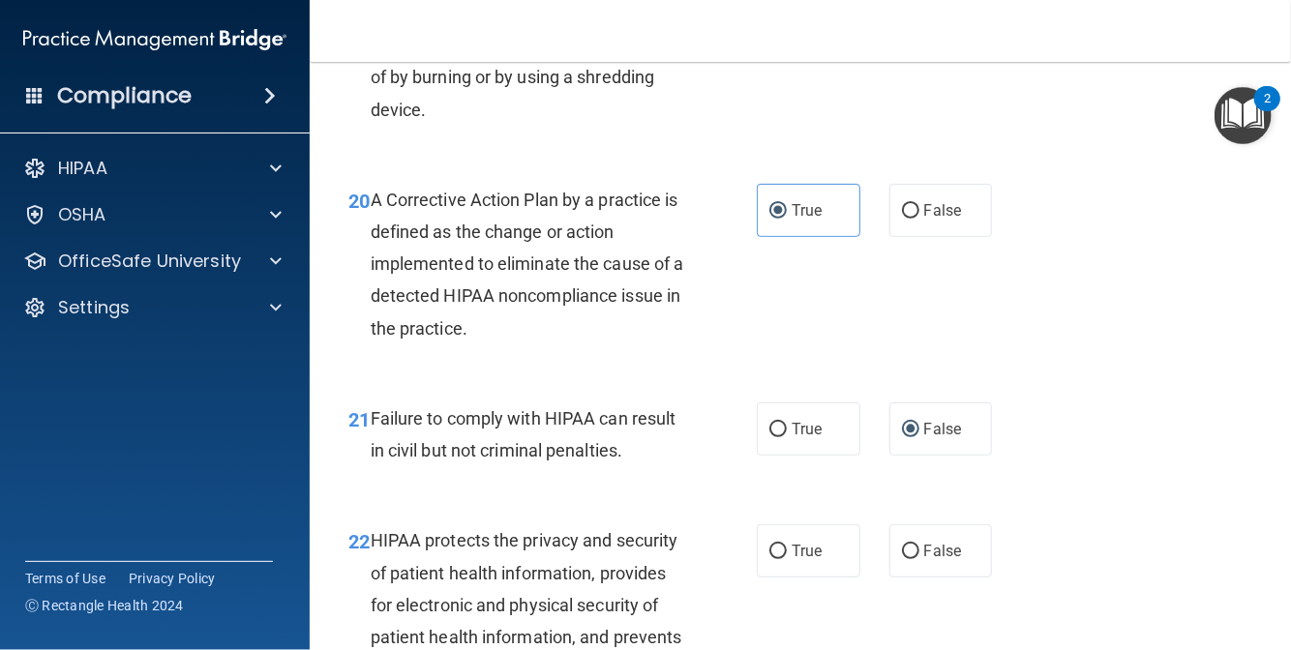
click at [1052, 440] on div "21 Failure to comply with HIPAA can result in civil but not criminal penalties.…" at bounding box center [800, 439] width 933 height 122
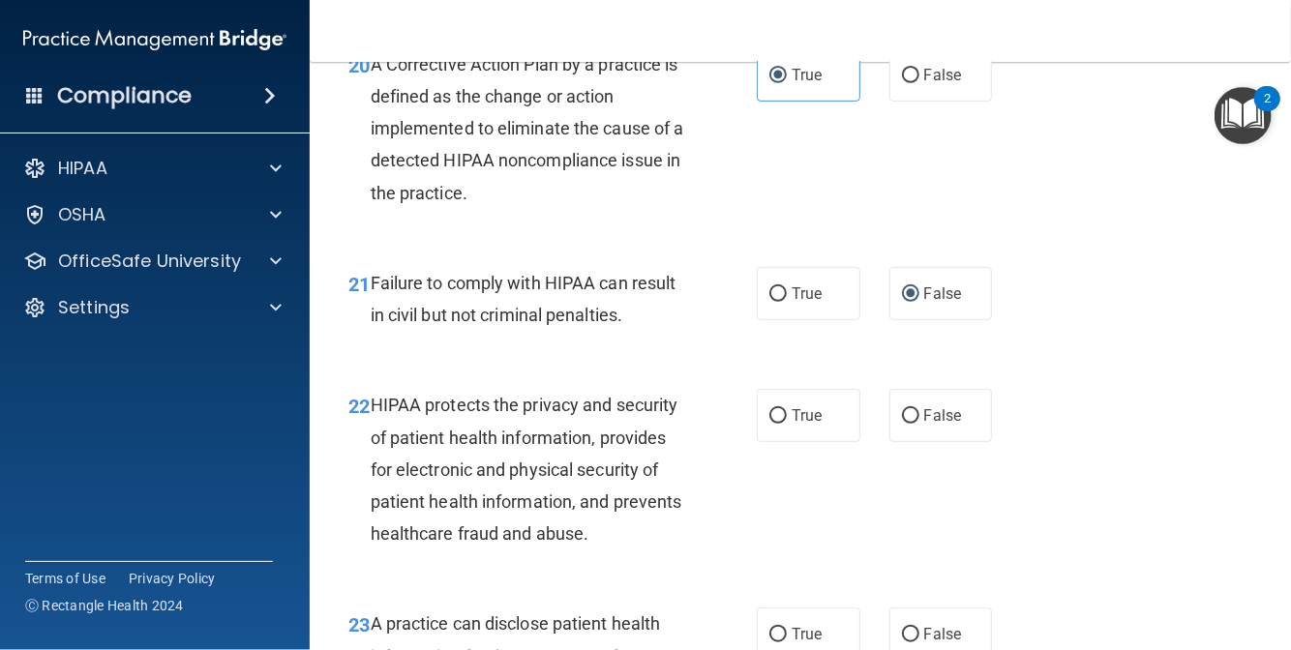
scroll to position [3678, 0]
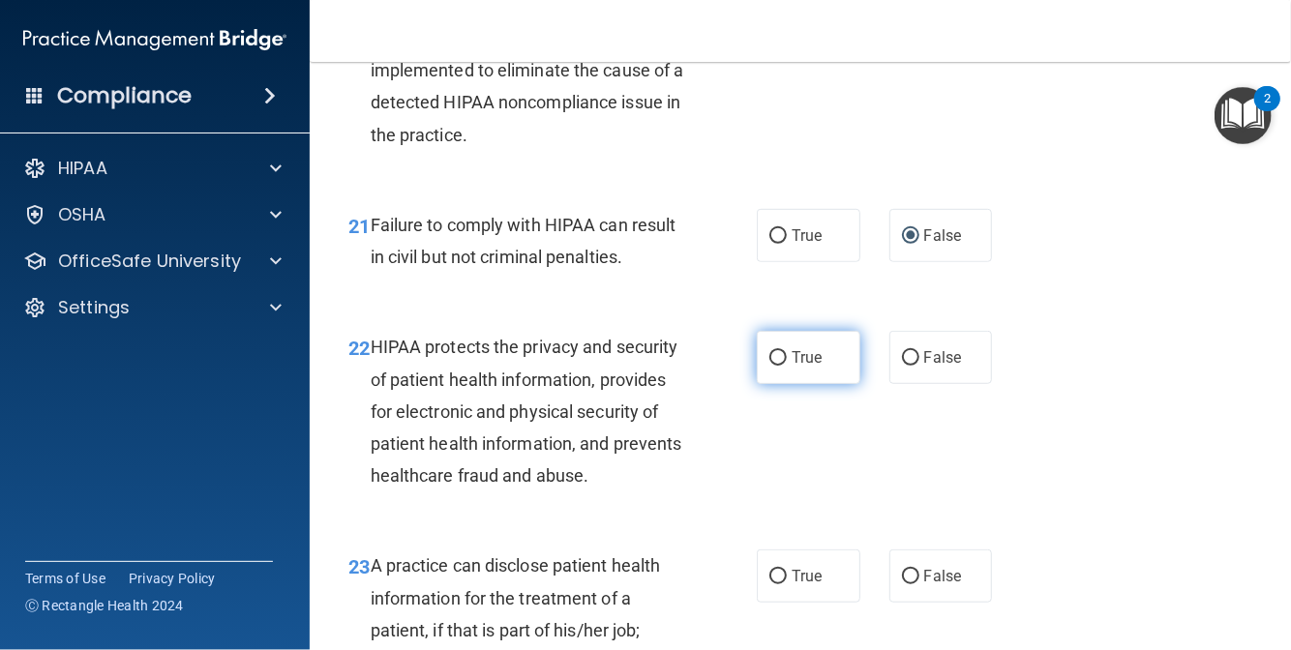
click at [792, 367] on span "True" at bounding box center [807, 357] width 30 height 18
click at [784, 366] on input "True" at bounding box center [777, 358] width 17 height 15
radio input "true"
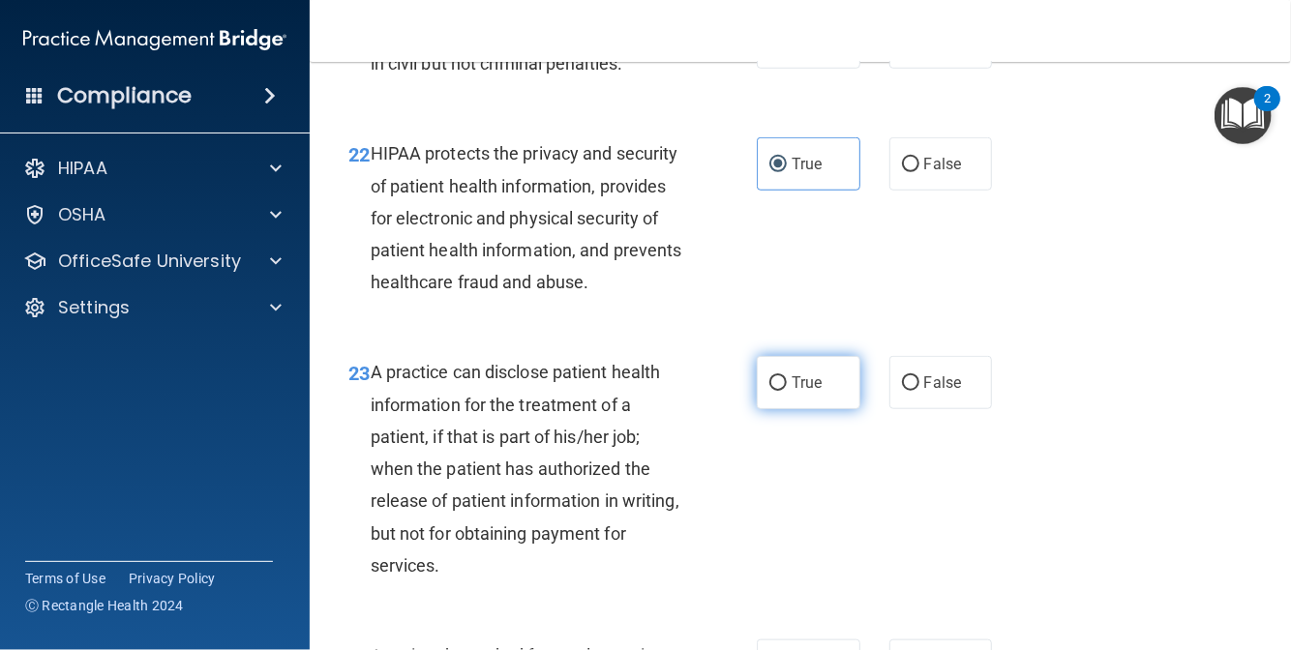
click at [772, 409] on label "True" at bounding box center [809, 382] width 104 height 53
click at [772, 391] on input "True" at bounding box center [777, 383] width 17 height 15
radio input "true"
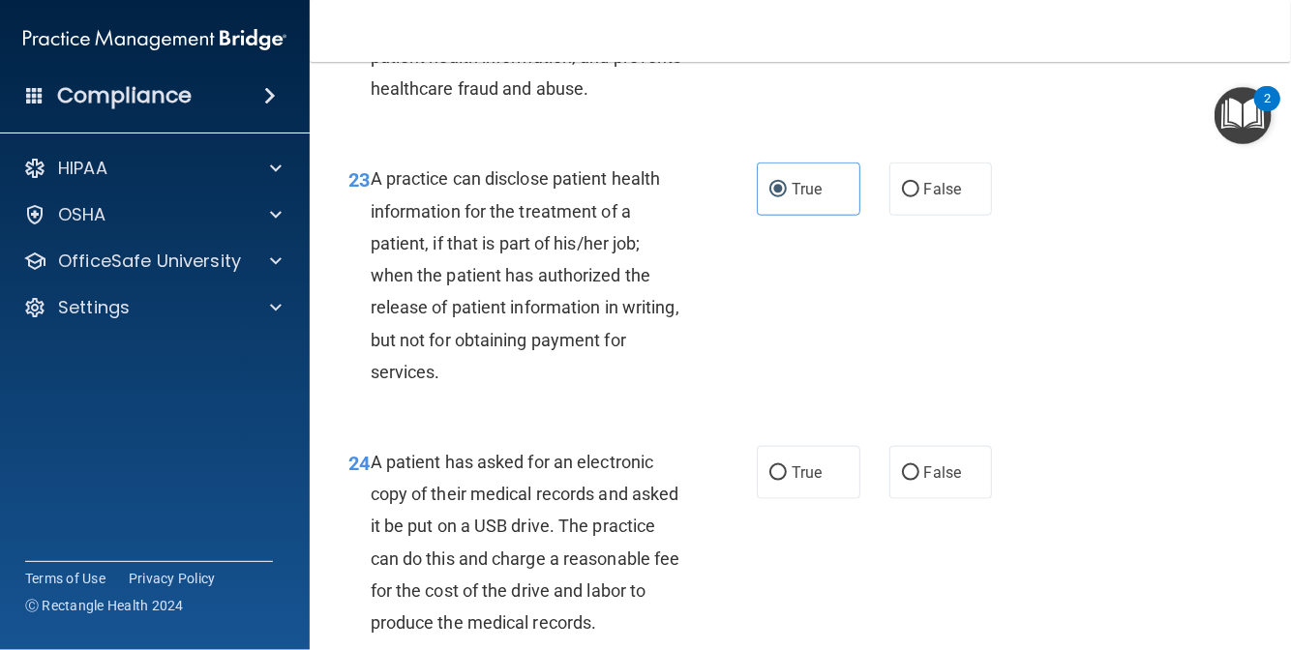
scroll to position [4259, 0]
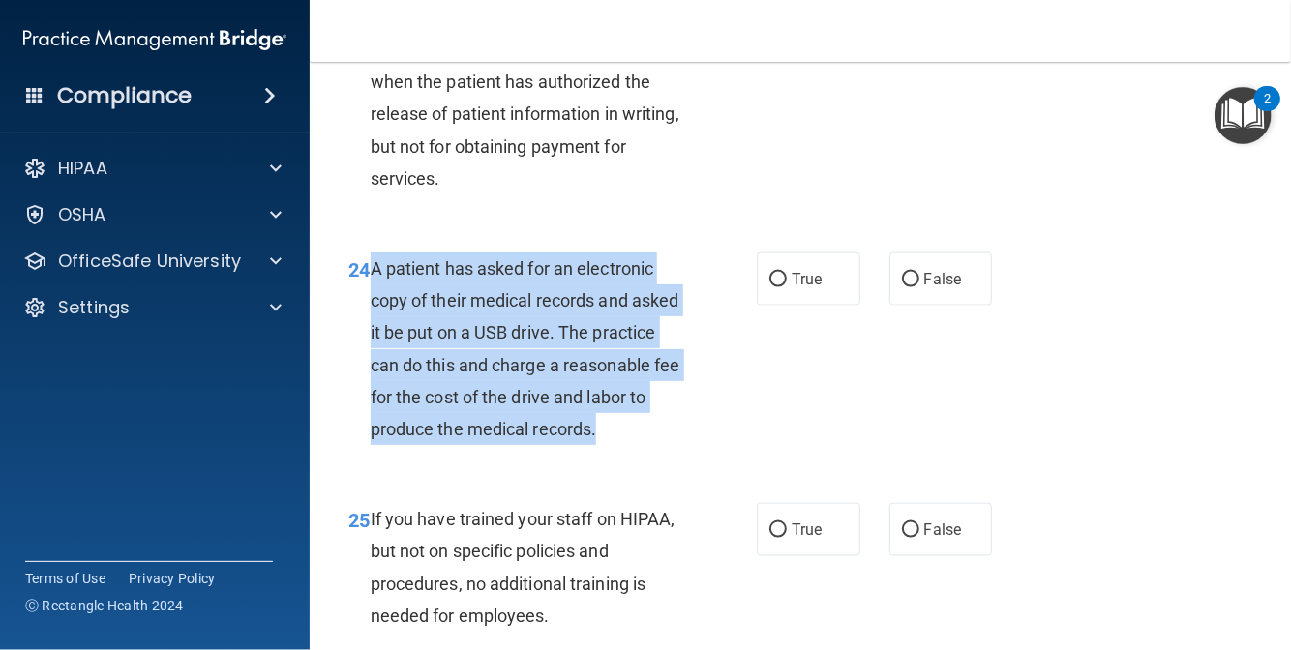
drag, startPoint x: 457, startPoint y: 529, endPoint x: 374, endPoint y: 326, distance: 219.6
click at [374, 326] on div "A patient has asked for an electronic copy of their medical records and asked i…" at bounding box center [535, 349] width 328 height 193
copy span "A patient has asked for an electronic copy of their medical records and asked i…"
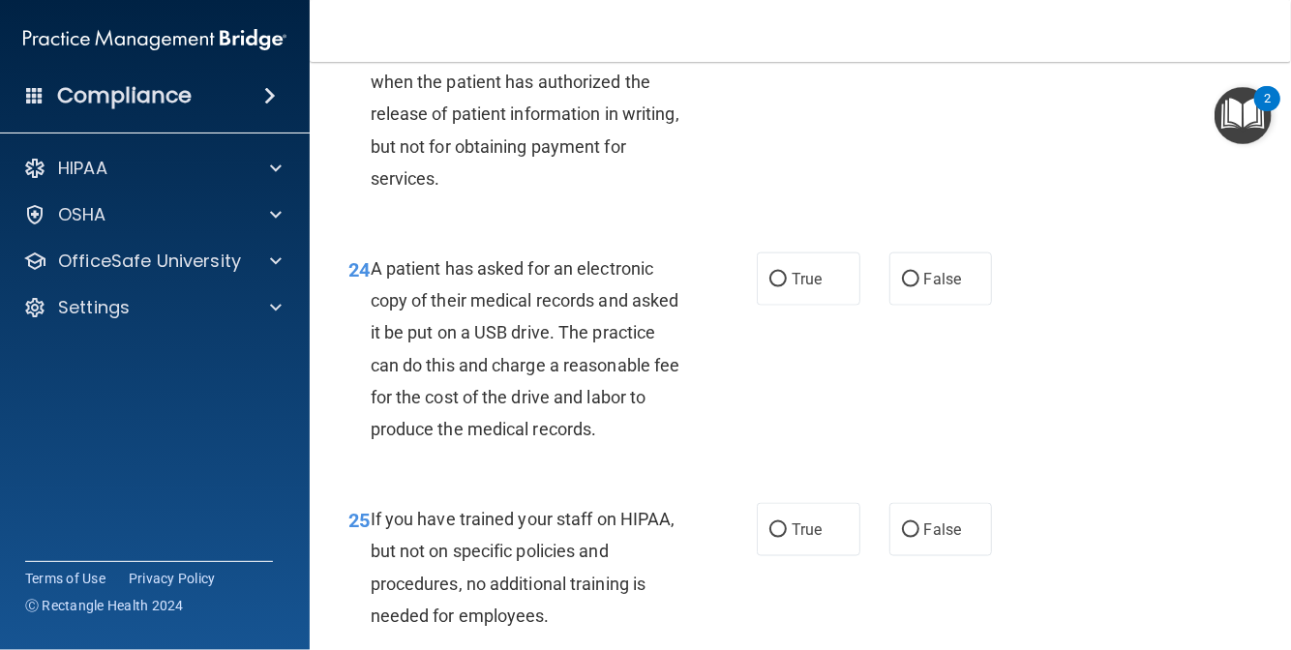
click at [805, 404] on div "24 A patient has asked for an electronic copy of their medical records and aske…" at bounding box center [800, 353] width 933 height 251
click at [793, 288] on span "True" at bounding box center [807, 279] width 30 height 18
click at [787, 287] on input "True" at bounding box center [777, 280] width 17 height 15
radio input "true"
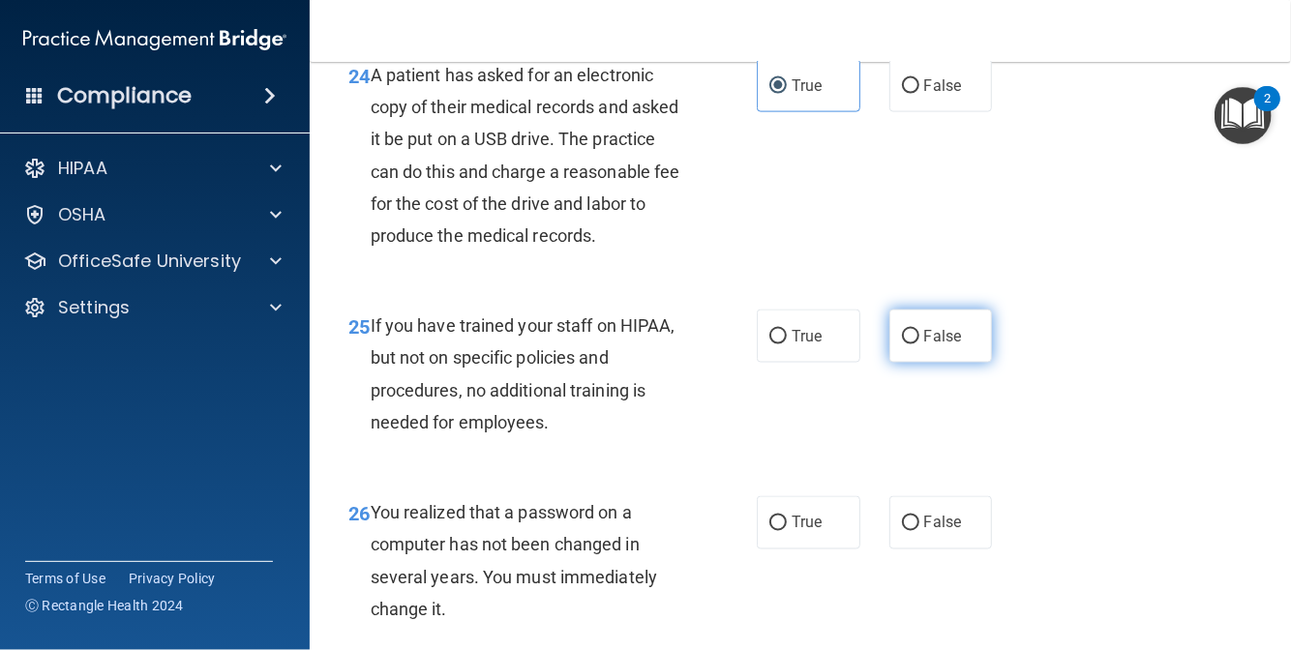
click at [924, 346] on span "False" at bounding box center [943, 336] width 38 height 18
click at [919, 345] on input "False" at bounding box center [910, 337] width 17 height 15
radio input "true"
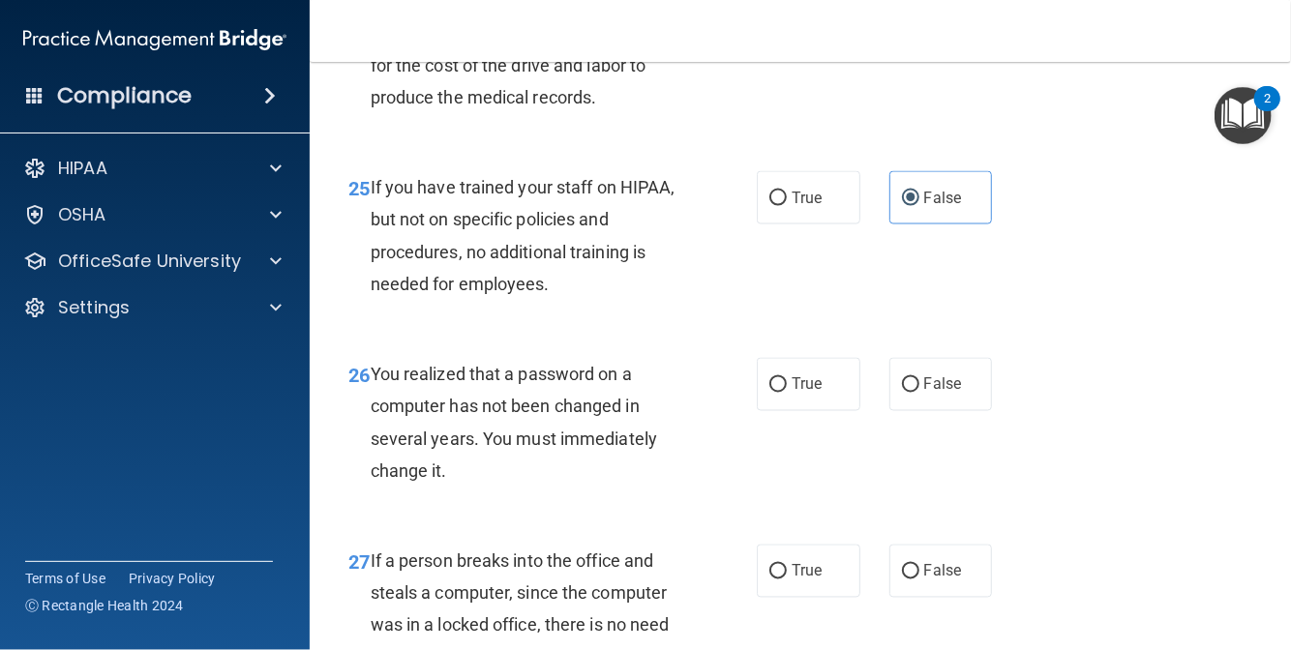
scroll to position [4646, 0]
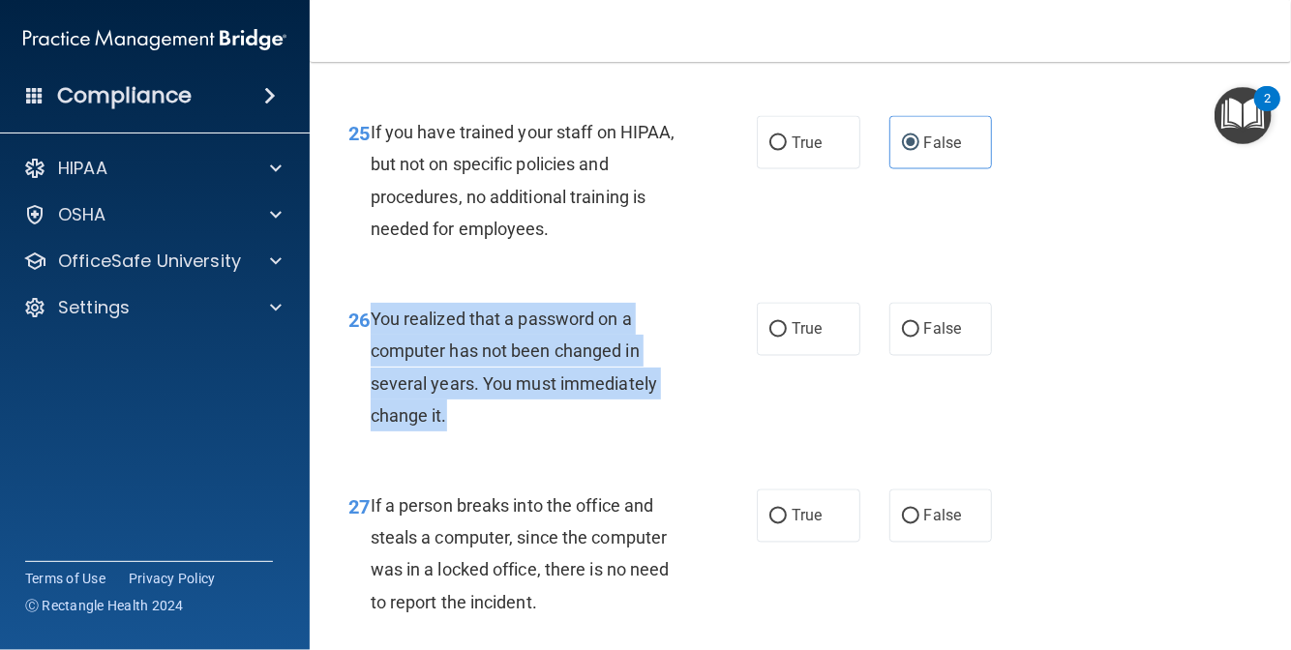
drag, startPoint x: 373, startPoint y: 412, endPoint x: 472, endPoint y: 520, distance: 146.6
click at [472, 432] on div "You realized that a password on a computer has not been changed in several year…" at bounding box center [535, 367] width 328 height 129
copy span "You realized that a password on a computer has not been changed in several year…"
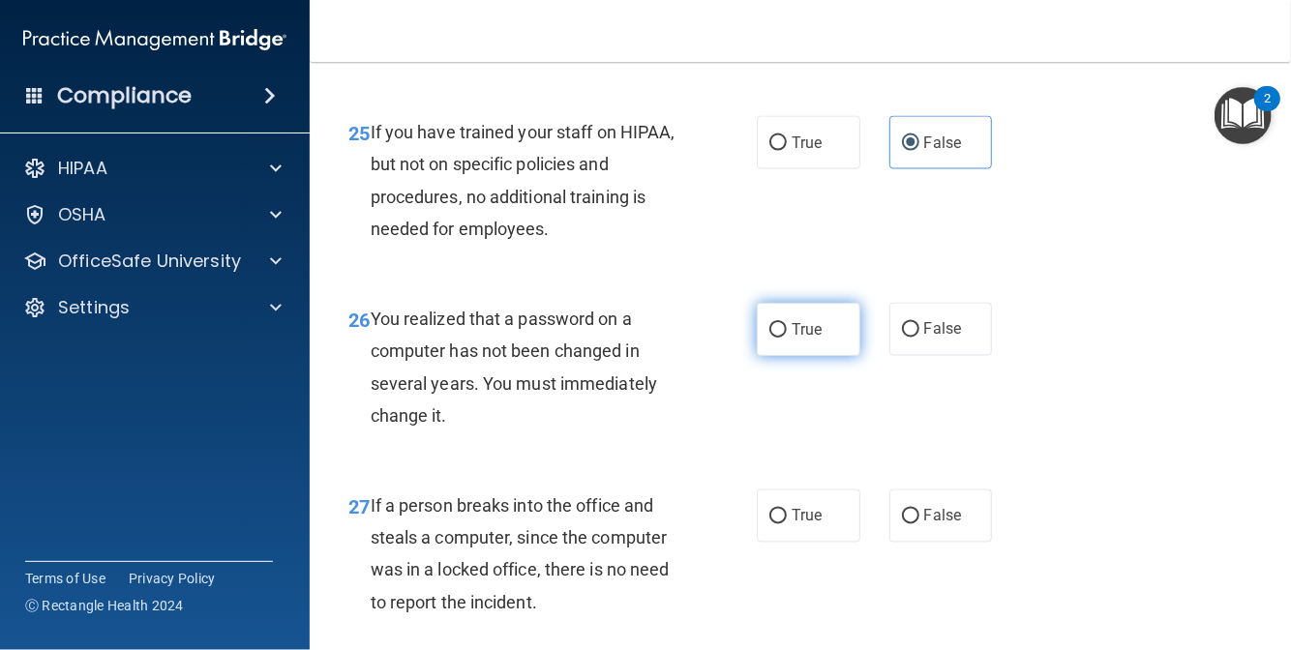
click at [778, 356] on label "True" at bounding box center [809, 329] width 104 height 53
click at [778, 338] on input "True" at bounding box center [777, 330] width 17 height 15
radio input "true"
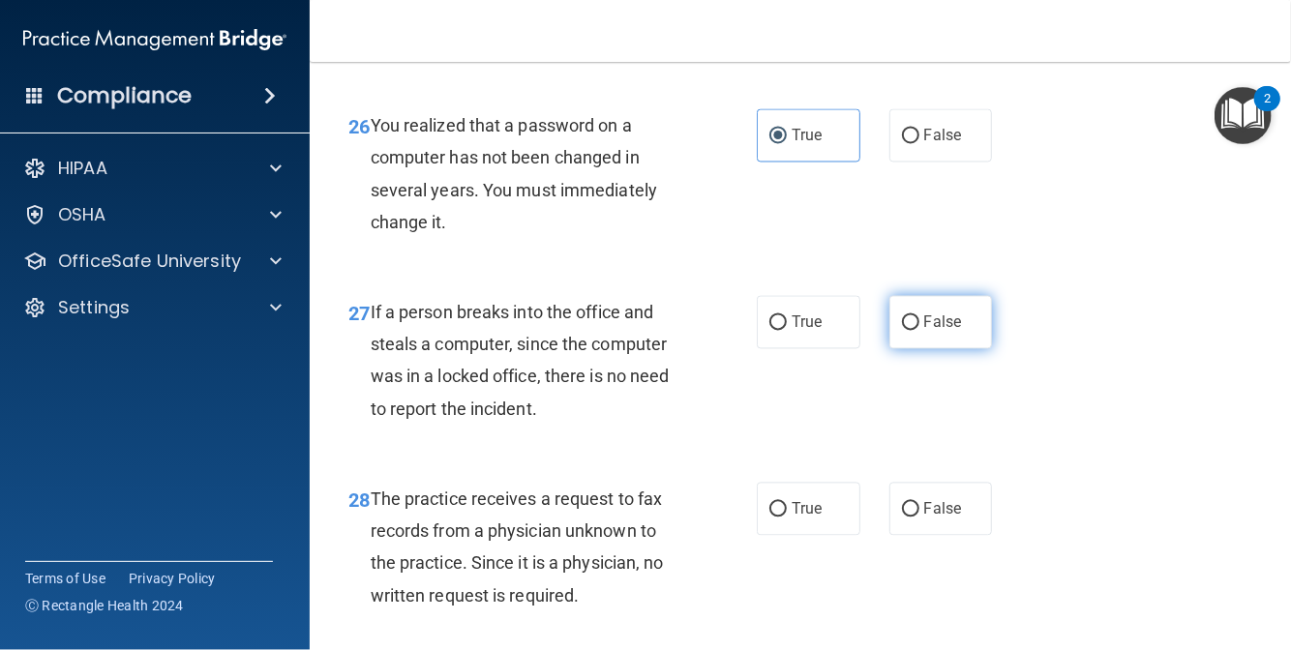
click at [910, 349] on label "False" at bounding box center [941, 322] width 104 height 53
click at [910, 331] on input "False" at bounding box center [910, 323] width 17 height 15
radio input "true"
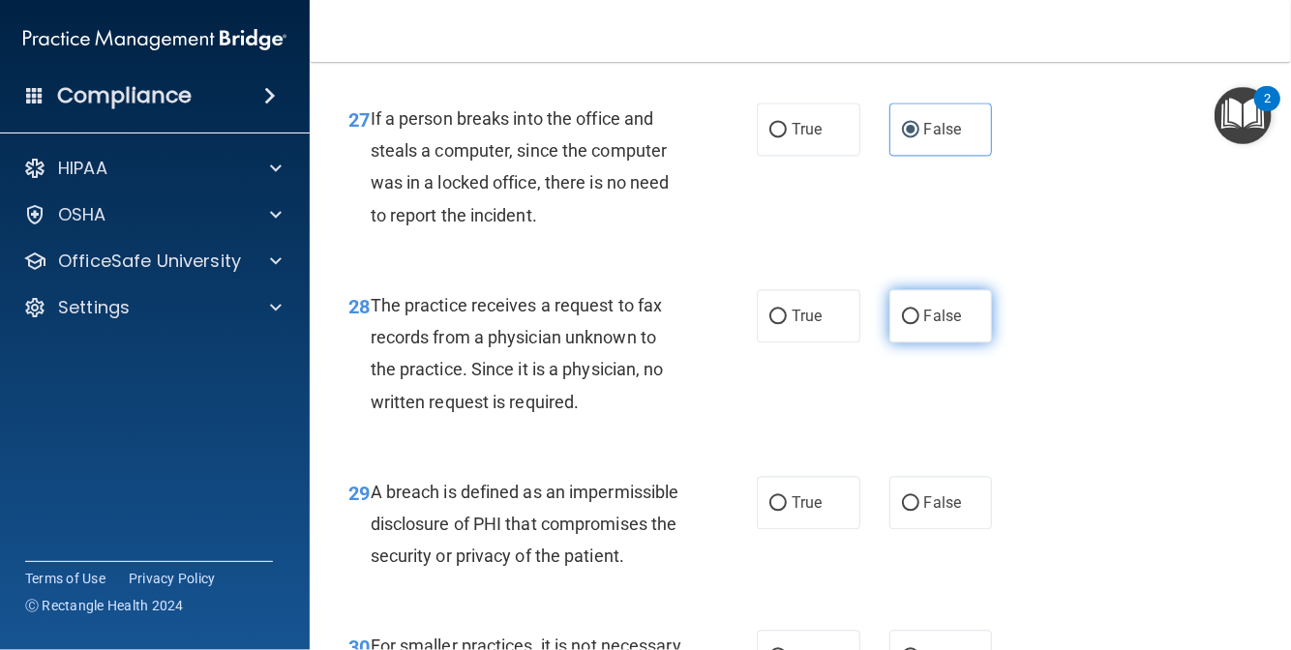
click at [904, 343] on label "False" at bounding box center [941, 315] width 104 height 53
click at [904, 324] on input "False" at bounding box center [910, 317] width 17 height 15
radio input "true"
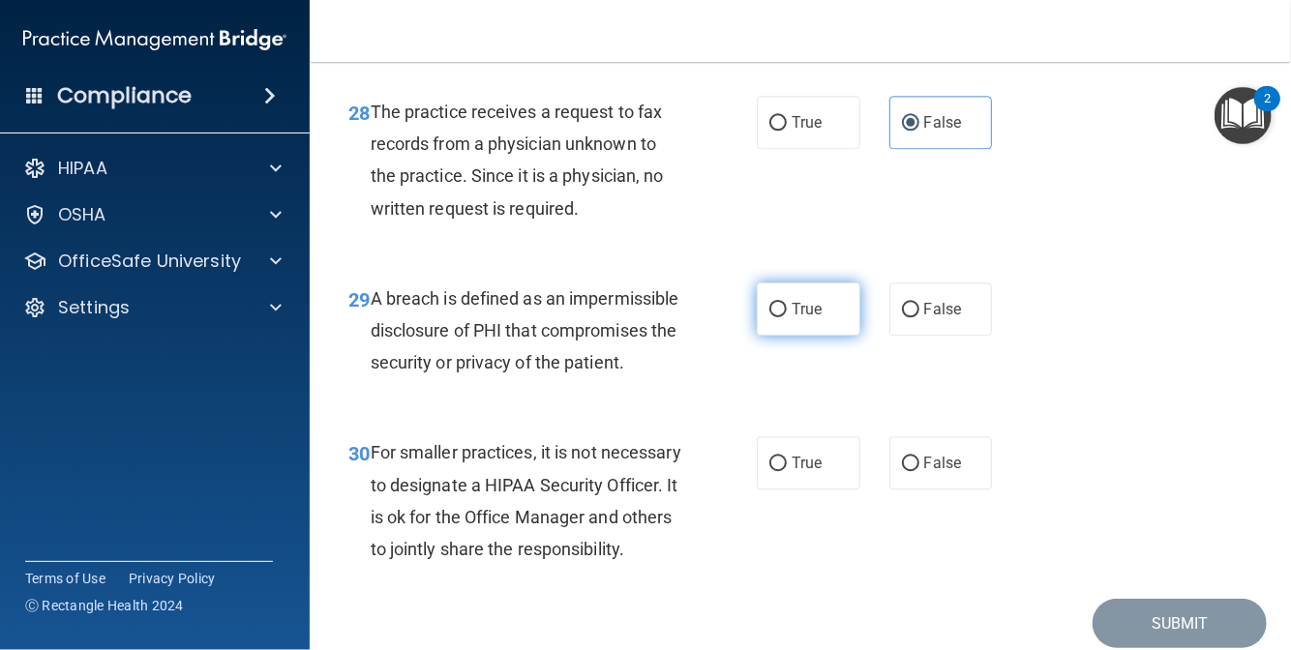
click at [798, 318] on span "True" at bounding box center [807, 309] width 30 height 18
click at [787, 317] on input "True" at bounding box center [777, 310] width 17 height 15
radio input "true"
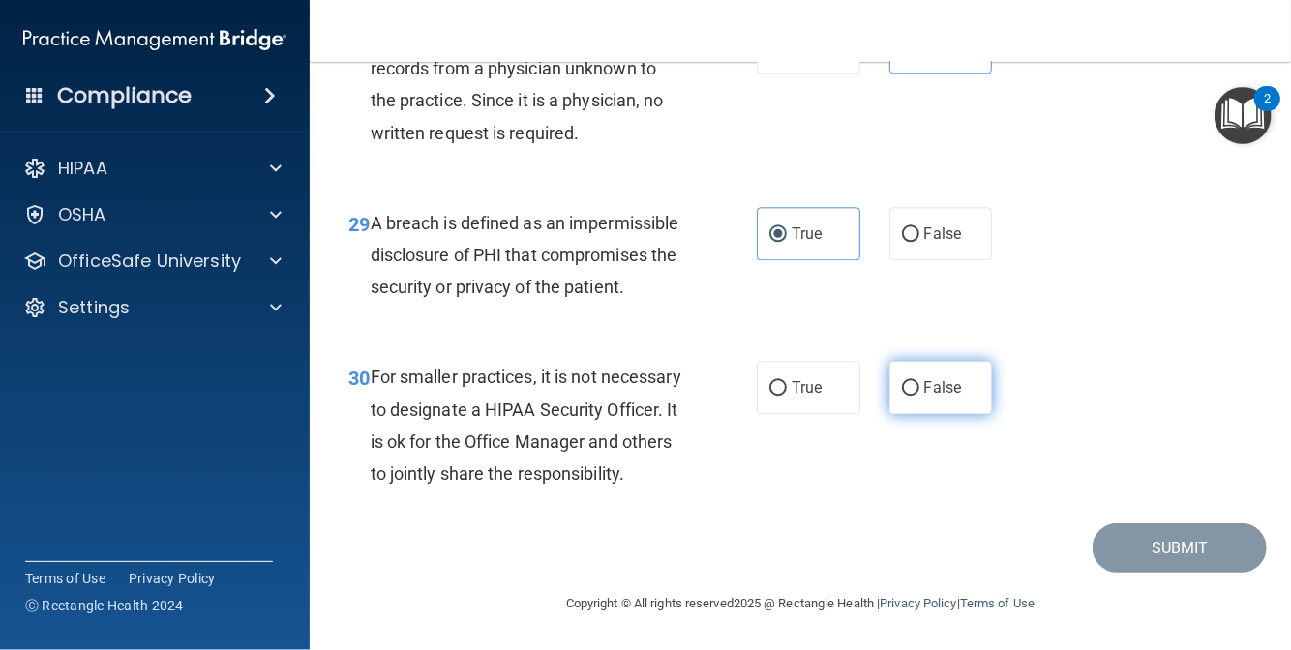
click at [919, 409] on label "False" at bounding box center [941, 387] width 104 height 53
click at [919, 396] on input "False" at bounding box center [910, 388] width 17 height 15
radio input "true"
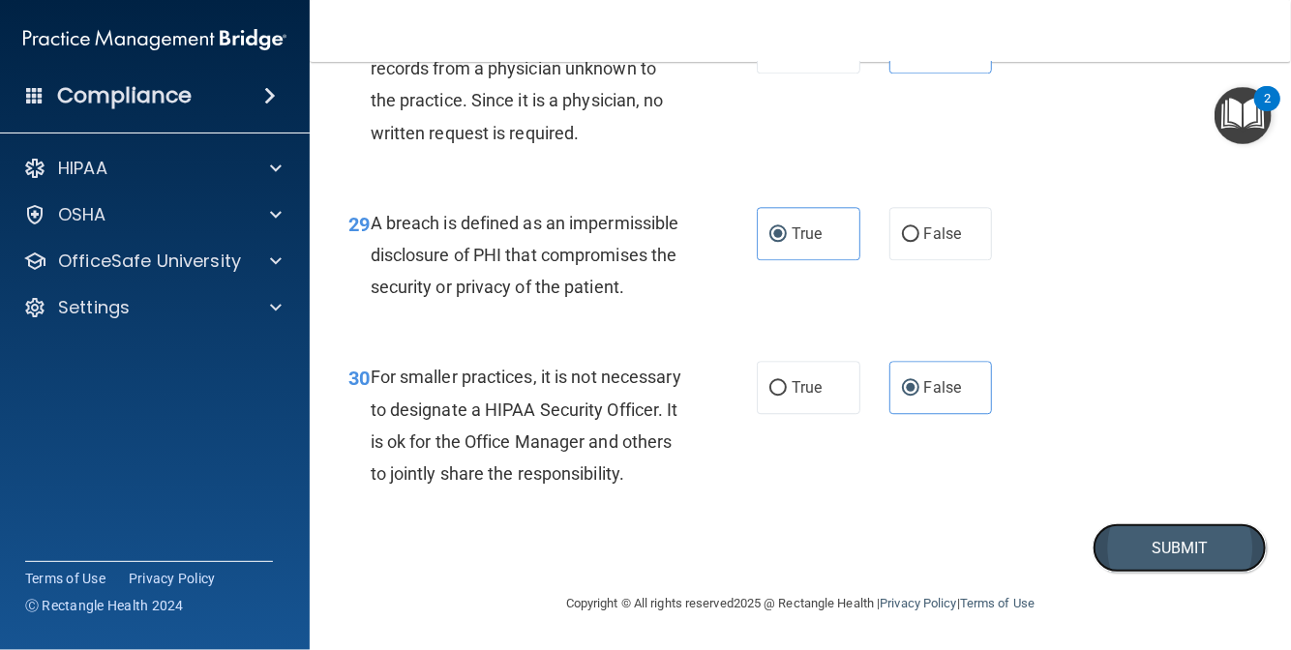
click at [1163, 573] on button "Submit" at bounding box center [1180, 548] width 174 height 49
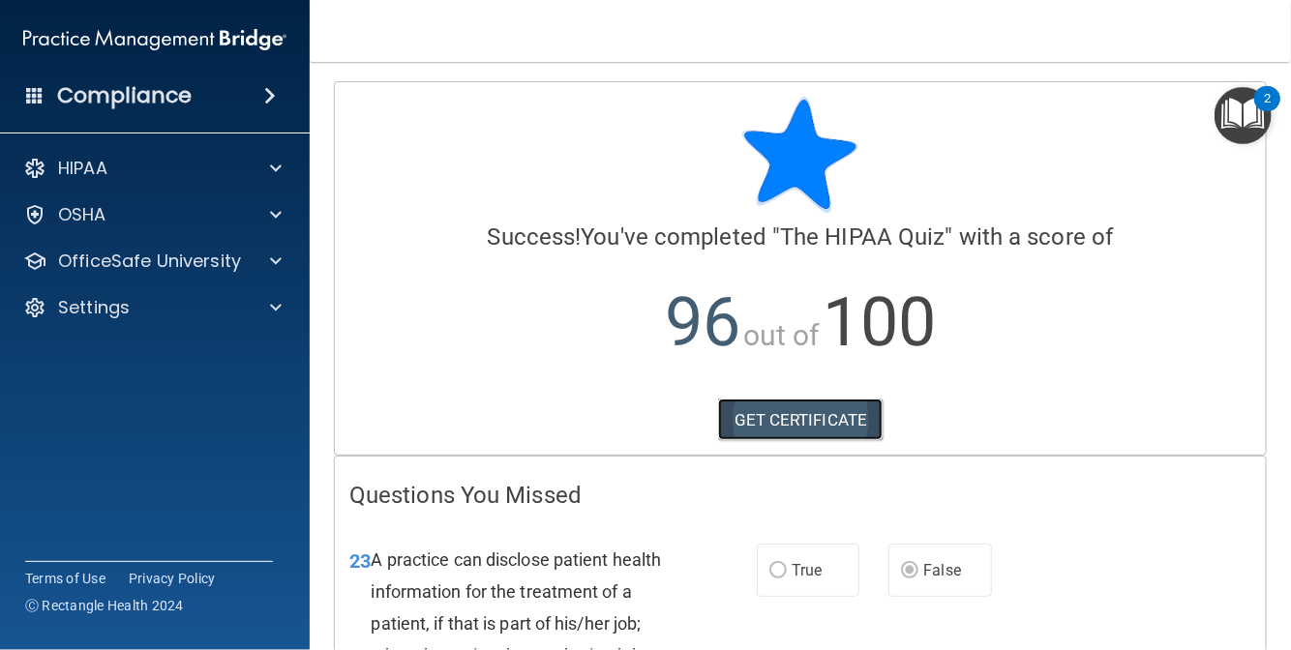
click at [857, 433] on link "GET CERTIFICATE" at bounding box center [801, 420] width 166 height 43
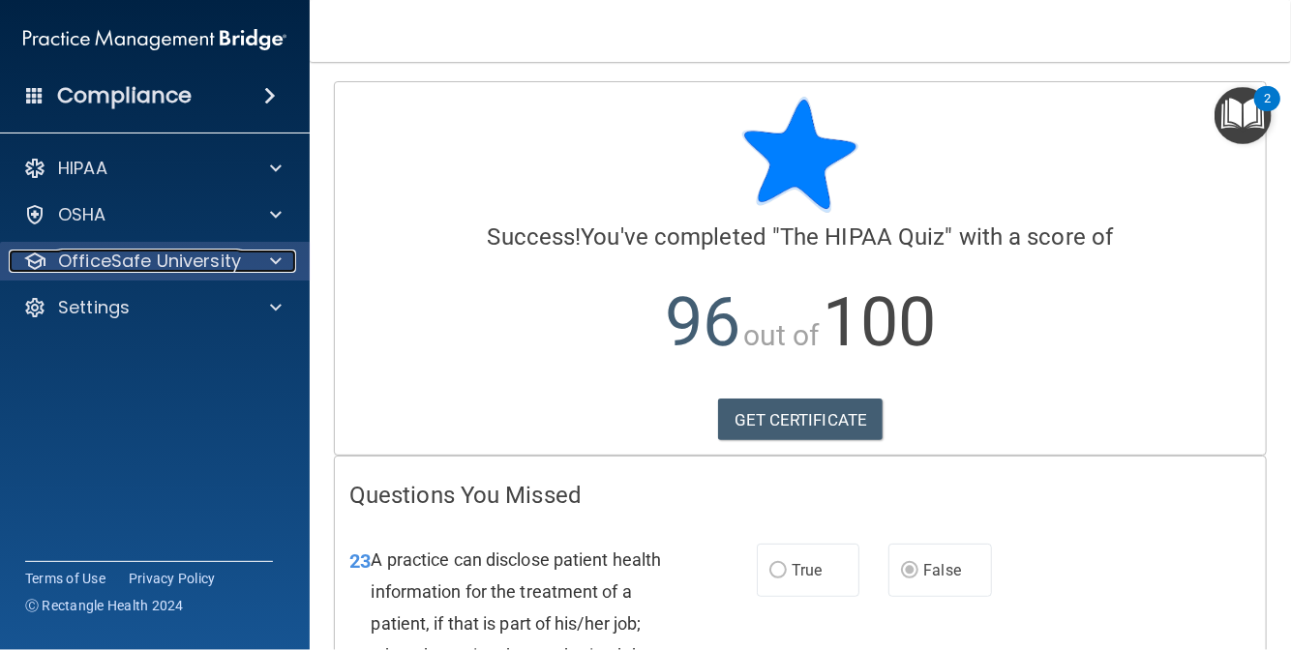
click at [128, 272] on p "OfficeSafe University" at bounding box center [149, 261] width 183 height 23
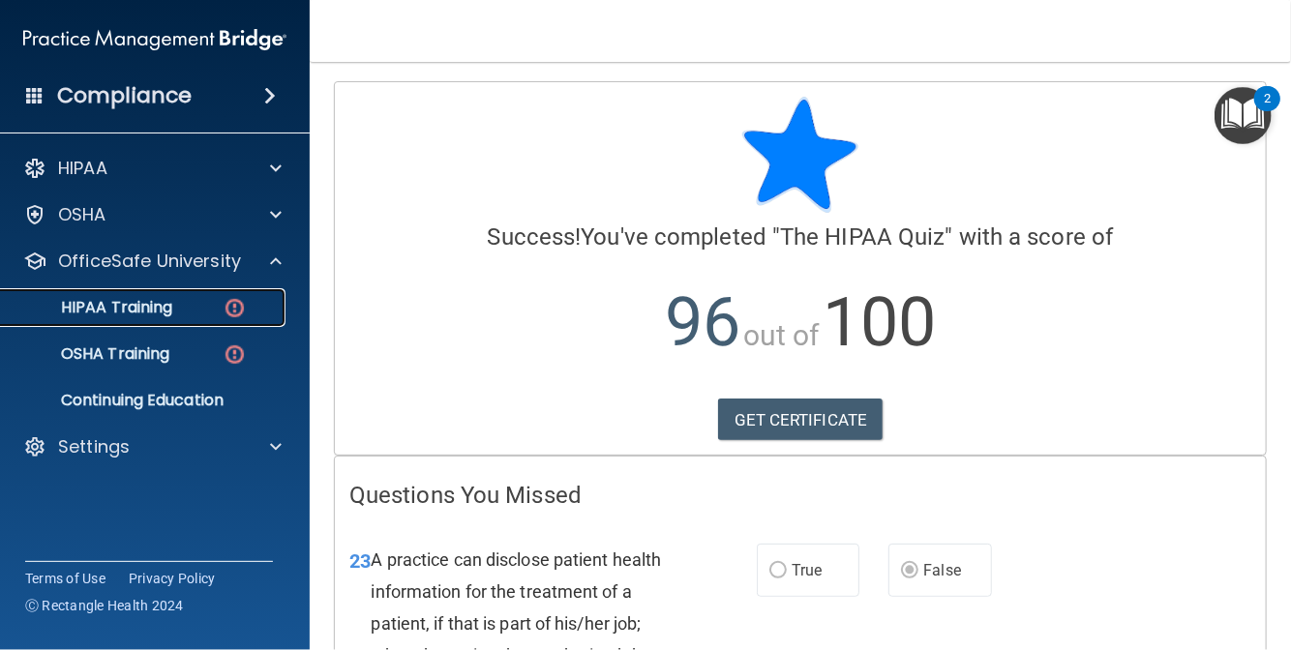
click at [134, 303] on p "HIPAA Training" at bounding box center [93, 307] width 160 height 19
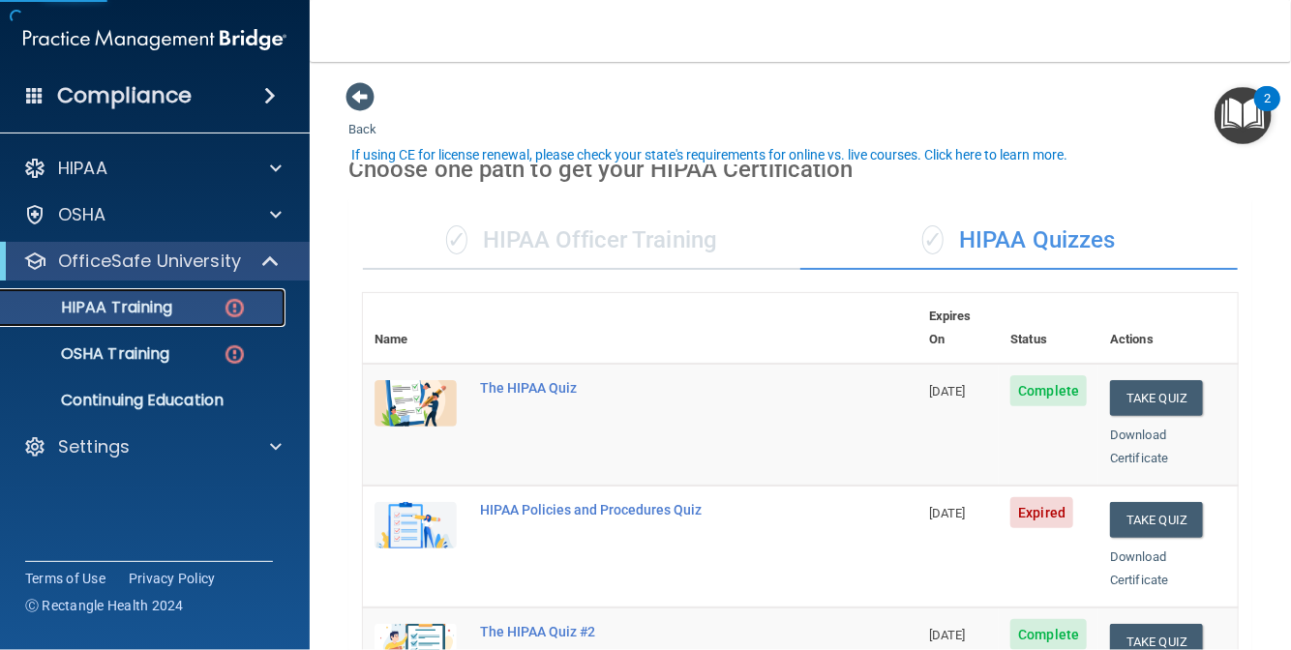
scroll to position [194, 0]
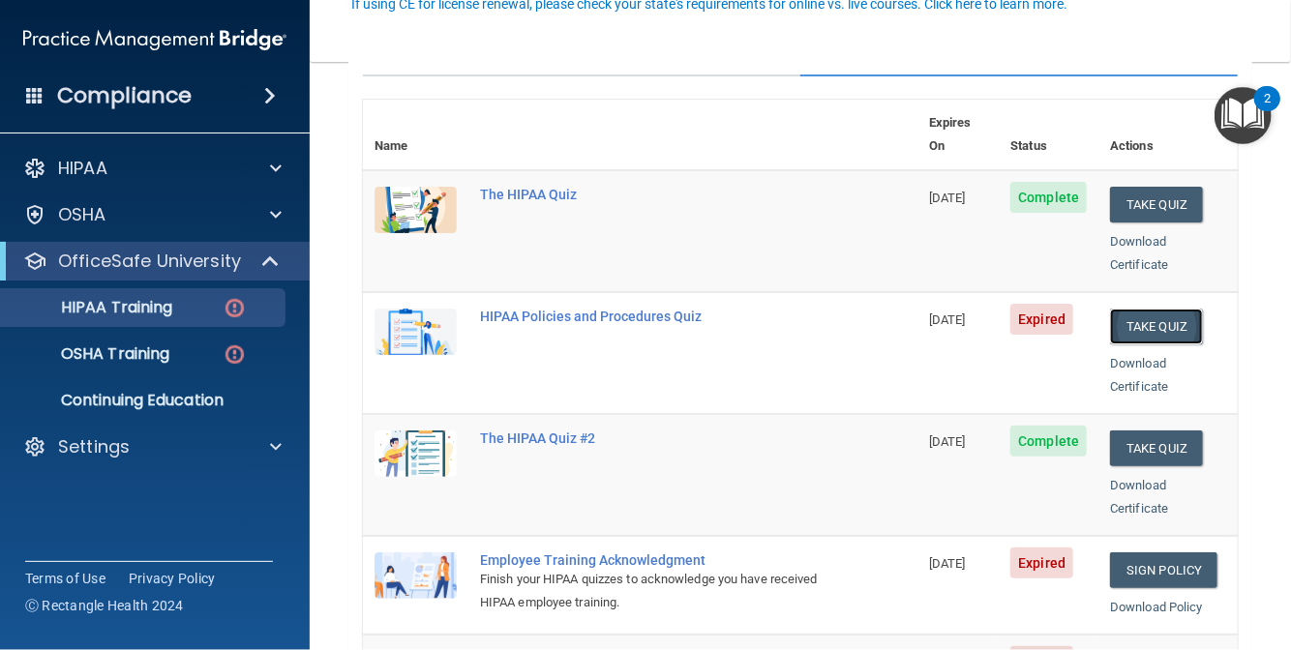
click at [1142, 309] on button "Take Quiz" at bounding box center [1156, 327] width 93 height 36
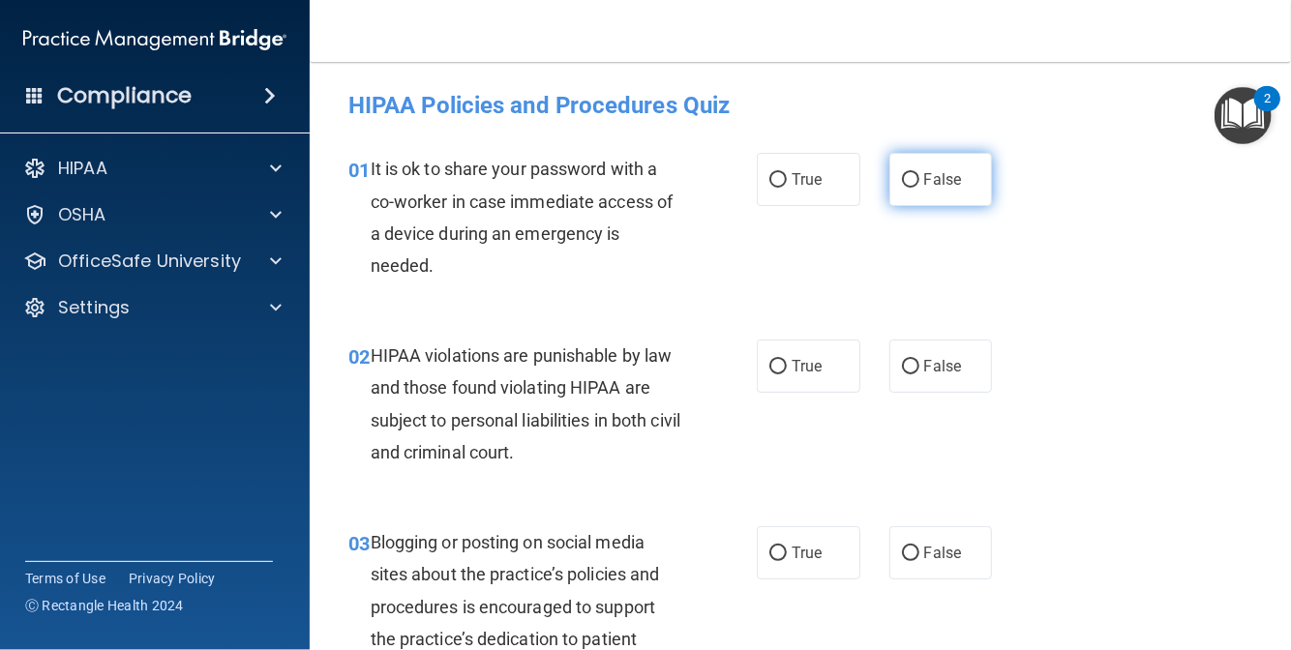
click at [924, 170] on span "False" at bounding box center [943, 179] width 38 height 18
click at [919, 173] on input "False" at bounding box center [910, 180] width 17 height 15
radio input "true"
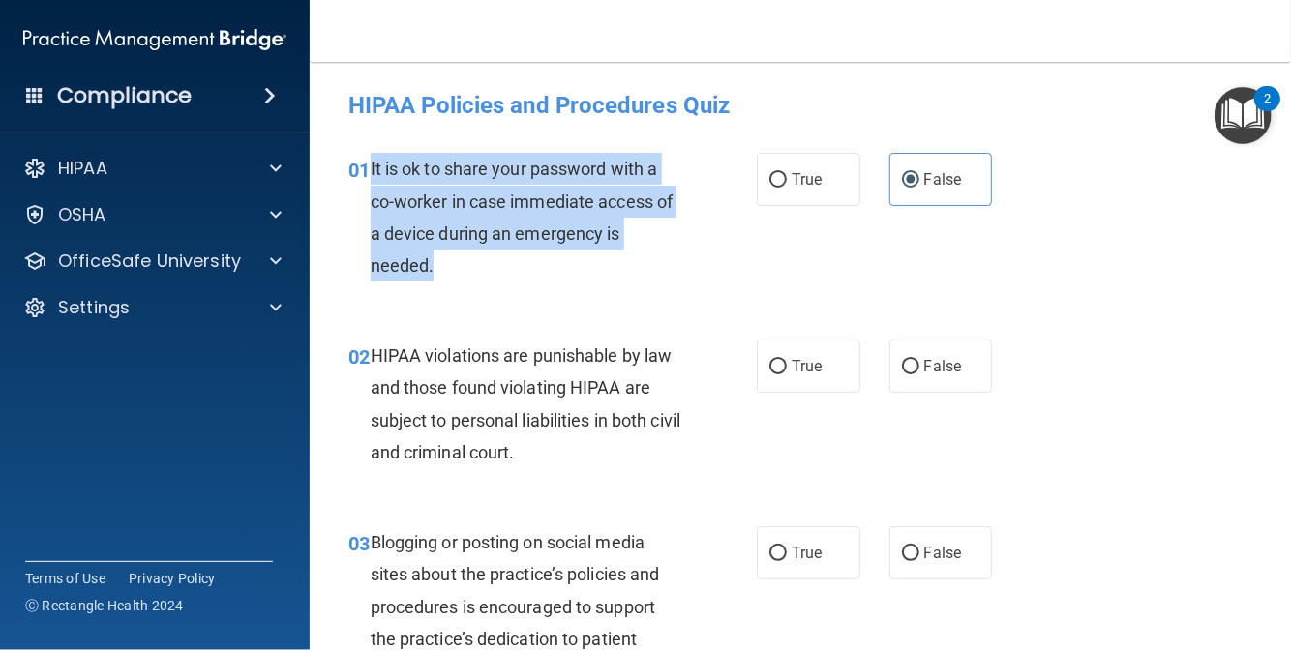
drag, startPoint x: 452, startPoint y: 264, endPoint x: 371, endPoint y: 161, distance: 131.7
click at [371, 161] on div "It is ok to share your password with a co-worker in case immediate access of a …" at bounding box center [535, 217] width 328 height 129
copy span "It is ok to share your password with a co-worker in case immediate access of a …"
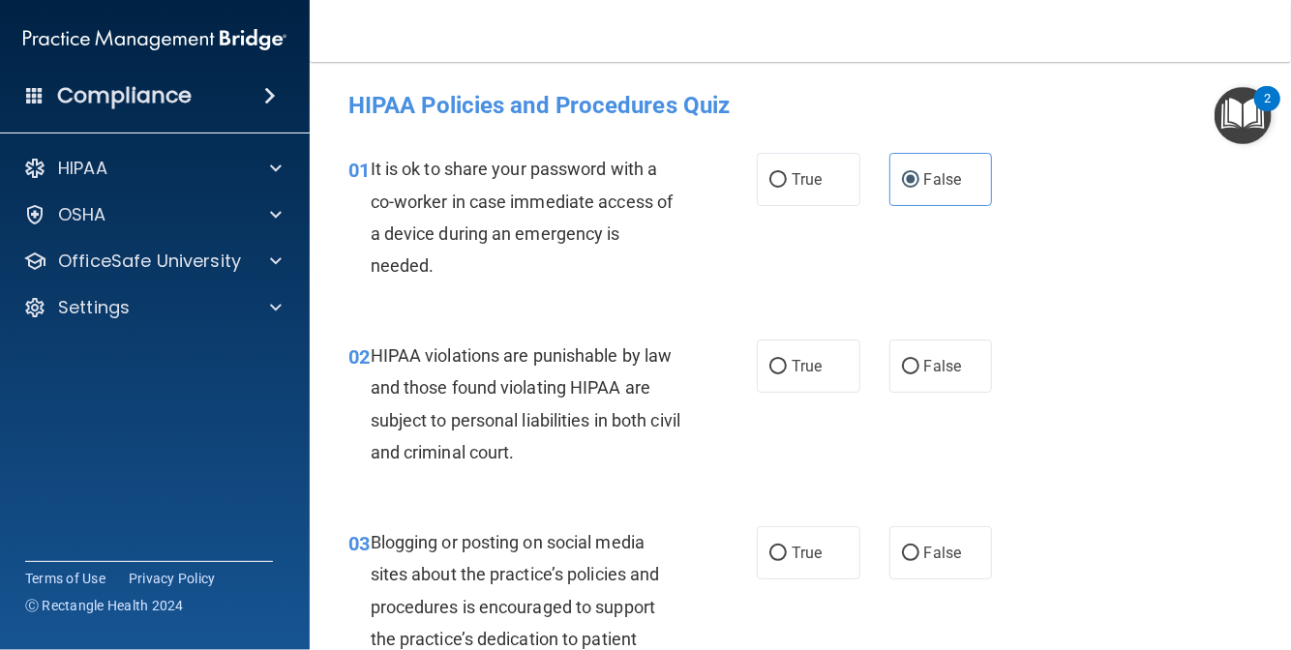
click at [690, 448] on div "HIPAA violations are punishable by law and those found violating HIPAA are subj…" at bounding box center [535, 404] width 328 height 129
click at [759, 365] on label "True" at bounding box center [809, 366] width 104 height 53
click at [769, 365] on input "True" at bounding box center [777, 367] width 17 height 15
radio input "true"
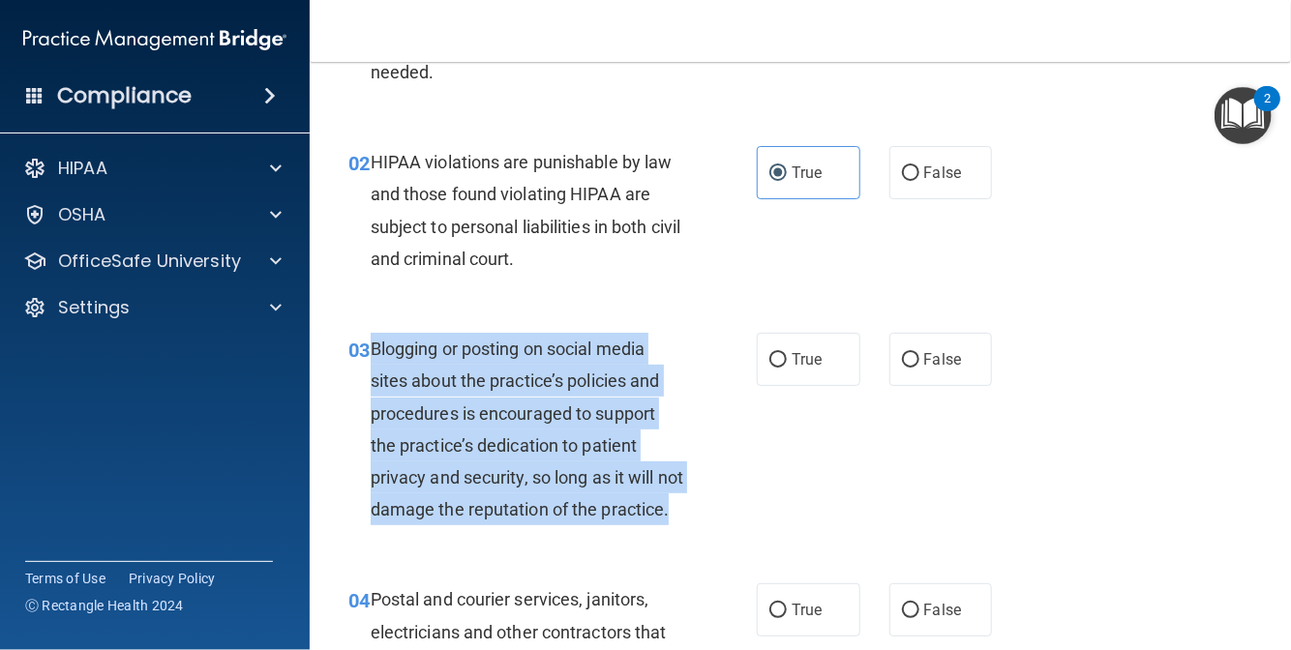
drag, startPoint x: 374, startPoint y: 347, endPoint x: 464, endPoint y: 531, distance: 204.7
click at [464, 526] on div "Blogging or posting on social media sites about the practice’s policies and pro…" at bounding box center [535, 429] width 328 height 193
copy span "Blogging or posting on social media sites about the practice’s policies and pro…"
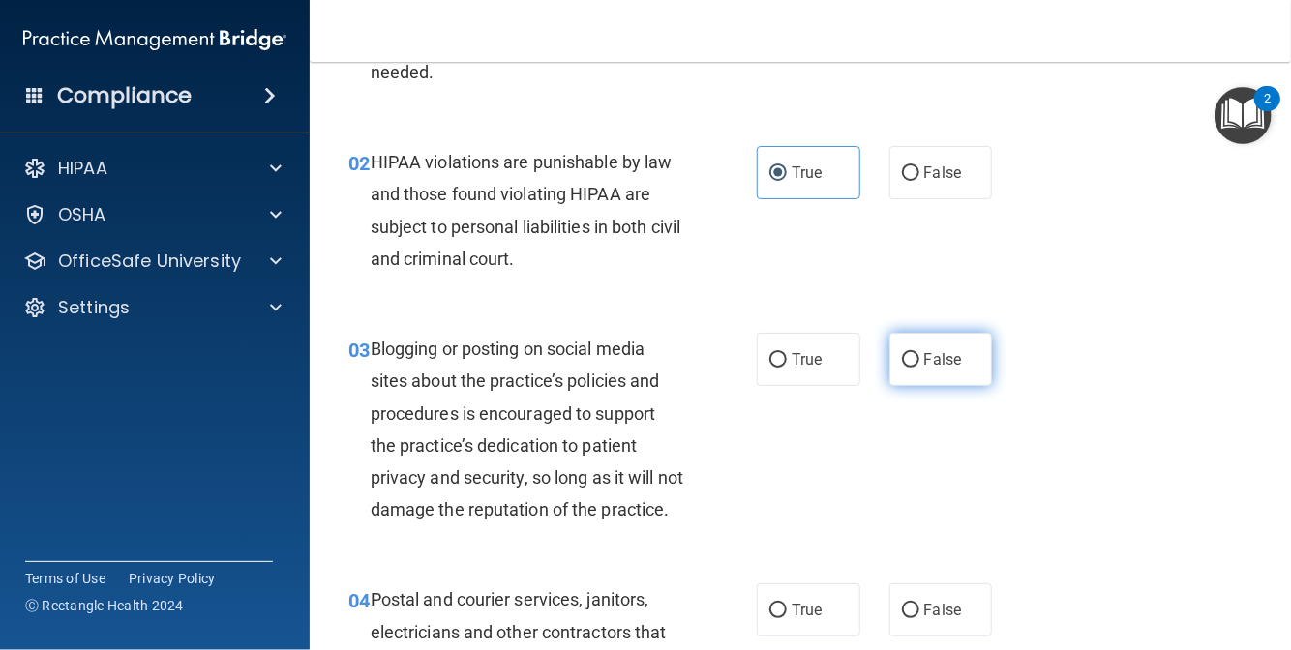
click at [909, 376] on label "False" at bounding box center [941, 359] width 104 height 53
click at [909, 368] on input "False" at bounding box center [910, 360] width 17 height 15
radio input "true"
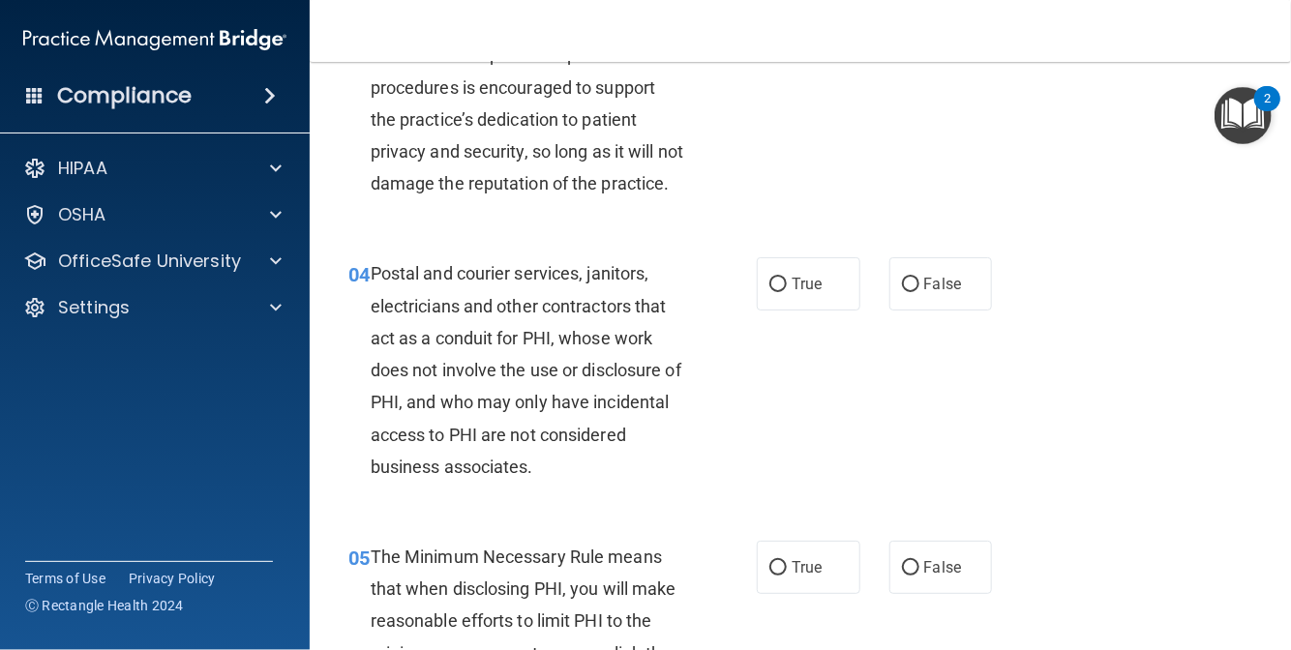
scroll to position [581, 0]
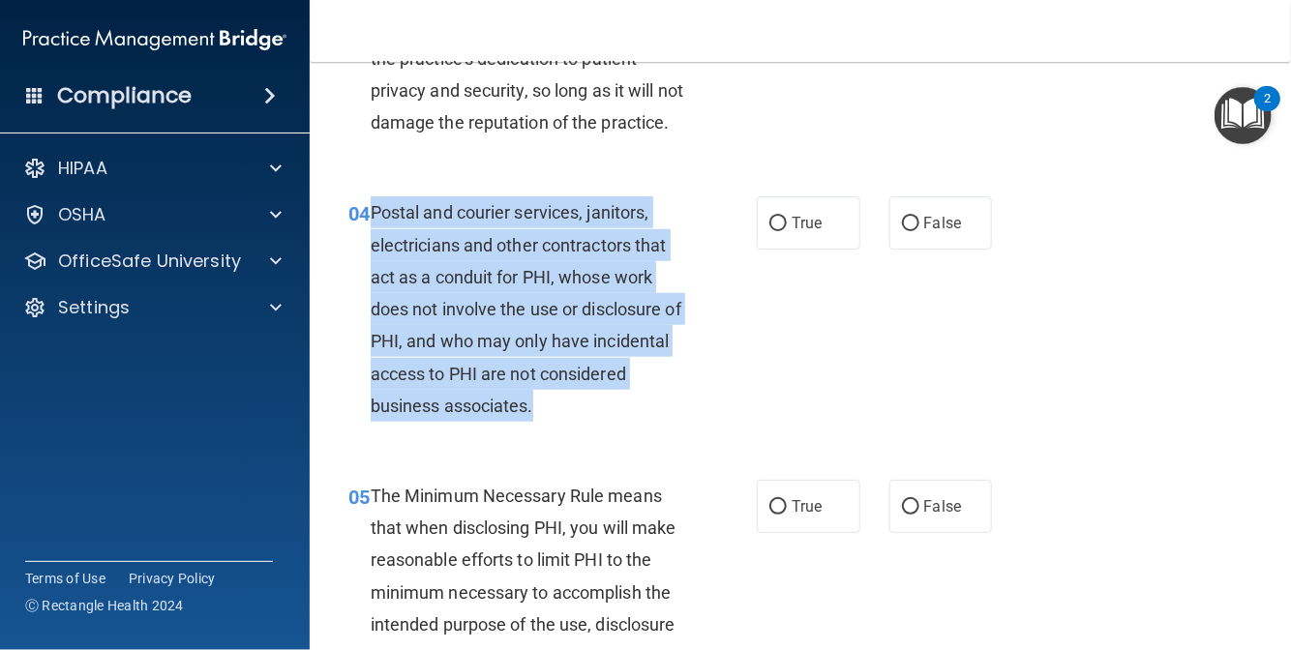
drag, startPoint x: 631, startPoint y: 438, endPoint x: 366, endPoint y: 235, distance: 334.1
click at [366, 235] on div "04 Postal and courier services, janitors, electricians and other contractors th…" at bounding box center [552, 313] width 467 height 235
copy div "Postal and courier services, janitors, electricians and other contractors that …"
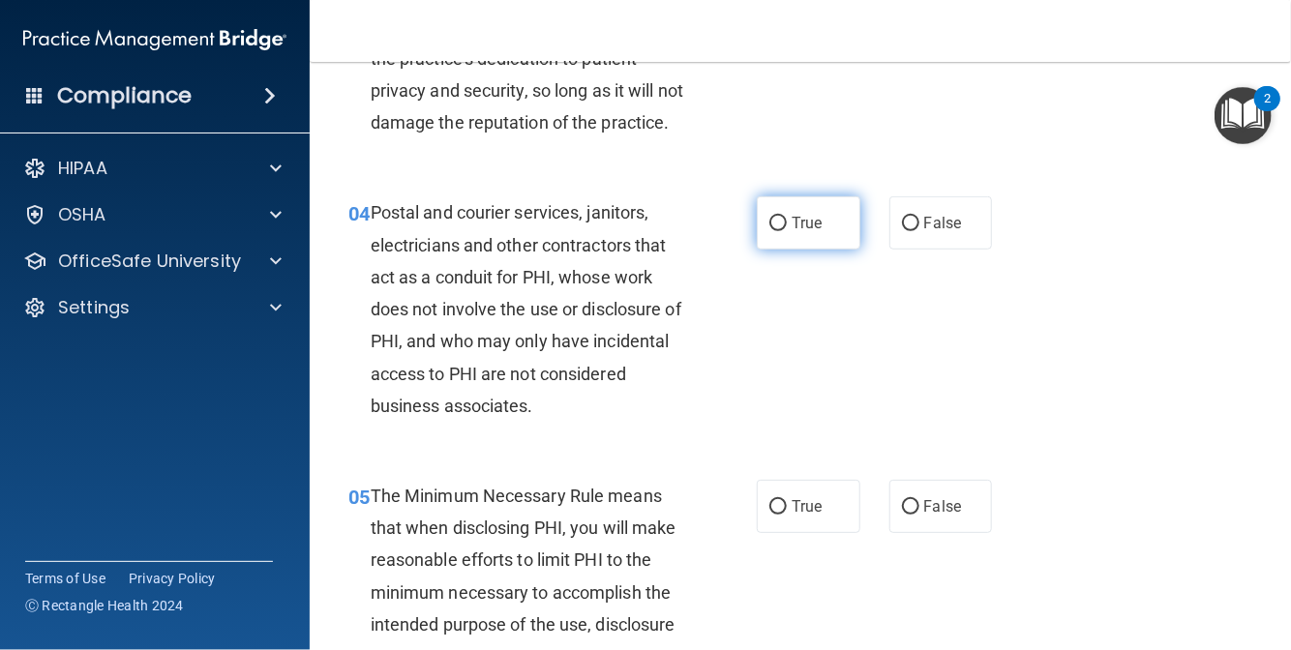
click at [796, 250] on label "True" at bounding box center [809, 222] width 104 height 53
click at [787, 231] on input "True" at bounding box center [777, 224] width 17 height 15
radio input "true"
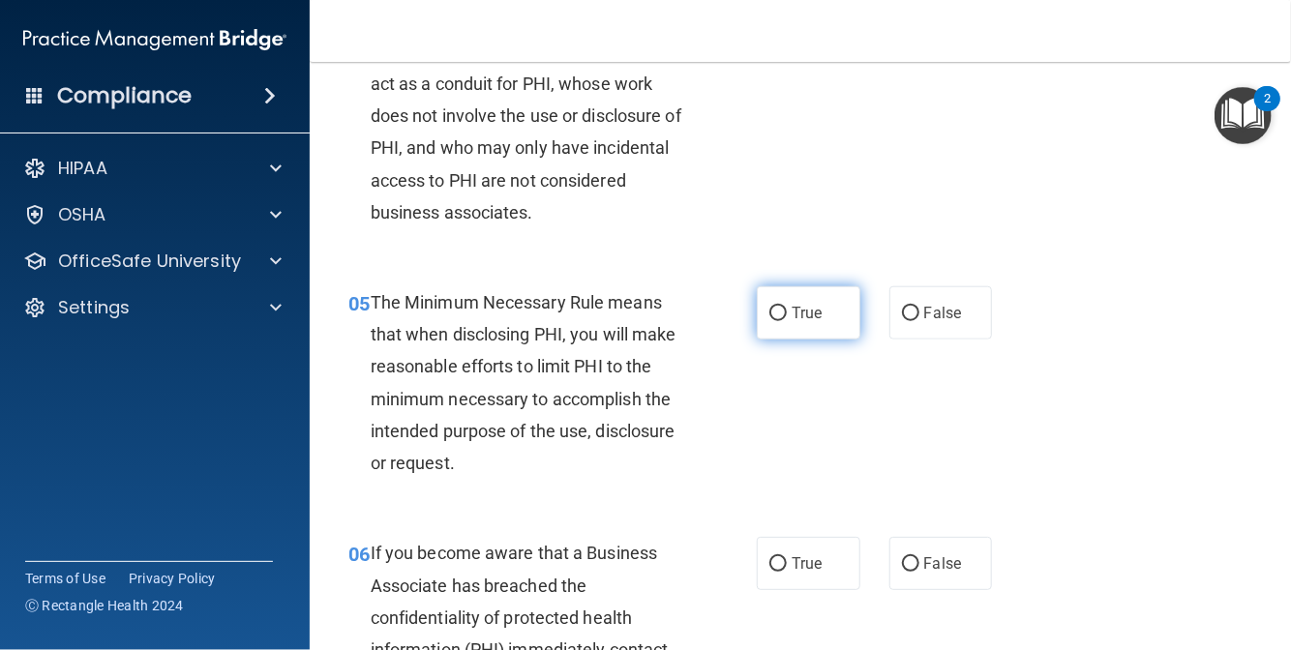
click at [807, 322] on span "True" at bounding box center [807, 313] width 30 height 18
click at [787, 321] on input "True" at bounding box center [777, 314] width 17 height 15
radio input "true"
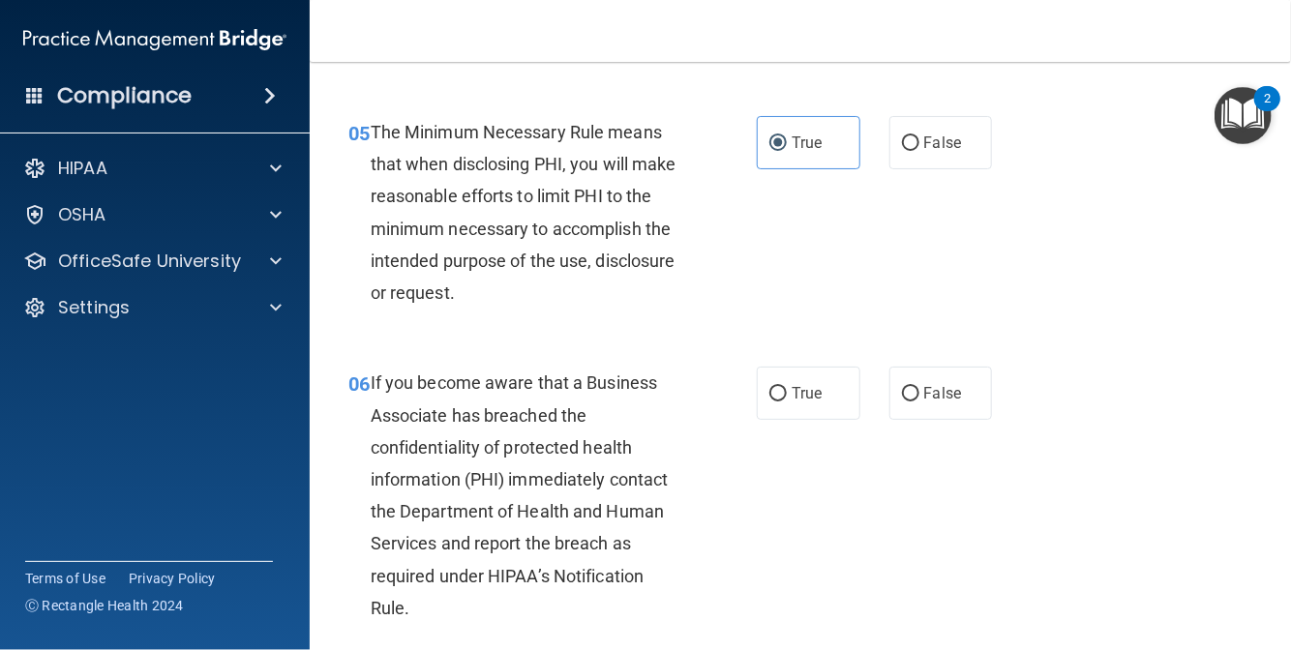
scroll to position [968, 0]
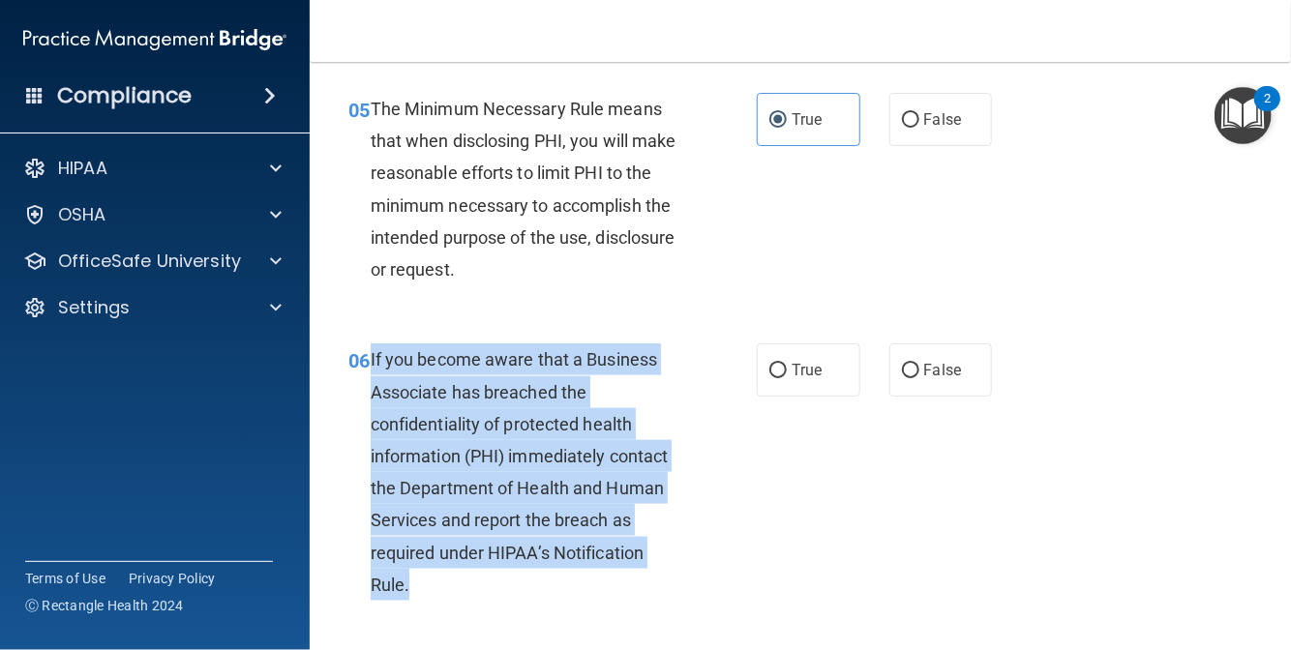
drag, startPoint x: 370, startPoint y: 386, endPoint x: 457, endPoint y: 607, distance: 237.2
click at [457, 601] on div "If you become aware that a Business Associate has breached the confidentiality …" at bounding box center [535, 472] width 328 height 257
copy span "If you become aware that a Business Associate has breached the confidentiality …"
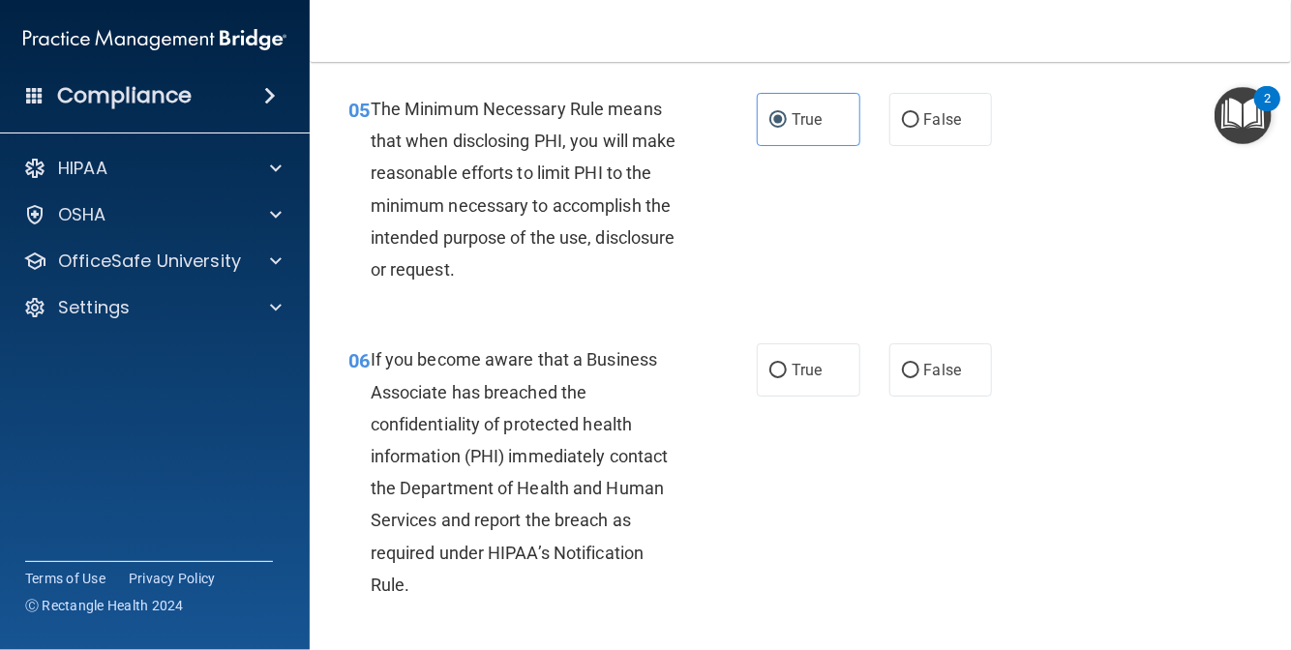
click at [779, 541] on div "06 If you become aware that a Business Associate has breached the confidentiali…" at bounding box center [800, 477] width 933 height 316
click at [792, 379] on span "True" at bounding box center [807, 370] width 30 height 18
click at [787, 378] on input "True" at bounding box center [777, 371] width 17 height 15
radio input "true"
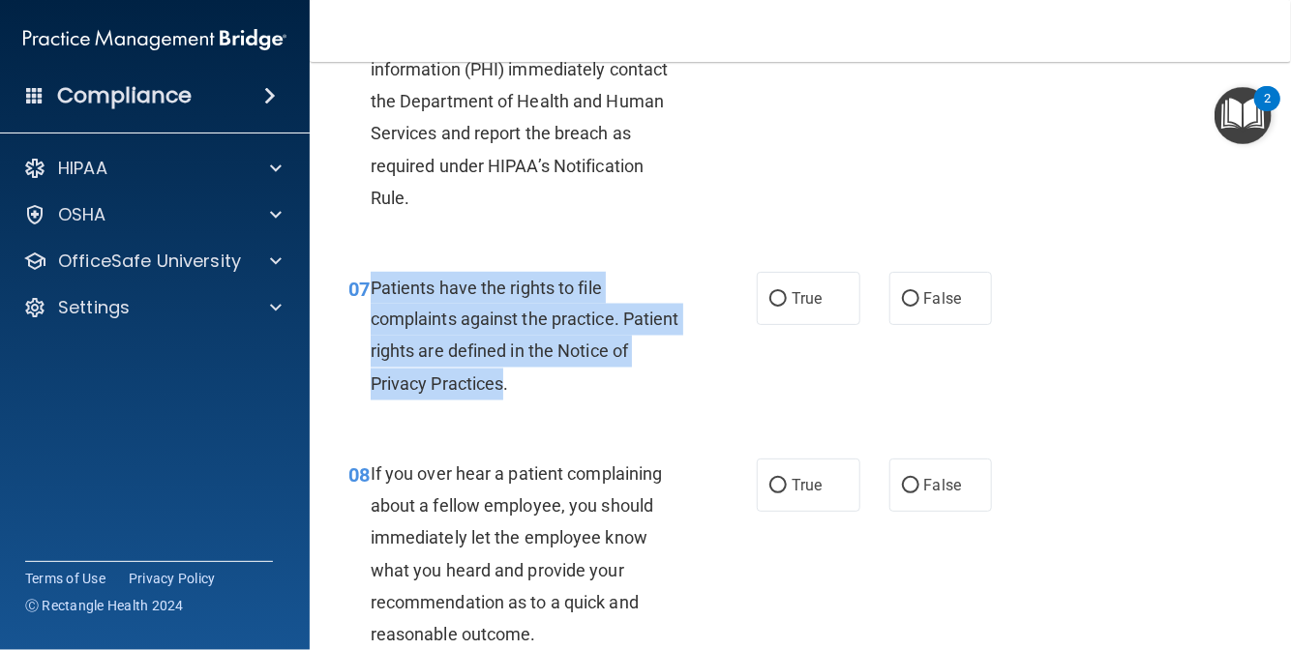
drag, startPoint x: 527, startPoint y: 416, endPoint x: 374, endPoint y: 317, distance: 182.0
click at [374, 317] on span "Patients have the rights to file complaints against the practice. Patient right…" at bounding box center [525, 336] width 309 height 117
copy span "Patients have the rights to file complaints against the practice. Patient right…"
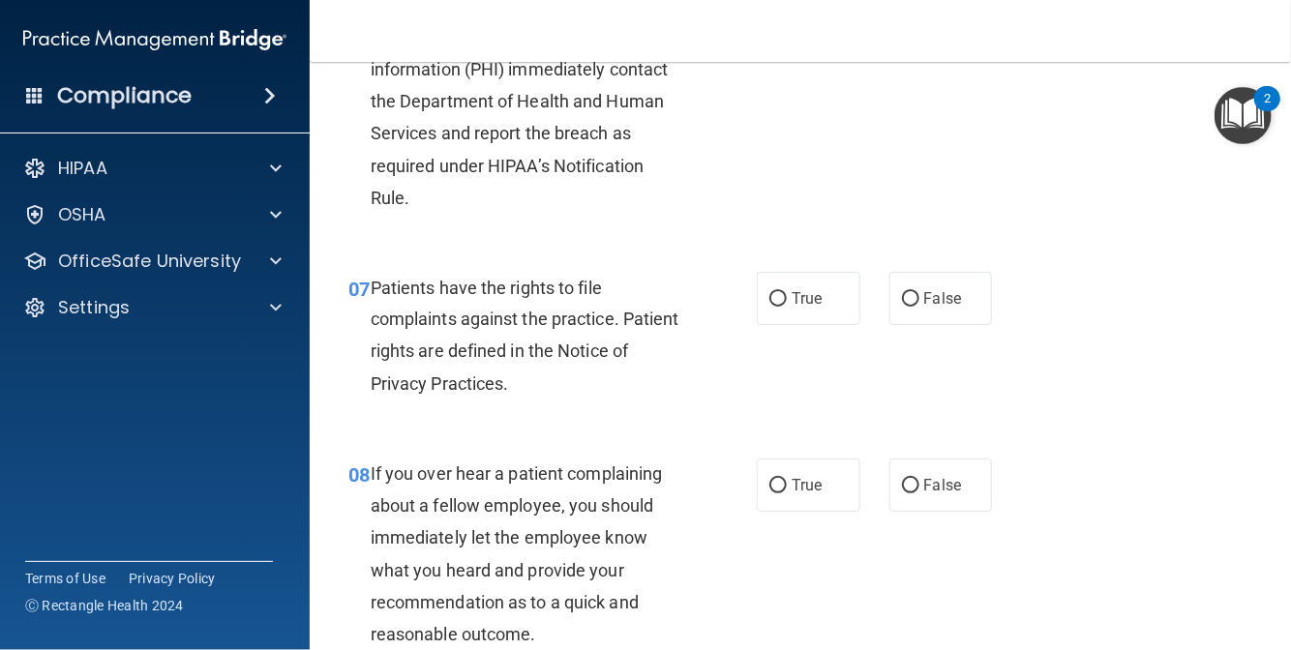
click at [665, 471] on div "08 If you over hear a patient complaining about a fellow employee, you should i…" at bounding box center [800, 560] width 933 height 251
click at [778, 307] on input "True" at bounding box center [777, 299] width 17 height 15
radio input "true"
click at [695, 532] on div "08 If you over hear a patient complaining about a fellow employee, you should i…" at bounding box center [552, 560] width 467 height 202
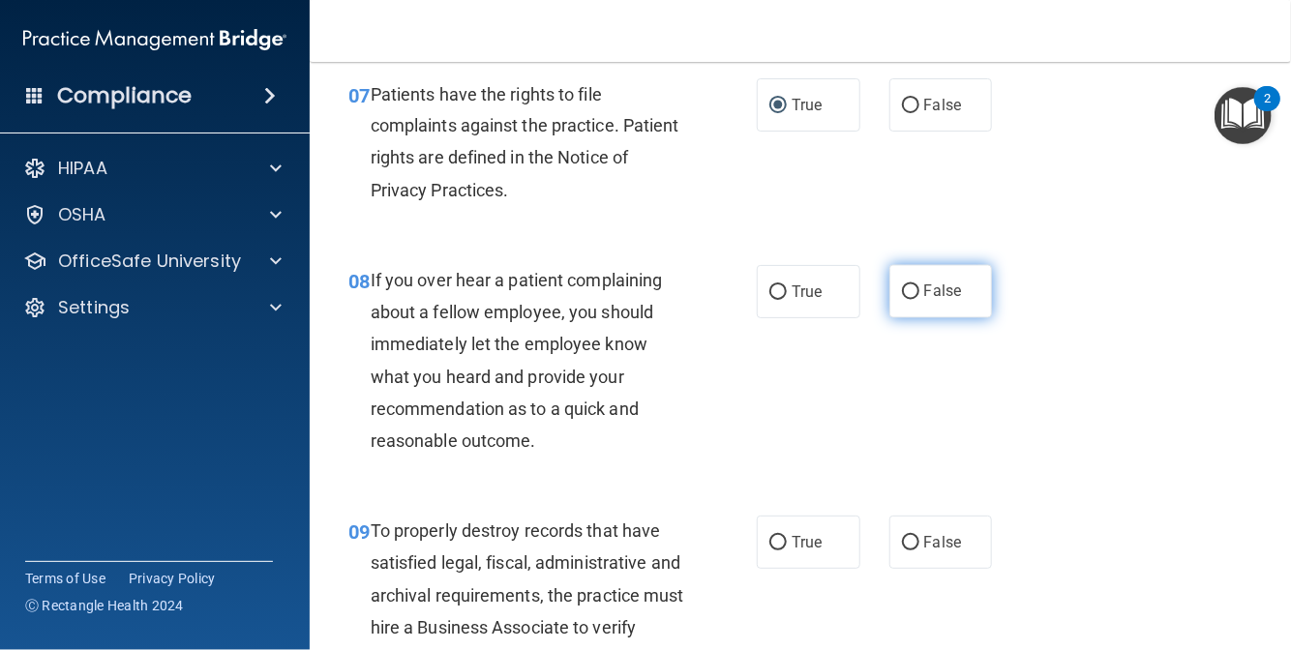
click at [903, 300] on input "False" at bounding box center [910, 293] width 17 height 15
radio input "true"
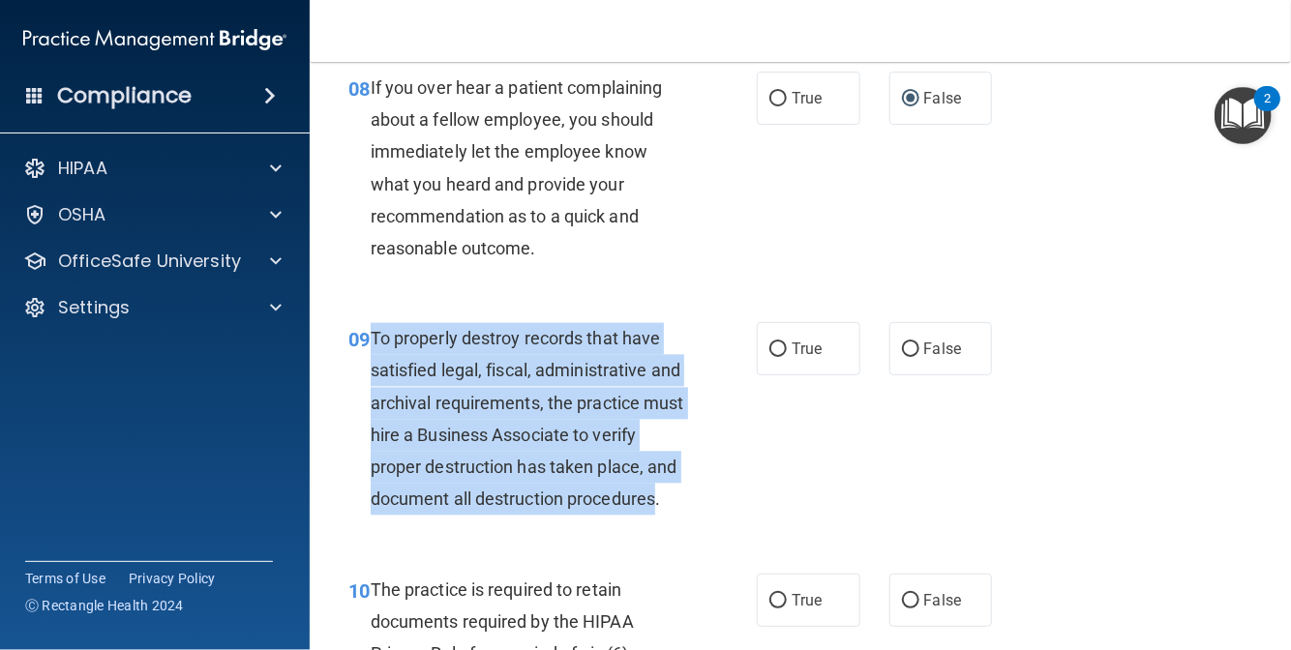
drag, startPoint x: 460, startPoint y: 564, endPoint x: 369, endPoint y: 363, distance: 220.9
click at [371, 363] on span "To properly destroy records that have satisfied legal, fiscal, administrative a…" at bounding box center [528, 418] width 314 height 181
copy span "To properly destroy records that have satisfied legal, fiscal, administrative a…"
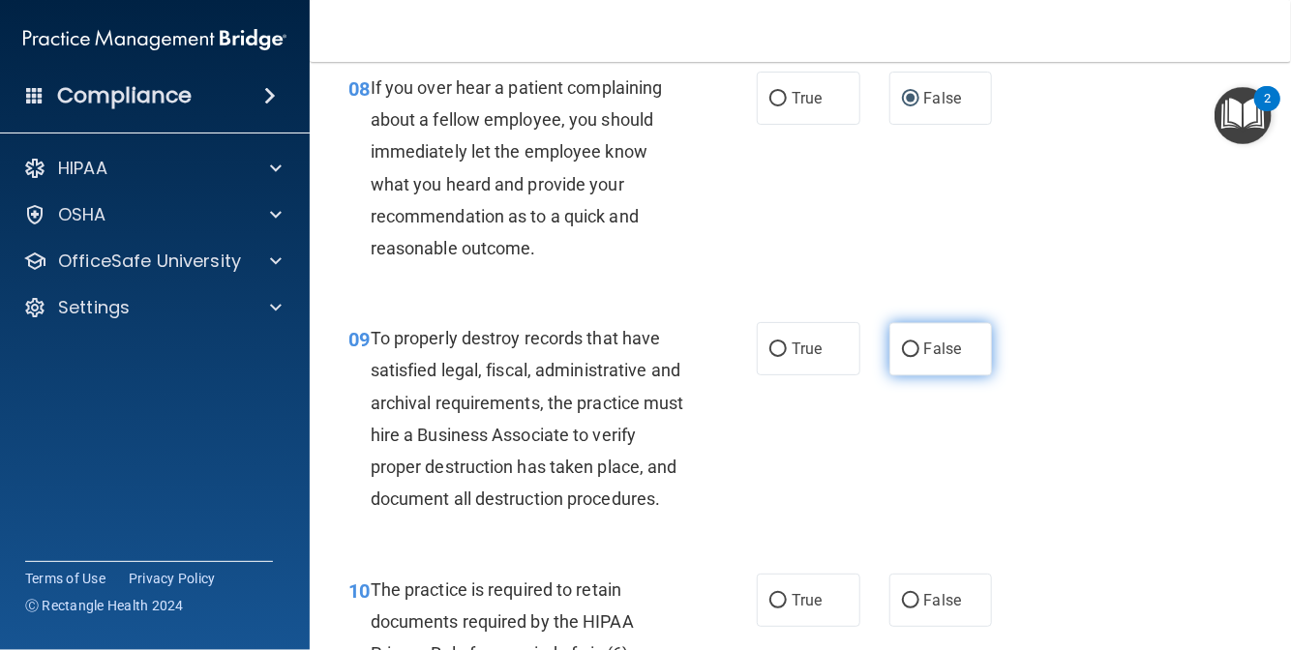
click at [898, 367] on label "False" at bounding box center [941, 348] width 104 height 53
click at [902, 357] on input "False" at bounding box center [910, 350] width 17 height 15
radio input "true"
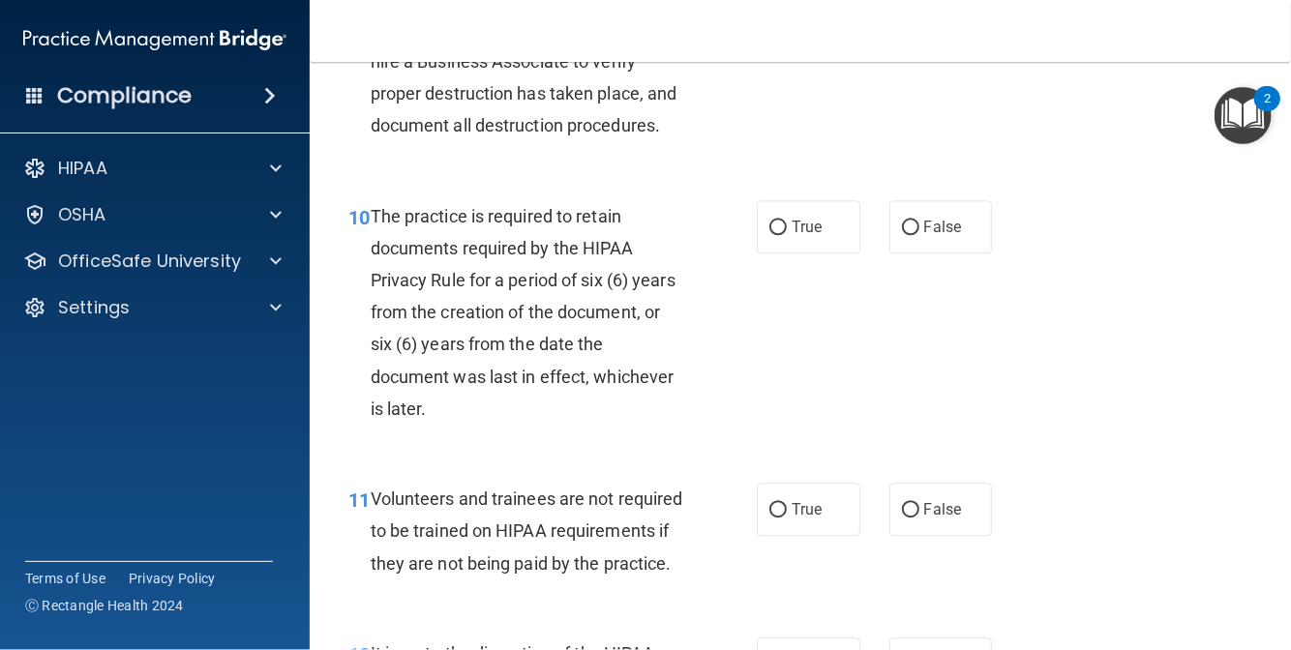
scroll to position [2129, 0]
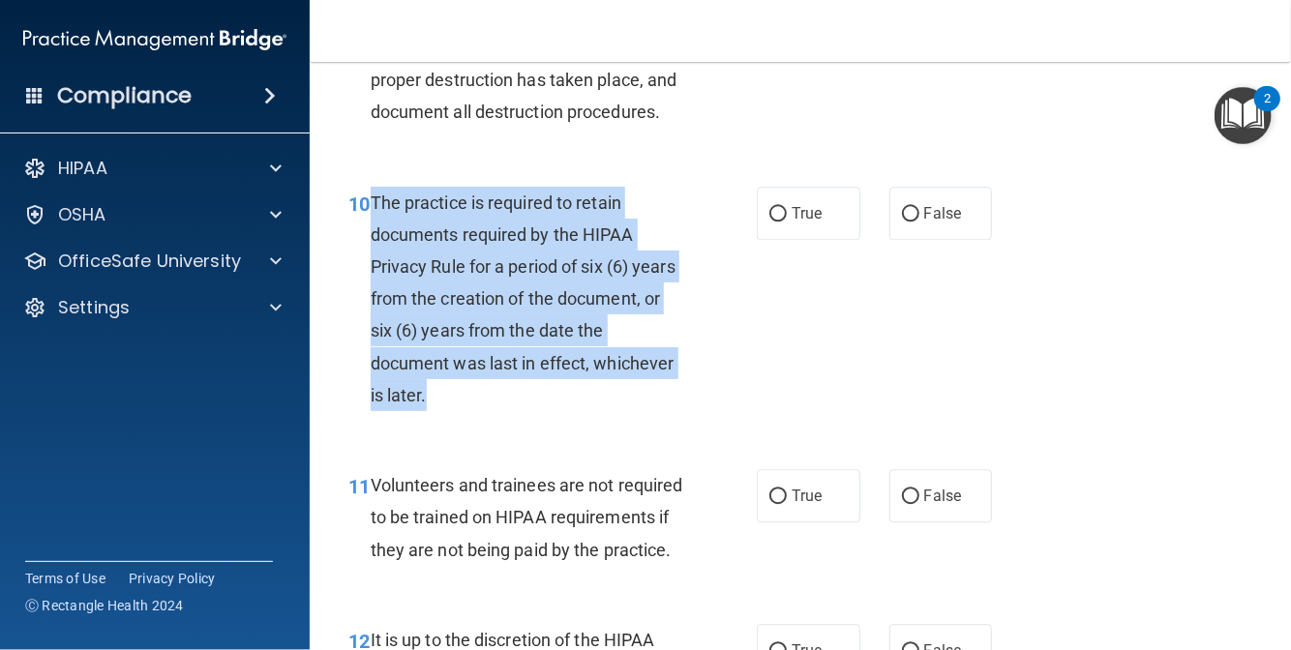
drag, startPoint x: 511, startPoint y: 458, endPoint x: 372, endPoint y: 256, distance: 244.9
click at [372, 256] on div "The practice is required to retain documents required by the HIPAA Privacy Rule…" at bounding box center [535, 300] width 328 height 226
click at [774, 222] on input "True" at bounding box center [777, 214] width 17 height 15
radio input "true"
click at [727, 422] on div "10 The practice is required to retain documents required by the HIPAA Privacy R…" at bounding box center [552, 304] width 467 height 235
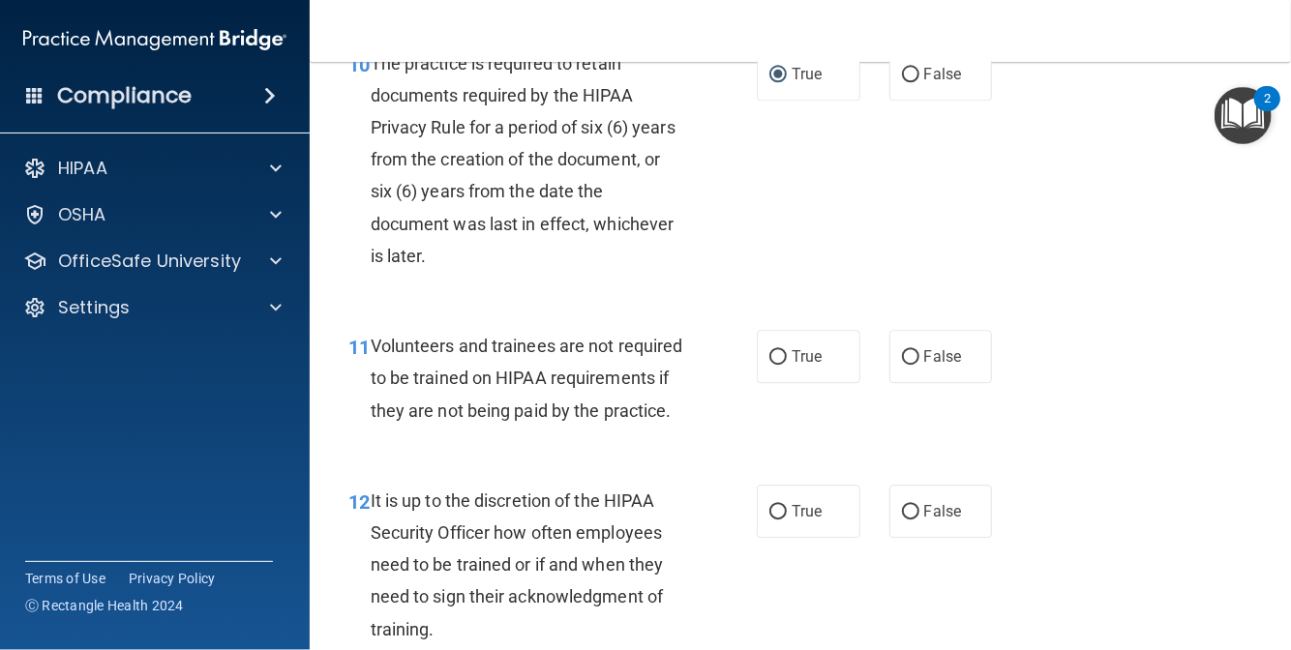
scroll to position [2323, 0]
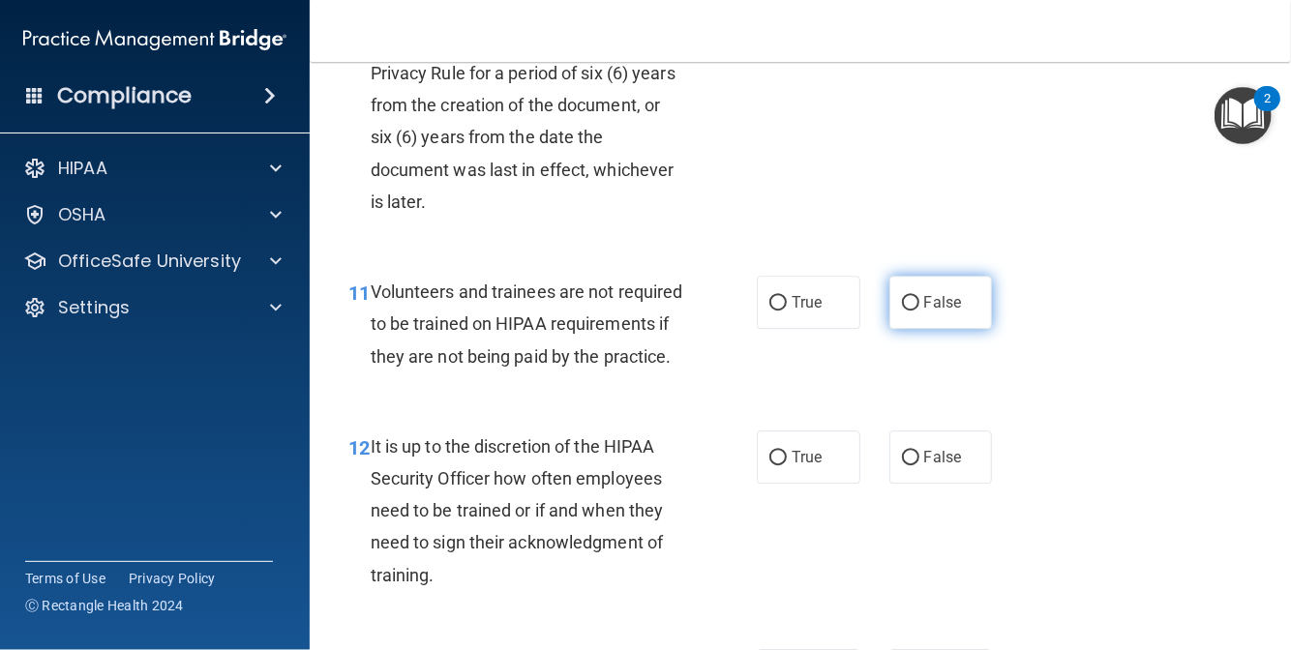
click at [953, 329] on label "False" at bounding box center [941, 302] width 104 height 53
click at [919, 311] on input "False" at bounding box center [910, 303] width 17 height 15
radio input "true"
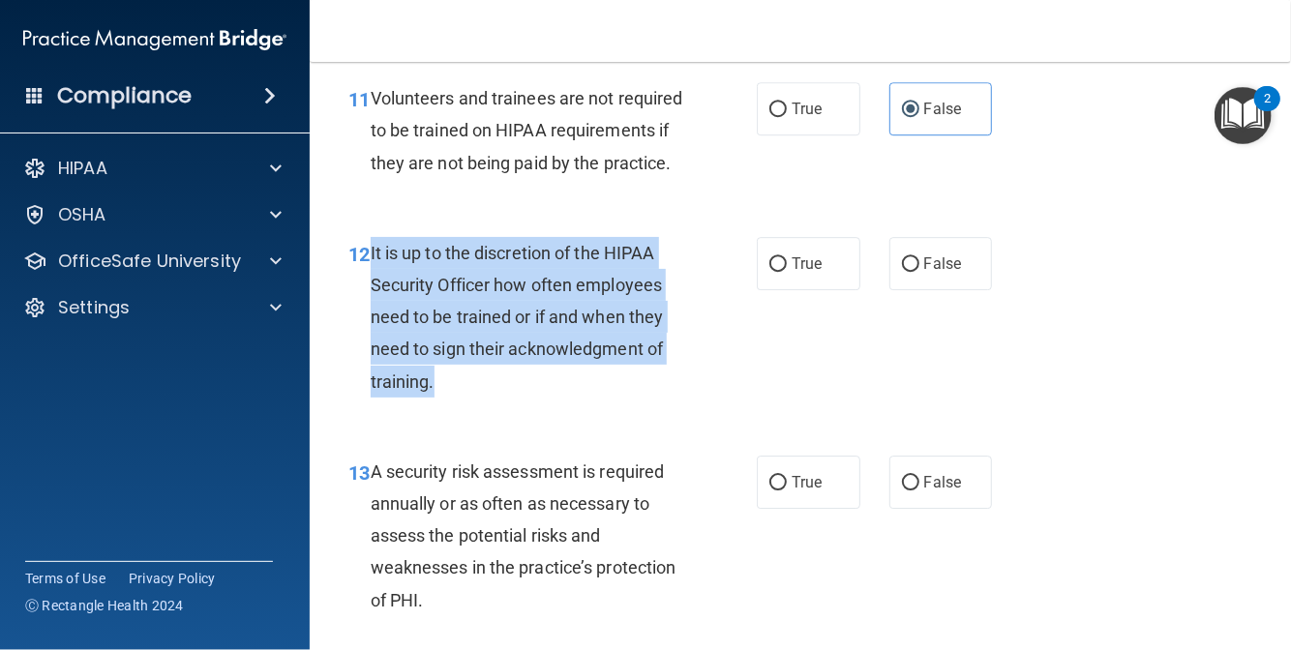
drag, startPoint x: 437, startPoint y: 479, endPoint x: 369, endPoint y: 348, distance: 147.6
click at [371, 348] on div "It is up to the discretion of the HIPAA Security Officer how often employees ne…" at bounding box center [535, 317] width 328 height 161
click at [708, 407] on div "12 It is up to the discretion of the HIPAA Security Officer how often employees…" at bounding box center [552, 322] width 467 height 170
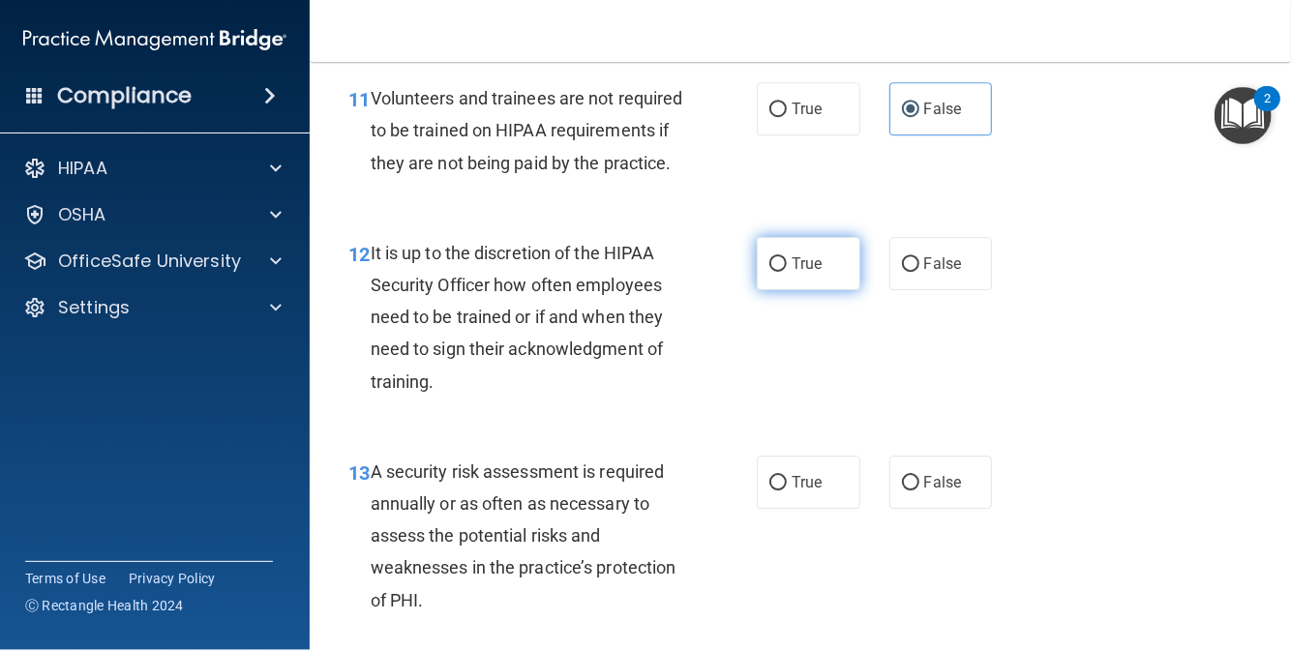
click at [777, 272] on input "True" at bounding box center [777, 264] width 17 height 15
radio input "true"
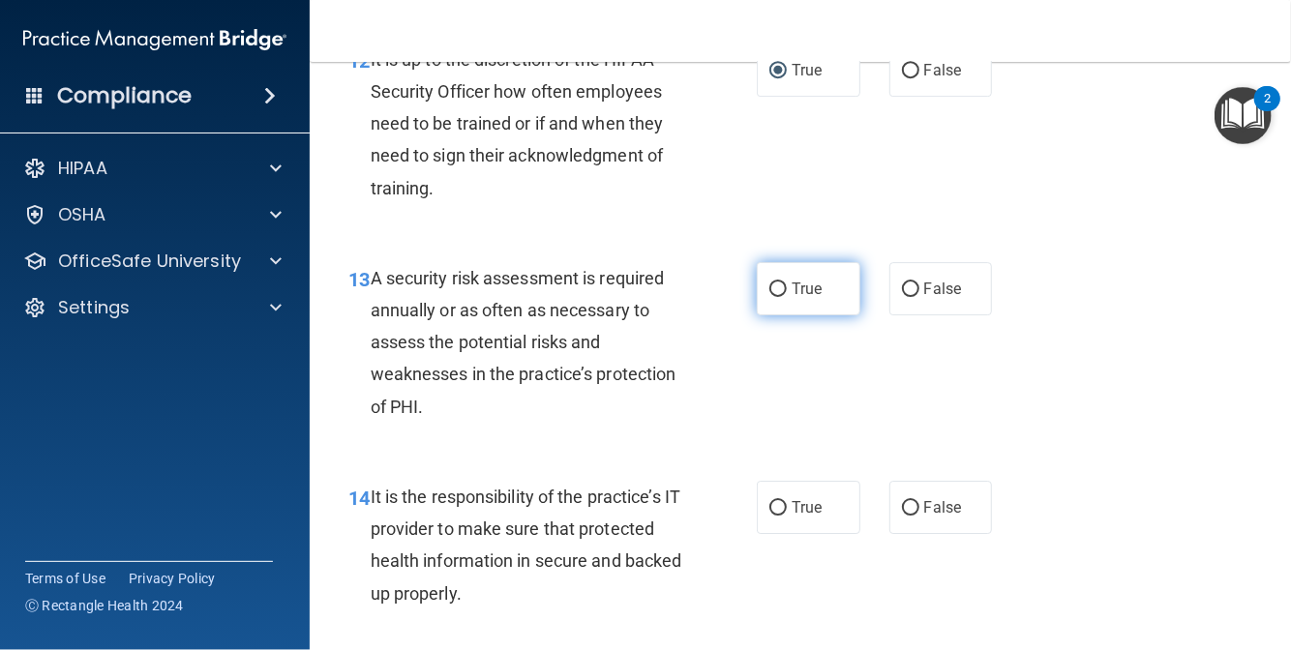
click at [780, 316] on label "True" at bounding box center [809, 288] width 104 height 53
click at [780, 297] on input "True" at bounding box center [777, 290] width 17 height 15
radio input "true"
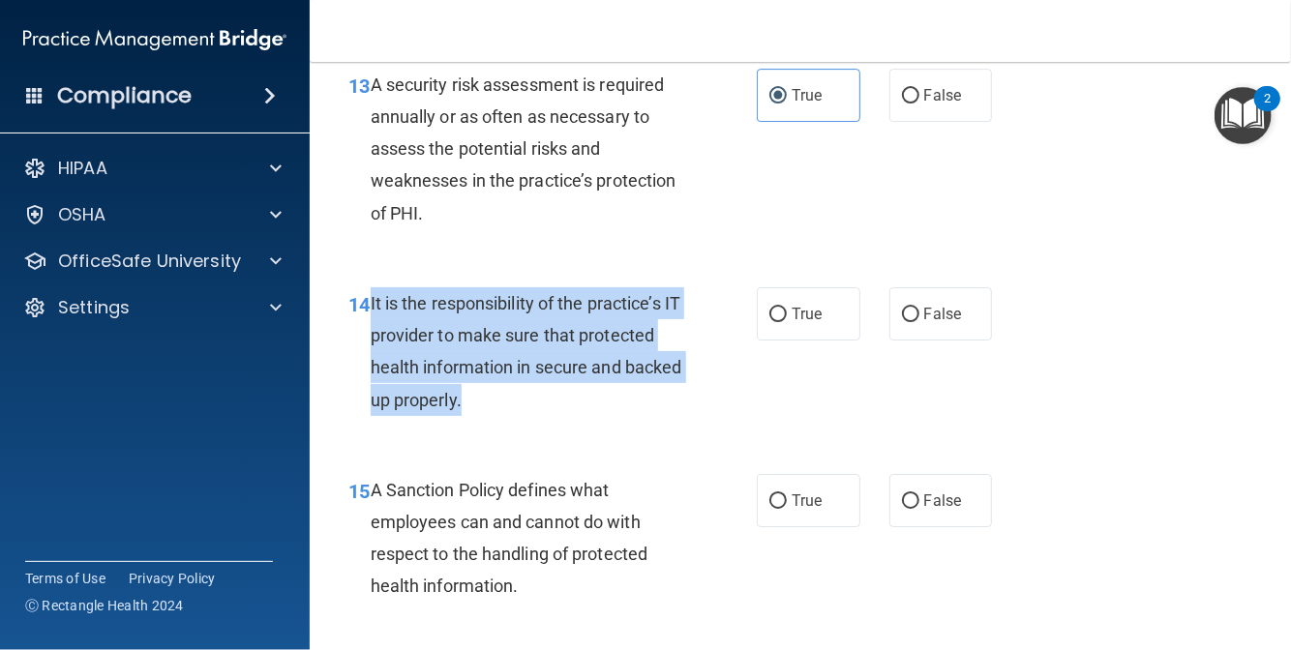
drag, startPoint x: 525, startPoint y: 496, endPoint x: 372, endPoint y: 398, distance: 181.5
click at [372, 398] on div "It is the responsibility of the practice’s IT provider to make sure that protec…" at bounding box center [535, 351] width 328 height 129
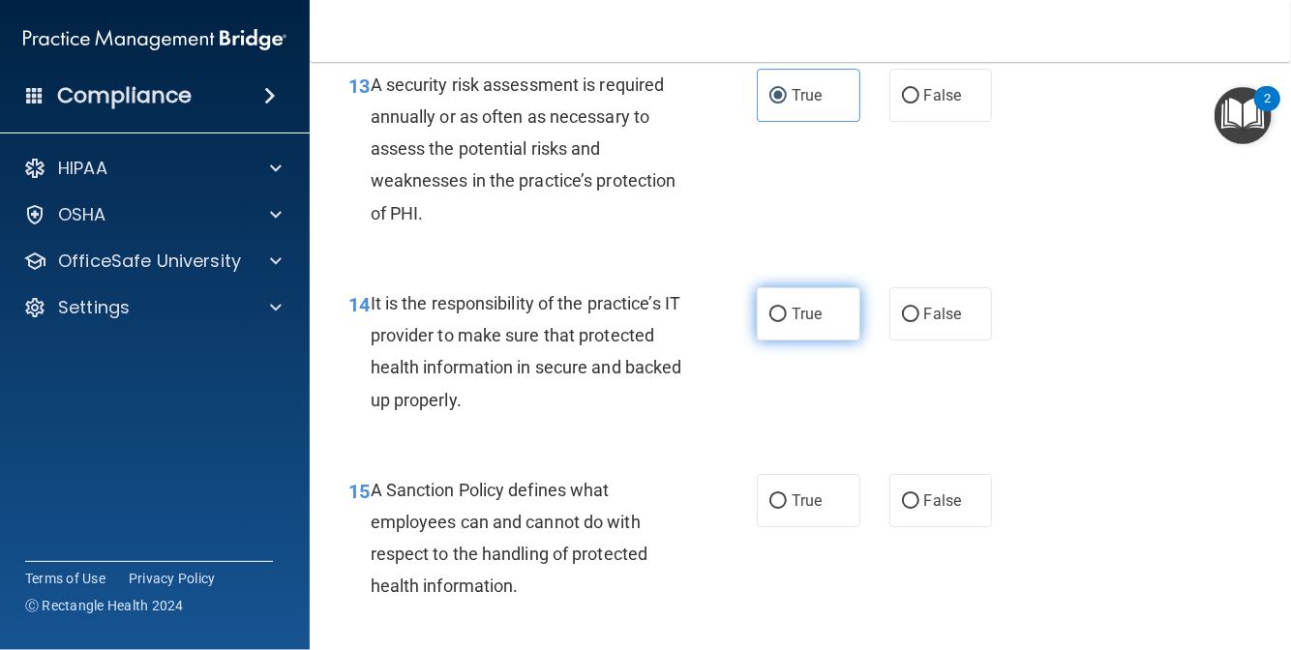
click at [794, 323] on span "True" at bounding box center [807, 314] width 30 height 18
click at [787, 322] on input "True" at bounding box center [777, 315] width 17 height 15
radio input "true"
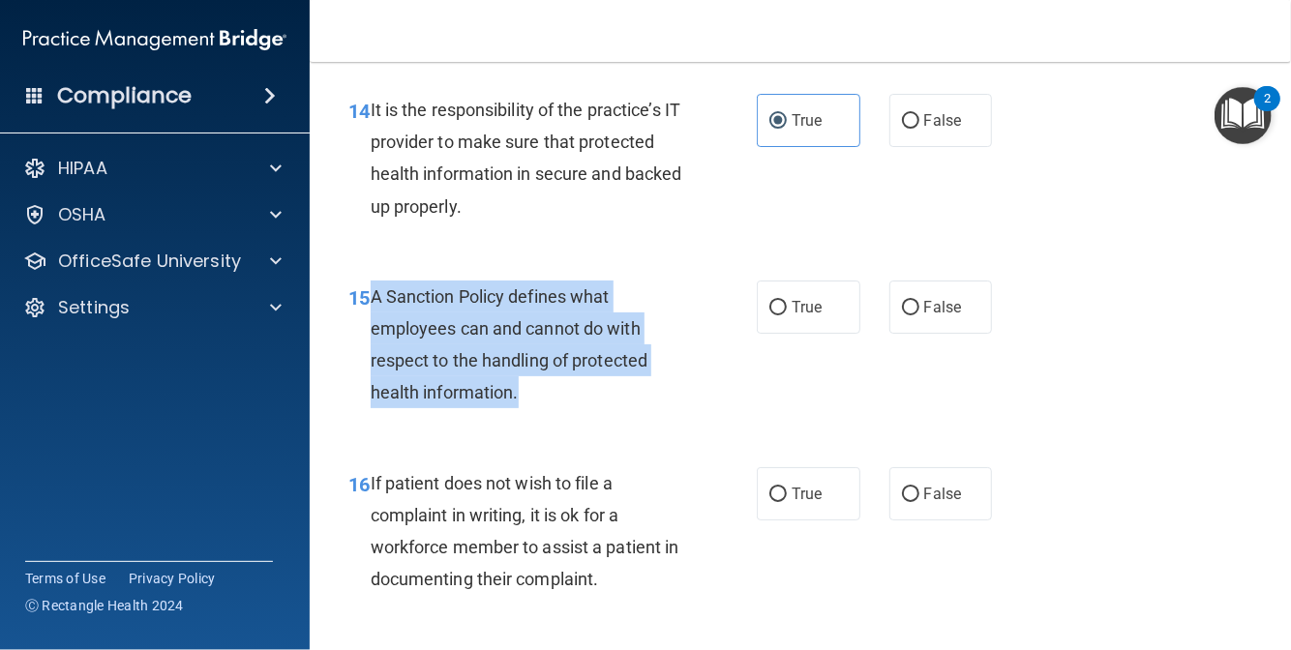
drag, startPoint x: 521, startPoint y: 492, endPoint x: 371, endPoint y: 394, distance: 179.1
click at [371, 394] on div "A Sanction Policy defines what employees can and cannot do with respect to the …" at bounding box center [535, 345] width 328 height 129
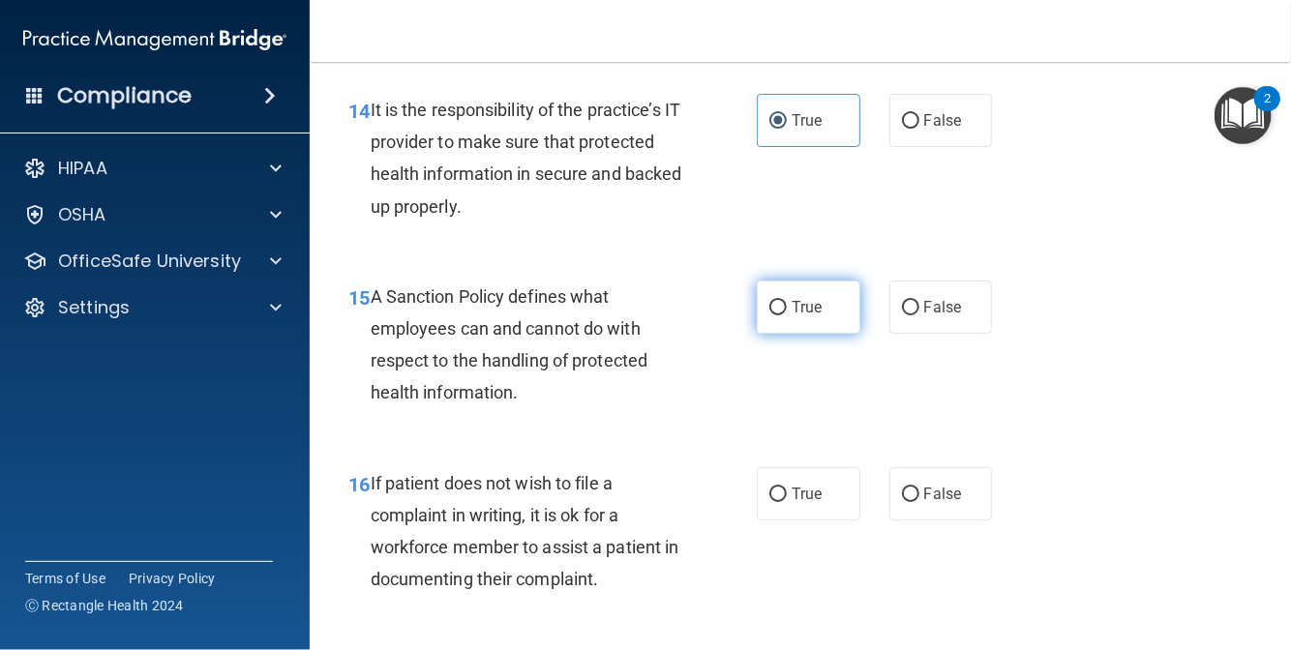
click at [803, 334] on label "True" at bounding box center [809, 307] width 104 height 53
click at [787, 316] on input "True" at bounding box center [777, 308] width 17 height 15
radio input "true"
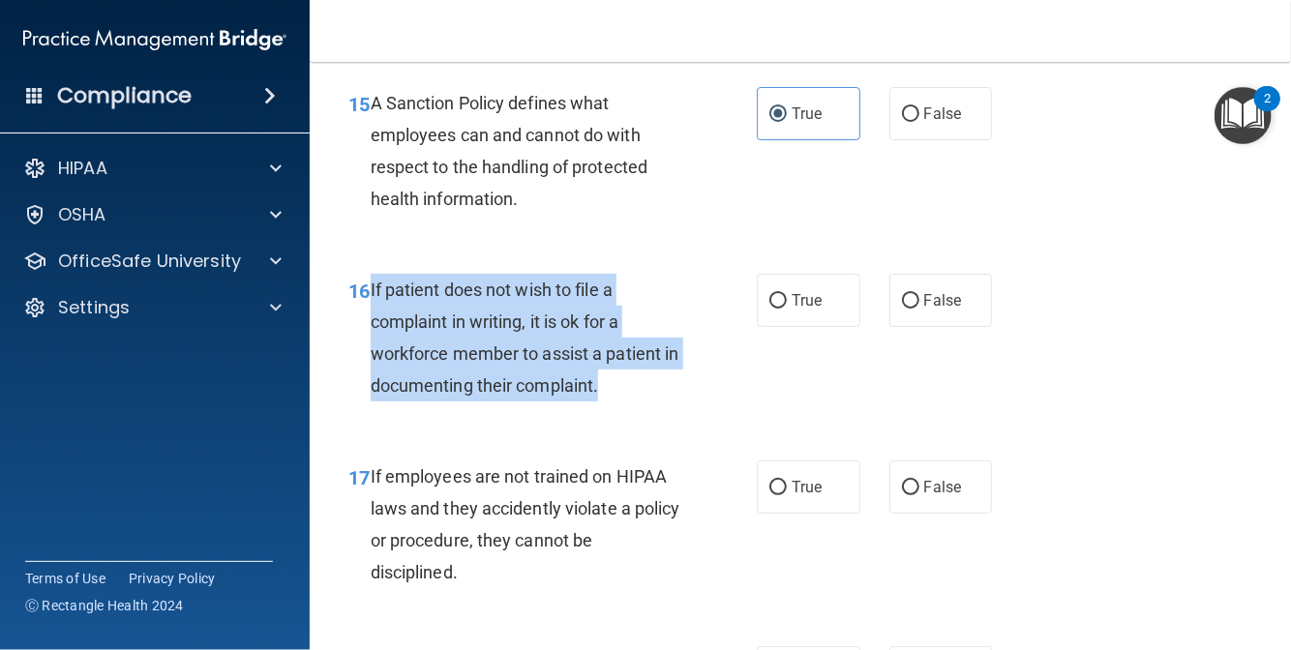
drag, startPoint x: 626, startPoint y: 480, endPoint x: 368, endPoint y: 384, distance: 275.6
click at [368, 384] on div "16 If patient does not wish to file a complaint in writing, it is ok for a work…" at bounding box center [552, 343] width 467 height 138
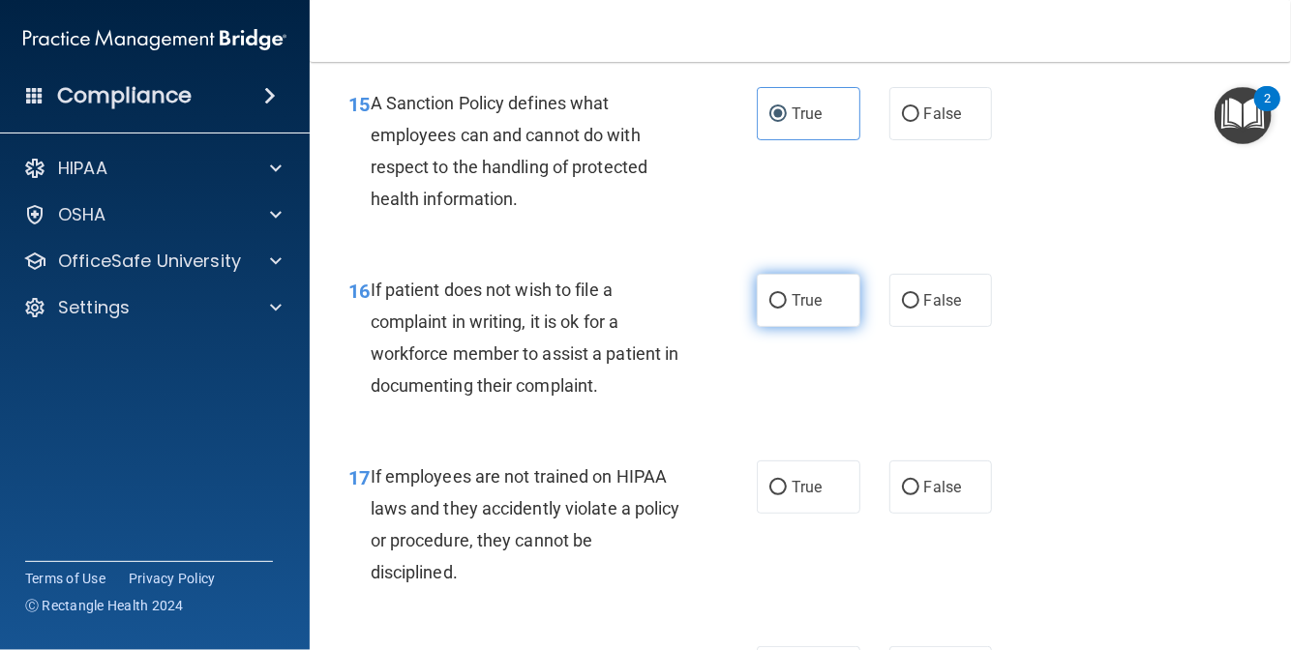
click at [792, 310] on span "True" at bounding box center [807, 300] width 30 height 18
click at [787, 309] on input "True" at bounding box center [777, 301] width 17 height 15
radio input "true"
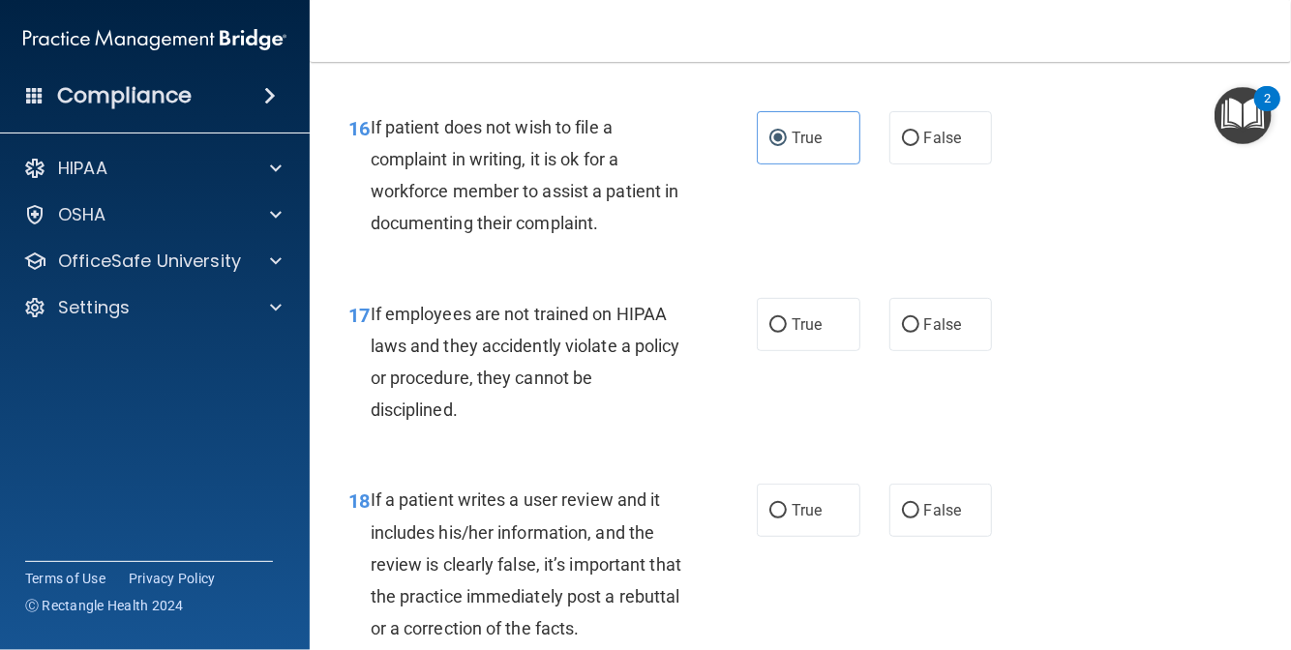
scroll to position [3484, 0]
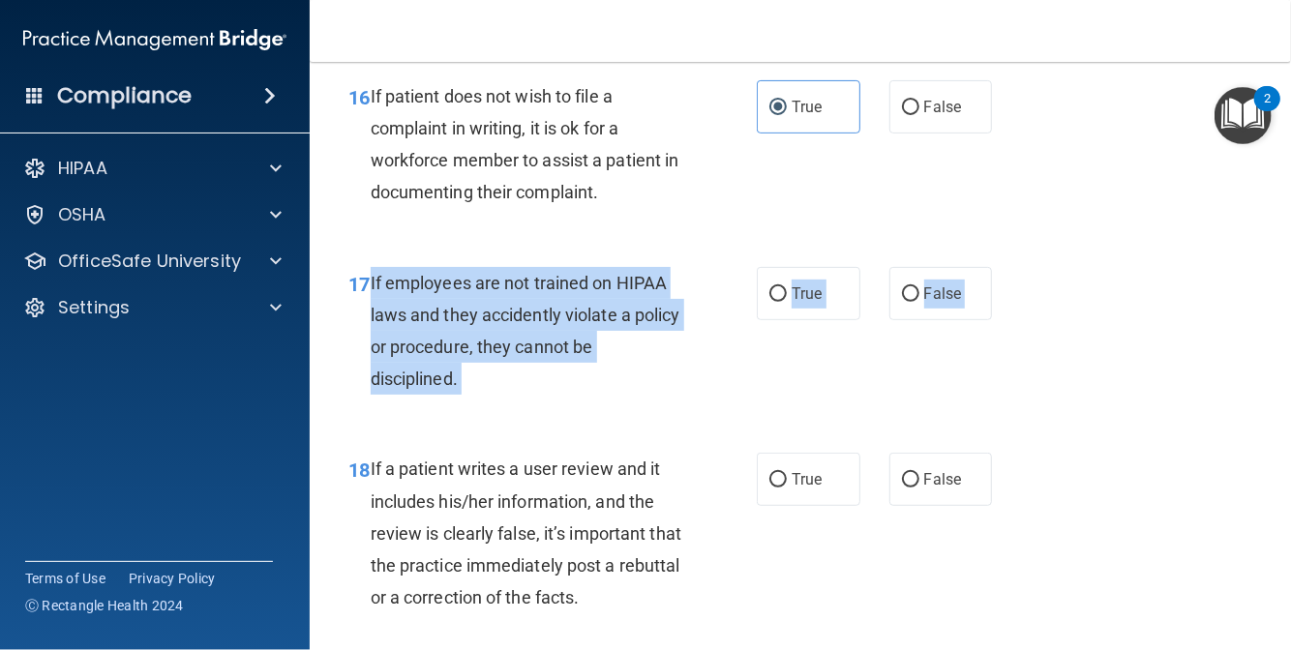
drag, startPoint x: 370, startPoint y: 379, endPoint x: 457, endPoint y: 507, distance: 154.6
click at [457, 430] on div "17 If employees are not trained on HIPAA laws and they accidently violate a pol…" at bounding box center [800, 336] width 933 height 187
click at [505, 396] on div "If employees are not trained on HIPAA laws and they accidently violate a policy…" at bounding box center [535, 331] width 328 height 129
drag, startPoint x: 468, startPoint y: 483, endPoint x: 372, endPoint y: 378, distance: 142.5
click at [372, 378] on div "If employees are not trained on HIPAA laws and they accidently violate a policy…" at bounding box center [535, 331] width 328 height 129
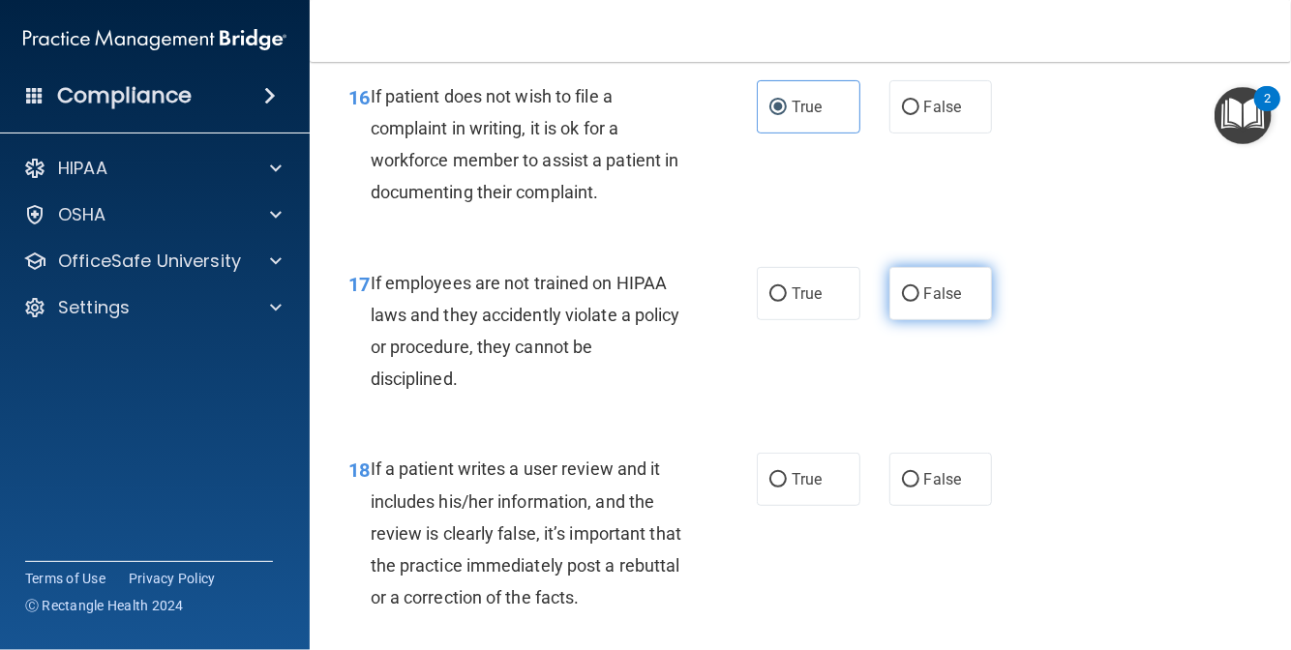
click at [947, 303] on span "False" at bounding box center [943, 294] width 38 height 18
click at [919, 302] on input "False" at bounding box center [910, 294] width 17 height 15
radio input "true"
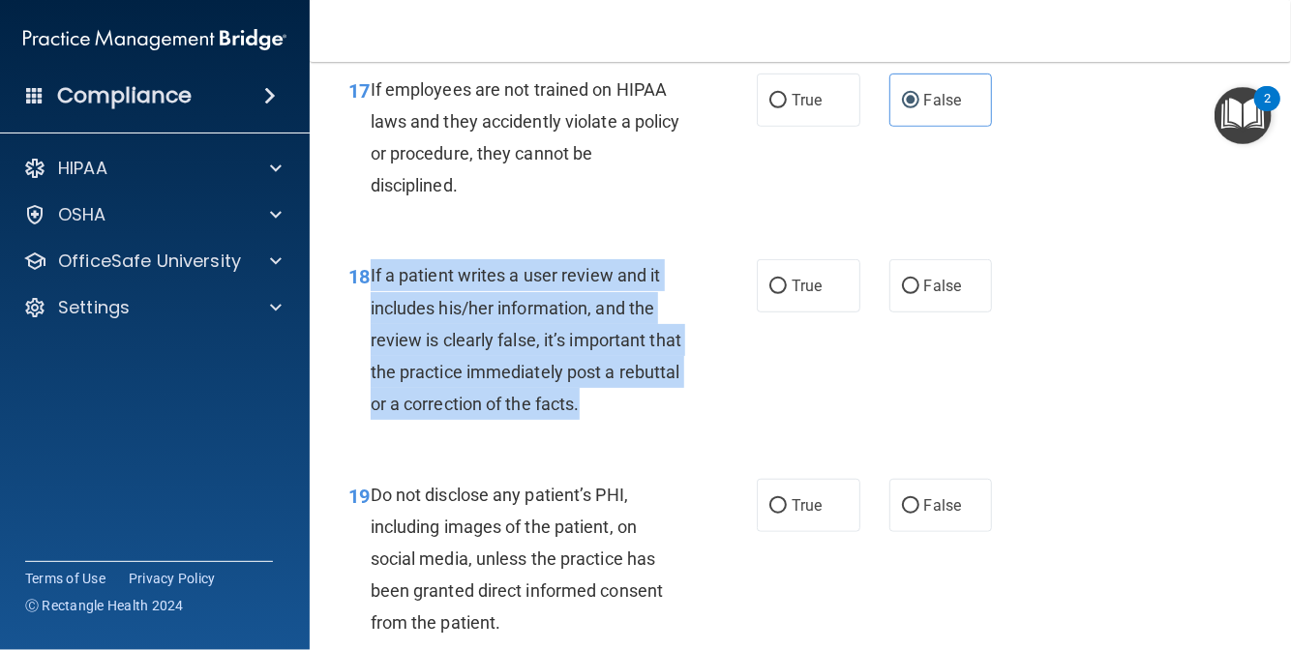
drag, startPoint x: 648, startPoint y: 509, endPoint x: 371, endPoint y: 374, distance: 309.1
click at [371, 374] on div "If a patient writes a user review and it includes his/her information, and the …" at bounding box center [535, 339] width 328 height 161
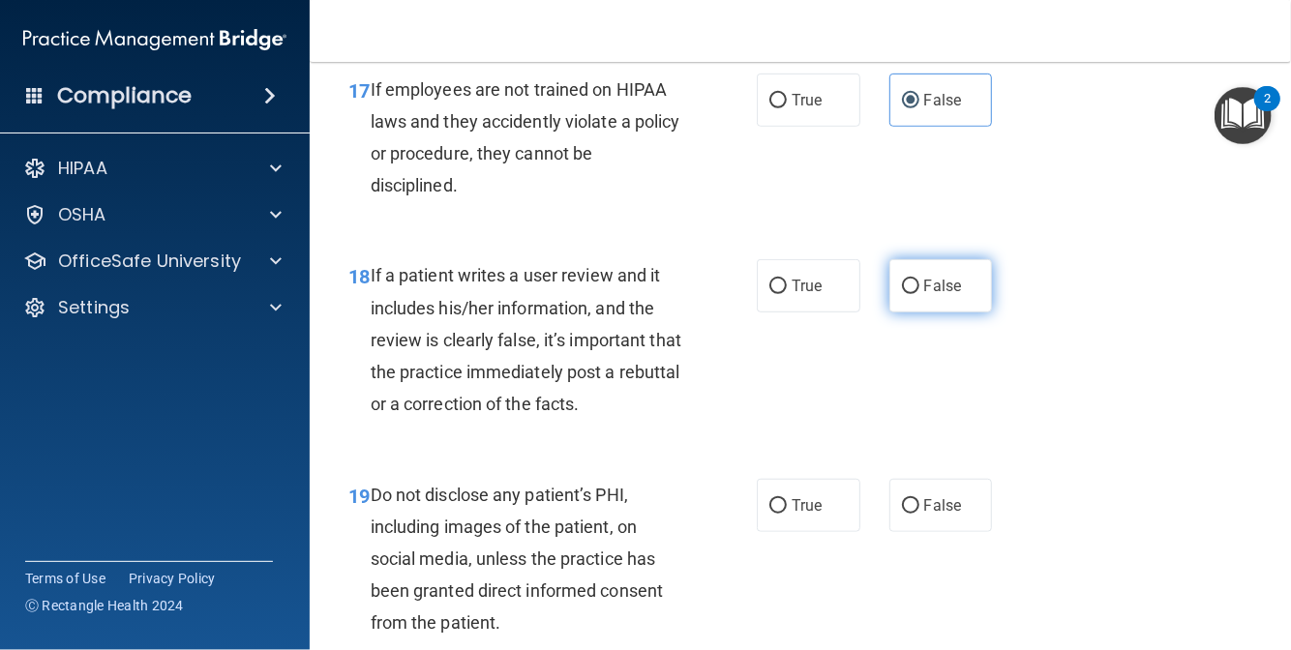
click at [949, 313] on label "False" at bounding box center [941, 285] width 104 height 53
click at [919, 294] on input "False" at bounding box center [910, 287] width 17 height 15
radio input "true"
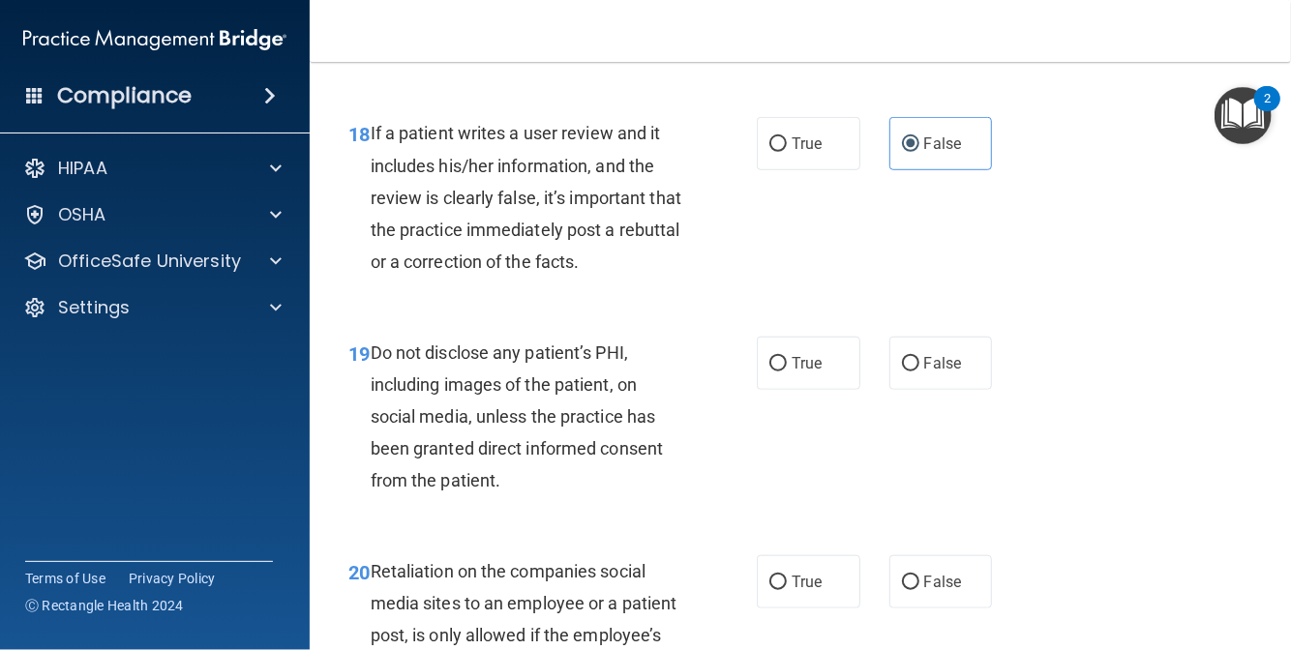
scroll to position [3871, 0]
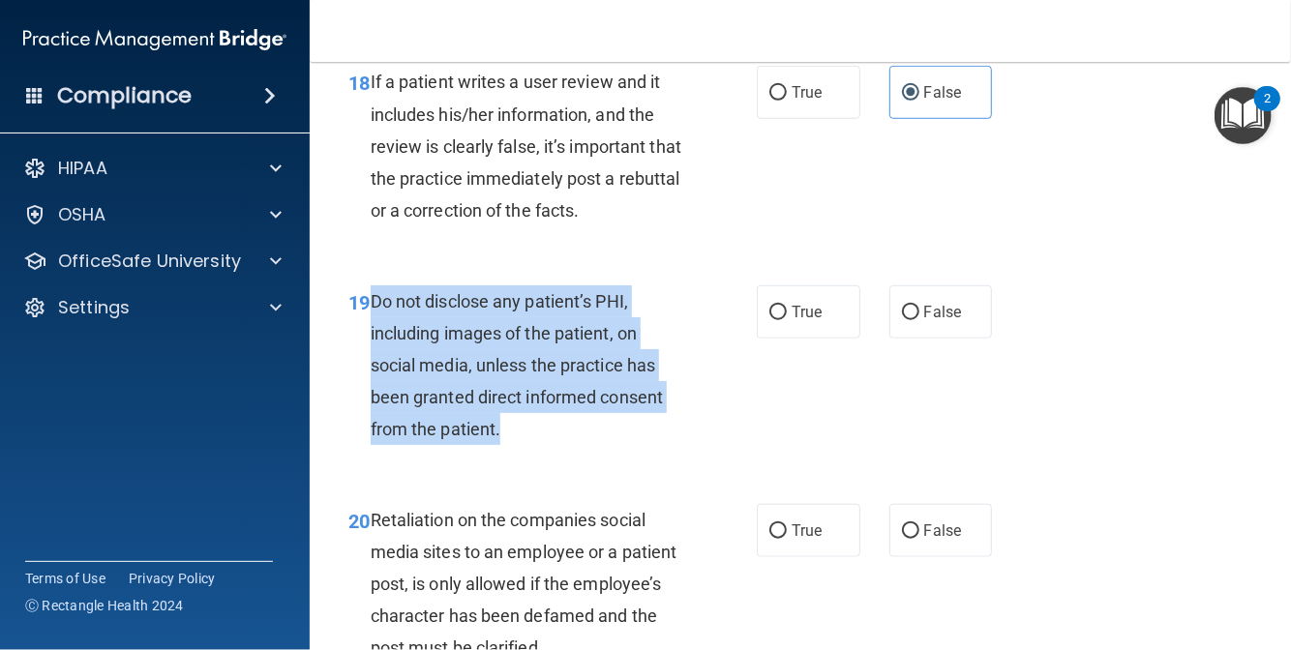
drag, startPoint x: 502, startPoint y: 526, endPoint x: 374, endPoint y: 391, distance: 186.2
click at [374, 391] on div "Do not disclose any patient’s PHI, including images of the patient, on social m…" at bounding box center [535, 366] width 328 height 161
click at [738, 456] on div "19 Do not disclose any patient’s PHI, including images of the patient, on socia…" at bounding box center [552, 371] width 467 height 170
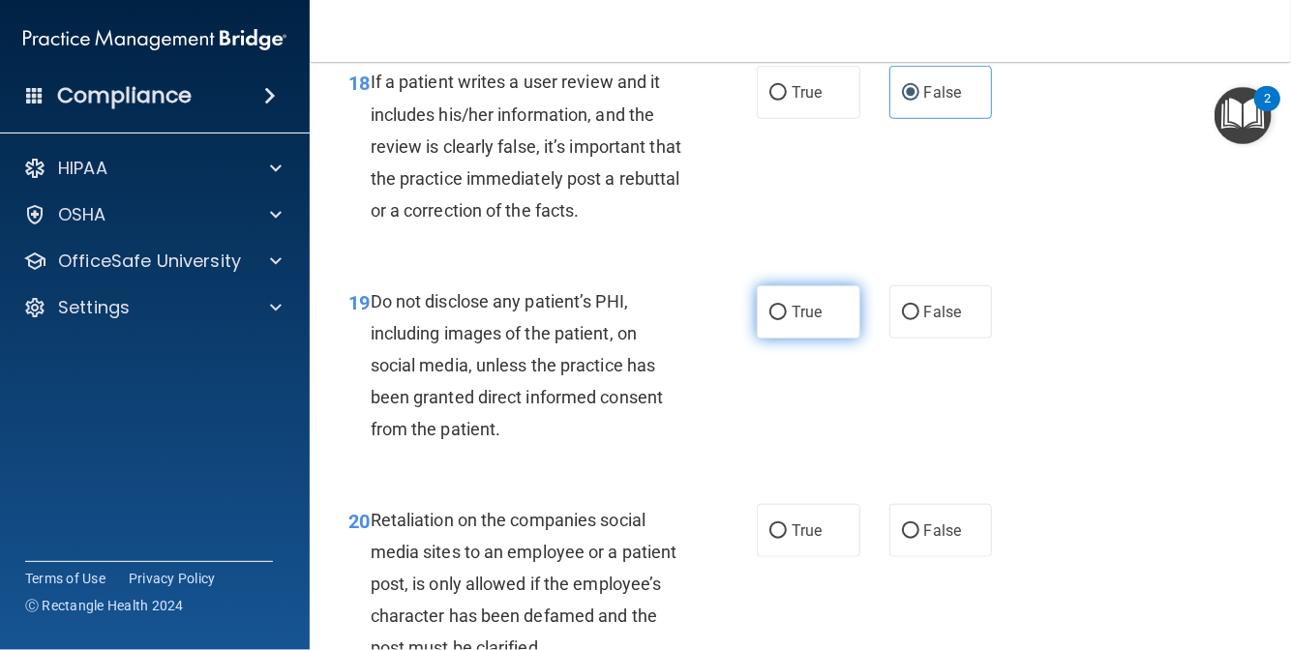
click at [790, 339] on label "True" at bounding box center [809, 312] width 104 height 53
click at [787, 320] on input "True" at bounding box center [777, 313] width 17 height 15
radio input "true"
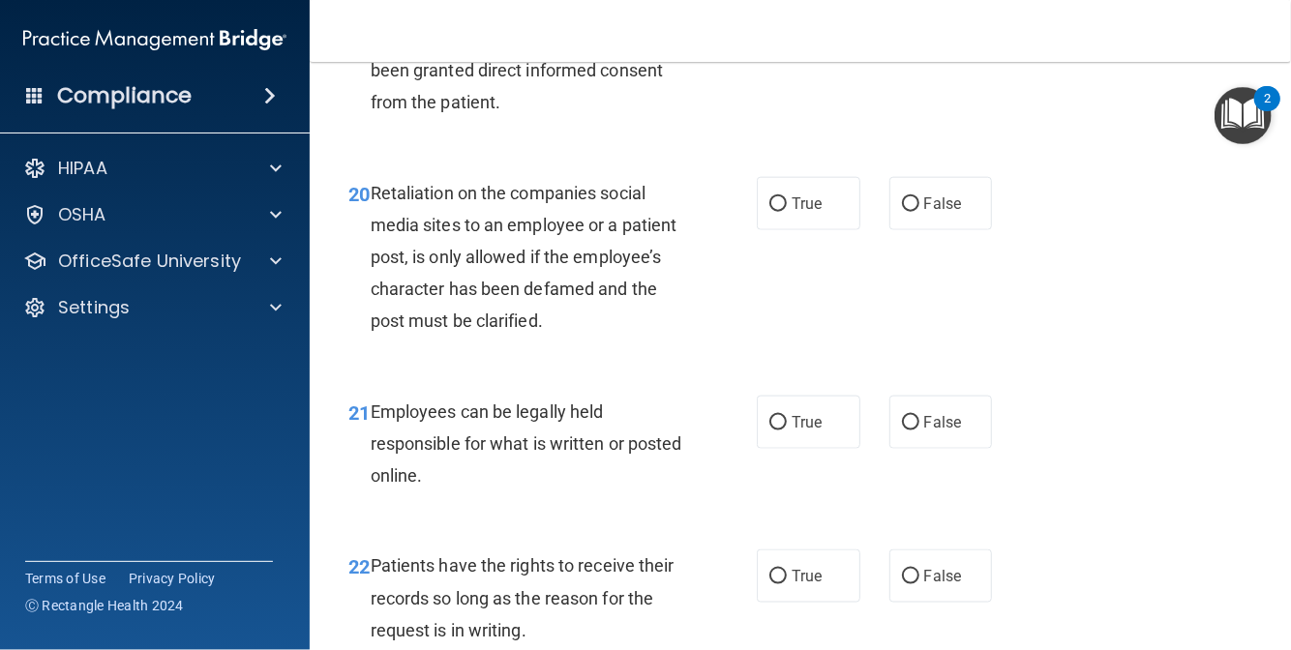
scroll to position [4259, 0]
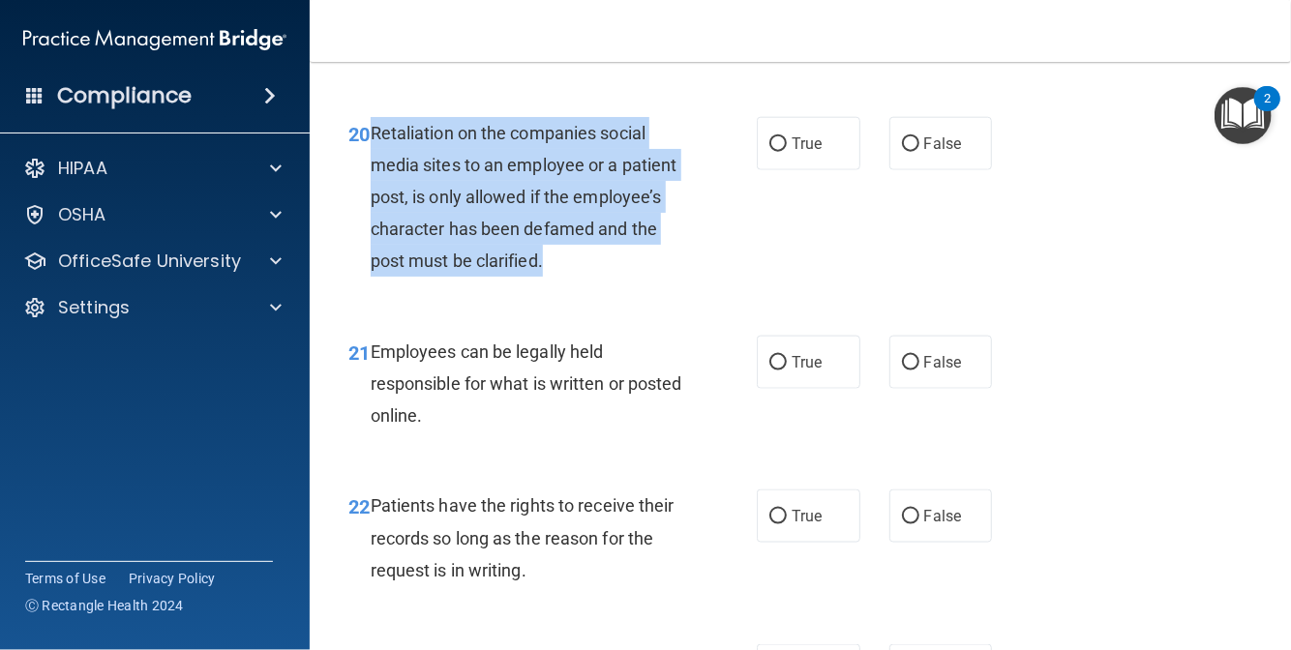
drag, startPoint x: 556, startPoint y: 360, endPoint x: 368, endPoint y: 229, distance: 228.8
click at [368, 229] on div "20 Retaliation on the companies social media sites to an employee or a patient …" at bounding box center [552, 202] width 467 height 170
click at [755, 287] on div "20 Retaliation on the companies social media sites to an employee or a patient …" at bounding box center [552, 202] width 467 height 170
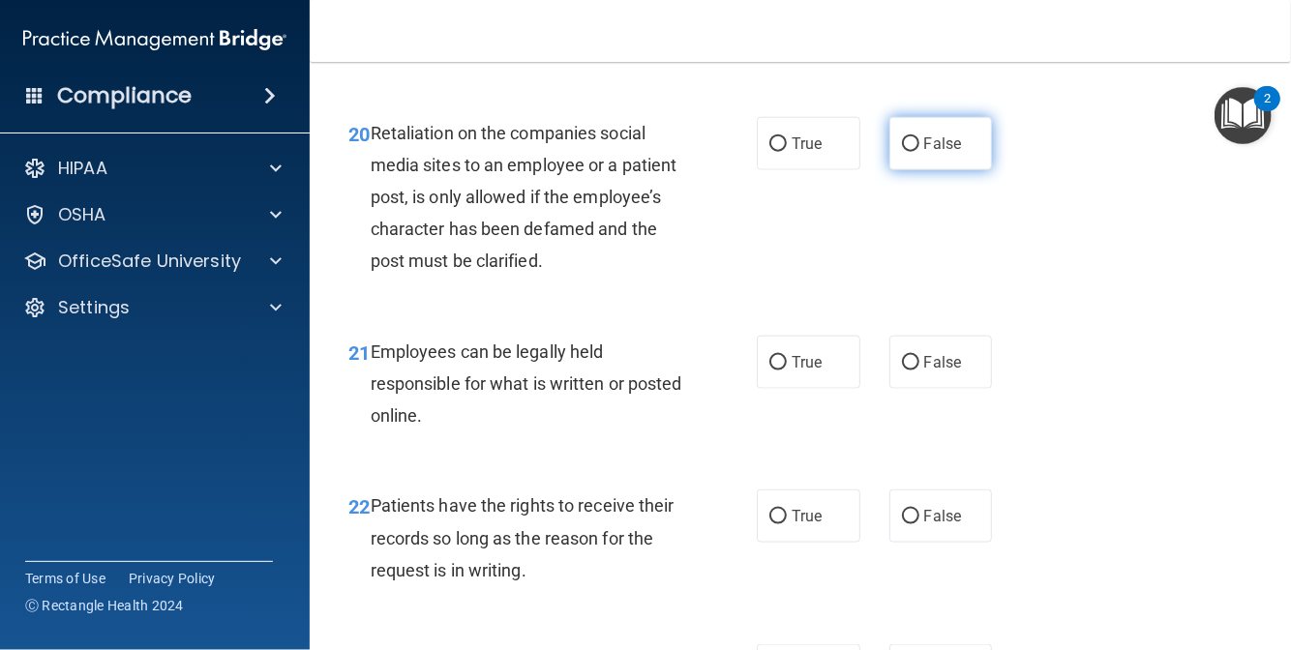
click at [939, 153] on span "False" at bounding box center [943, 144] width 38 height 18
click at [919, 152] on input "False" at bounding box center [910, 144] width 17 height 15
radio input "true"
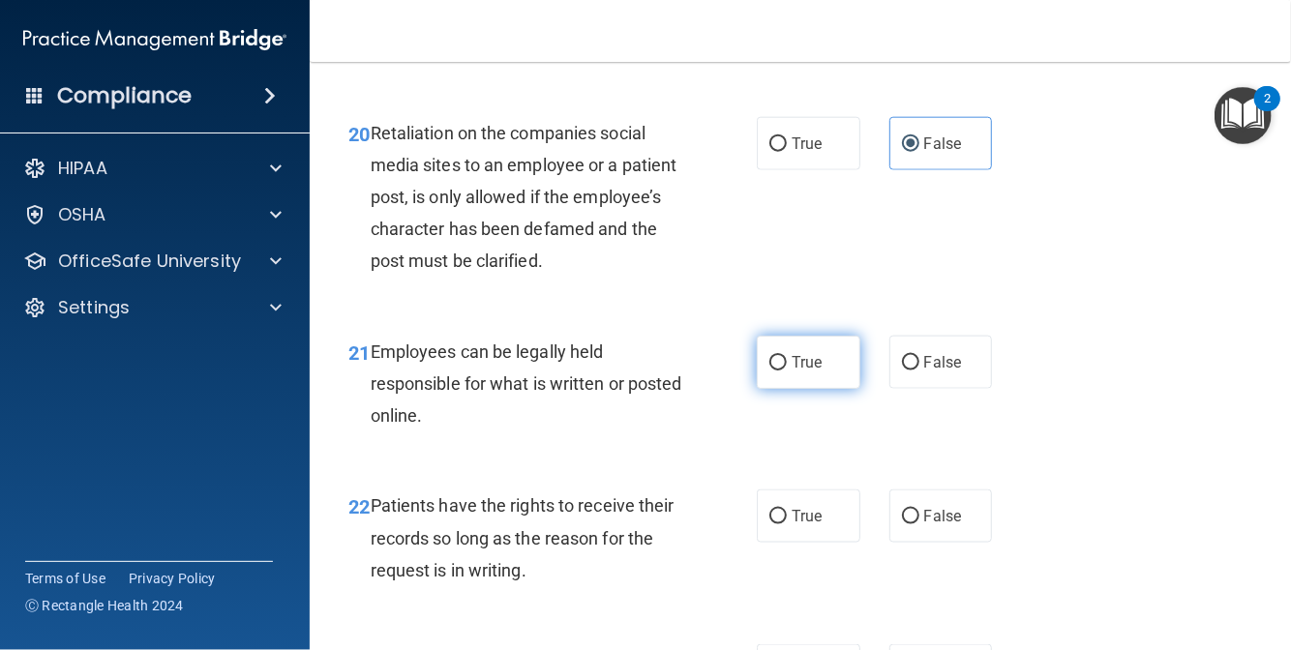
click at [759, 389] on label "True" at bounding box center [809, 362] width 104 height 53
click at [769, 371] on input "True" at bounding box center [777, 363] width 17 height 15
radio input "true"
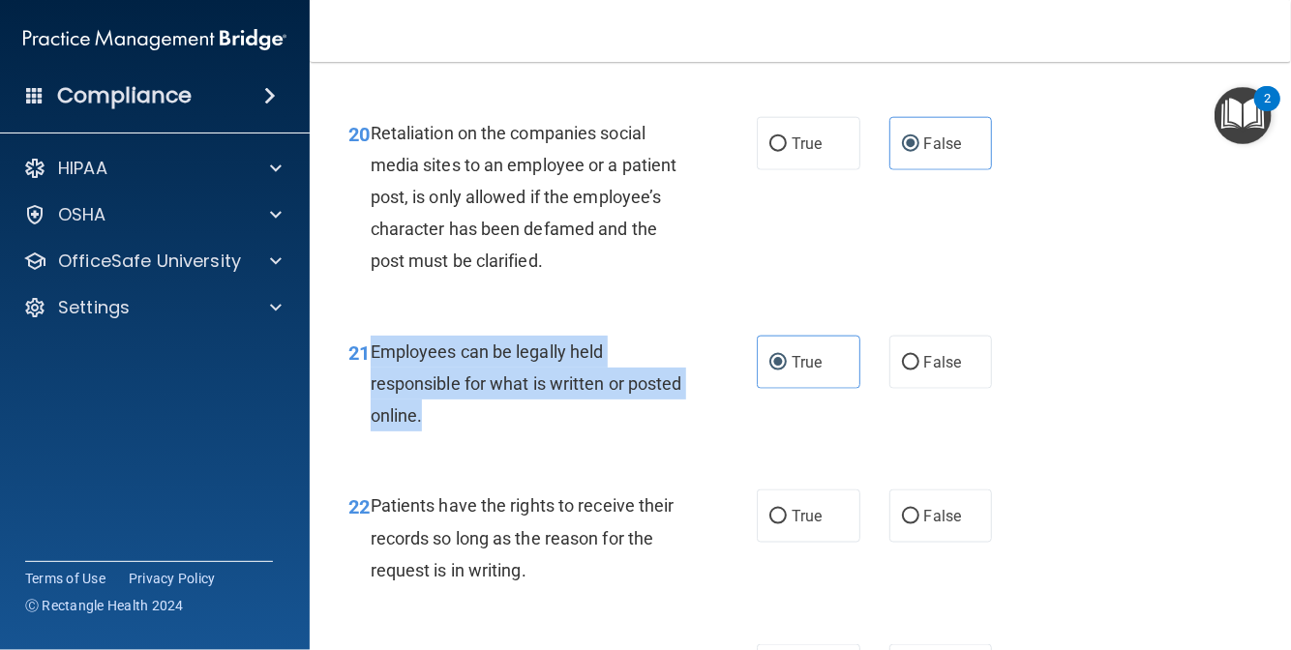
drag, startPoint x: 481, startPoint y: 520, endPoint x: 372, endPoint y: 453, distance: 128.1
click at [372, 433] on div "Employees can be legally held responsible for what is written or posted online." at bounding box center [535, 384] width 328 height 97
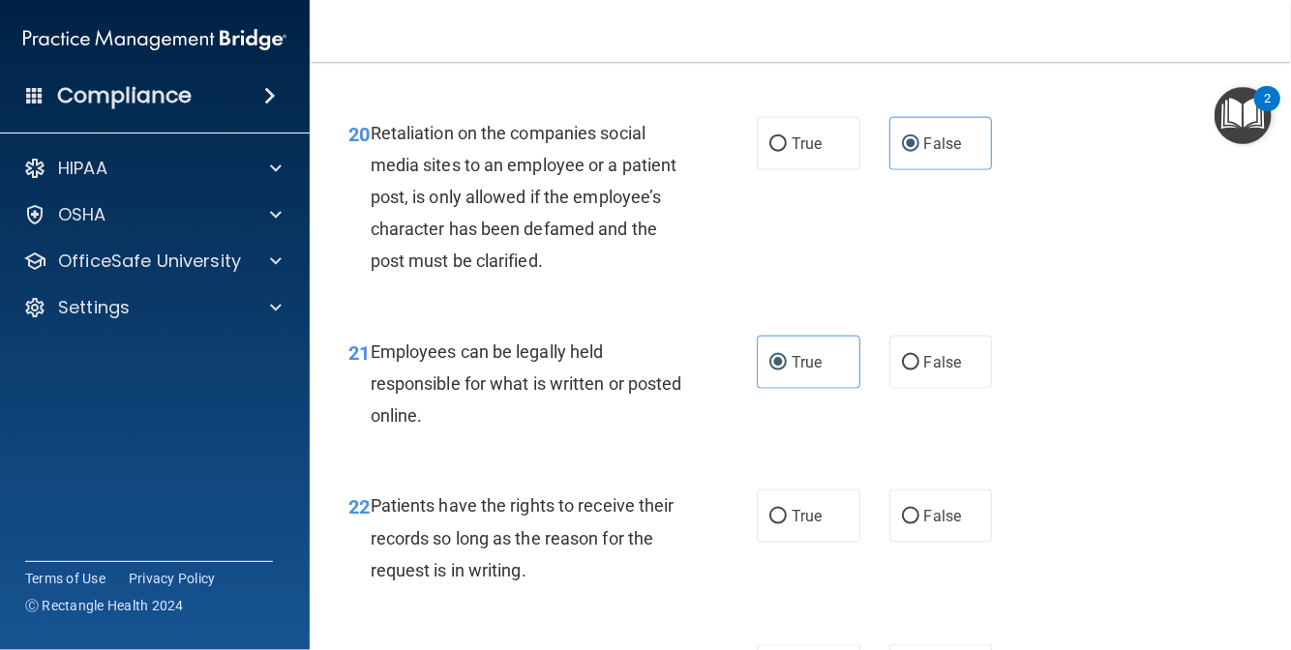
click at [686, 467] on div "21 Employees can be legally held responsible for what is written or posted onli…" at bounding box center [800, 389] width 933 height 155
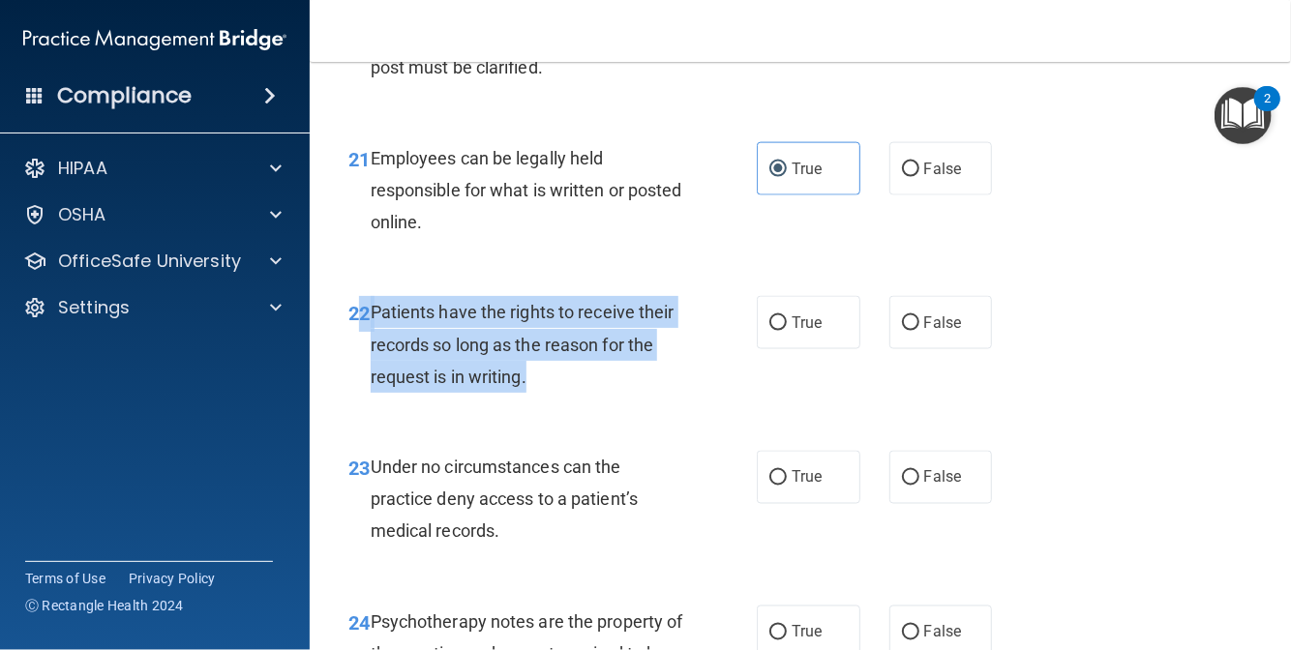
drag, startPoint x: 542, startPoint y: 471, endPoint x: 364, endPoint y: 405, distance: 190.2
click at [364, 403] on div "22 Patients have the rights to receive their records so long as the reason for …" at bounding box center [552, 349] width 467 height 106
click at [398, 386] on span "Patients have the rights to receive their records so long as the reason for the…" at bounding box center [523, 344] width 304 height 84
drag, startPoint x: 369, startPoint y: 405, endPoint x: 529, endPoint y: 479, distance: 177.1
click at [529, 393] on div "Patients have the rights to receive their records so long as the reason for the…" at bounding box center [535, 344] width 328 height 97
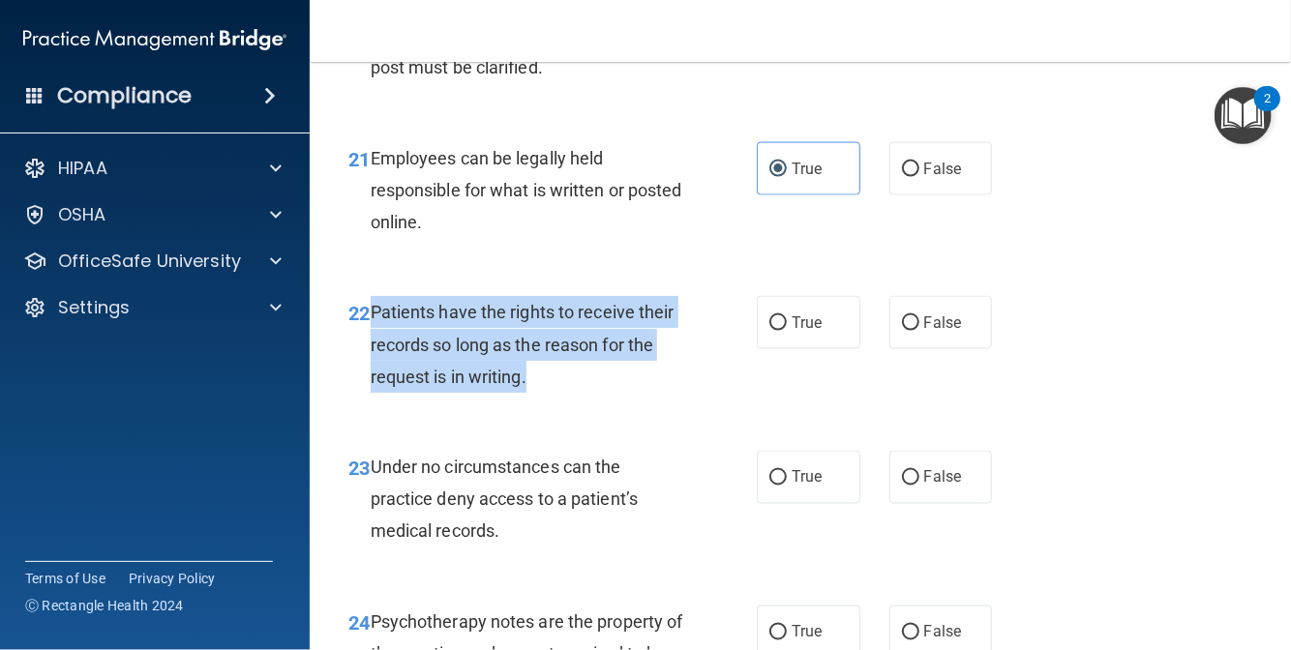
click at [742, 403] on div "22 Patients have the rights to receive their records so long as the reason for …" at bounding box center [552, 349] width 467 height 106
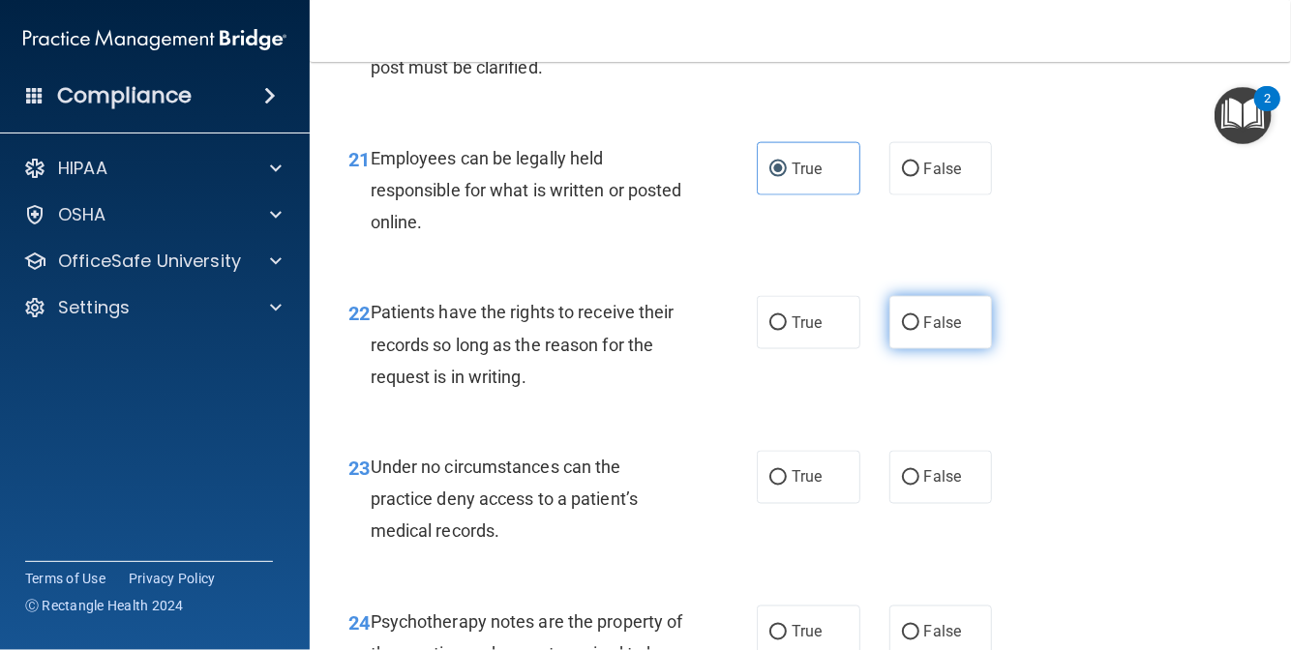
click at [906, 349] on label "False" at bounding box center [941, 322] width 104 height 53
click at [906, 331] on input "False" at bounding box center [910, 323] width 17 height 15
radio input "true"
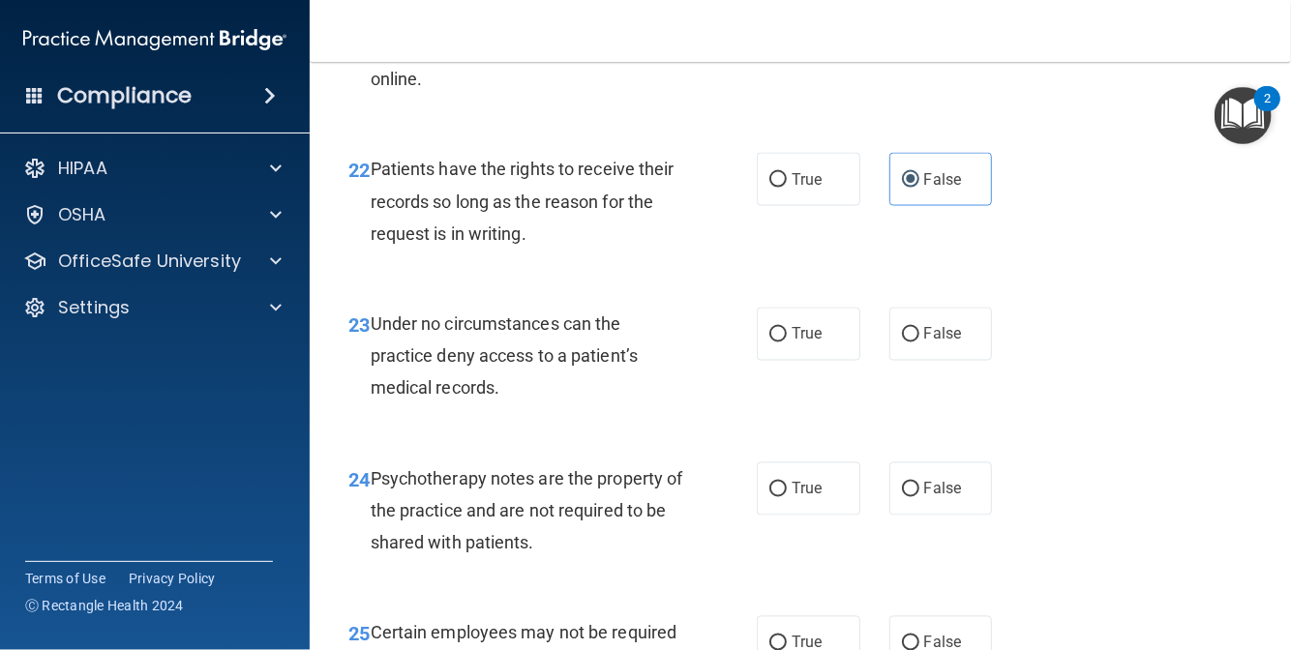
scroll to position [4646, 0]
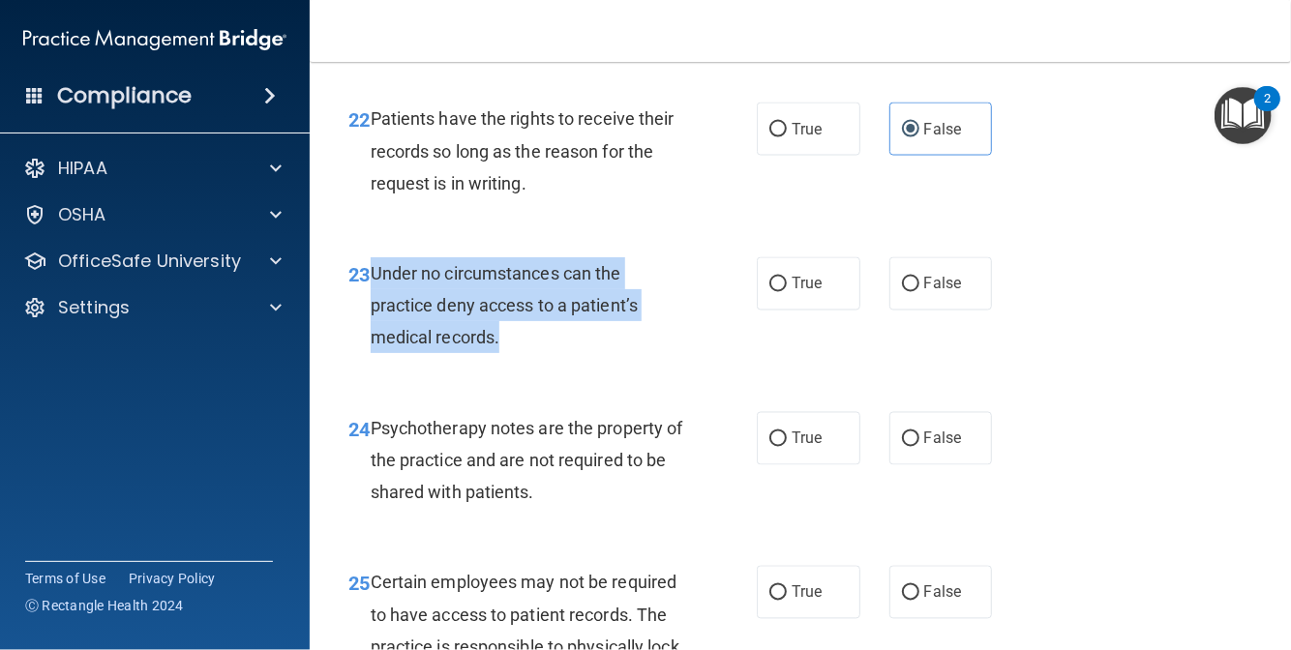
drag, startPoint x: 517, startPoint y: 440, endPoint x: 372, endPoint y: 367, distance: 162.8
click at [372, 354] on div "Under no circumstances can the practice deny access to a patient’s medical reco…" at bounding box center [535, 305] width 328 height 97
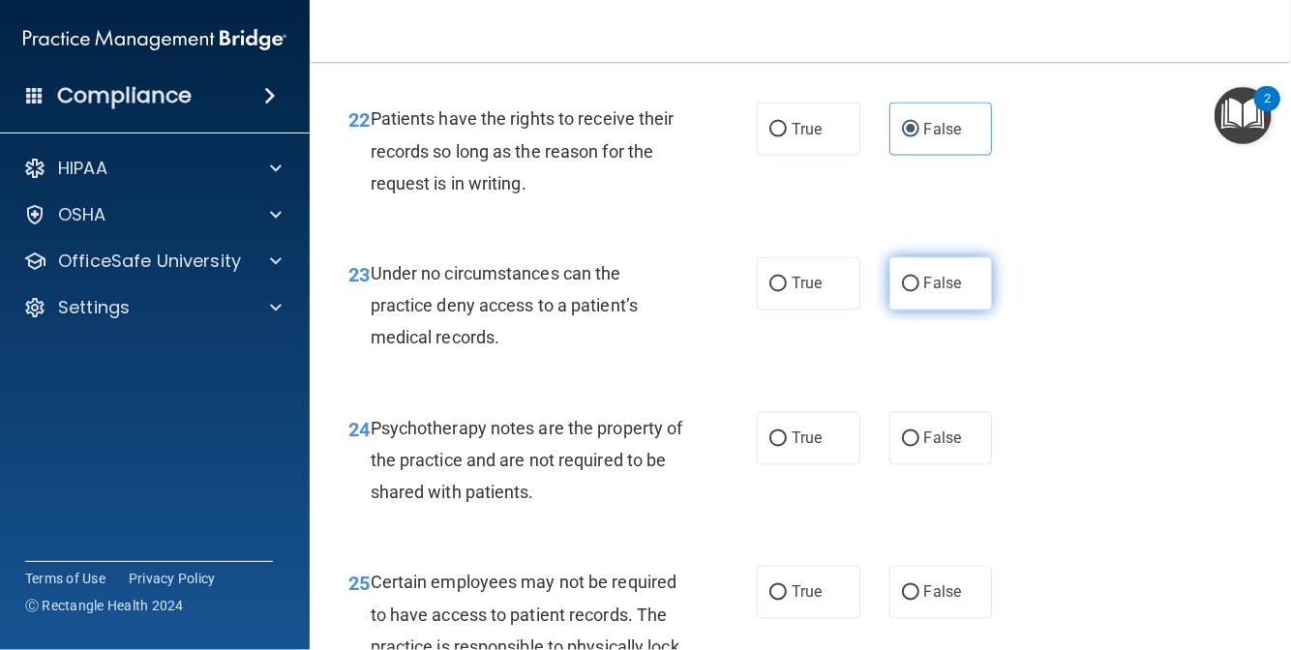
click at [913, 311] on label "False" at bounding box center [941, 283] width 104 height 53
click at [913, 292] on input "False" at bounding box center [910, 285] width 17 height 15
radio input "true"
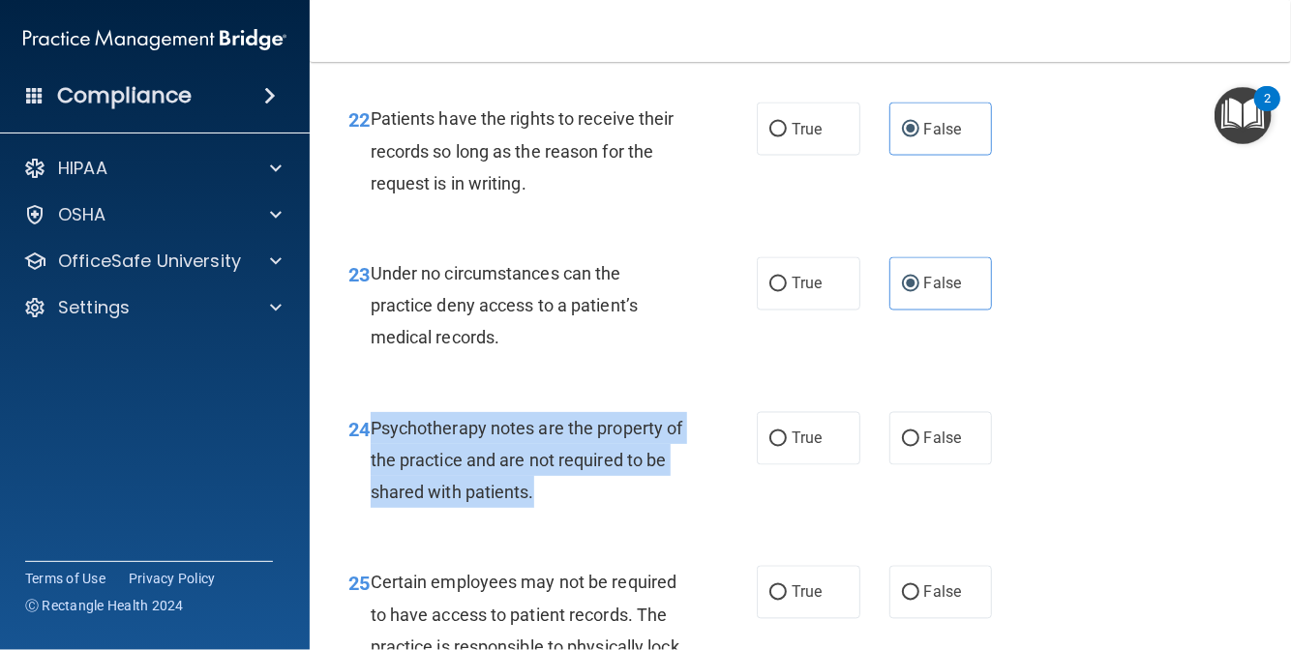
drag, startPoint x: 557, startPoint y: 595, endPoint x: 373, endPoint y: 519, distance: 200.1
click at [373, 509] on div "Psychotherapy notes are the property of the practice and are not required to be…" at bounding box center [535, 460] width 328 height 97
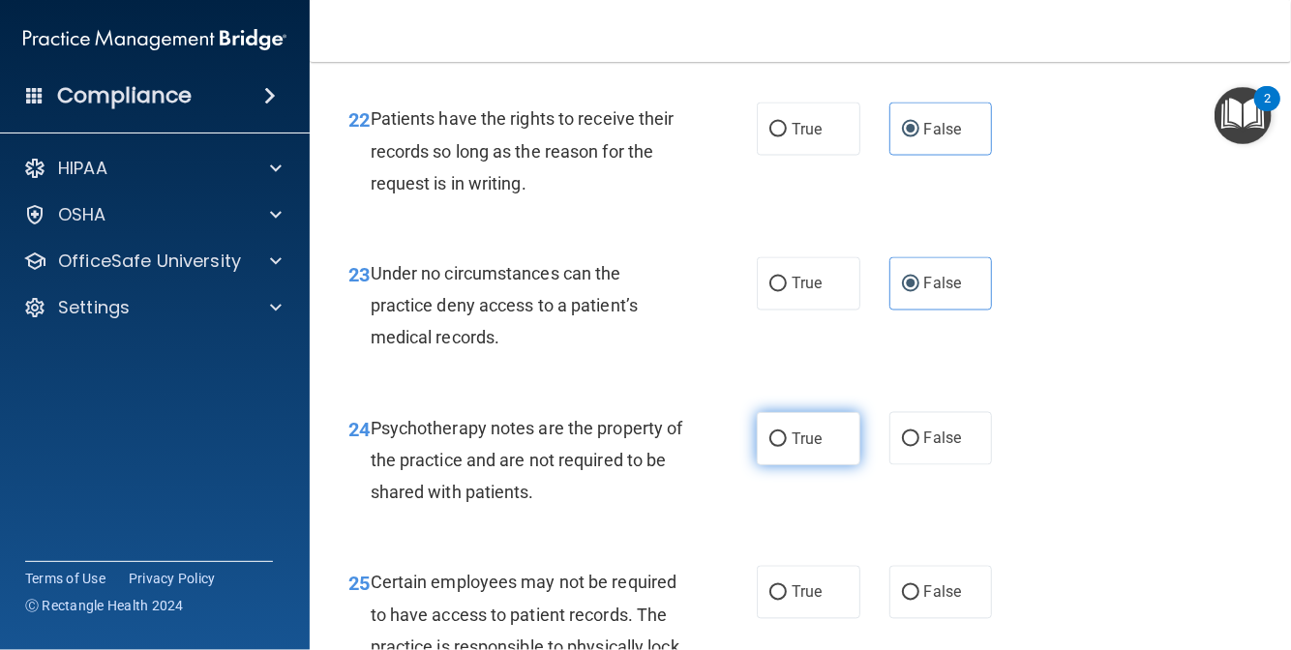
click at [817, 466] on label "True" at bounding box center [809, 438] width 104 height 53
click at [787, 447] on input "True" at bounding box center [777, 440] width 17 height 15
radio input "true"
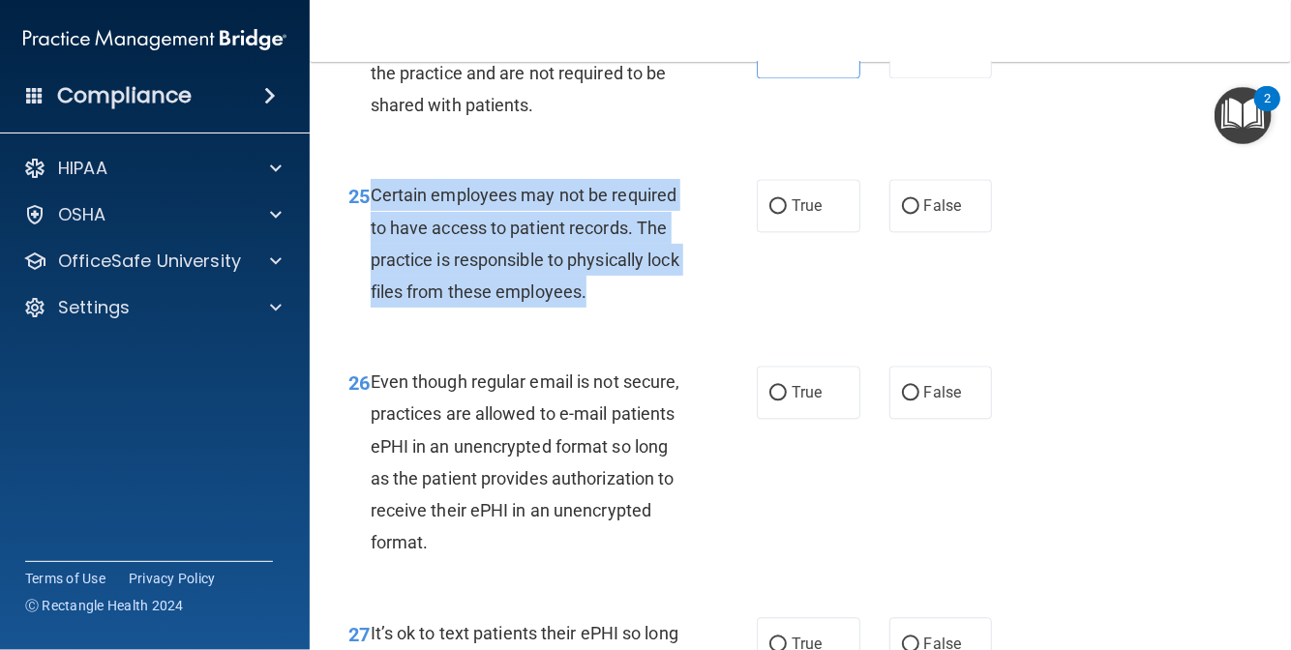
drag, startPoint x: 630, startPoint y: 390, endPoint x: 372, endPoint y: 288, distance: 277.7
click at [372, 288] on div "Certain employees may not be required to have access to patient records. The pr…" at bounding box center [535, 243] width 328 height 129
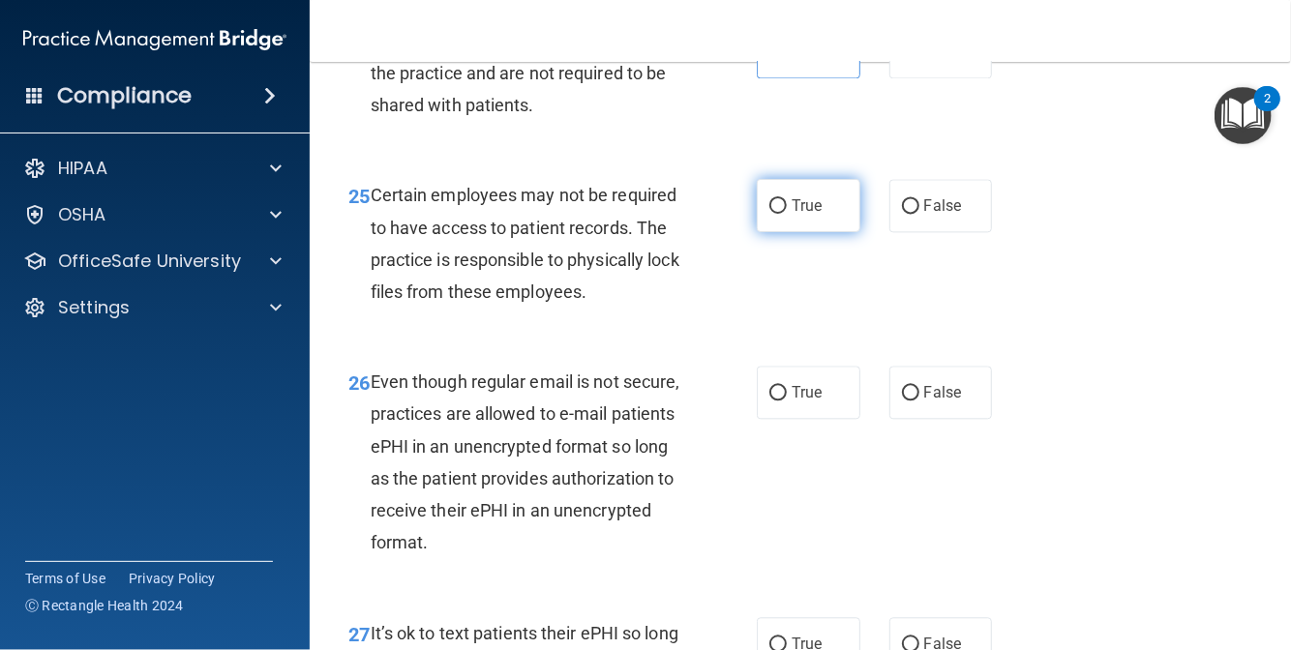
click at [825, 232] on label "True" at bounding box center [809, 205] width 104 height 53
click at [787, 214] on input "True" at bounding box center [777, 206] width 17 height 15
radio input "true"
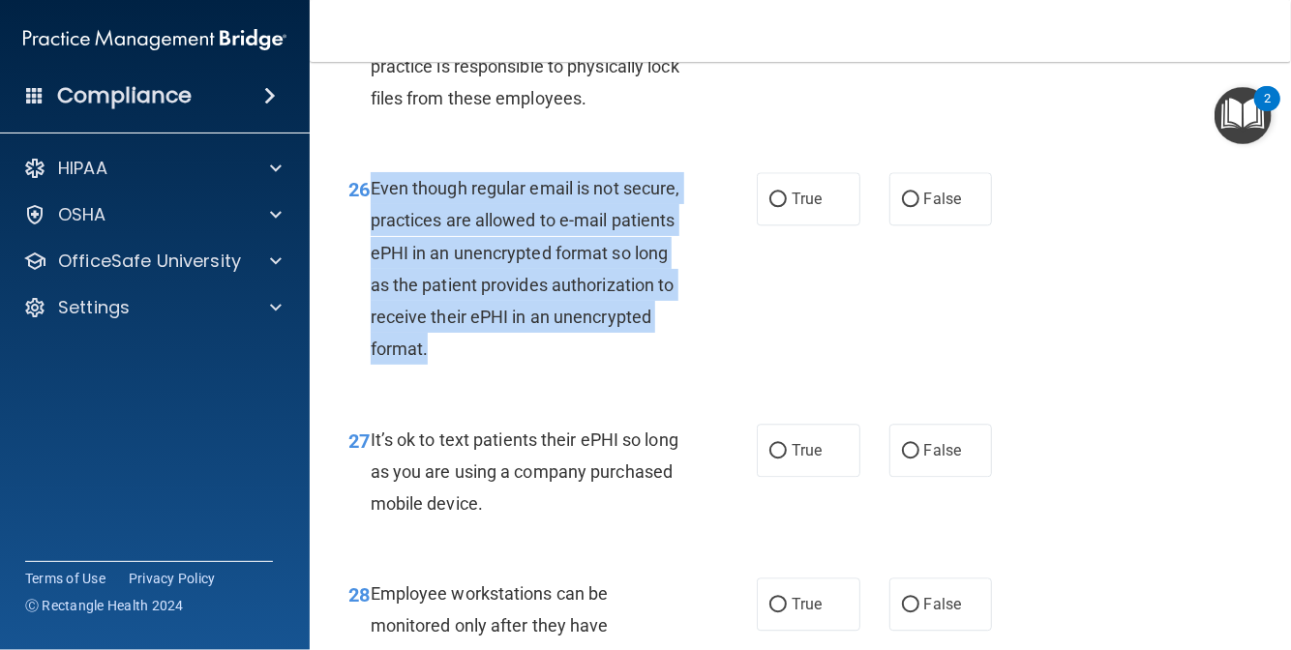
drag, startPoint x: 540, startPoint y: 445, endPoint x: 370, endPoint y: 282, distance: 236.2
click at [371, 282] on div "Even though regular email is not secure, practices are allowed to e-mail patien…" at bounding box center [535, 268] width 328 height 193
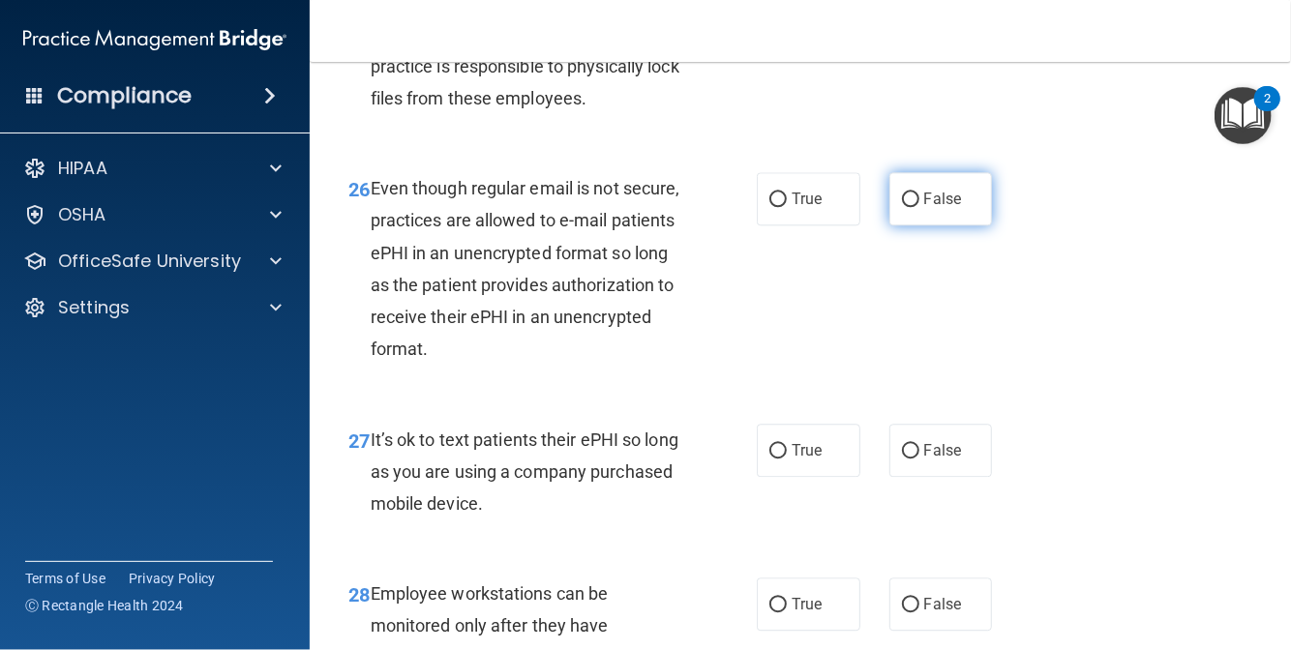
click at [915, 226] on label "False" at bounding box center [941, 198] width 104 height 53
click at [915, 207] on input "False" at bounding box center [910, 200] width 17 height 15
radio input "true"
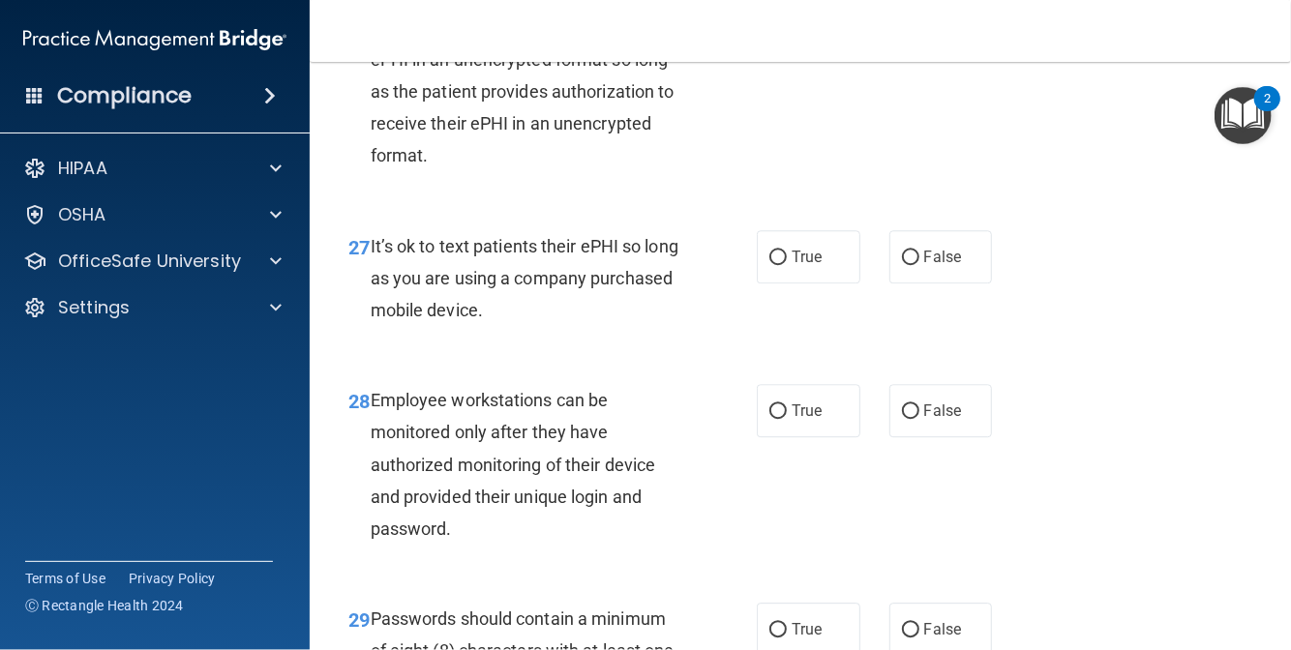
drag, startPoint x: 575, startPoint y: 405, endPoint x: 370, endPoint y: 340, distance: 215.2
click at [371, 327] on div "It’s ok to text patients their ePHI so long as you are using a company purchase…" at bounding box center [535, 278] width 328 height 97
click at [634, 482] on div "Employee workstations can be monitored only after they have authorized monitori…" at bounding box center [535, 464] width 328 height 161
click at [957, 284] on label "False" at bounding box center [941, 256] width 104 height 53
click at [919, 265] on input "False" at bounding box center [910, 258] width 17 height 15
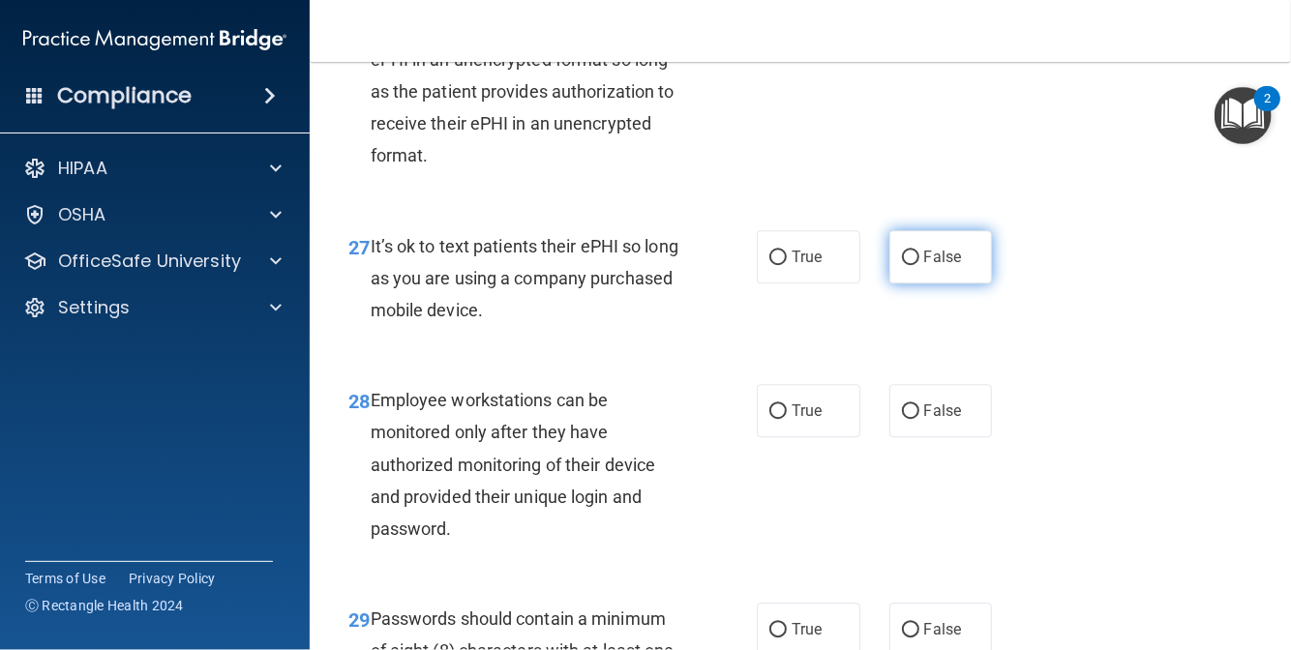
radio input "true"
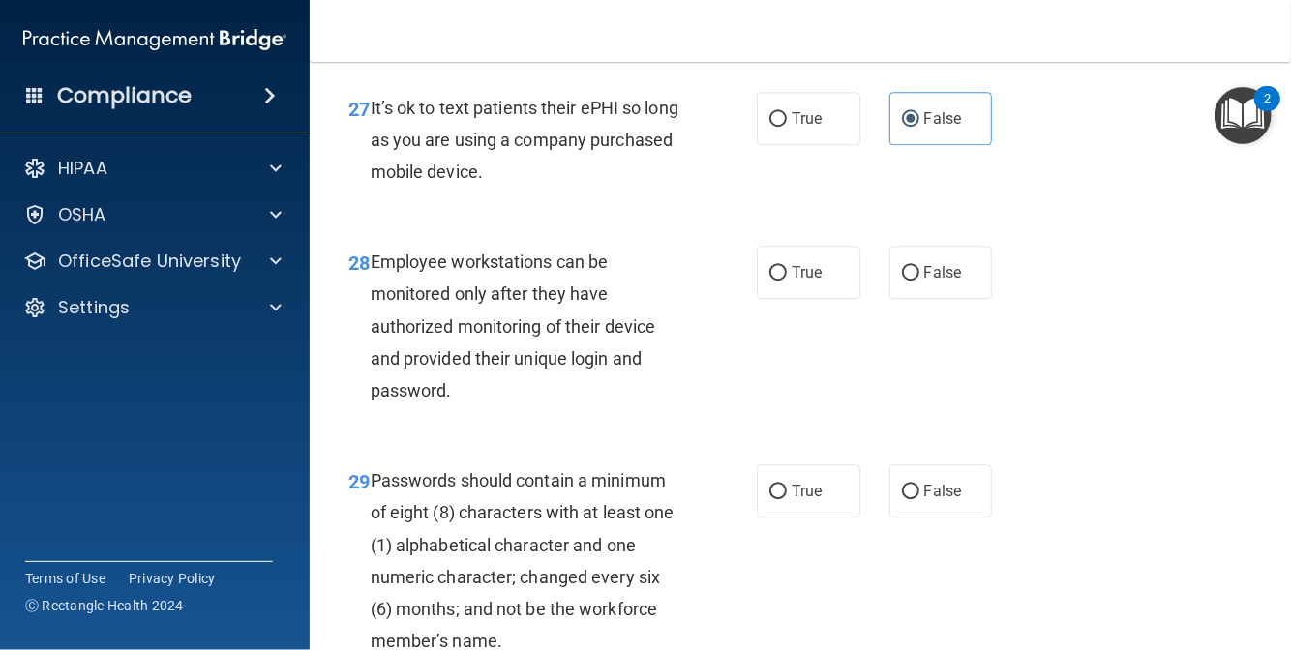
scroll to position [5614, 0]
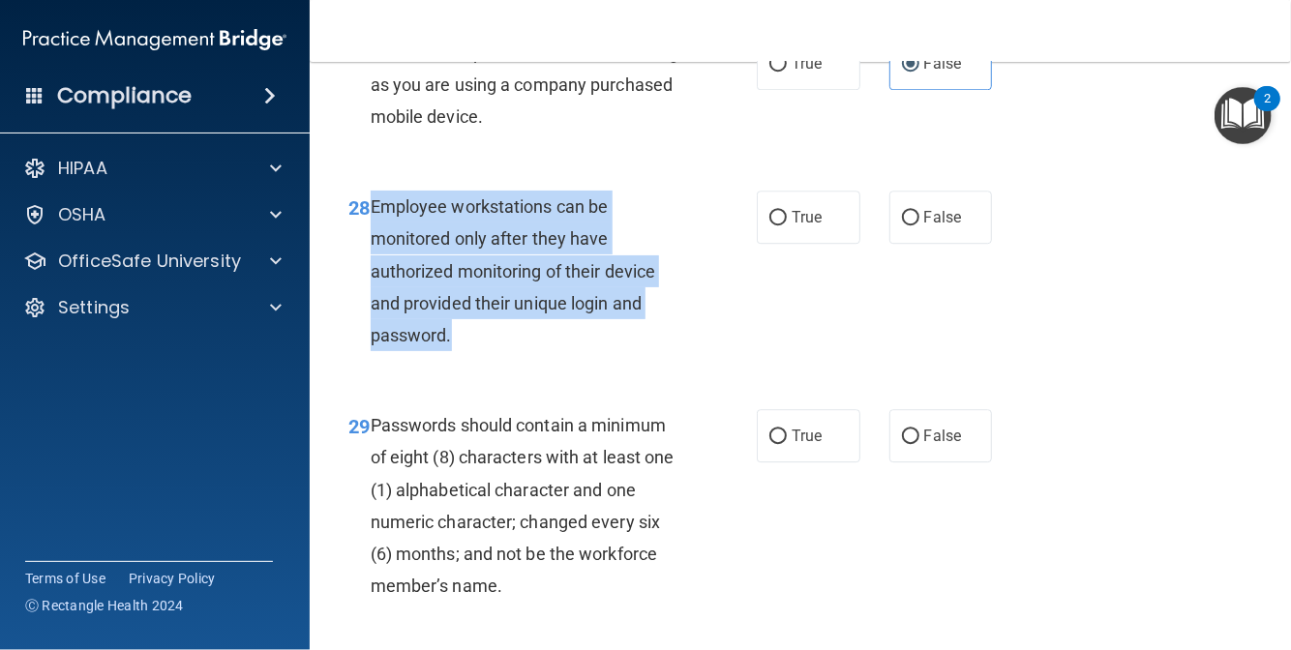
drag, startPoint x: 453, startPoint y: 437, endPoint x: 372, endPoint y: 297, distance: 162.2
click at [372, 297] on div "Employee workstations can be monitored only after they have authorized monitori…" at bounding box center [535, 271] width 328 height 161
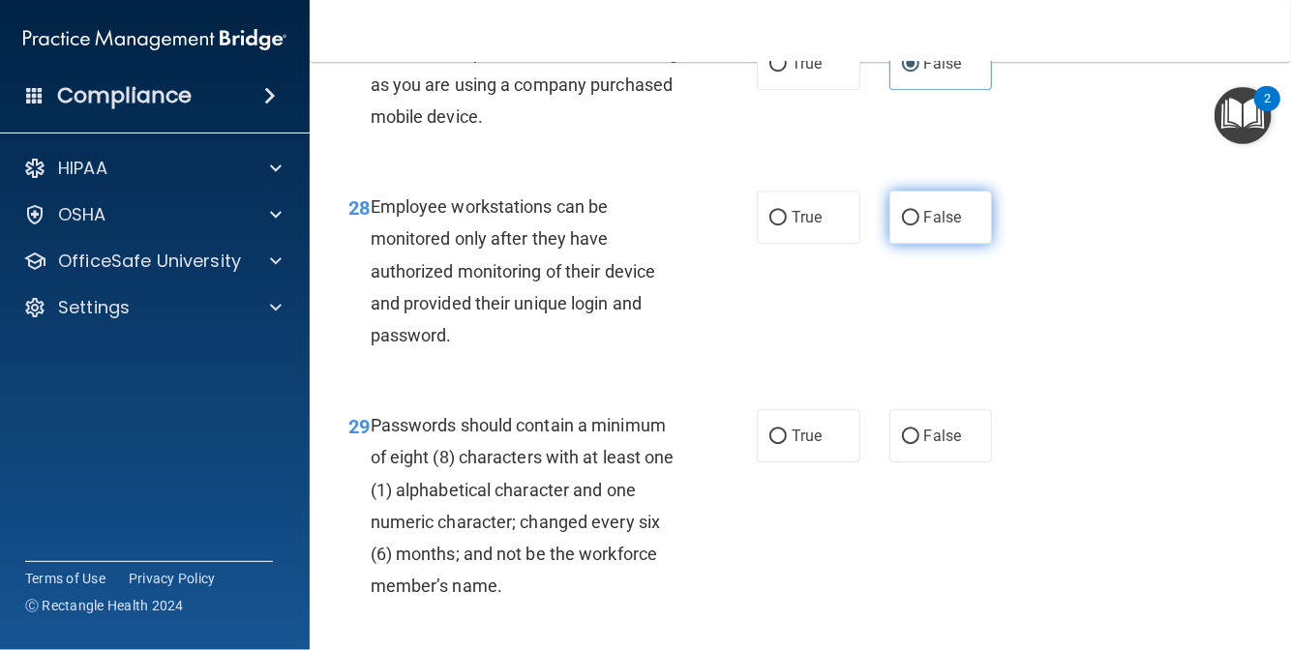
click at [925, 226] on span "False" at bounding box center [943, 217] width 38 height 18
click at [919, 226] on input "False" at bounding box center [910, 218] width 17 height 15
radio input "true"
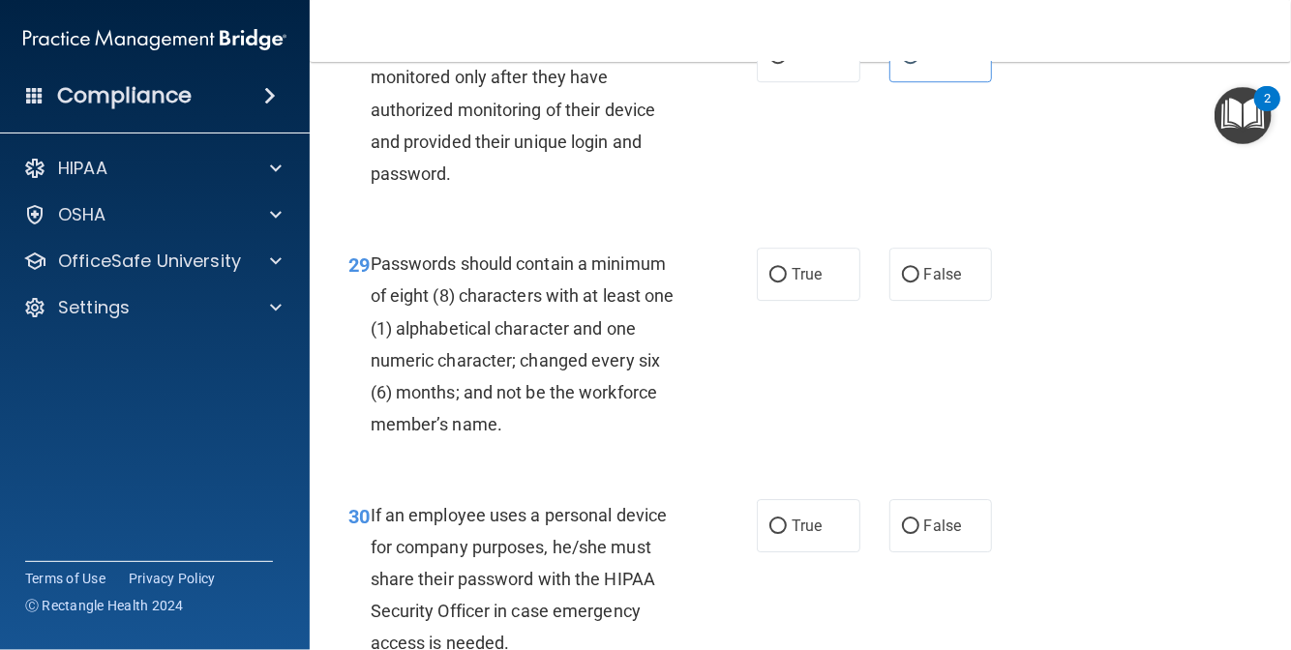
scroll to position [5807, 0]
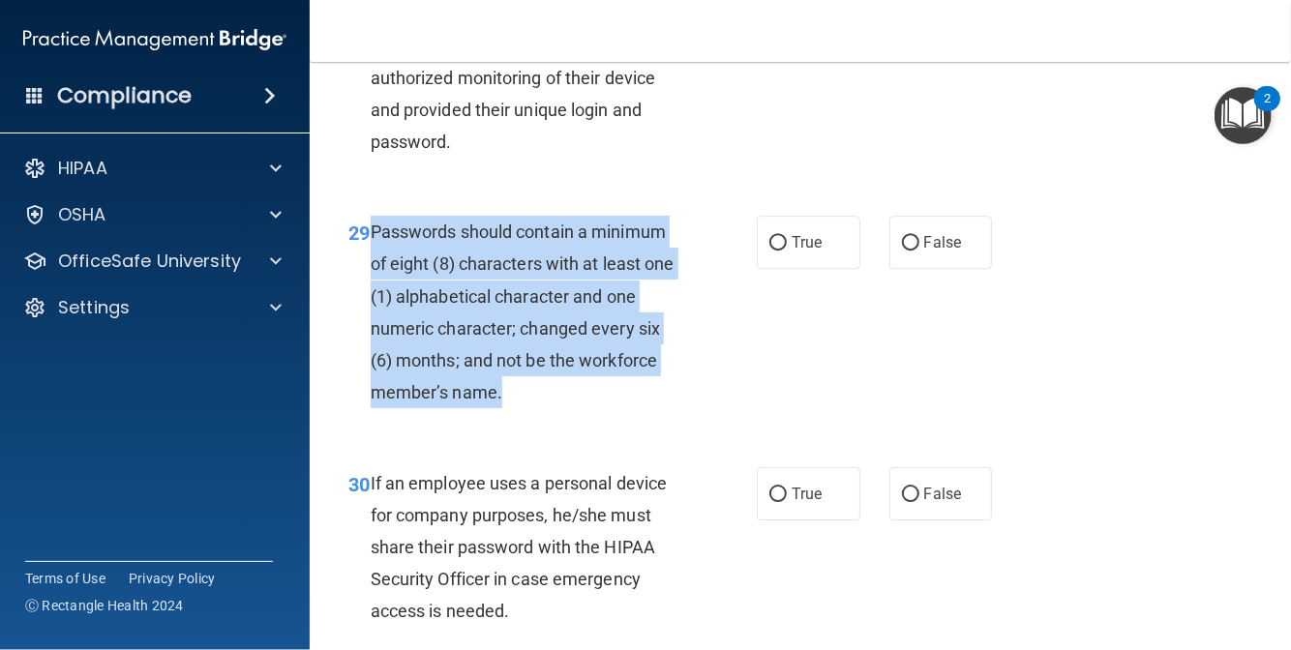
drag, startPoint x: 521, startPoint y: 490, endPoint x: 370, endPoint y: 338, distance: 214.2
click at [371, 338] on div "Passwords should contain a minimum of eight (8) characters with at least one (1…" at bounding box center [535, 312] width 328 height 193
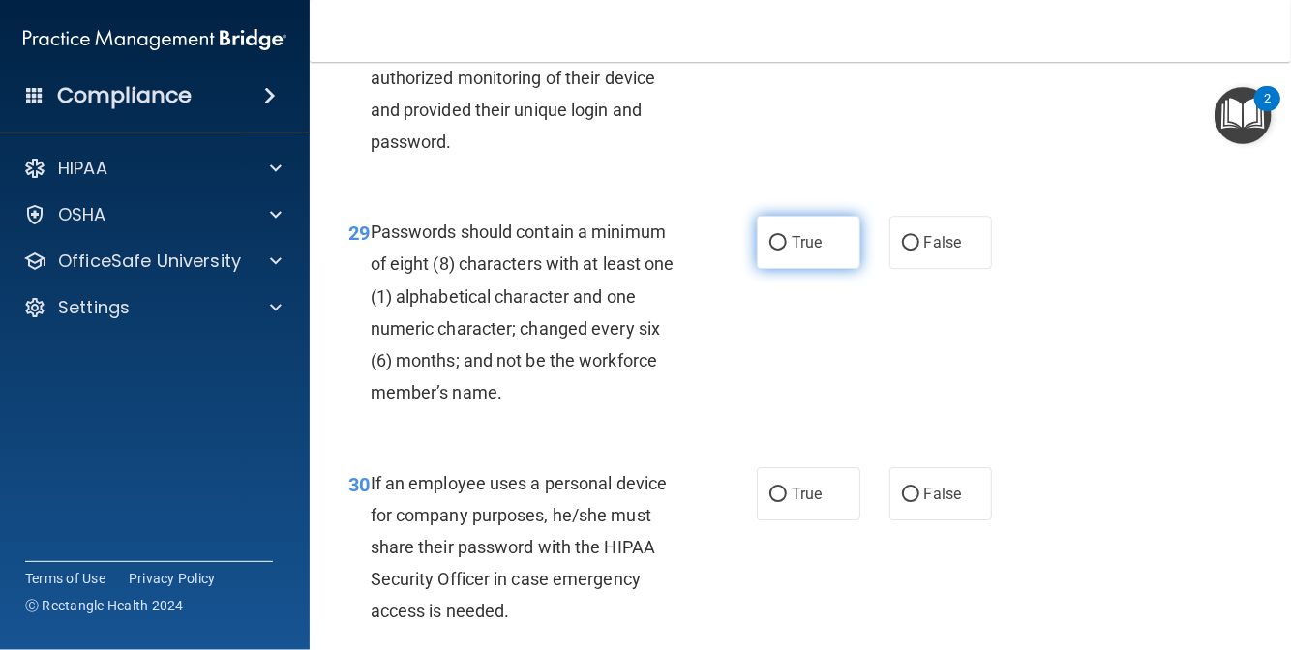
click at [782, 269] on label "True" at bounding box center [809, 242] width 104 height 53
click at [782, 251] on input "True" at bounding box center [777, 243] width 17 height 15
radio input "true"
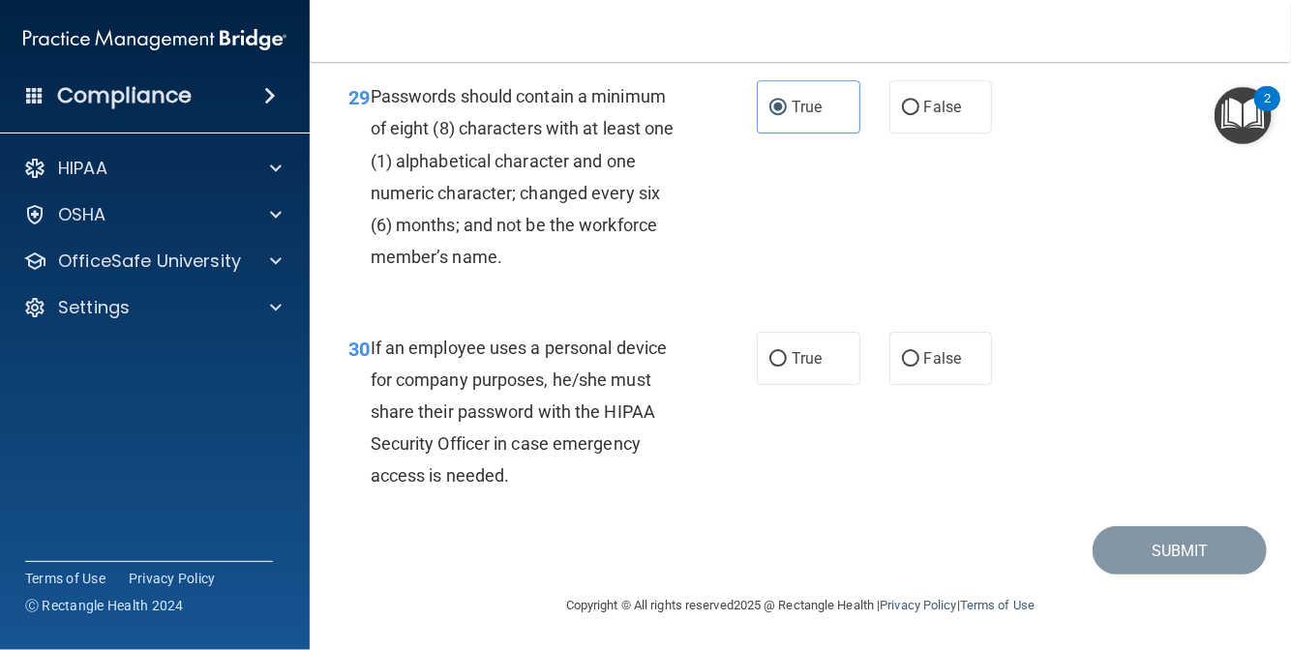
scroll to position [6001, 0]
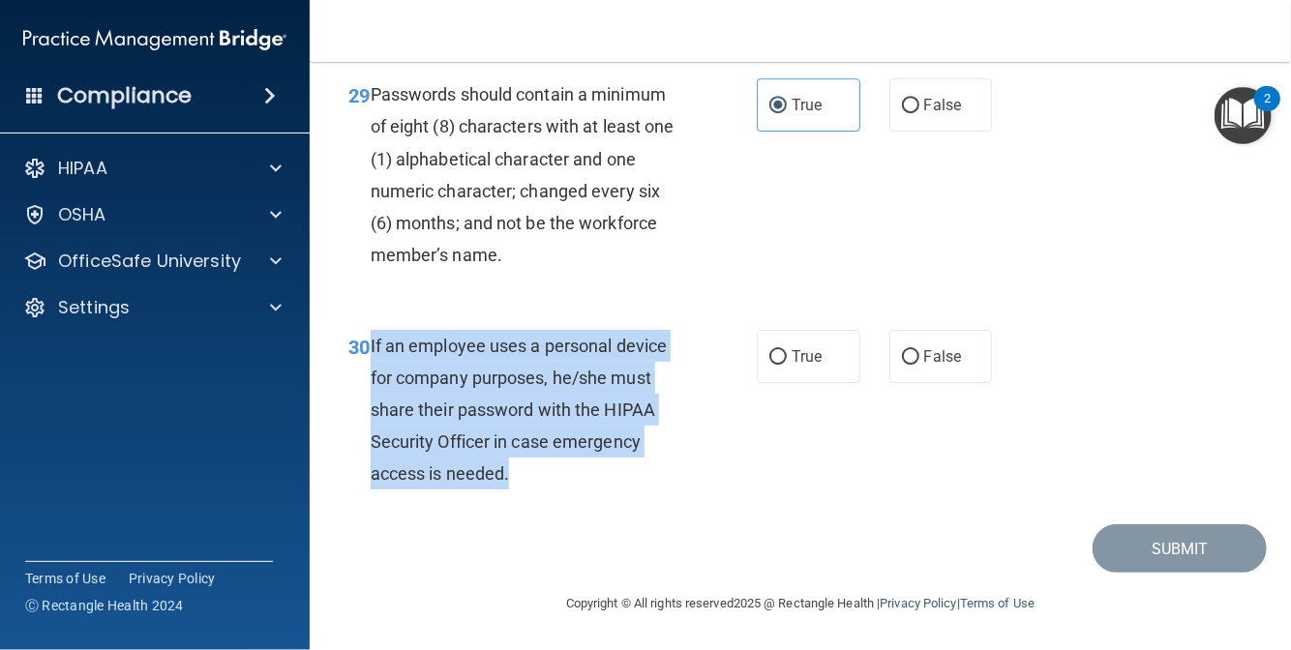
drag, startPoint x: 519, startPoint y: 516, endPoint x: 372, endPoint y: 378, distance: 201.3
click at [372, 378] on div "If an employee uses a personal device for company purposes, he/she must share t…" at bounding box center [535, 410] width 328 height 161
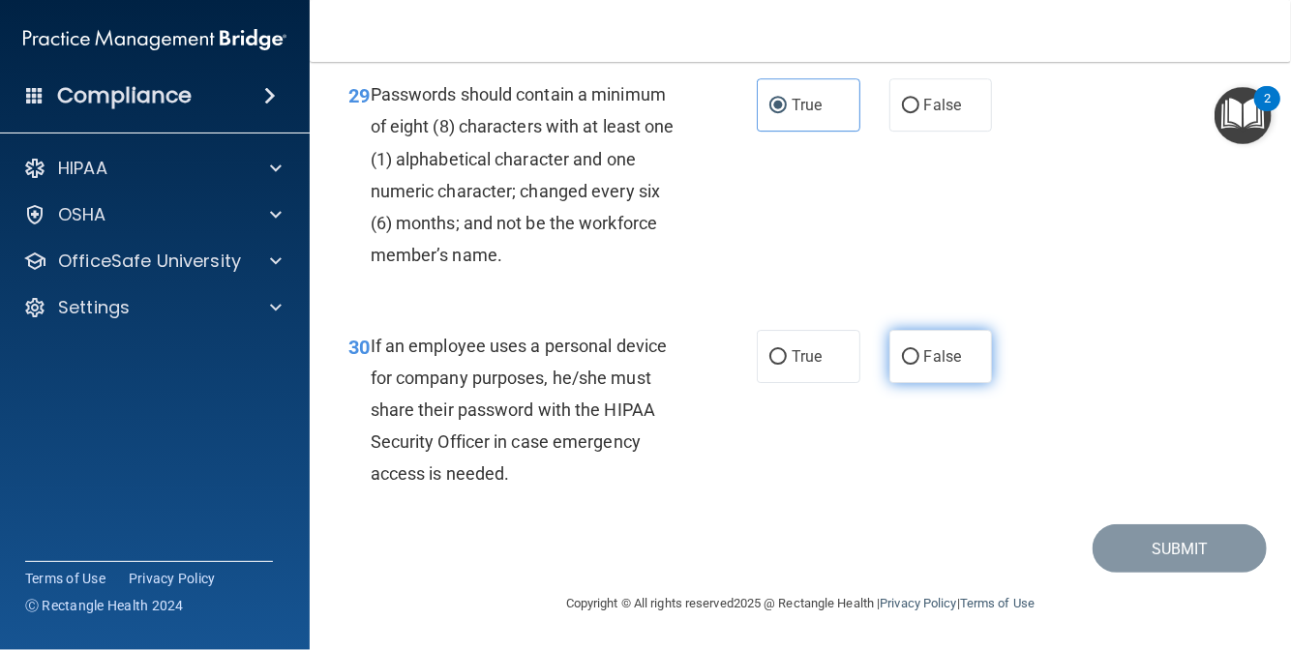
click at [910, 383] on label "False" at bounding box center [941, 356] width 104 height 53
click at [910, 365] on input "False" at bounding box center [910, 357] width 17 height 15
radio input "true"
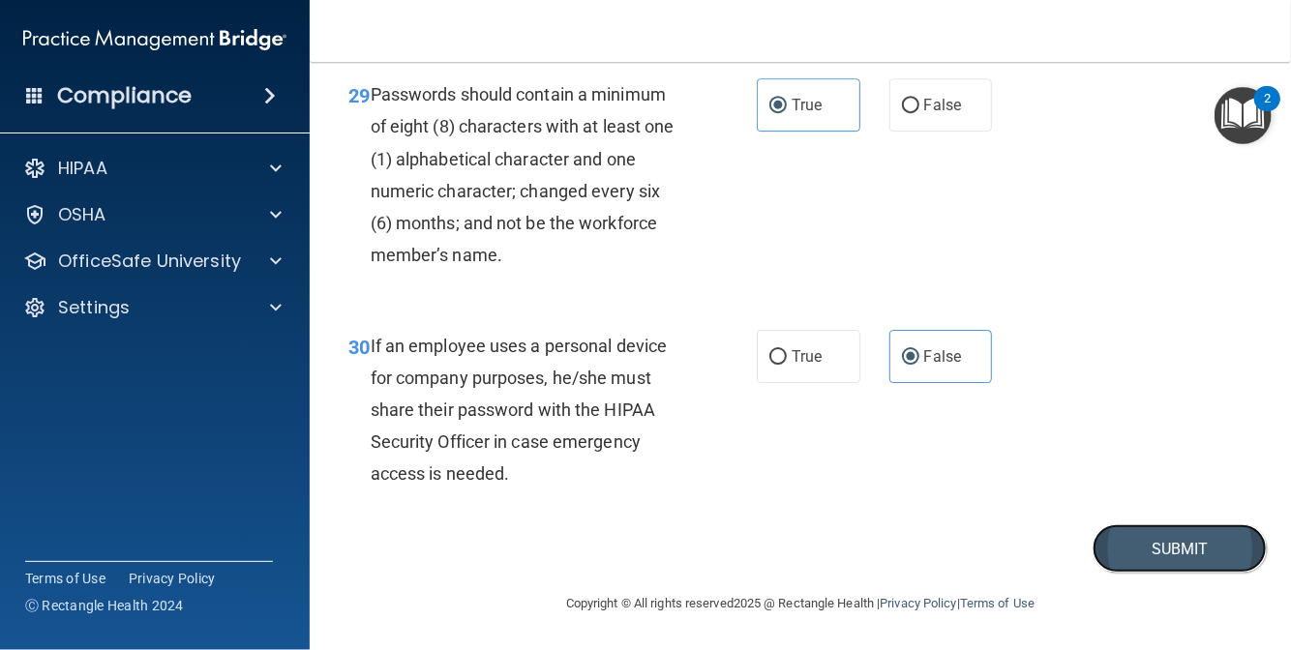
click at [1163, 574] on button "Submit" at bounding box center [1180, 549] width 174 height 49
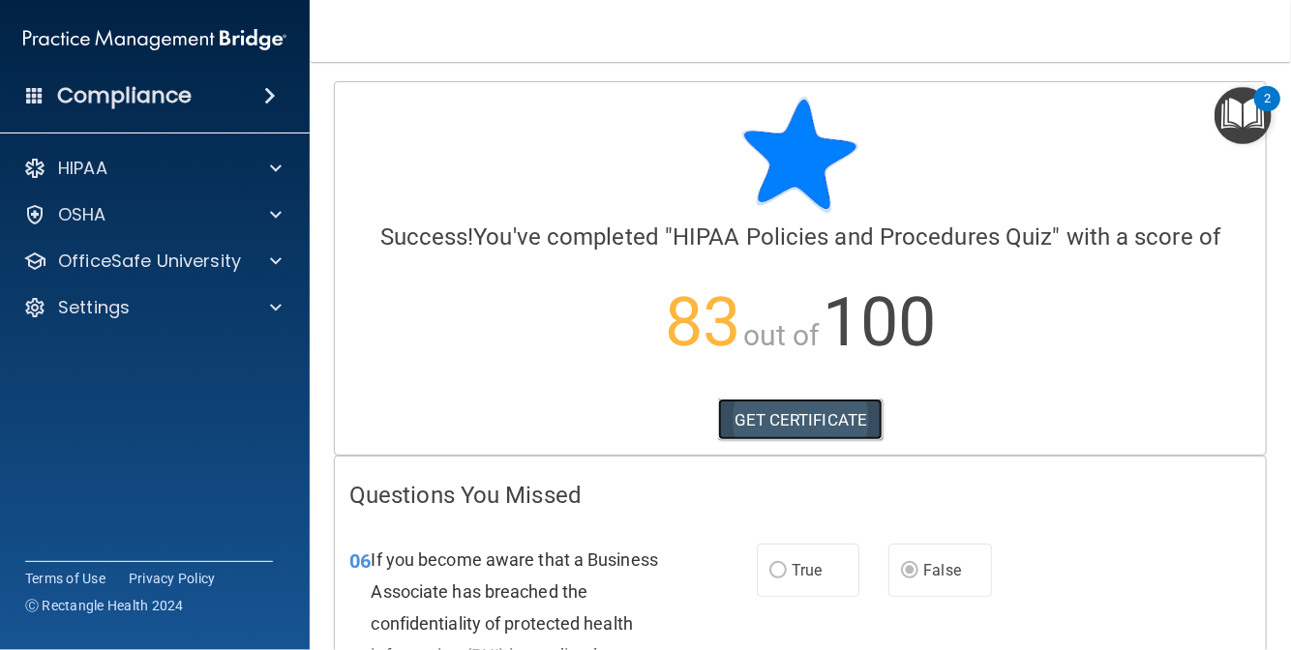
click at [786, 413] on link "GET CERTIFICATE" at bounding box center [801, 420] width 166 height 43
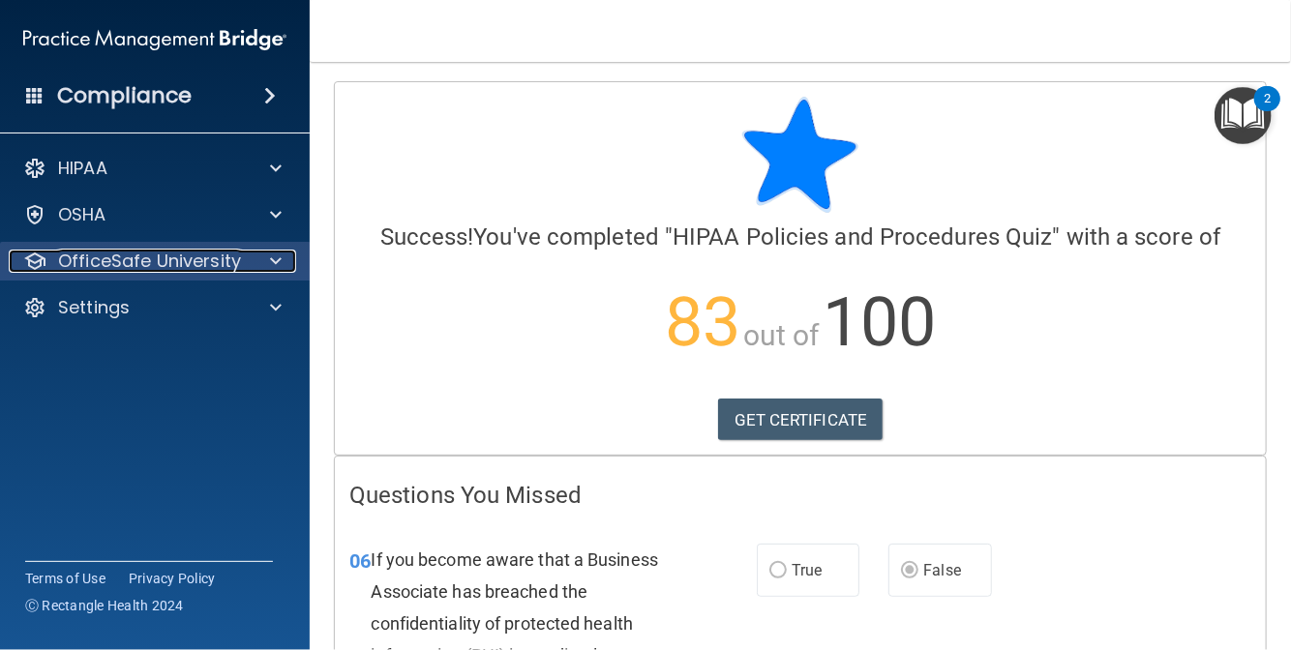
click at [173, 266] on p "OfficeSafe University" at bounding box center [149, 261] width 183 height 23
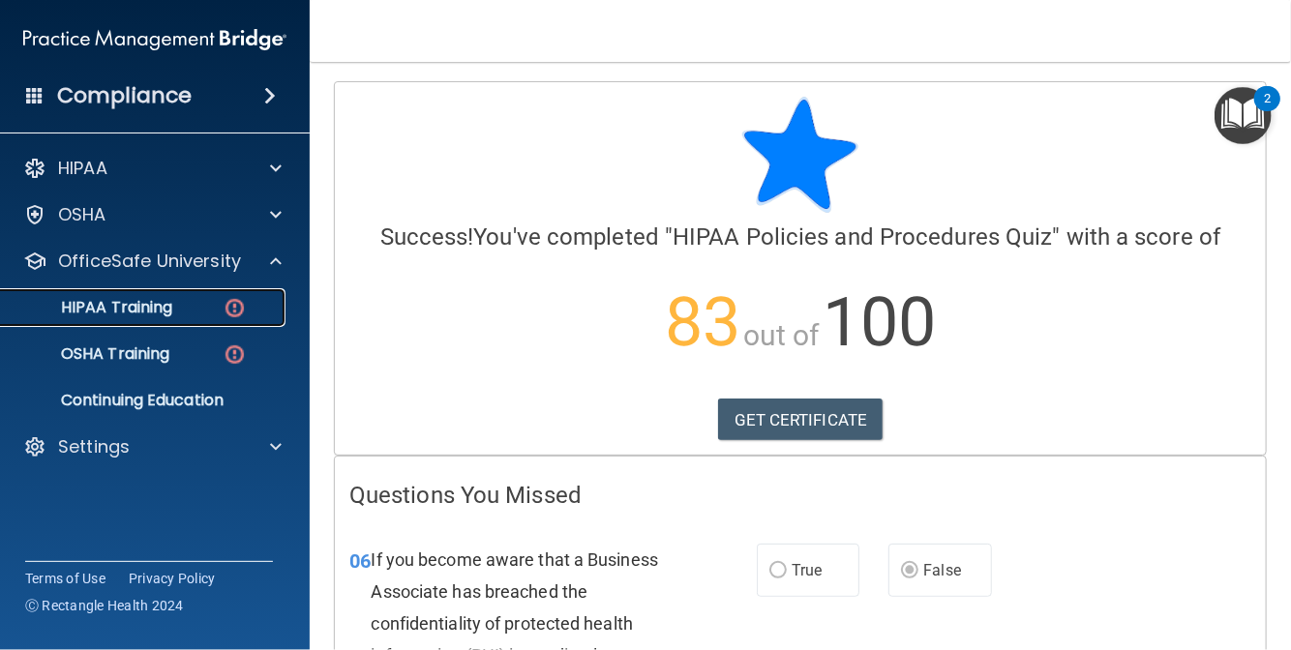
click at [181, 315] on div "HIPAA Training" at bounding box center [145, 307] width 264 height 19
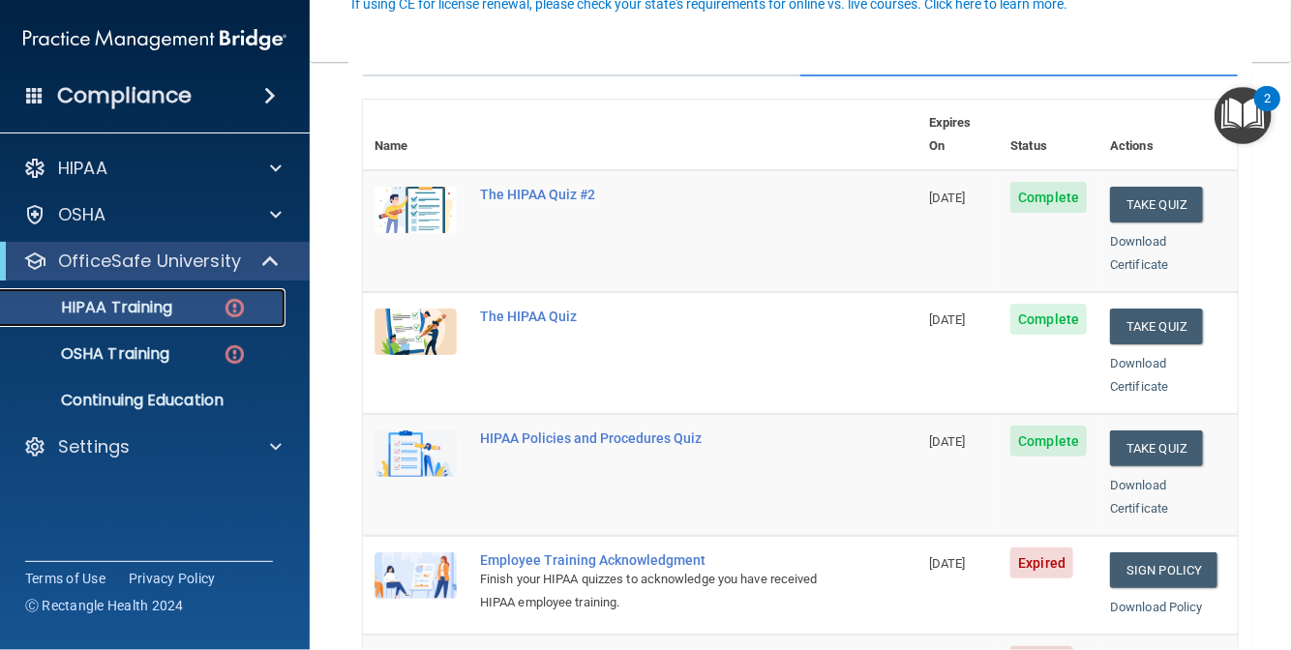
scroll to position [387, 0]
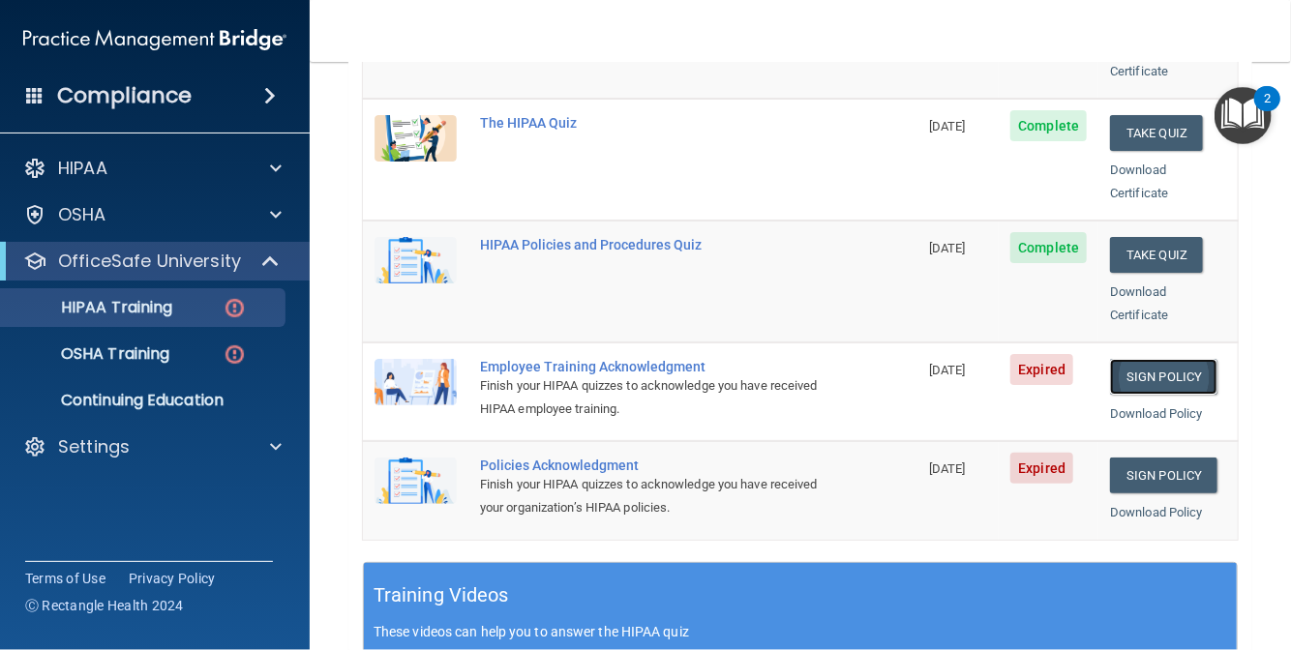
click at [1120, 359] on link "Sign Policy" at bounding box center [1163, 377] width 107 height 36
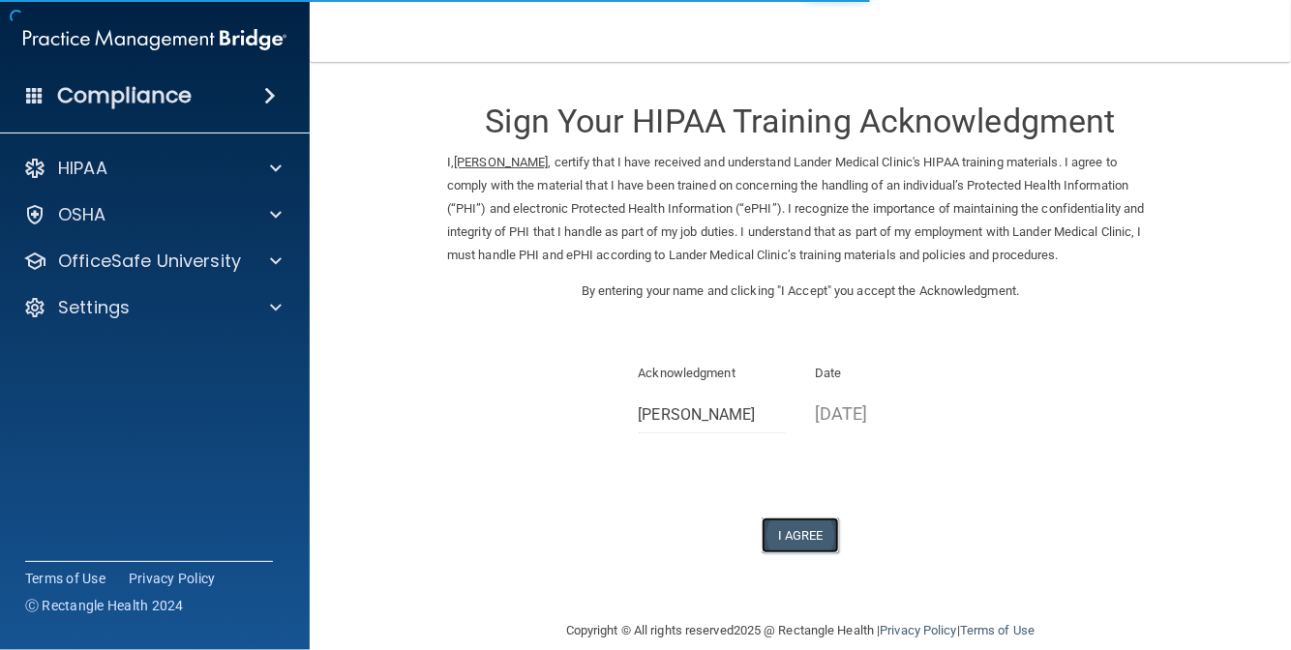
click at [790, 536] on button "I Agree" at bounding box center [800, 536] width 77 height 36
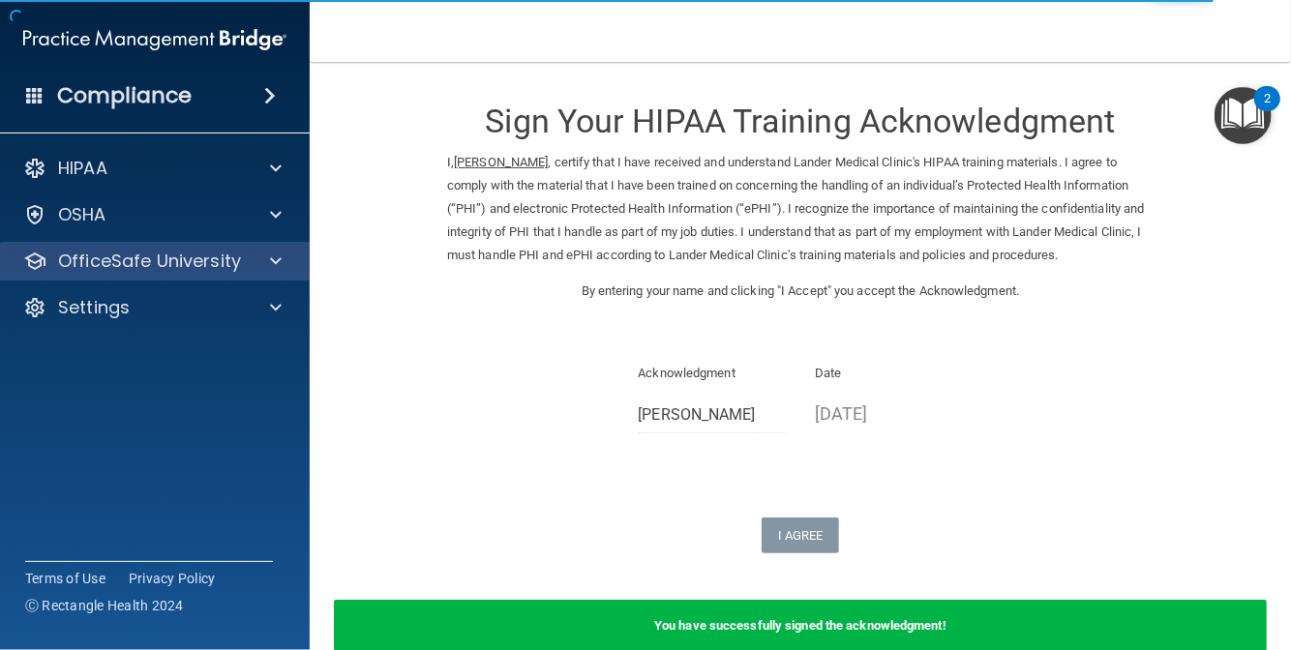
click at [270, 273] on div "OfficeSafe University" at bounding box center [155, 261] width 311 height 39
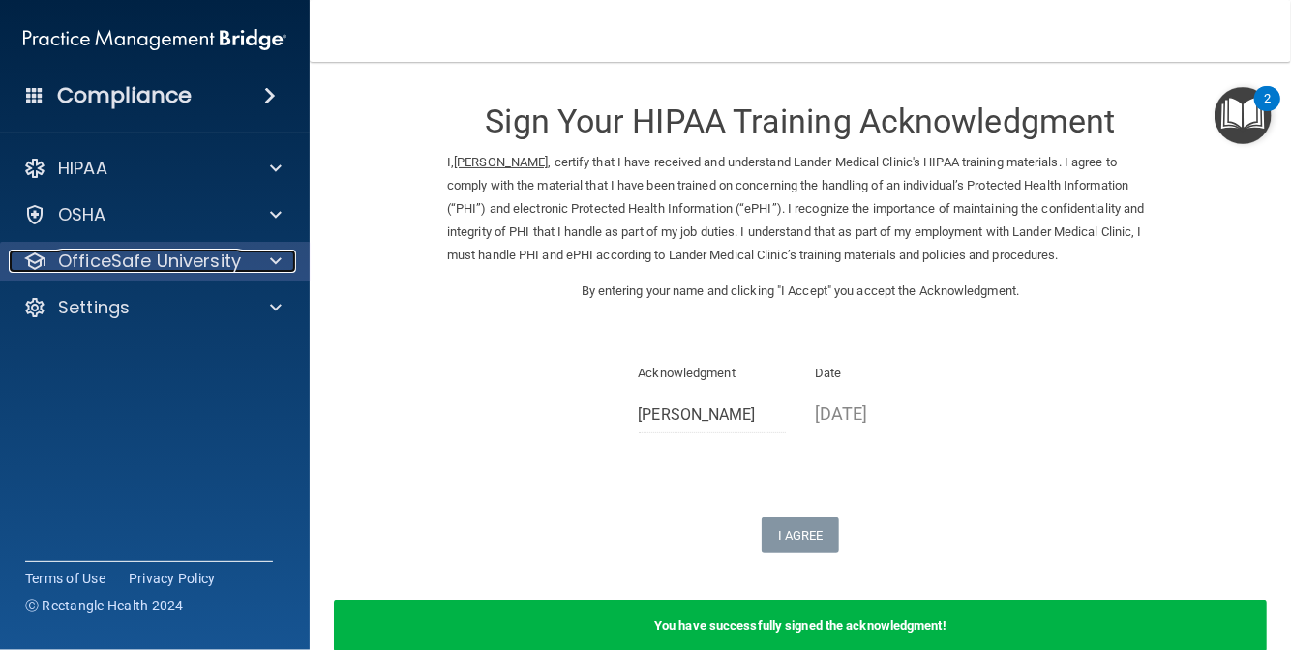
click at [172, 264] on p "OfficeSafe University" at bounding box center [149, 261] width 183 height 23
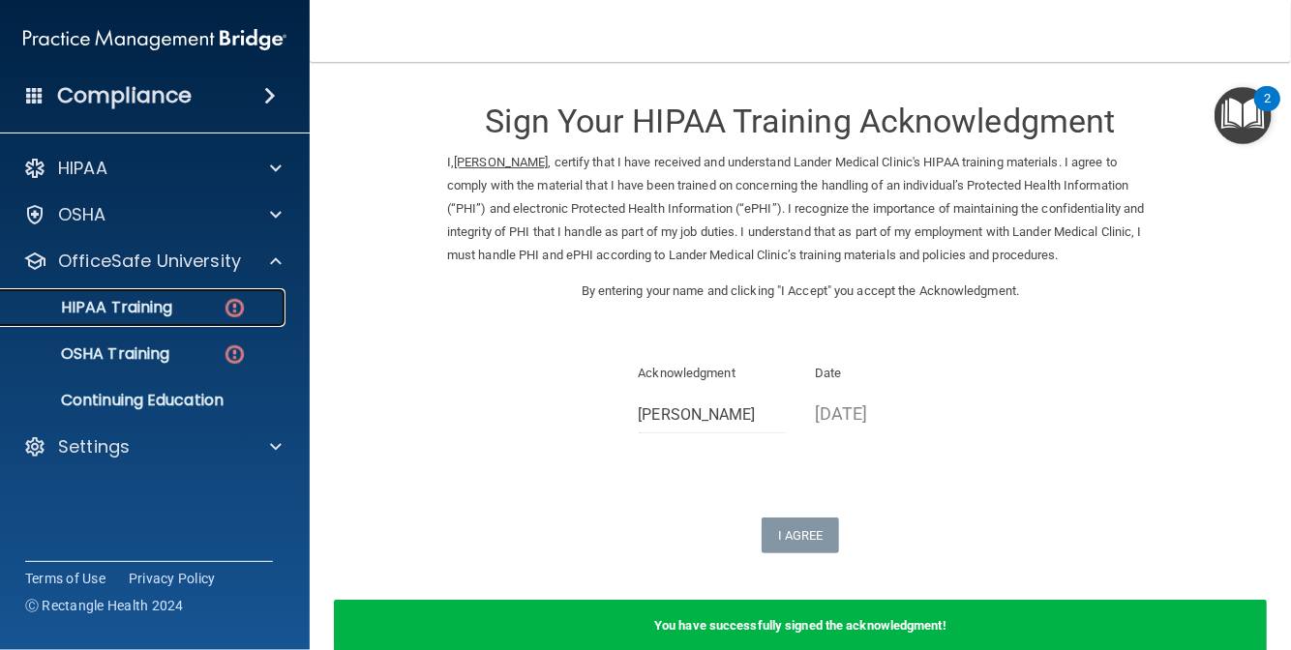
click at [163, 299] on p "HIPAA Training" at bounding box center [93, 307] width 160 height 19
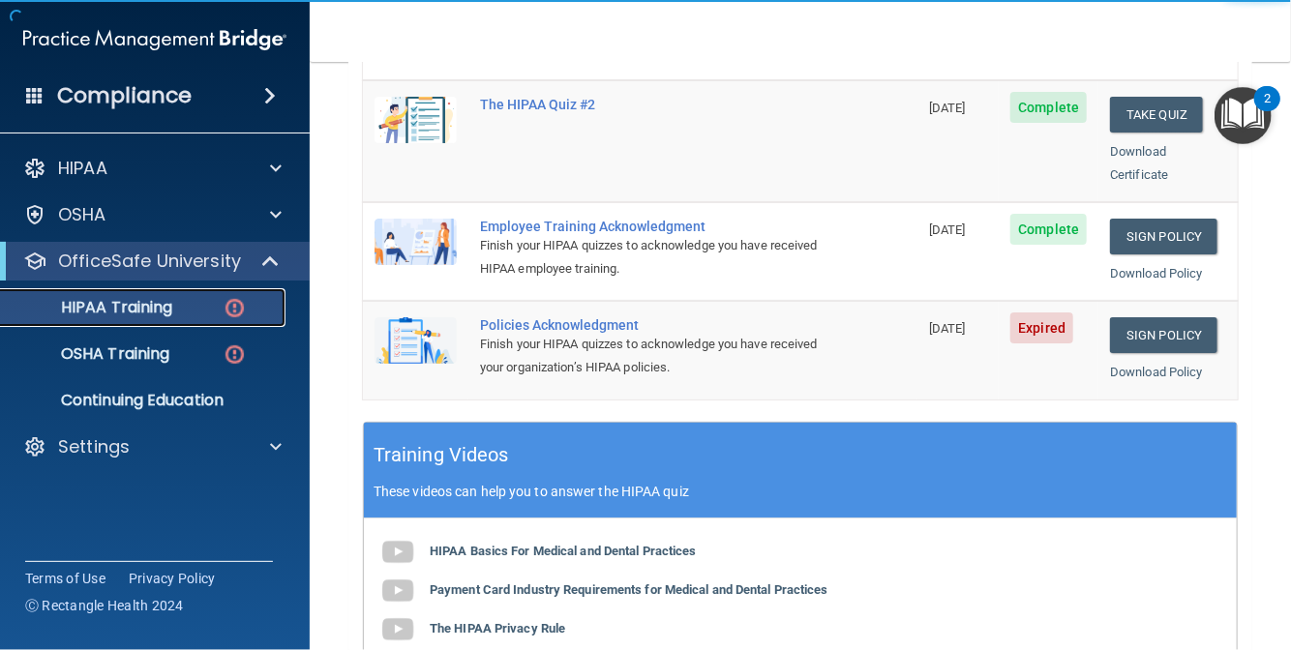
scroll to position [581, 0]
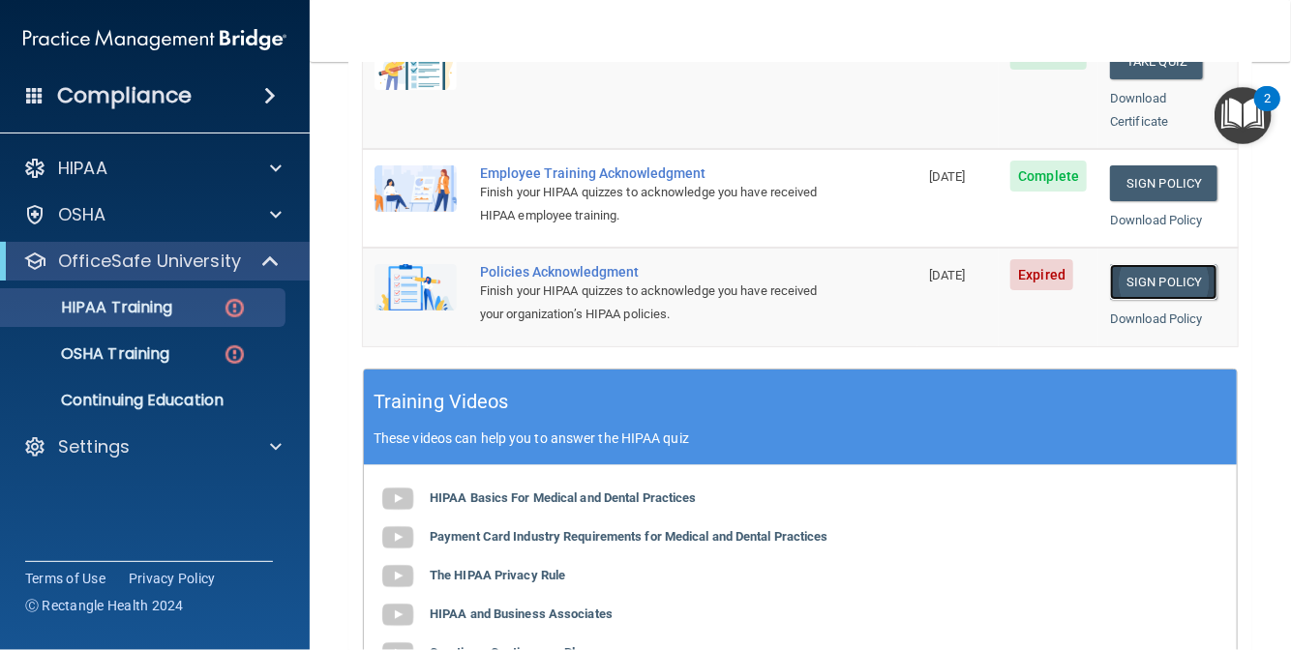
click at [1122, 264] on link "Sign Policy" at bounding box center [1163, 282] width 107 height 36
click at [169, 359] on p "OSHA Training" at bounding box center [91, 354] width 157 height 19
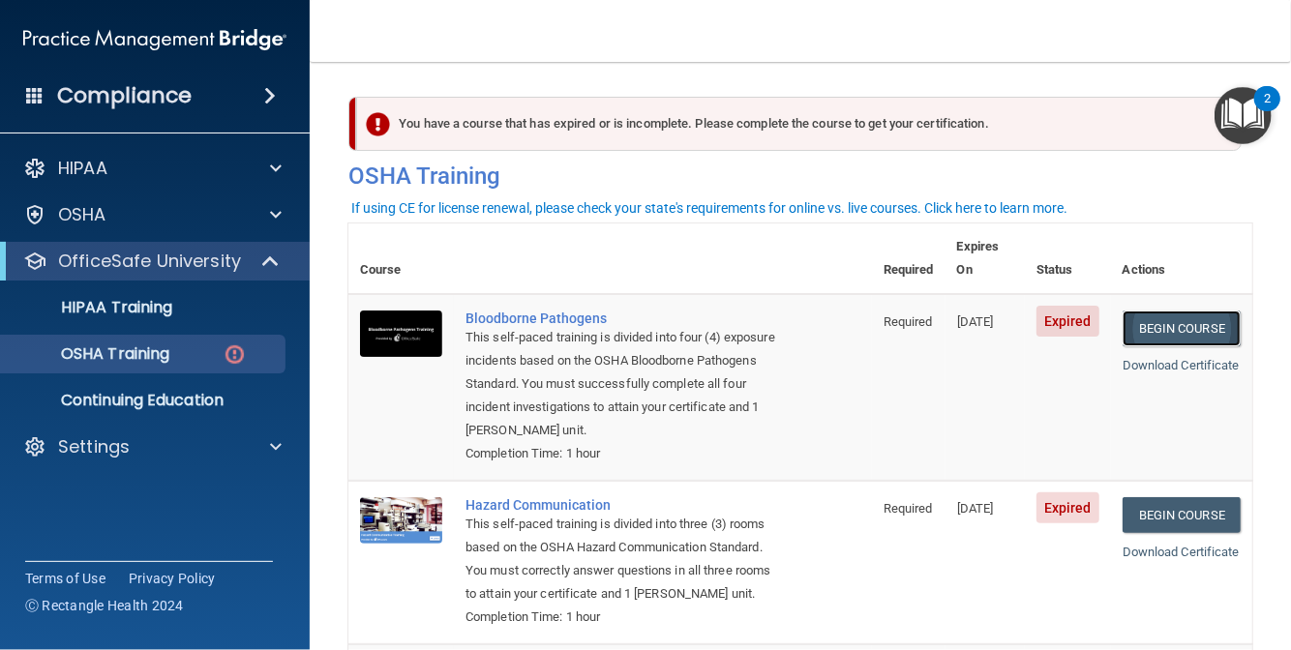
click at [1175, 311] on link "Begin Course" at bounding box center [1182, 329] width 118 height 36
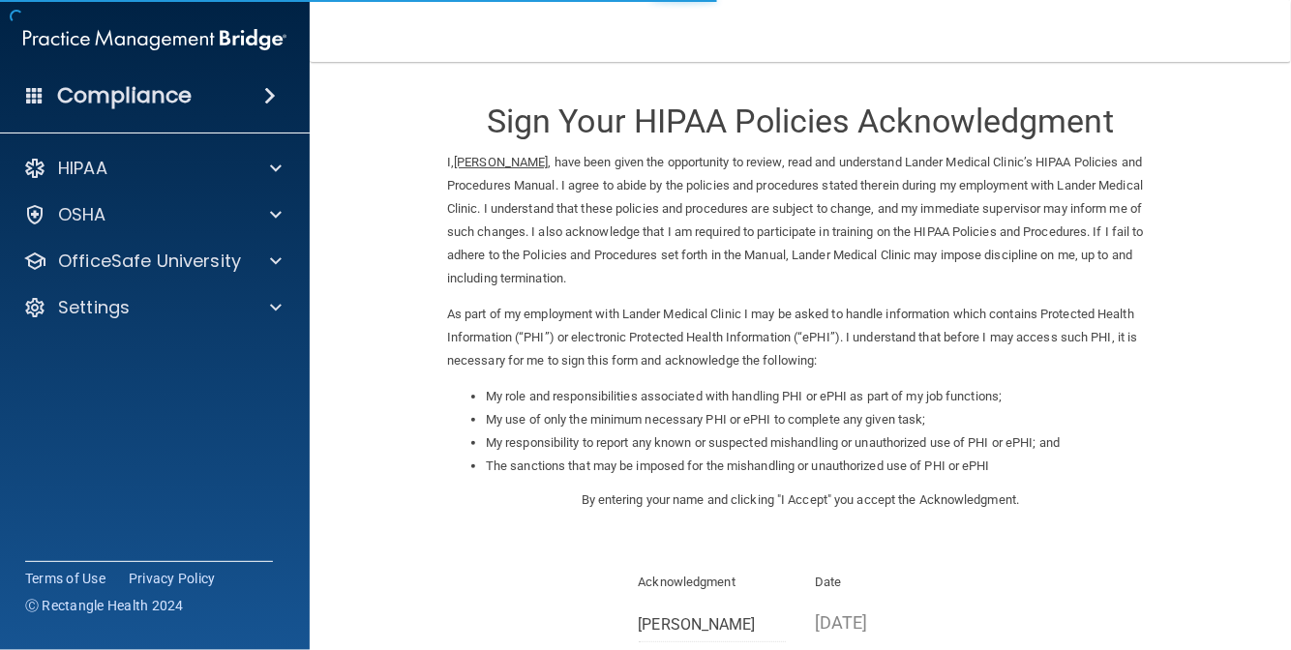
scroll to position [236, 0]
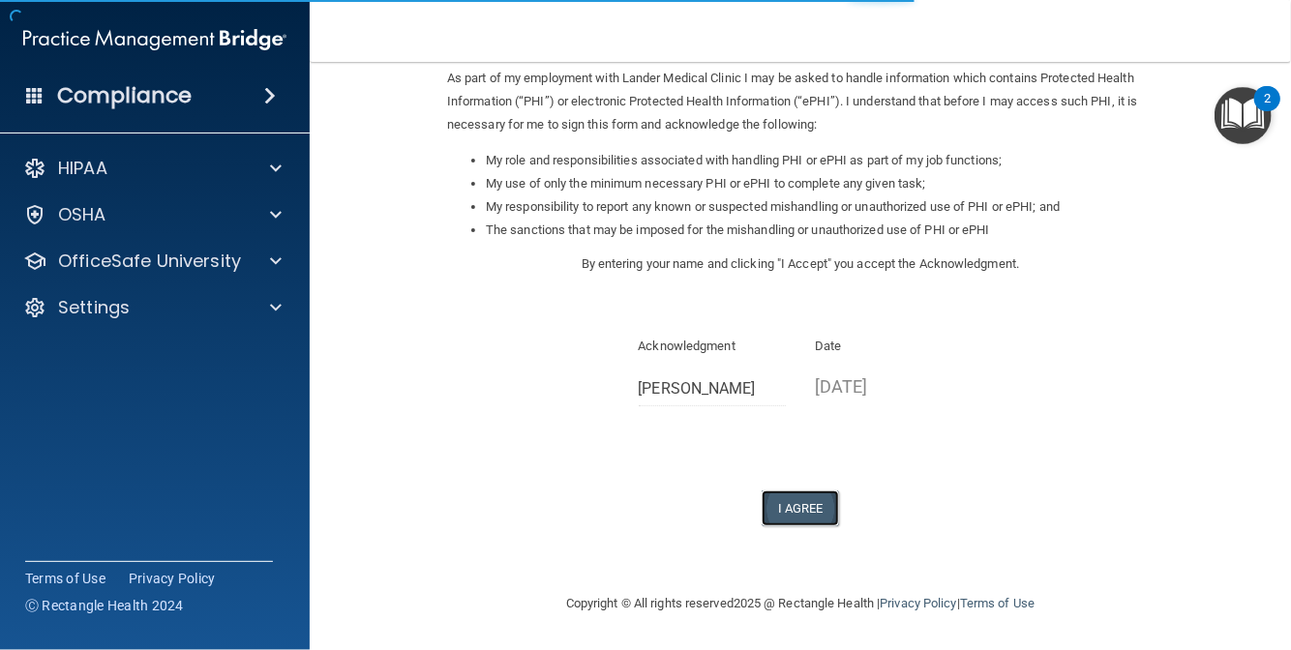
click at [796, 510] on button "I Agree" at bounding box center [800, 509] width 77 height 36
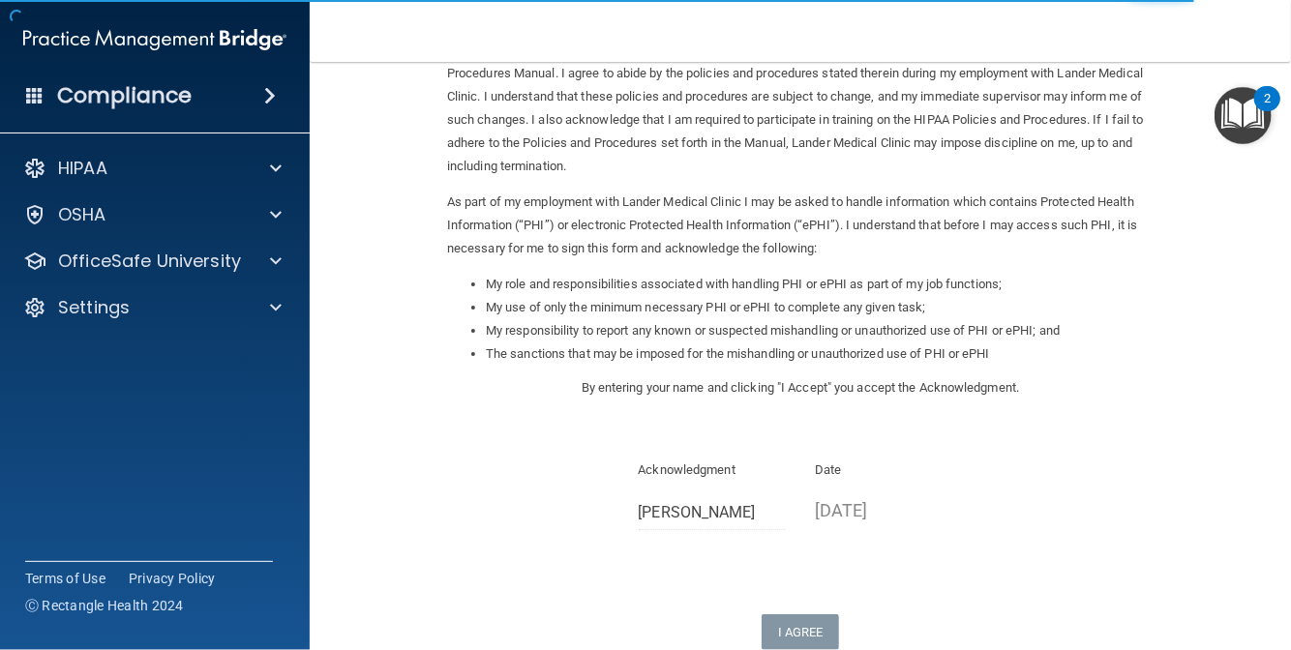
scroll to position [0, 0]
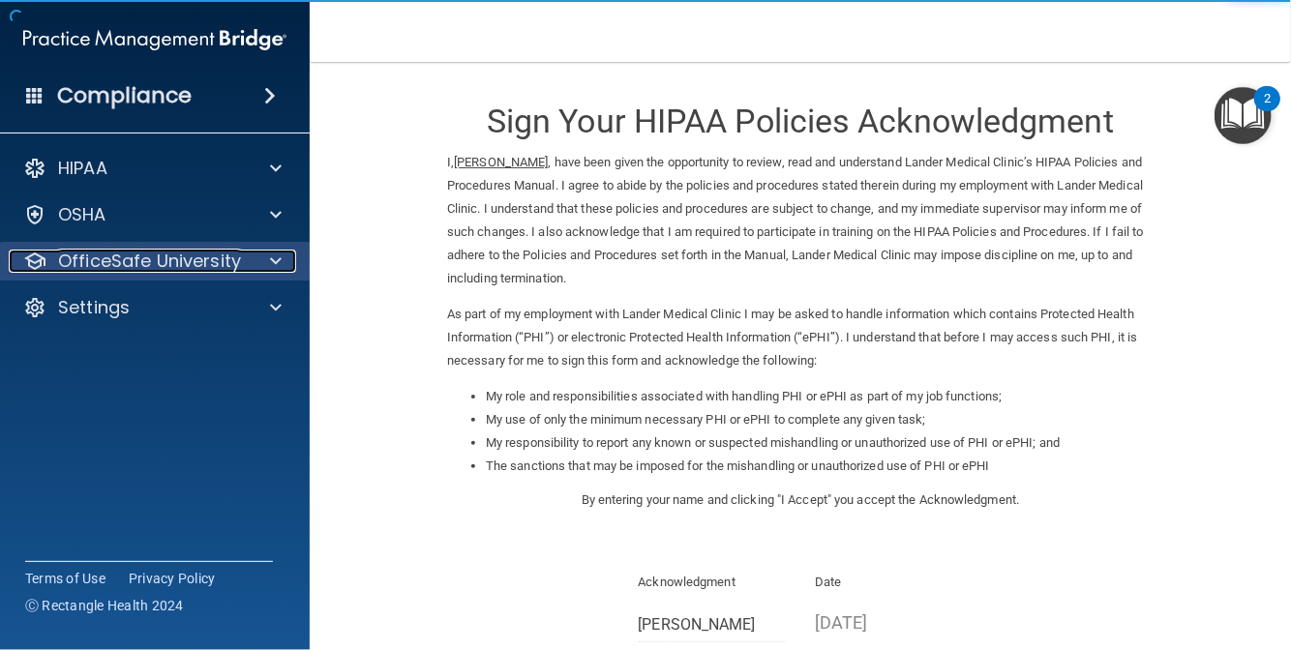
click at [194, 262] on p "OfficeSafe University" at bounding box center [149, 261] width 183 height 23
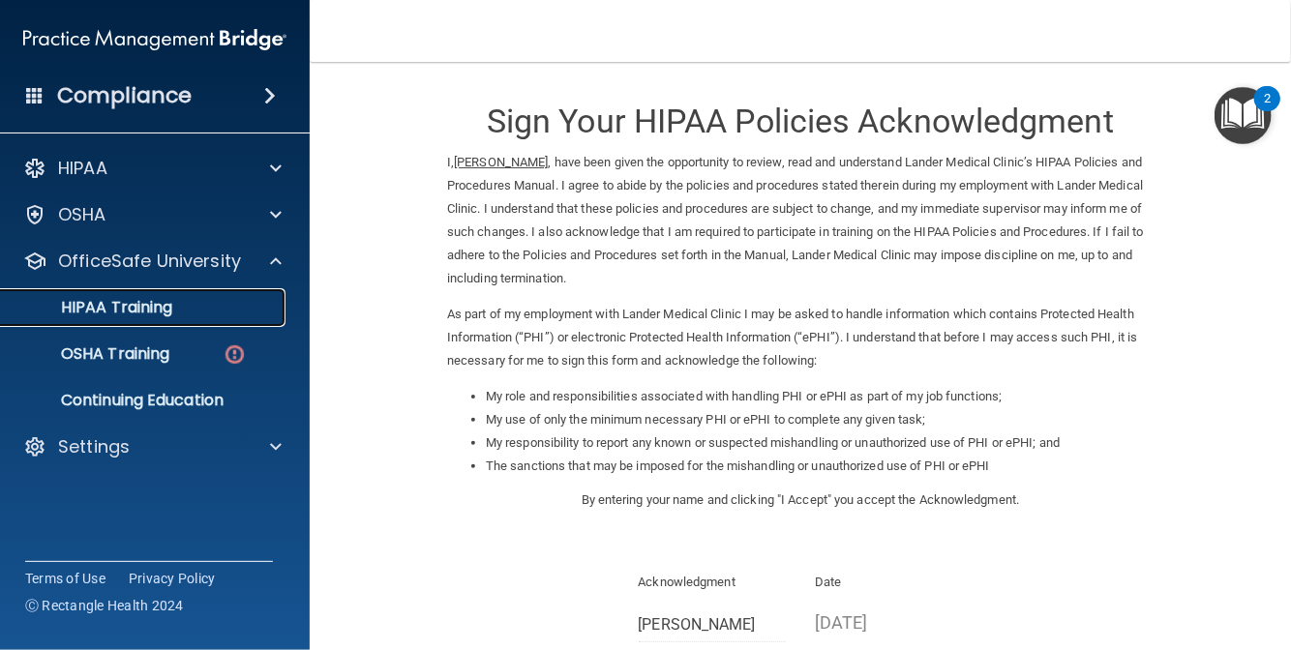
click at [174, 312] on div "HIPAA Training" at bounding box center [145, 307] width 264 height 19
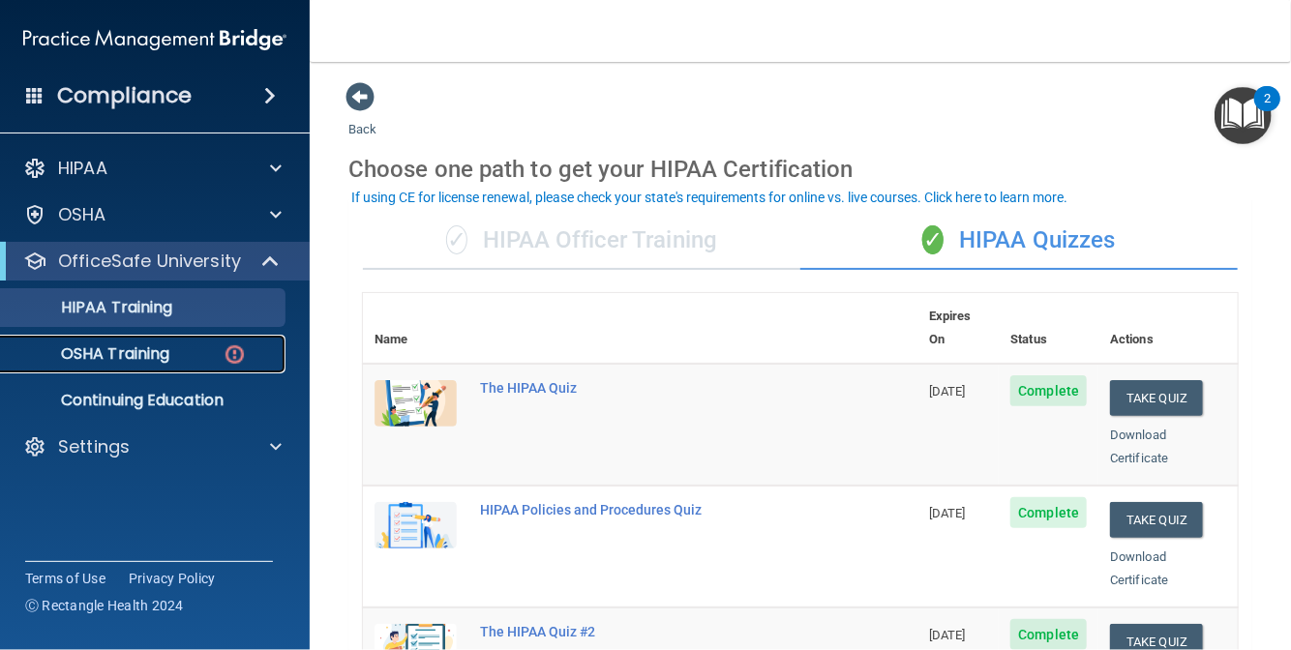
click at [163, 351] on p "OSHA Training" at bounding box center [91, 354] width 157 height 19
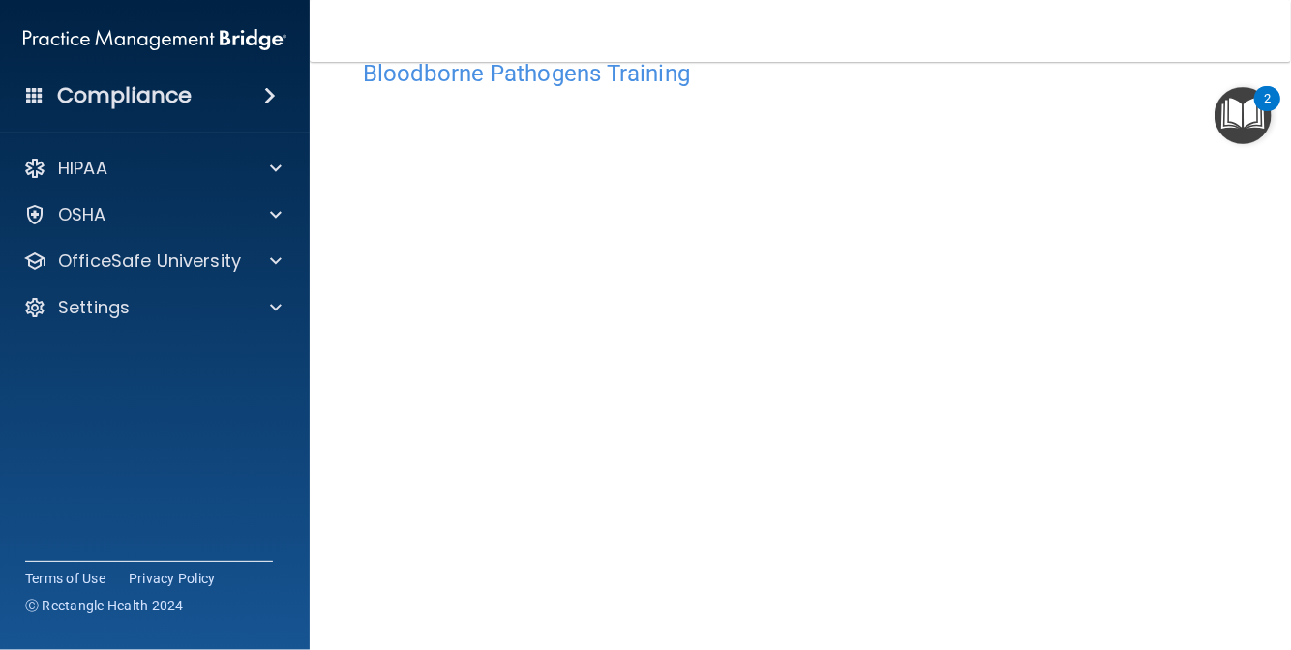
scroll to position [65, 0]
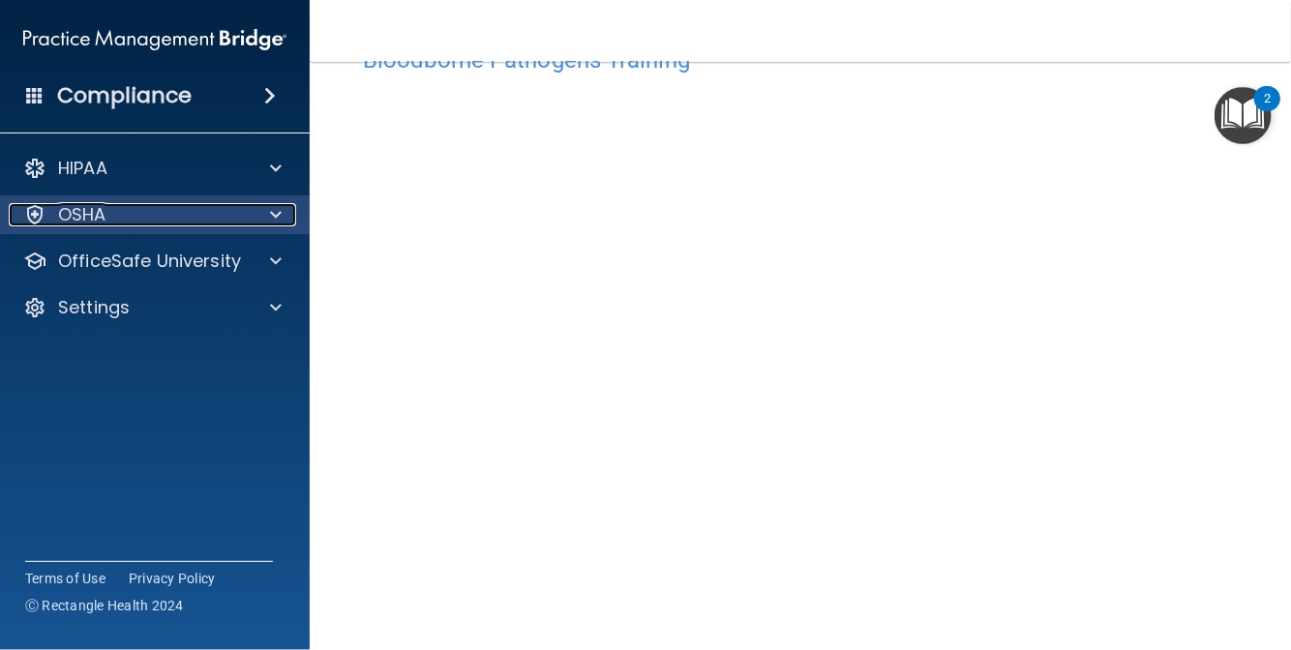
click at [175, 223] on div "OSHA" at bounding box center [129, 214] width 240 height 23
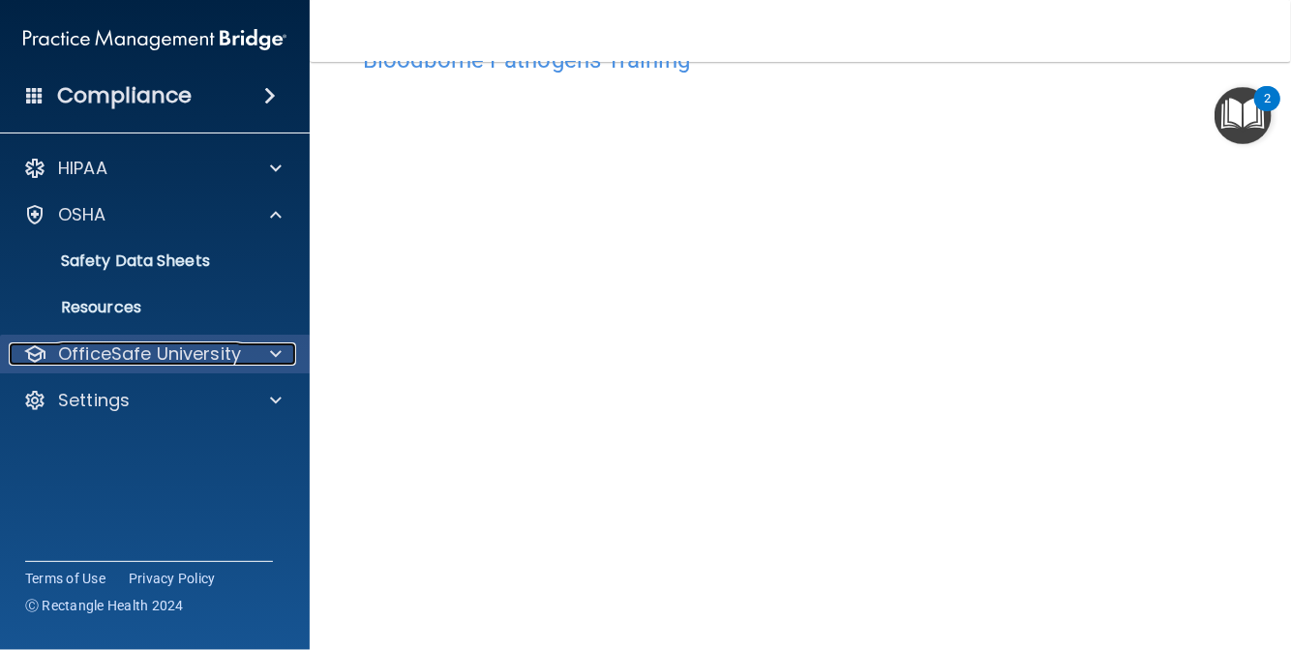
click at [163, 357] on p "OfficeSafe University" at bounding box center [149, 354] width 183 height 23
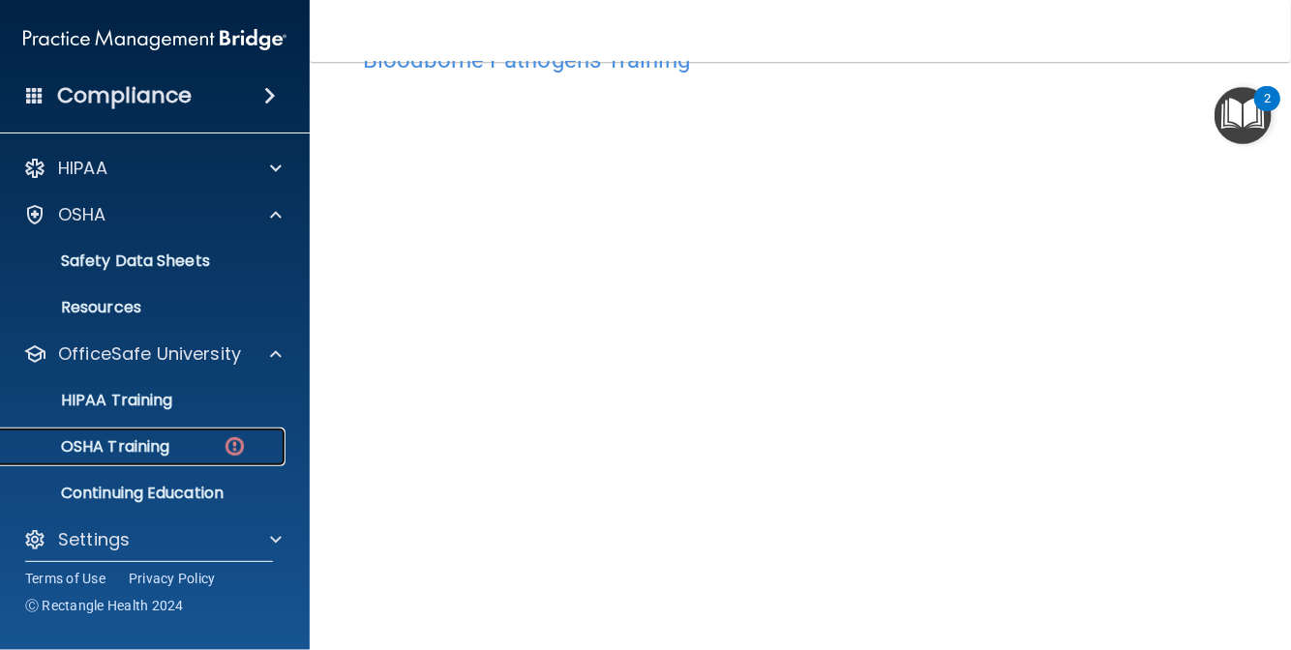
click at [167, 441] on p "OSHA Training" at bounding box center [91, 446] width 157 height 19
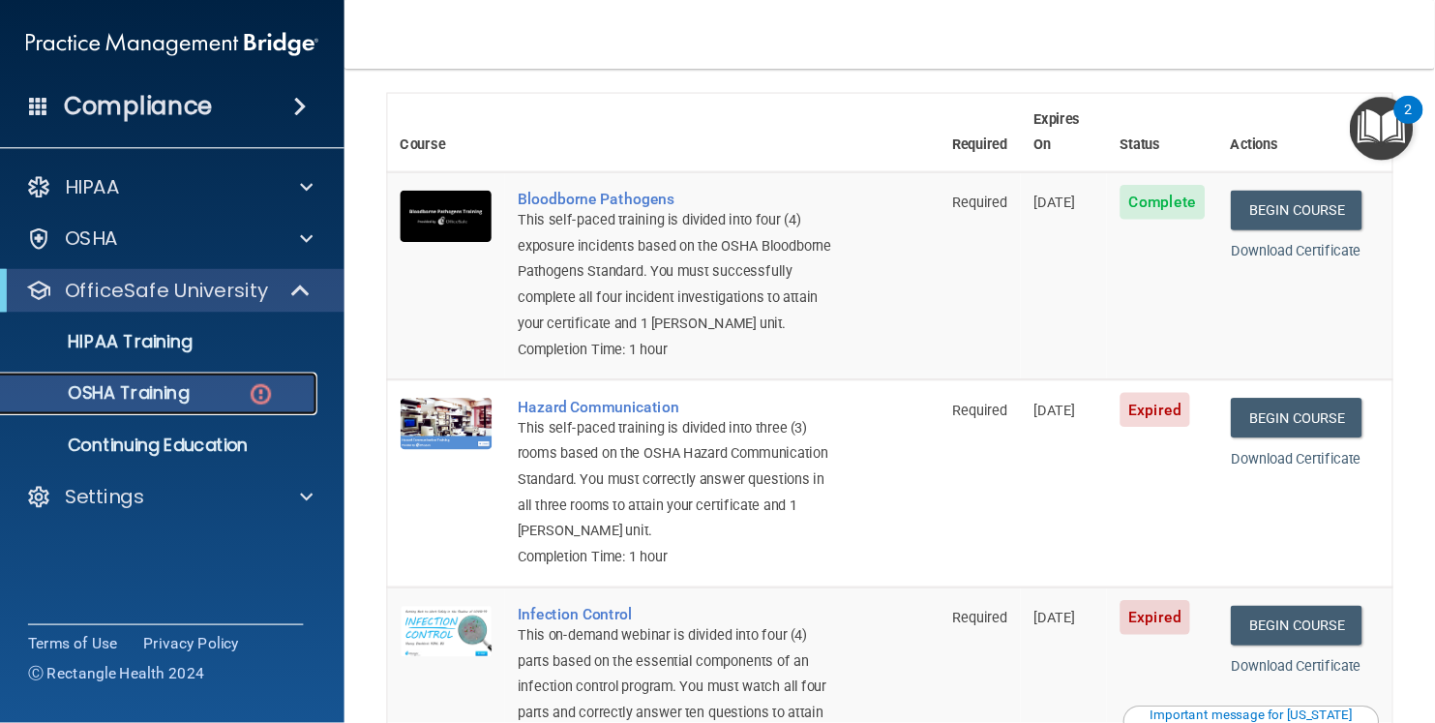
scroll to position [106, 0]
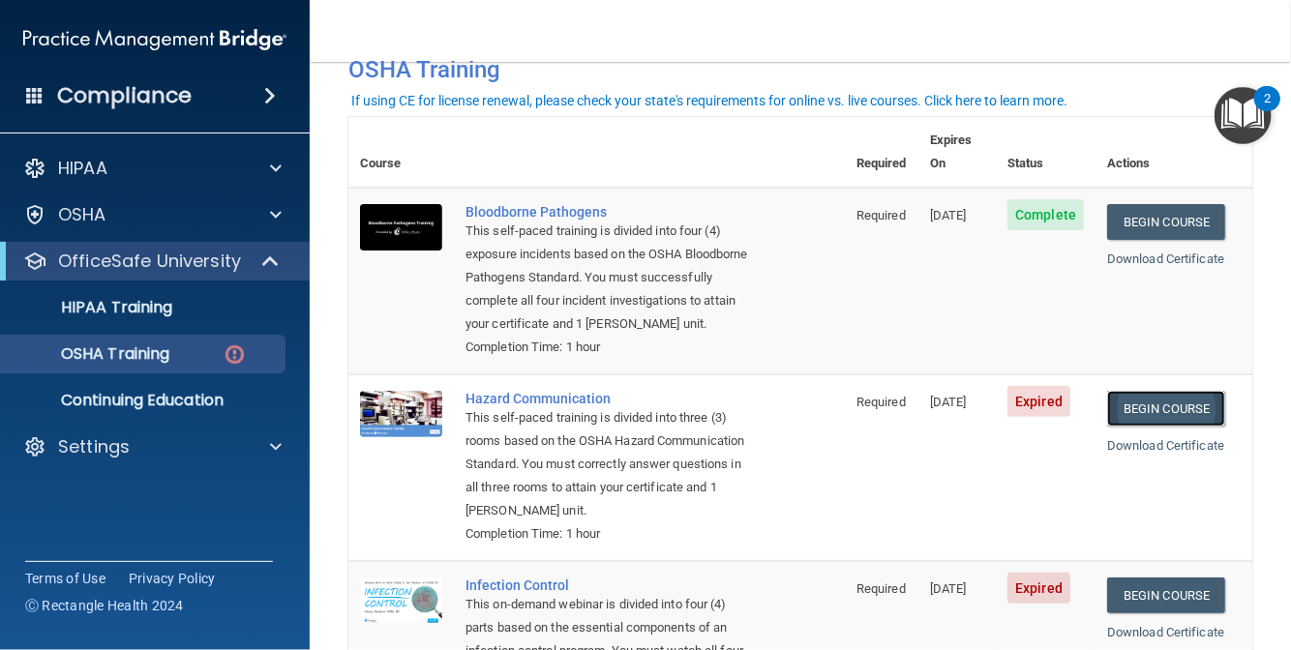
click at [1149, 410] on link "Begin Course" at bounding box center [1166, 409] width 118 height 36
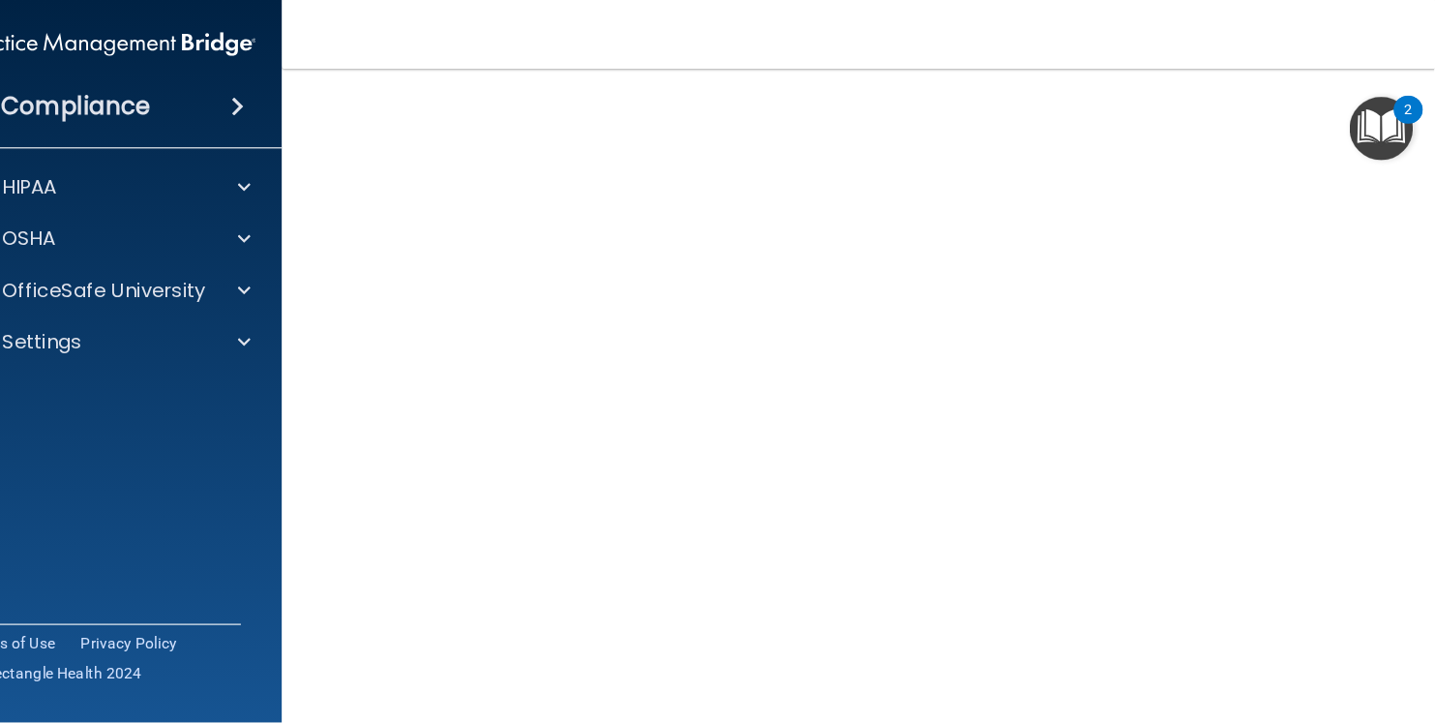
scroll to position [77, 0]
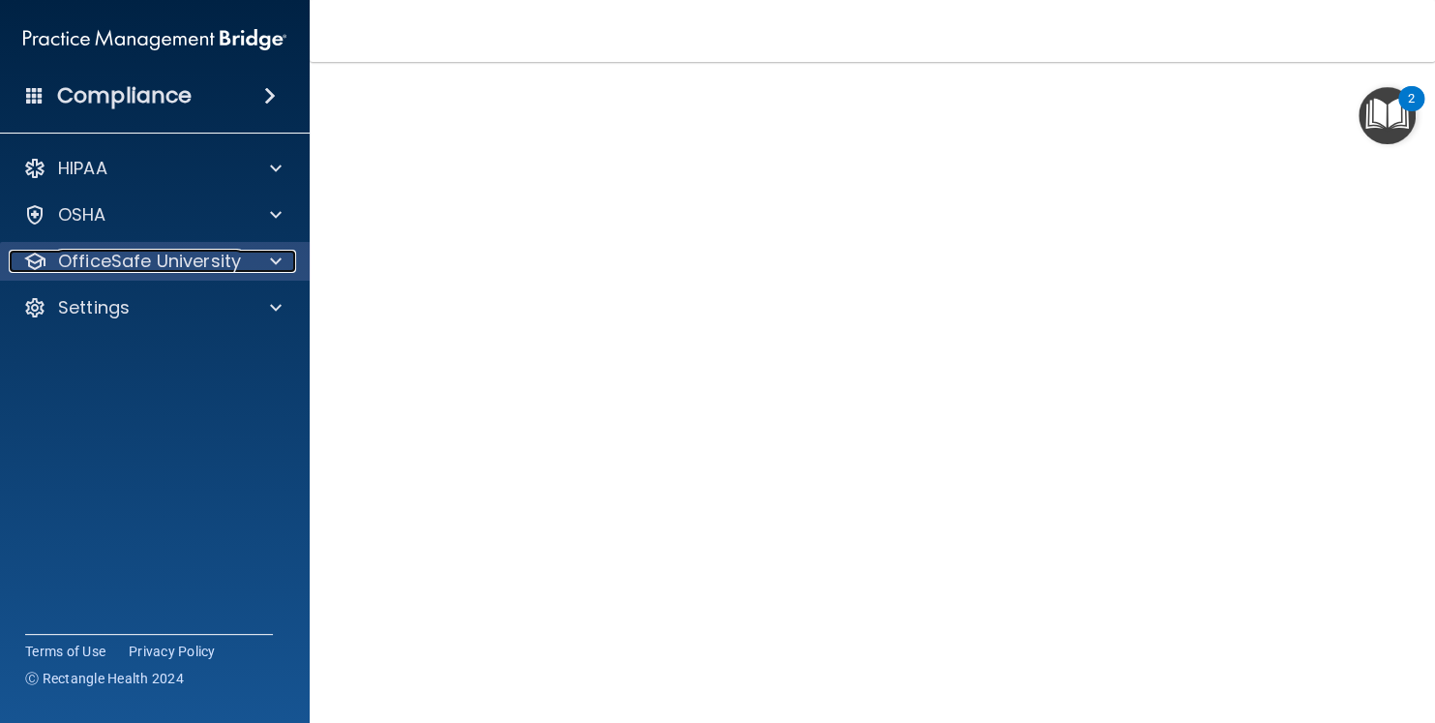
click at [193, 267] on p "OfficeSafe University" at bounding box center [149, 261] width 183 height 23
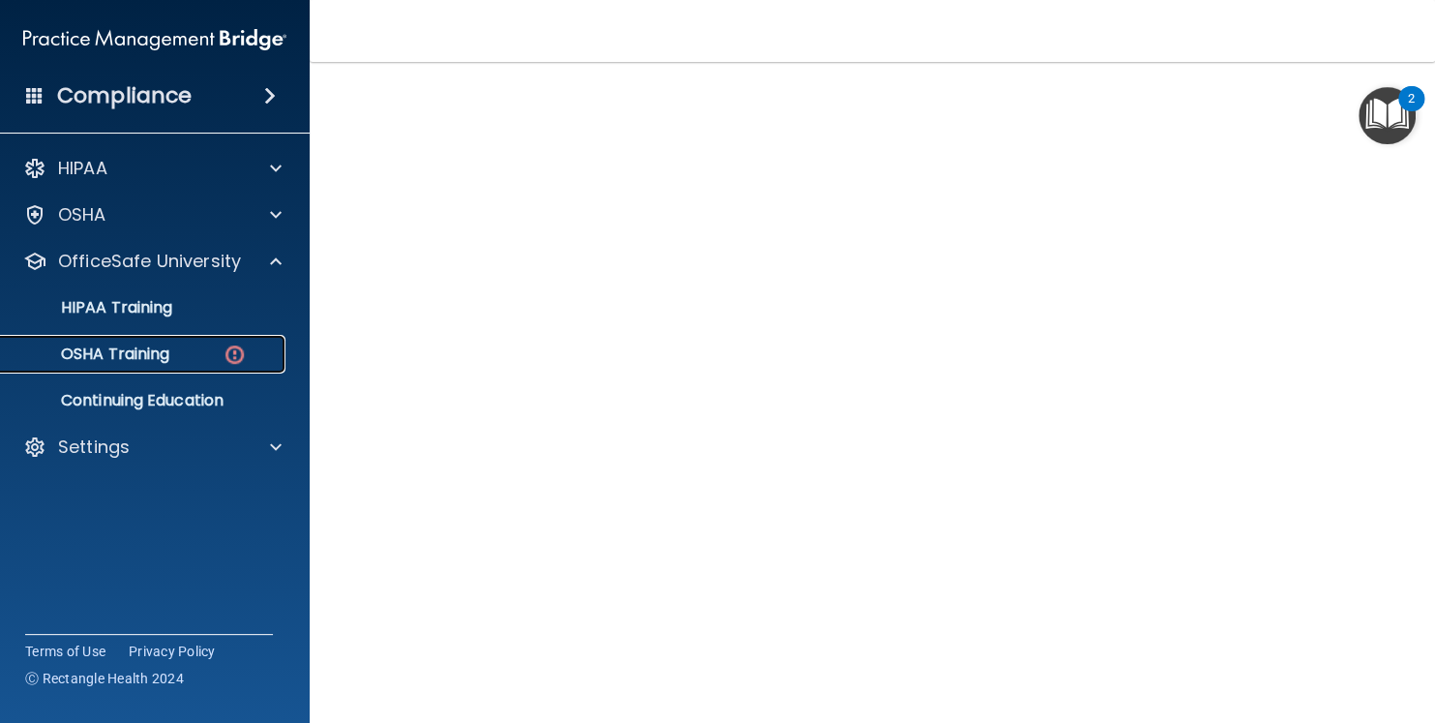
click at [166, 360] on p "OSHA Training" at bounding box center [91, 354] width 157 height 19
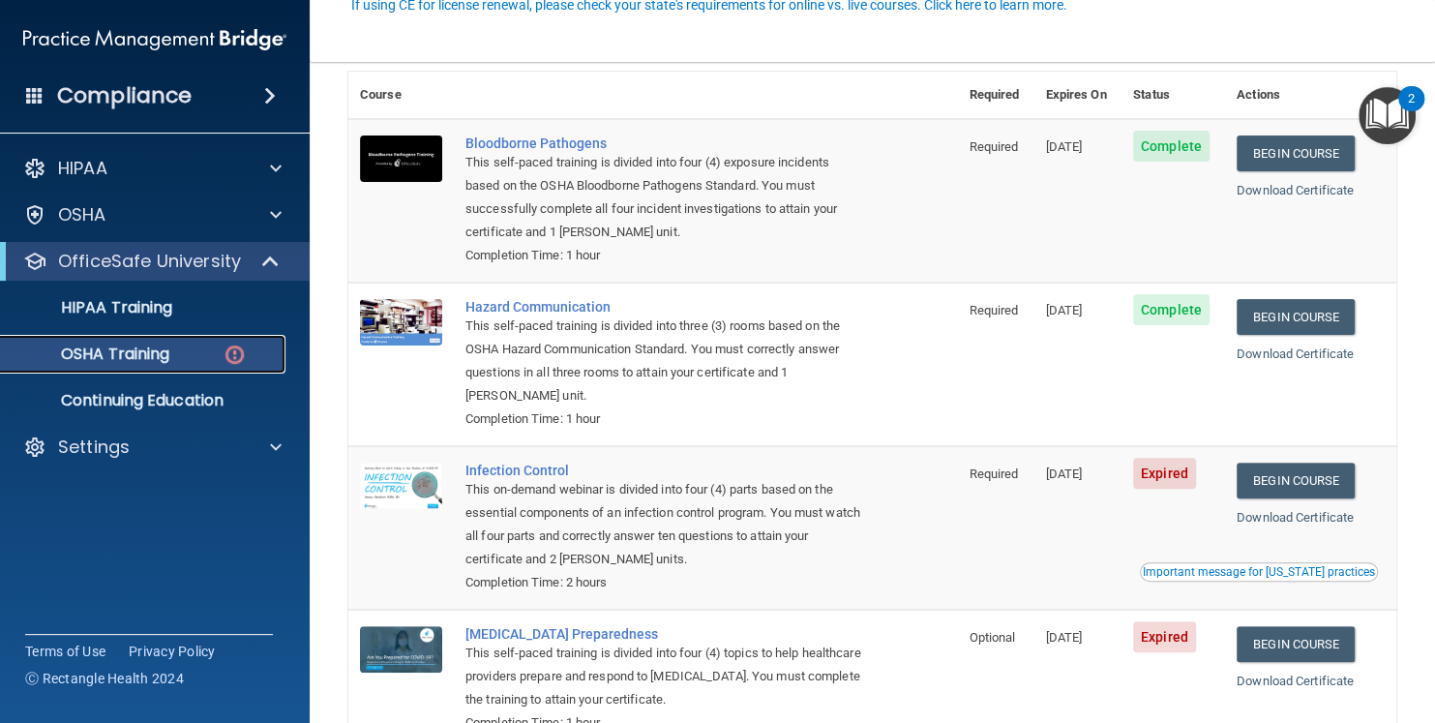
scroll to position [215, 0]
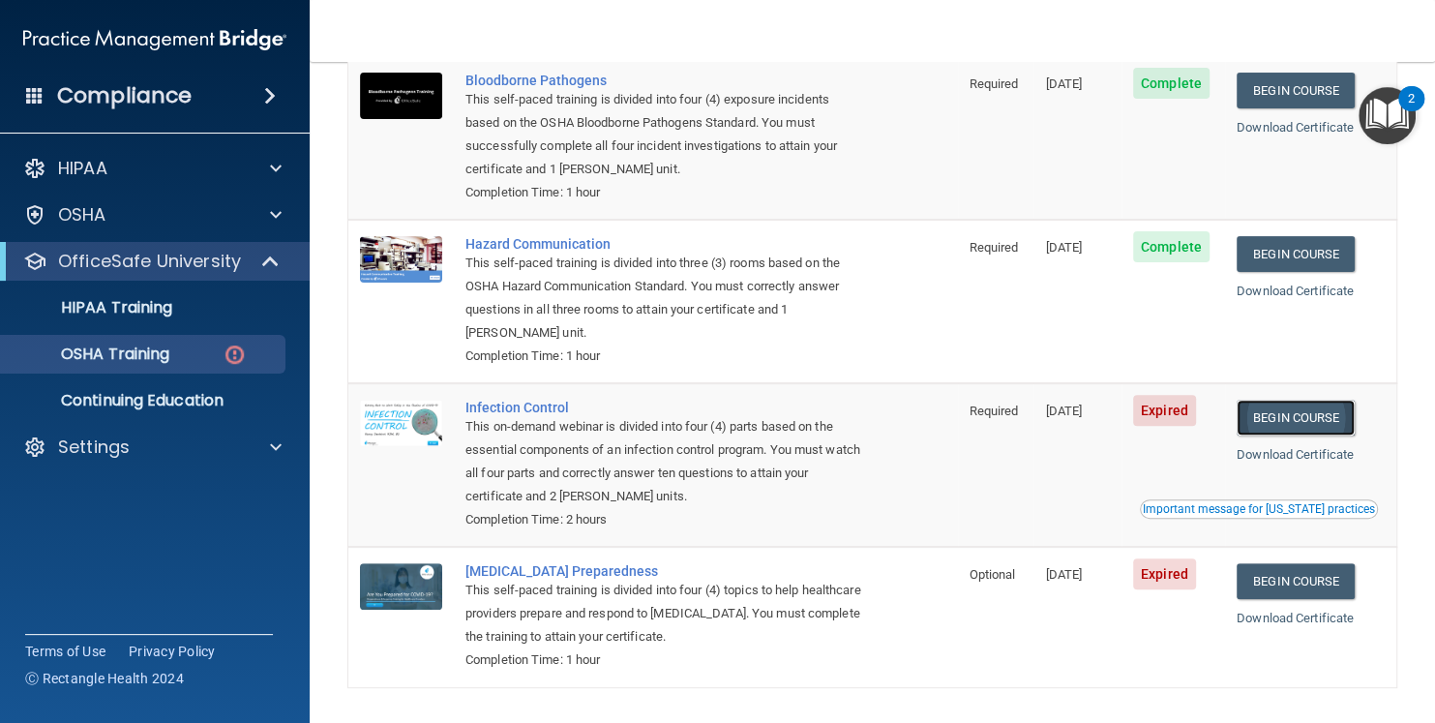
click at [1290, 420] on link "Begin Course" at bounding box center [1296, 418] width 118 height 36
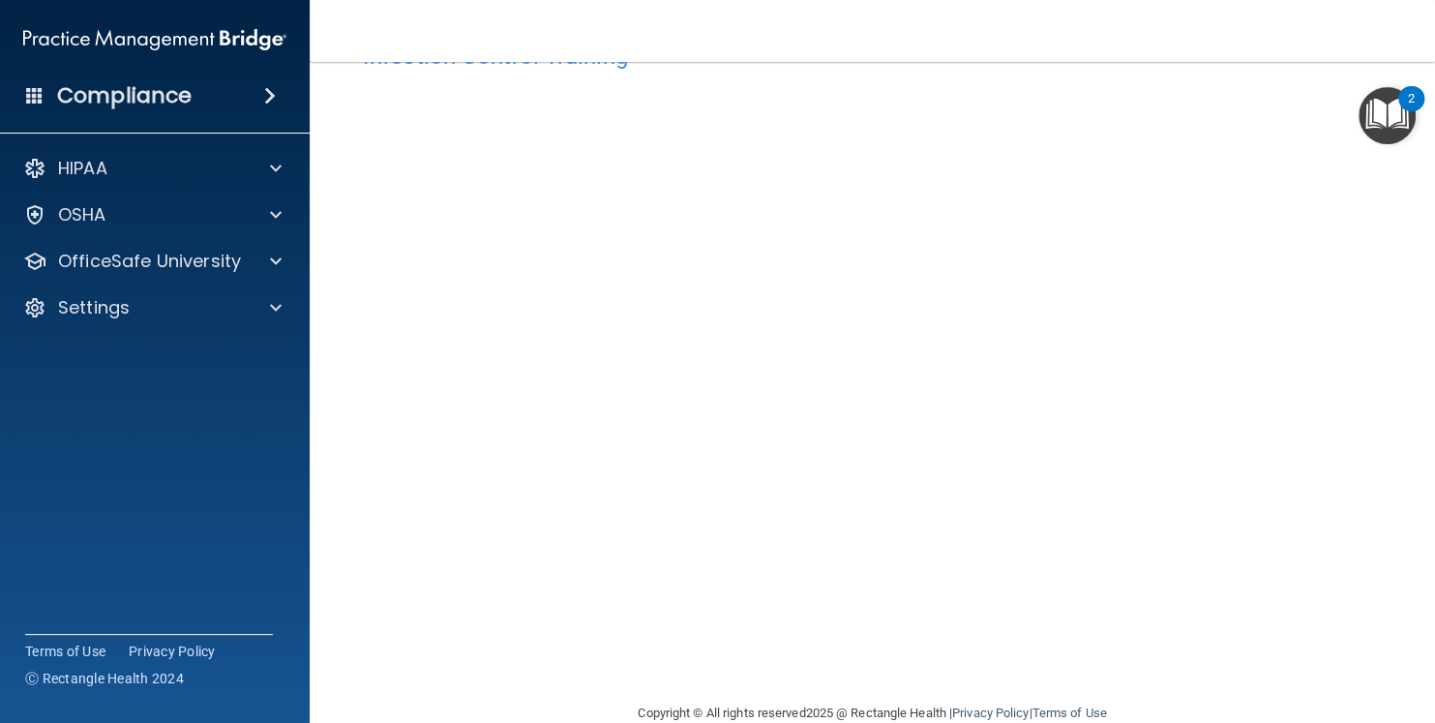
scroll to position [105, 0]
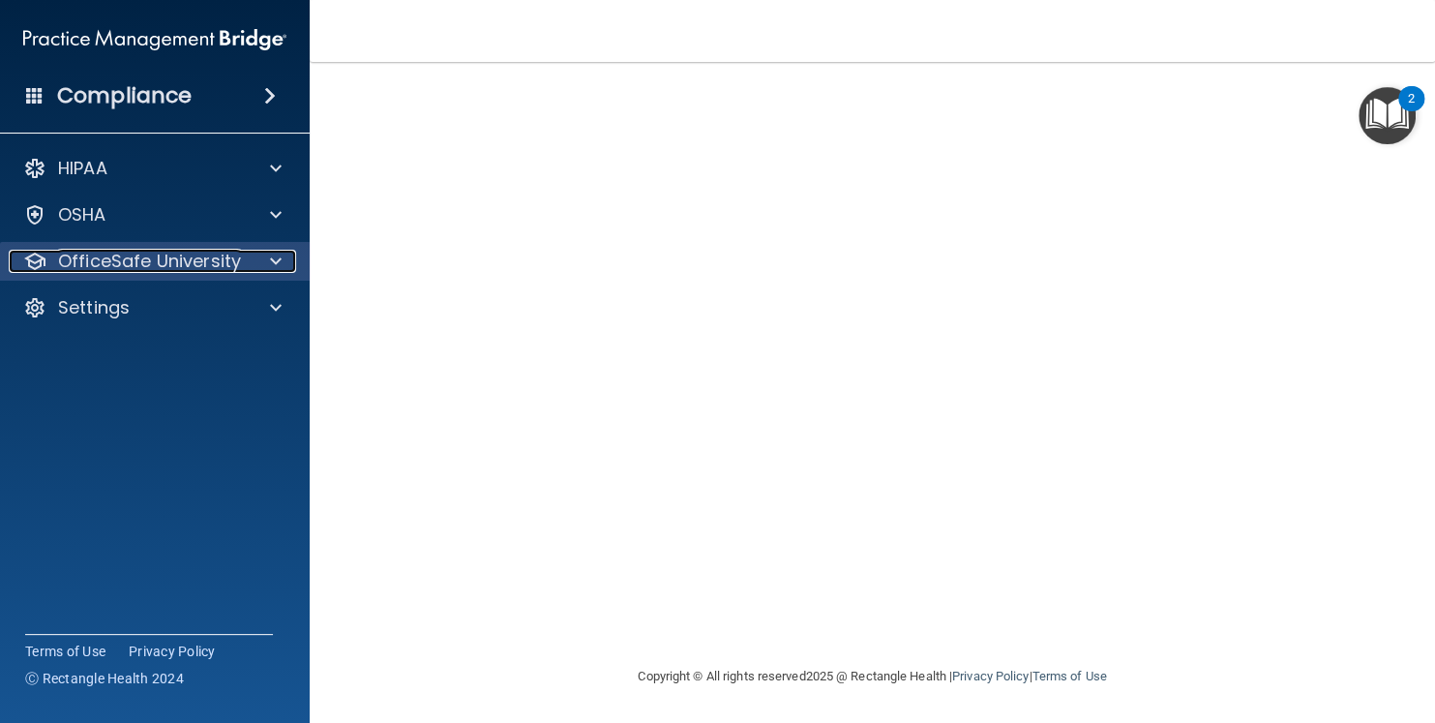
click at [142, 261] on p "OfficeSafe University" at bounding box center [149, 261] width 183 height 23
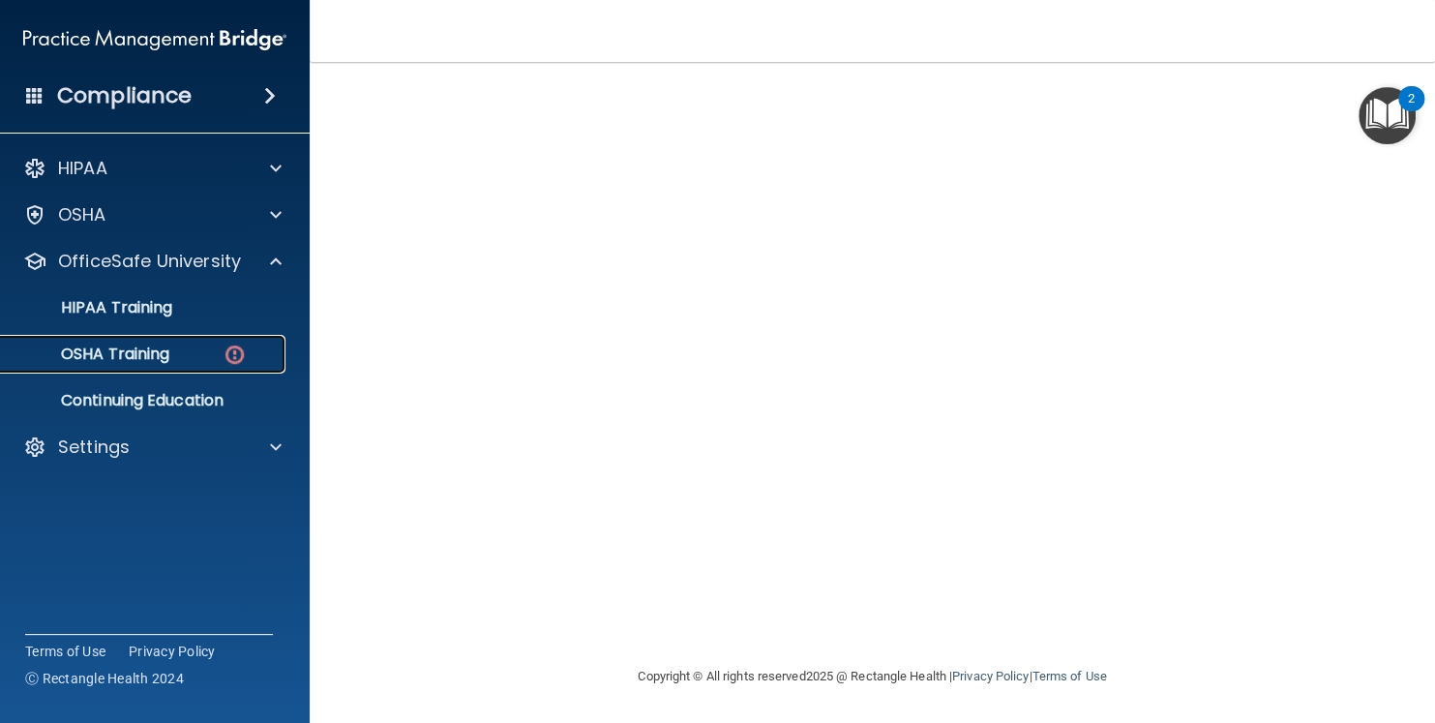
click at [130, 354] on p "OSHA Training" at bounding box center [91, 354] width 157 height 19
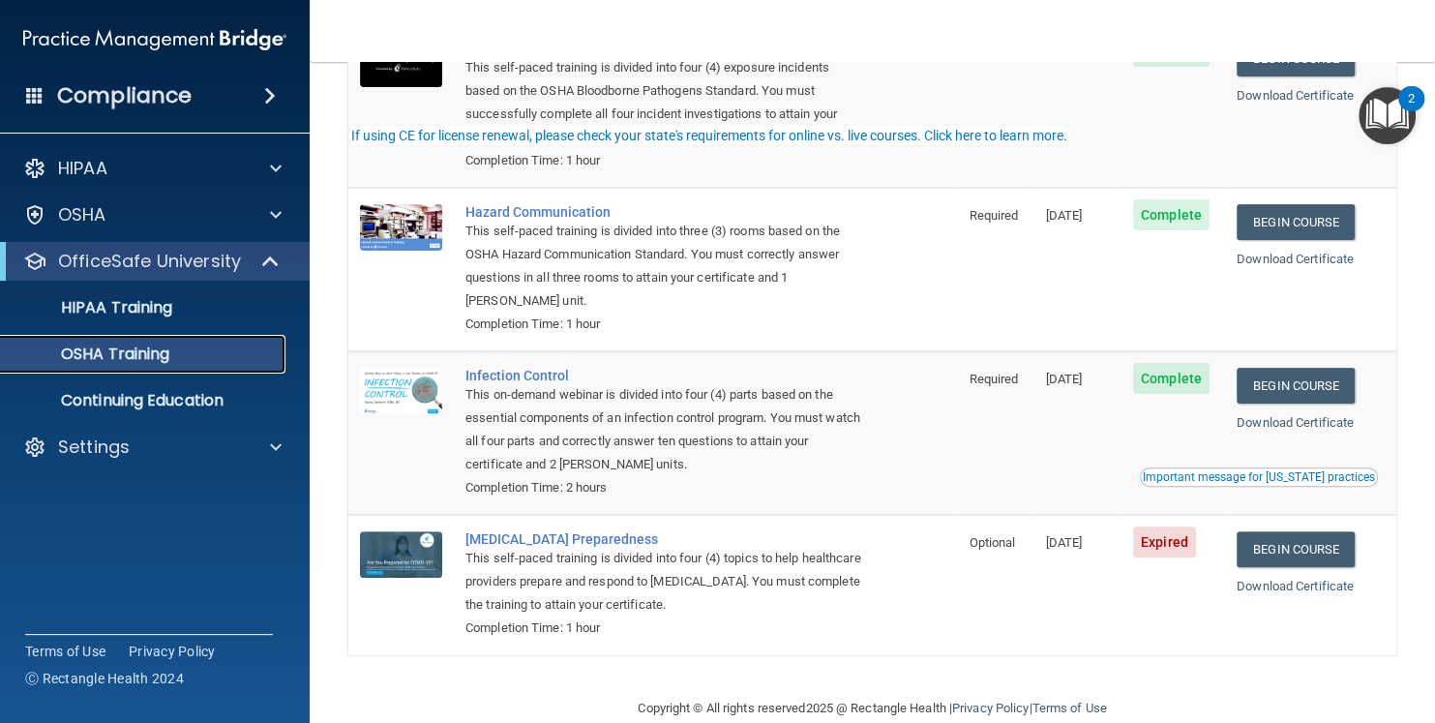
scroll to position [228, 0]
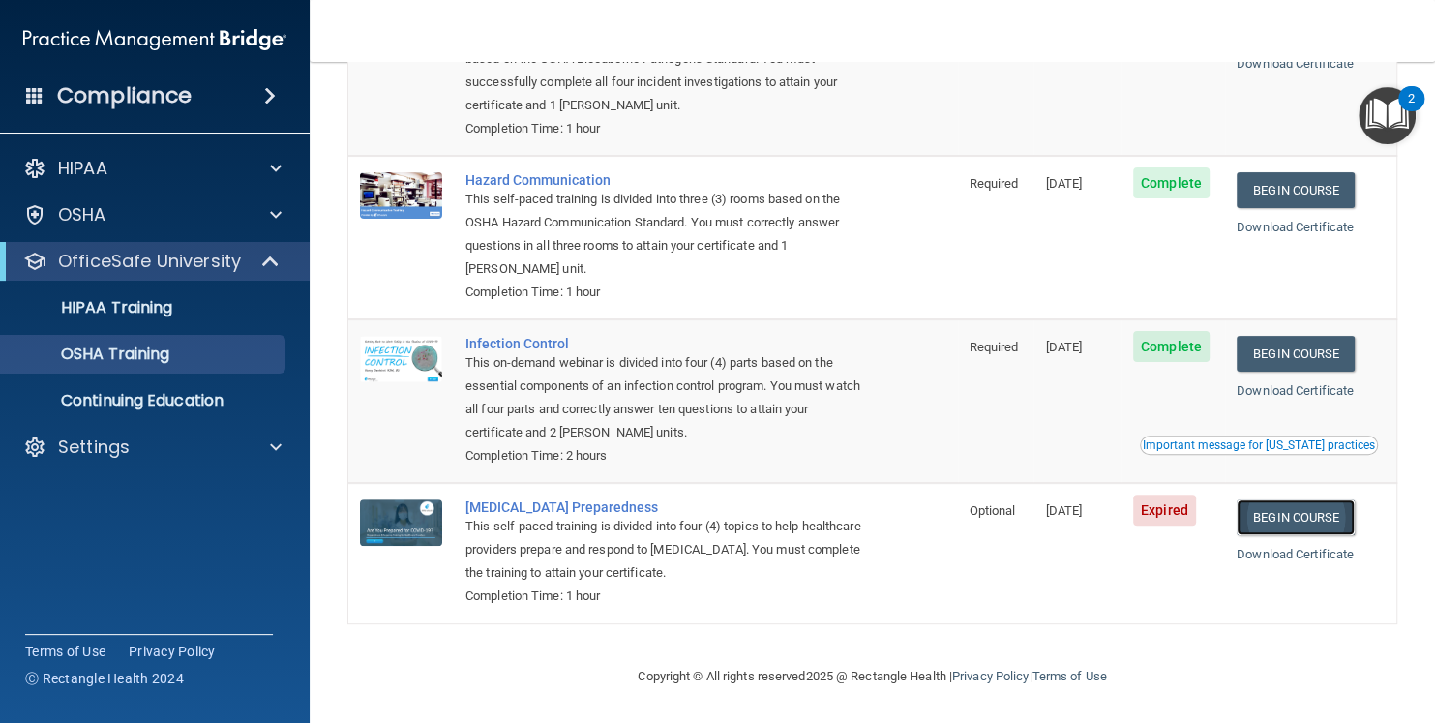
click at [1301, 511] on link "Begin Course" at bounding box center [1296, 517] width 118 height 36
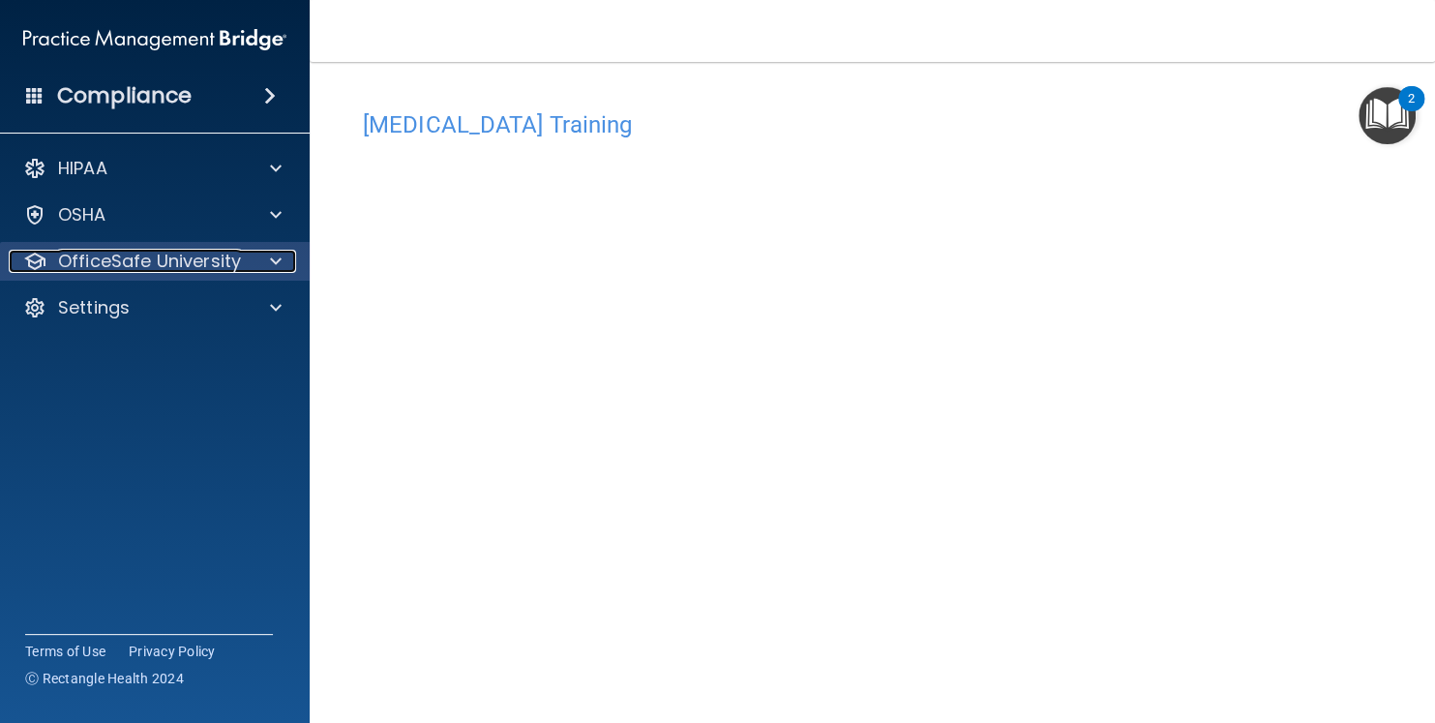
click at [163, 264] on p "OfficeSafe University" at bounding box center [149, 261] width 183 height 23
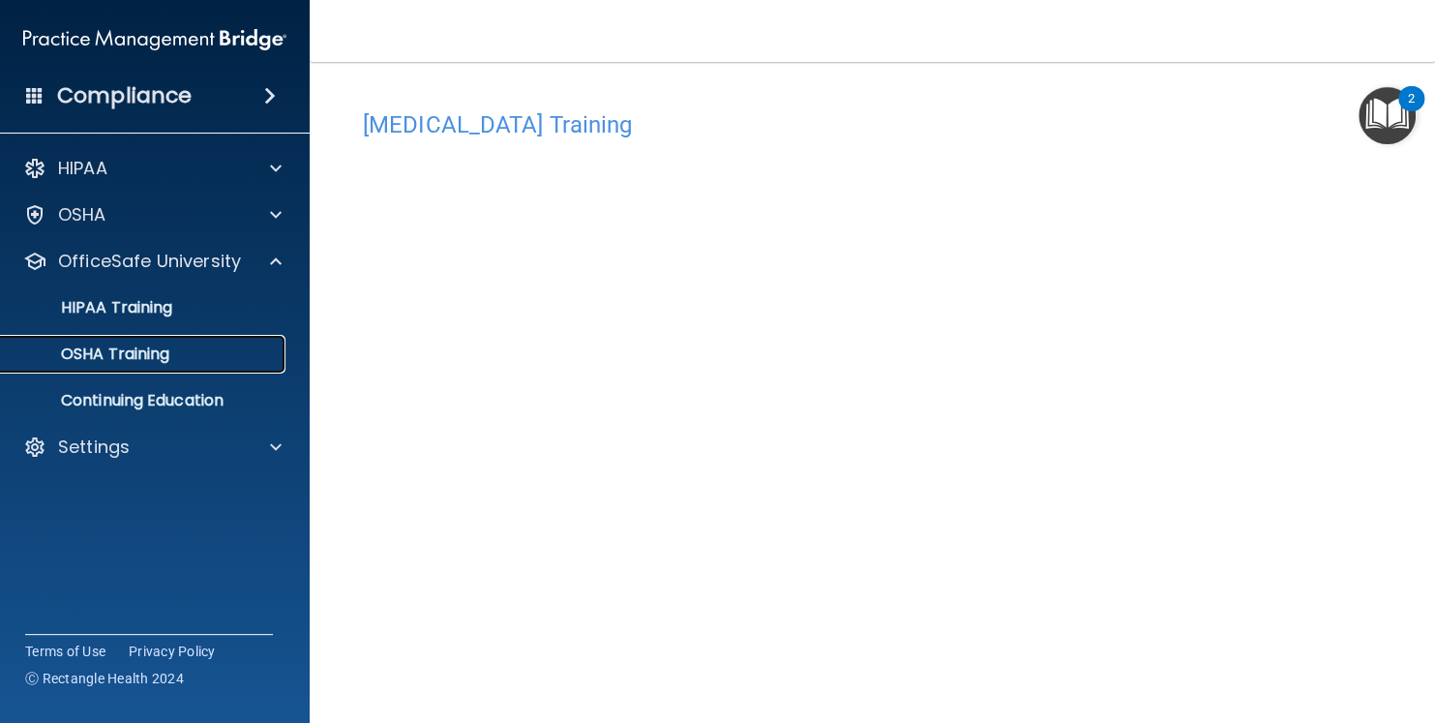
click at [164, 345] on p "OSHA Training" at bounding box center [91, 354] width 157 height 19
